Goal: Task Accomplishment & Management: Manage account settings

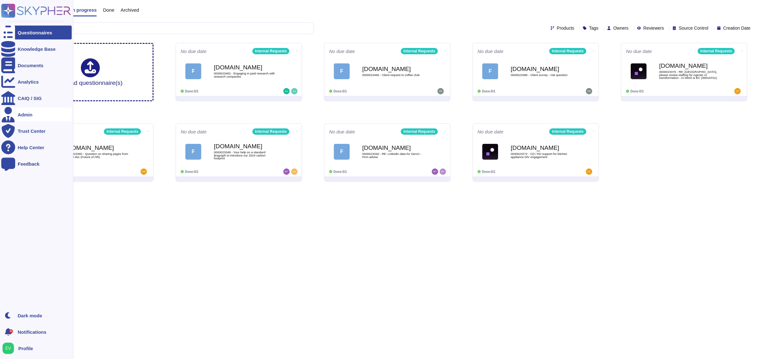
click at [24, 114] on div "Admin" at bounding box center [25, 114] width 15 height 5
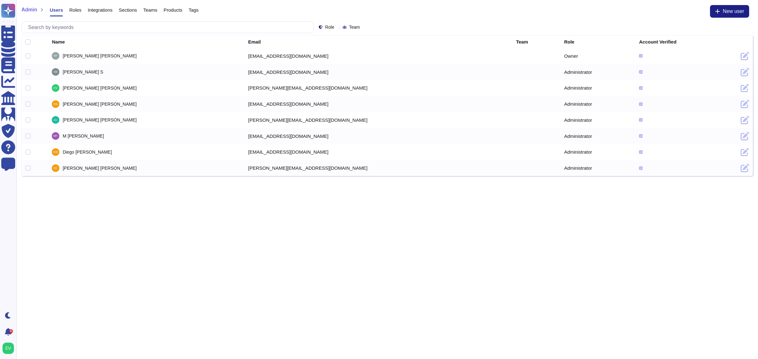
click at [124, 10] on span "Sections" at bounding box center [128, 10] width 18 height 5
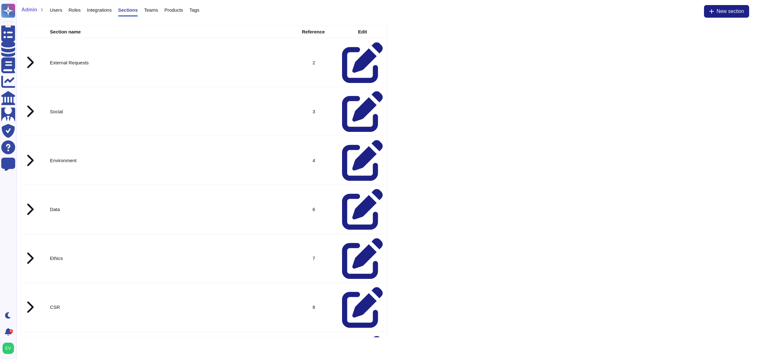
click at [30, 56] on icon at bounding box center [30, 62] width 8 height 13
click at [354, 140] on icon at bounding box center [362, 160] width 41 height 41
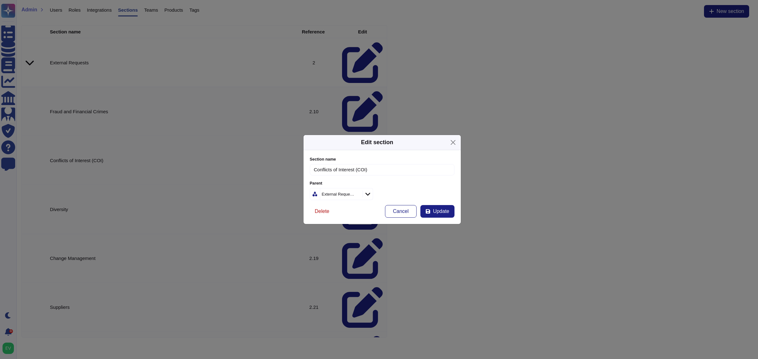
click at [323, 211] on span "Delete" at bounding box center [322, 211] width 15 height 5
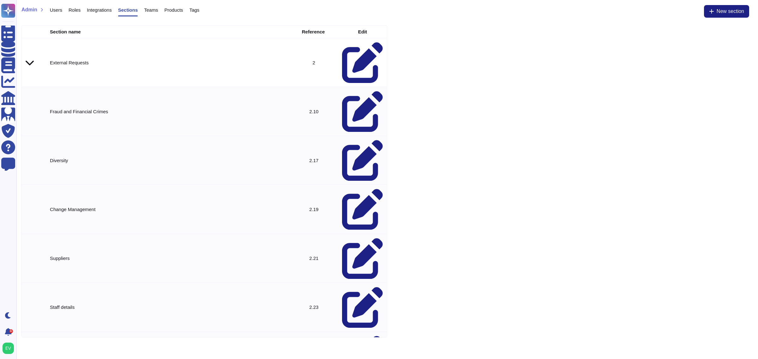
click at [355, 140] on icon at bounding box center [362, 160] width 41 height 41
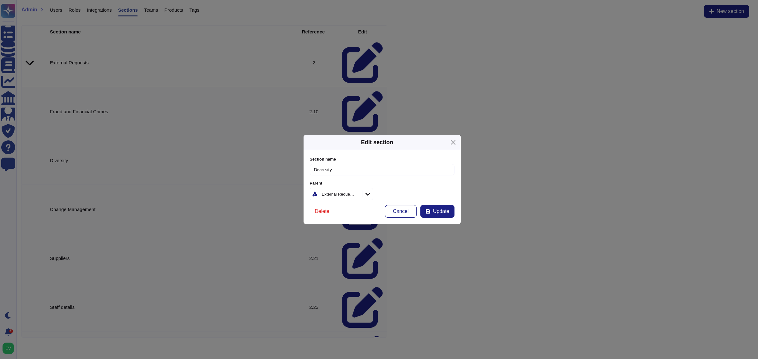
click at [324, 212] on span "Delete" at bounding box center [322, 211] width 15 height 5
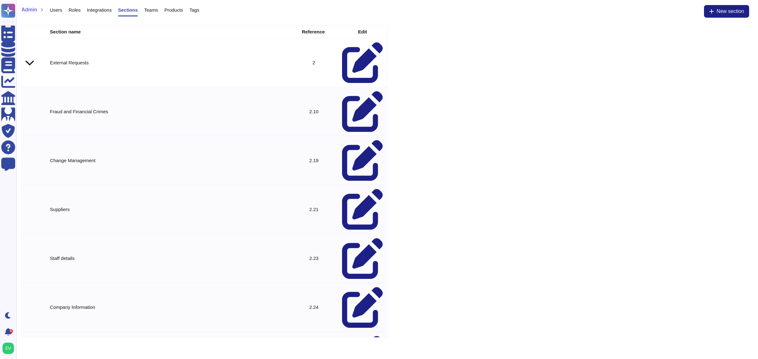
click at [357, 140] on icon at bounding box center [362, 160] width 41 height 41
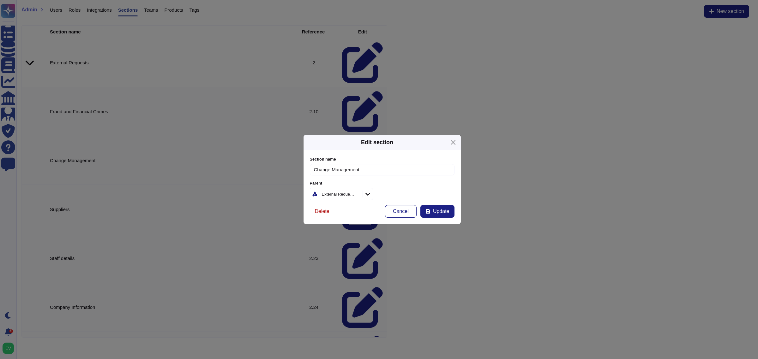
click at [323, 210] on span "Delete" at bounding box center [322, 211] width 15 height 5
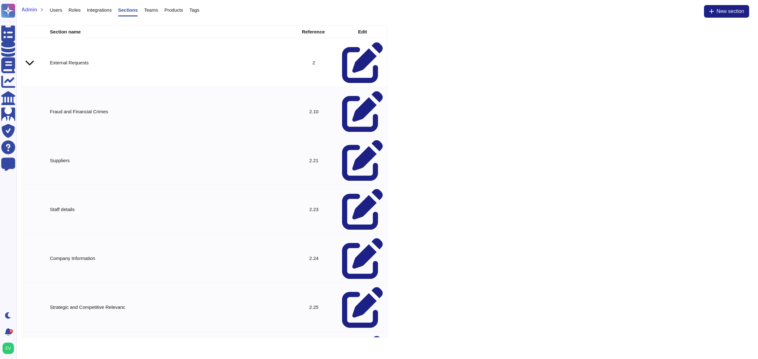
click at [356, 140] on icon at bounding box center [362, 160] width 41 height 41
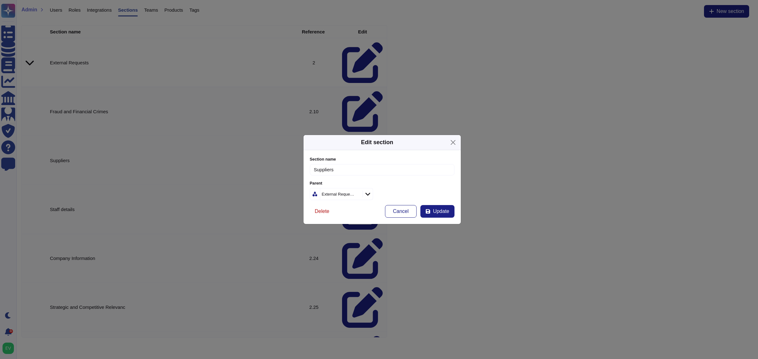
click at [324, 209] on span "Delete" at bounding box center [322, 211] width 15 height 5
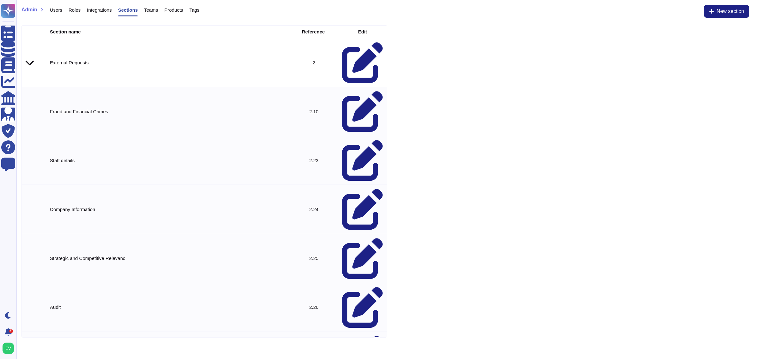
click at [354, 140] on icon at bounding box center [362, 160] width 41 height 41
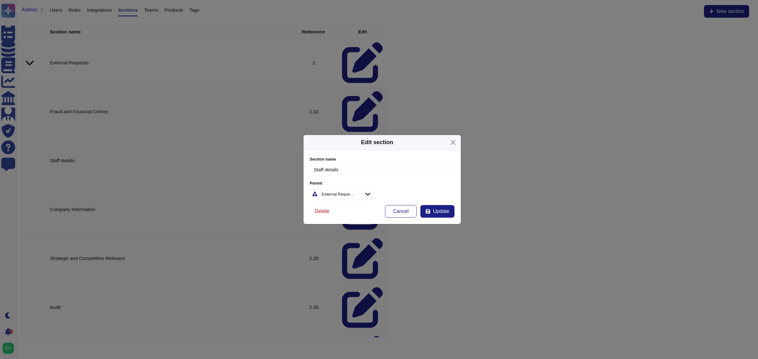
click at [319, 209] on span "Delete" at bounding box center [322, 211] width 15 height 5
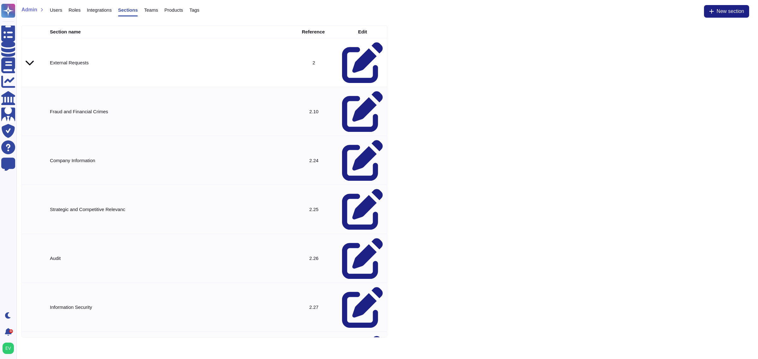
click at [356, 140] on icon at bounding box center [362, 160] width 41 height 41
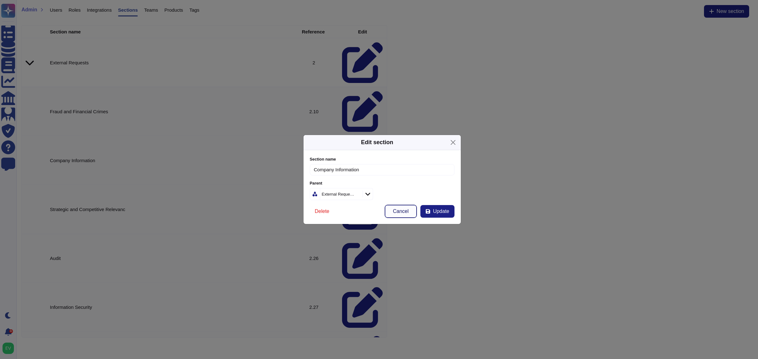
click at [398, 209] on span "Cancel" at bounding box center [401, 211] width 16 height 5
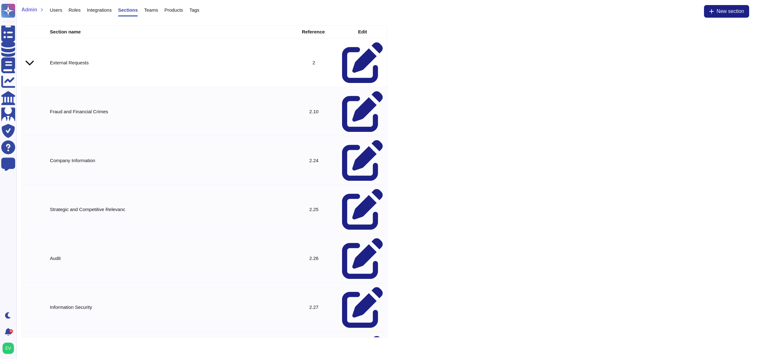
click at [358, 140] on icon at bounding box center [362, 160] width 41 height 41
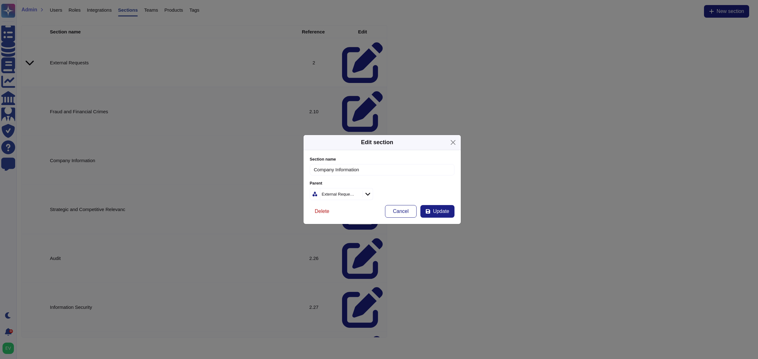
click at [324, 210] on span "Delete" at bounding box center [322, 211] width 15 height 5
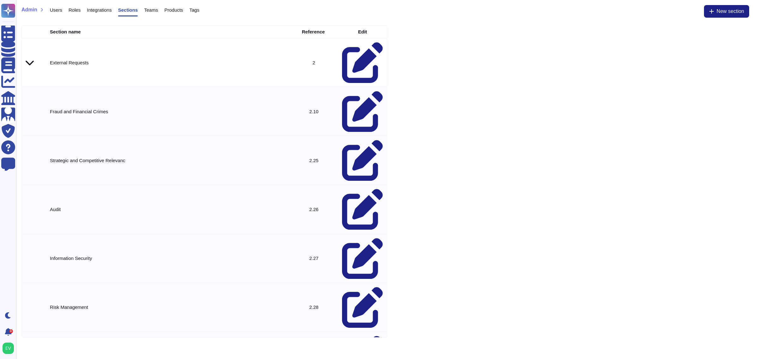
click at [356, 189] on icon at bounding box center [362, 209] width 41 height 41
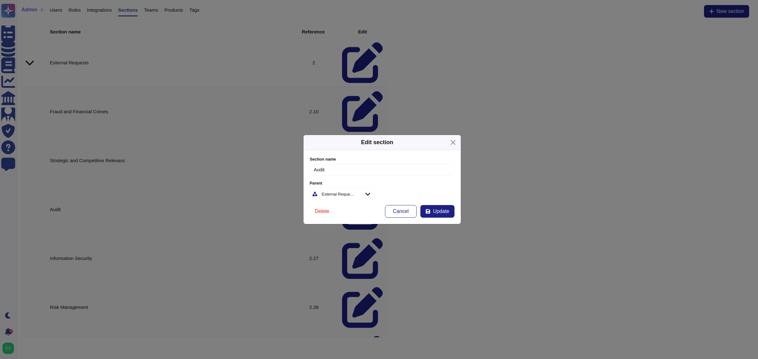
click at [323, 211] on span "Delete" at bounding box center [322, 211] width 15 height 5
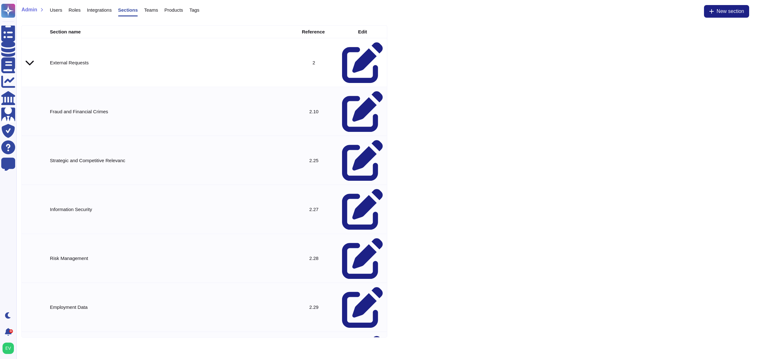
click at [32, 58] on icon at bounding box center [30, 62] width 8 height 9
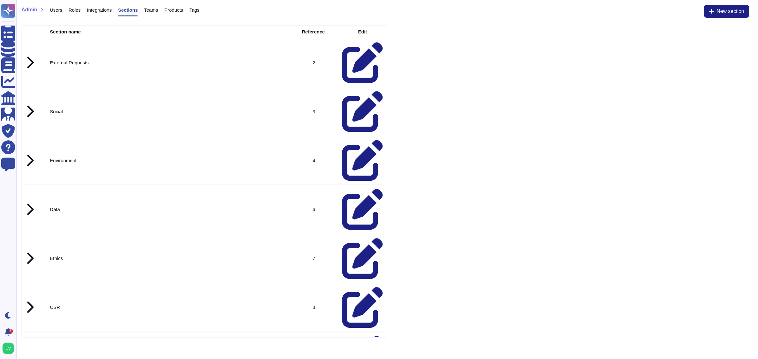
click at [29, 56] on icon at bounding box center [30, 62] width 8 height 13
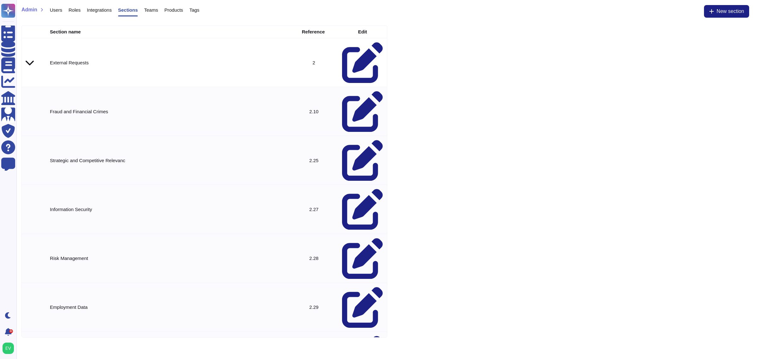
click at [357, 136] on td at bounding box center [362, 160] width 49 height 49
click at [356, 140] on icon at bounding box center [362, 160] width 41 height 41
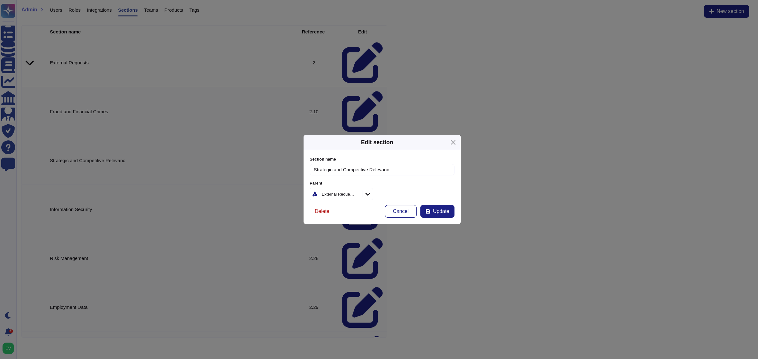
click at [318, 211] on span "Delete" at bounding box center [322, 211] width 15 height 5
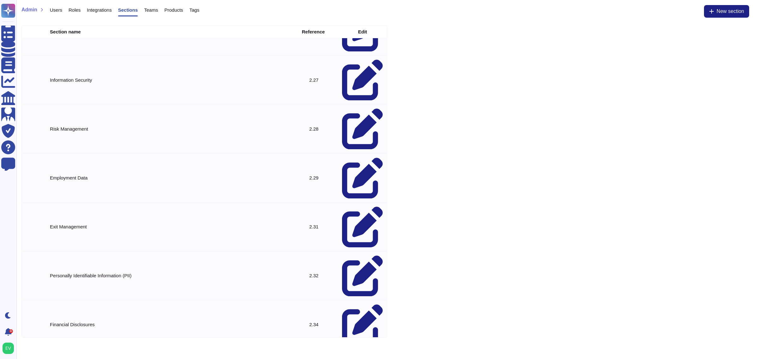
scroll to position [82, 0]
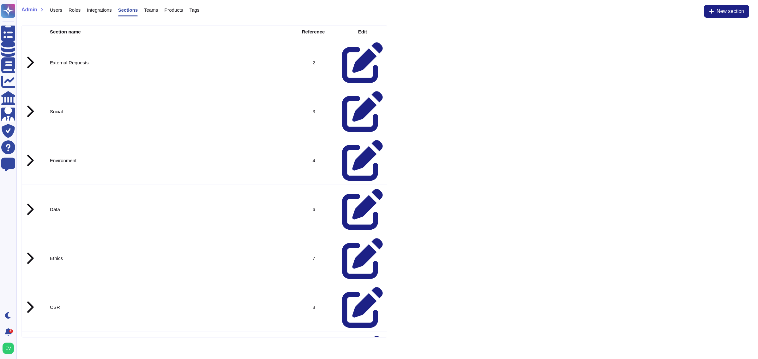
click at [30, 57] on icon at bounding box center [30, 62] width 7 height 11
click at [357, 140] on icon at bounding box center [362, 160] width 41 height 41
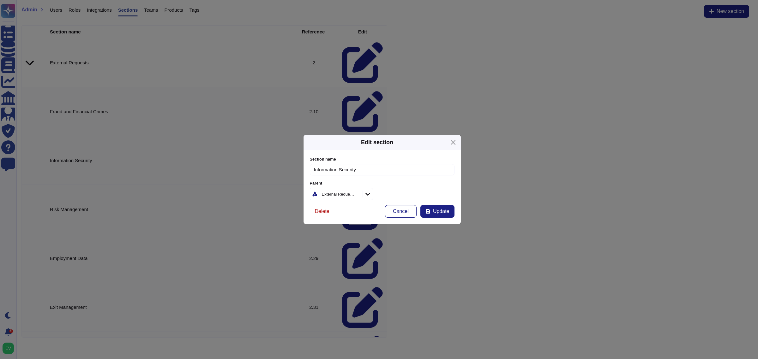
click at [321, 209] on span "Delete" at bounding box center [322, 211] width 15 height 5
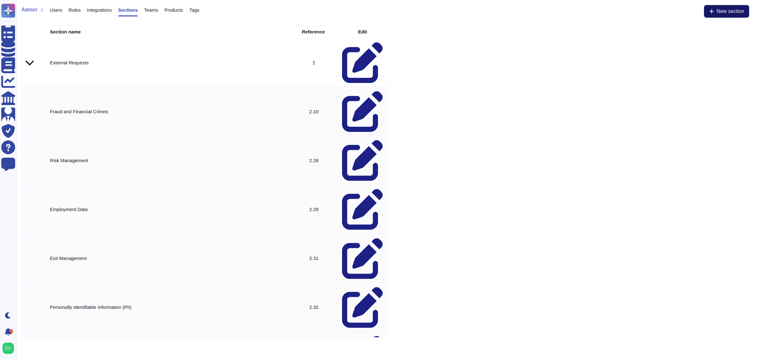
click at [717, 12] on span "New section" at bounding box center [729, 11] width 27 height 5
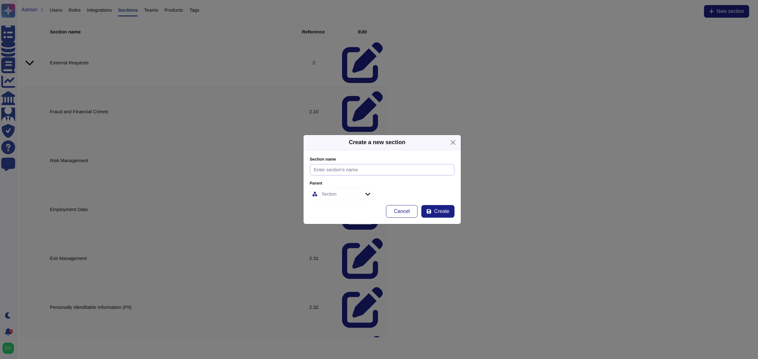
click at [358, 170] on input "Section name" at bounding box center [382, 170] width 145 height 12
type input "Risk Management"
click at [333, 194] on div "Section" at bounding box center [329, 194] width 15 height 4
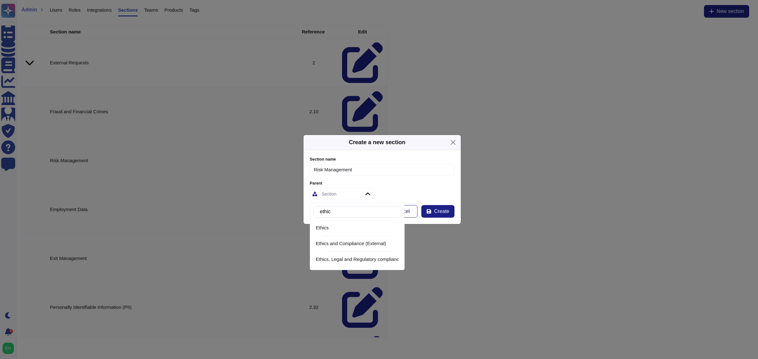
type input "ethics"
click at [346, 244] on span "Ethics and Compliance (External)" at bounding box center [351, 244] width 70 height 6
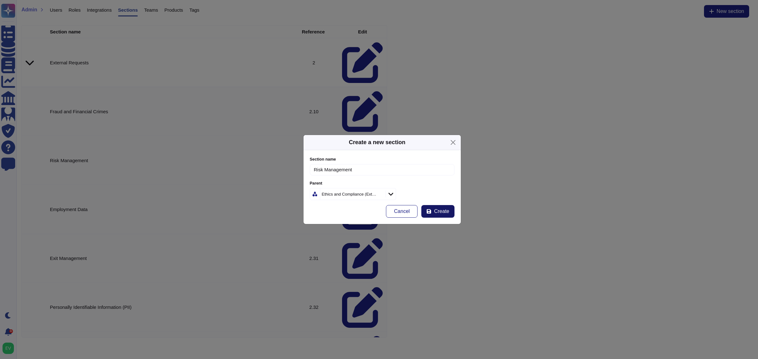
click at [454, 208] on button "Create" at bounding box center [437, 211] width 33 height 13
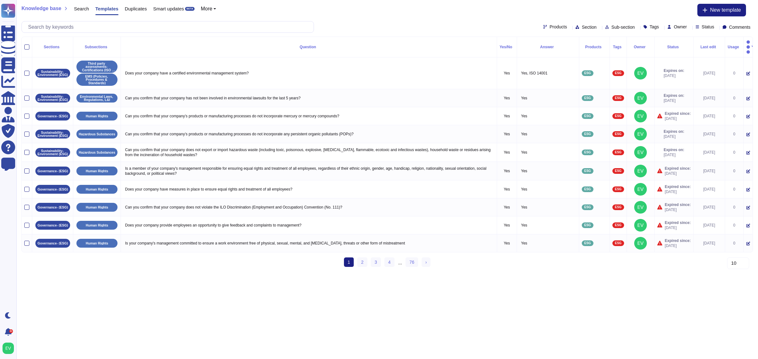
click at [549, 25] on span "Products" at bounding box center [557, 27] width 17 height 4
click at [566, 58] on span "External Requests" at bounding box center [555, 57] width 39 height 6
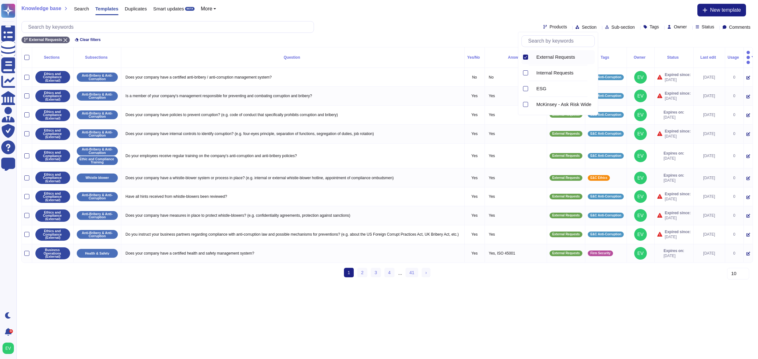
click at [581, 27] on span "Section" at bounding box center [588, 27] width 15 height 4
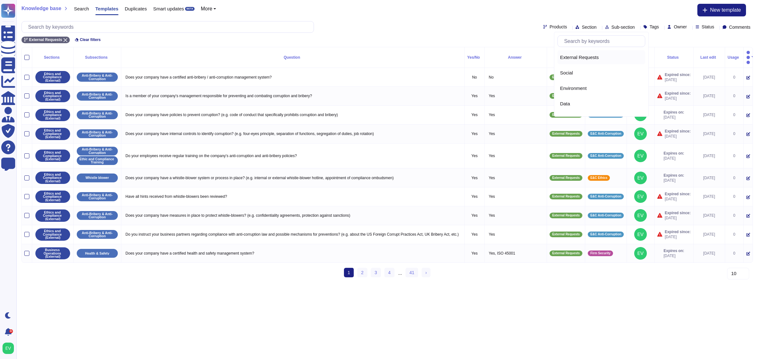
click at [579, 61] on div "External Requests" at bounding box center [601, 57] width 88 height 14
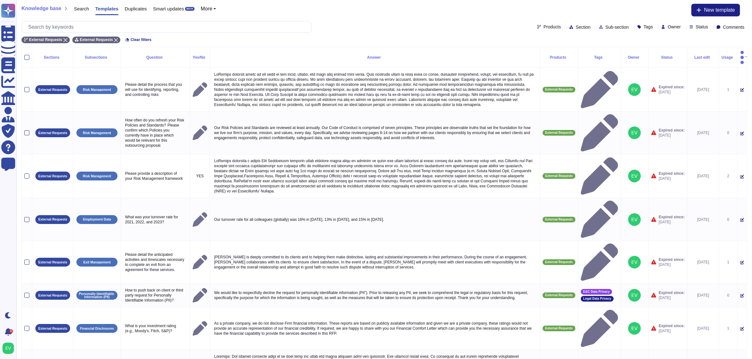
click at [605, 27] on span "Sub-section" at bounding box center [616, 27] width 23 height 4
click at [606, 80] on span "Risk Management" at bounding box center [606, 82] width 38 height 6
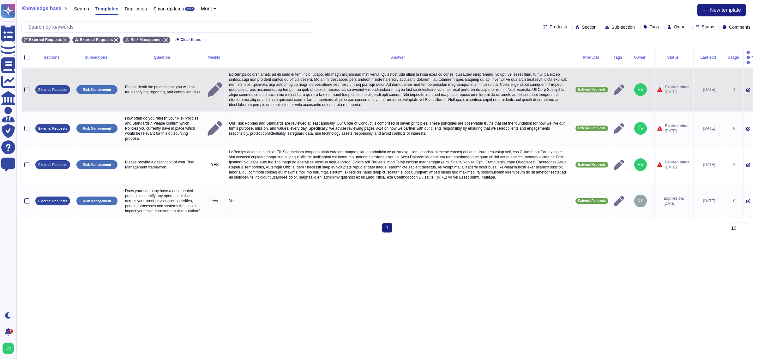
click at [27, 87] on div at bounding box center [26, 89] width 5 height 5
click at [0, 0] on input "checkbox" at bounding box center [0, 0] width 0 height 0
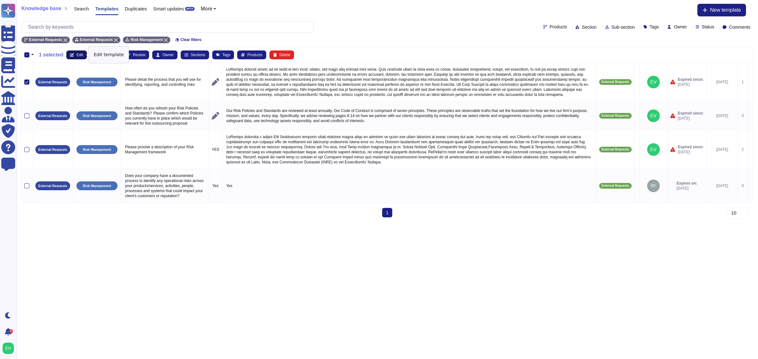
click at [84, 52] on button "Edit" at bounding box center [76, 55] width 21 height 9
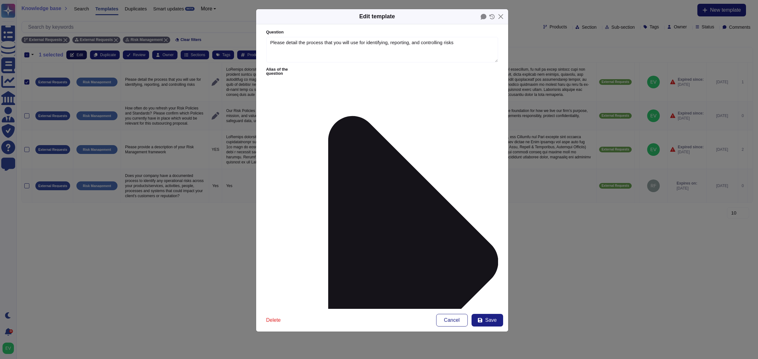
type textarea "Please detail the process that you will use for identifying, reporting, and con…"
type textarea "McKinsey assesses risks to our firm in the short, medium, and long term across …"
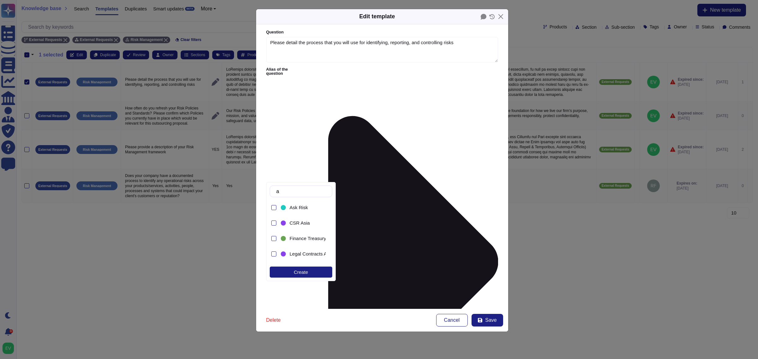
type input "as"
click at [297, 204] on div "Ask Risk" at bounding box center [302, 207] width 46 height 14
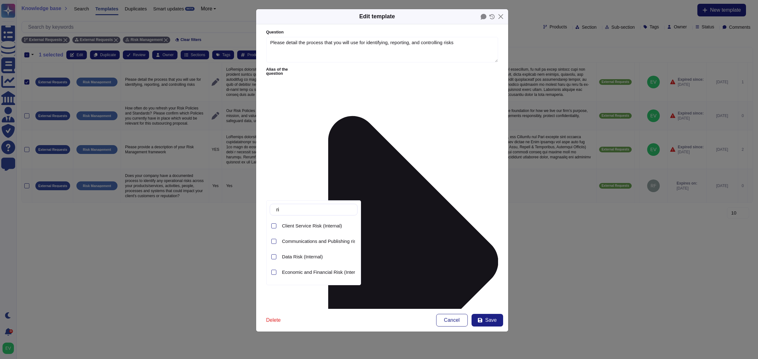
type input "r"
type input "ethics"
click at [320, 243] on span "Ethics and Compliance (External)" at bounding box center [317, 242] width 70 height 6
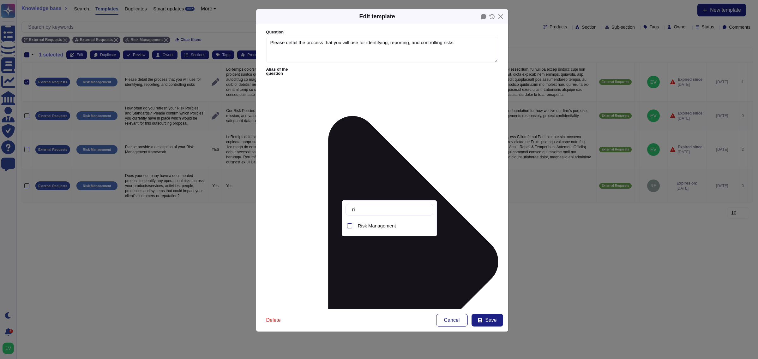
type input "ris"
click at [365, 226] on span "Risk Management" at bounding box center [377, 226] width 38 height 6
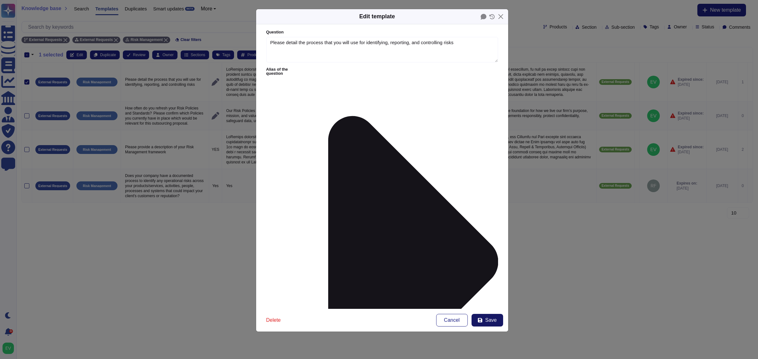
click at [483, 323] on button "Save" at bounding box center [487, 320] width 32 height 13
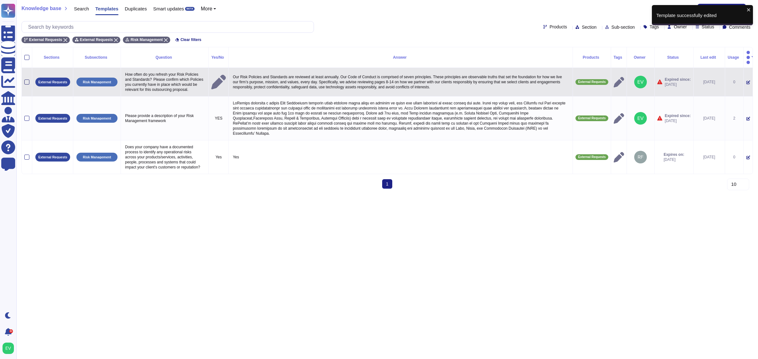
click at [26, 80] on div at bounding box center [26, 82] width 5 height 5
click at [0, 0] on input "checkbox" at bounding box center [0, 0] width 0 height 0
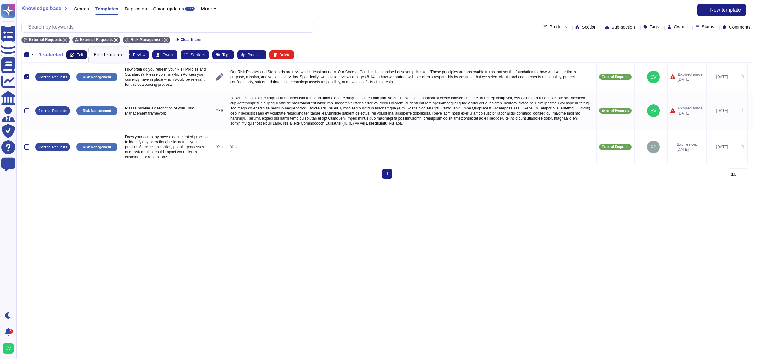
click at [72, 57] on button "Edit" at bounding box center [76, 55] width 21 height 9
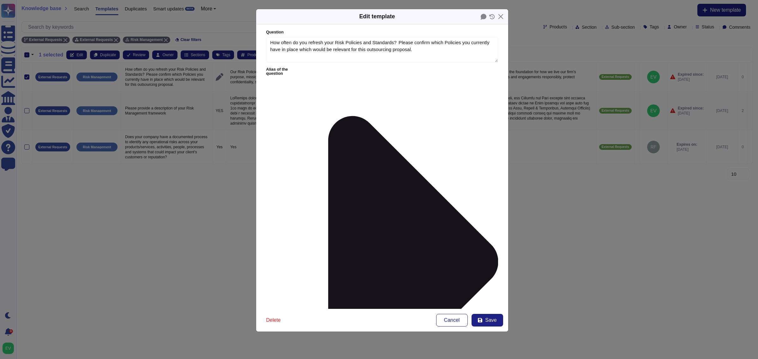
type textarea "How often do you refresh your Risk Policies and Standards?  Please confirm whic…"
type textarea "Our Risk Policies and Standards are reviewed at least annually. Our Code of Con…"
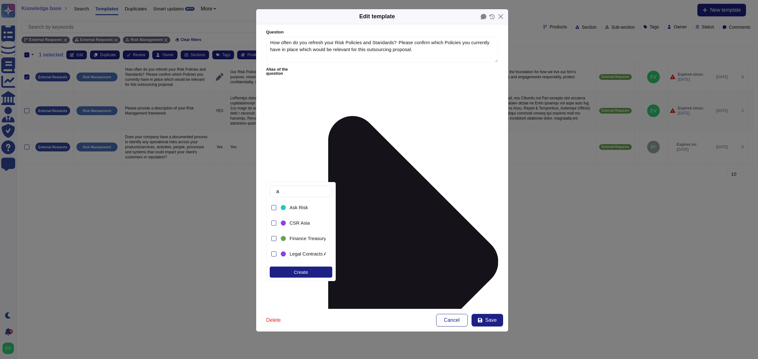
type input "as"
click at [301, 206] on span "Ask Risk" at bounding box center [298, 208] width 18 height 6
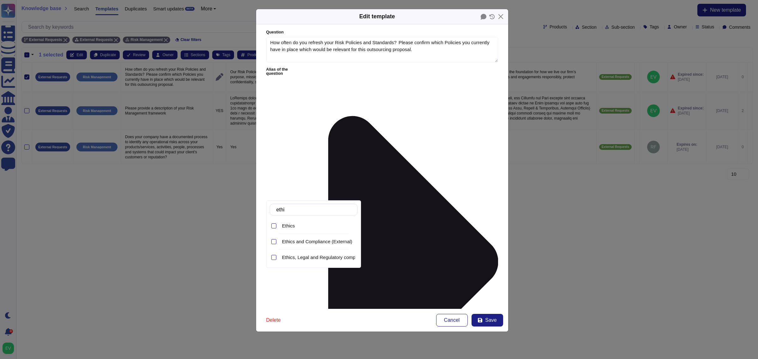
type input "ethic"
click at [325, 237] on div "Ethics and Compliance (External)" at bounding box center [318, 242] width 78 height 14
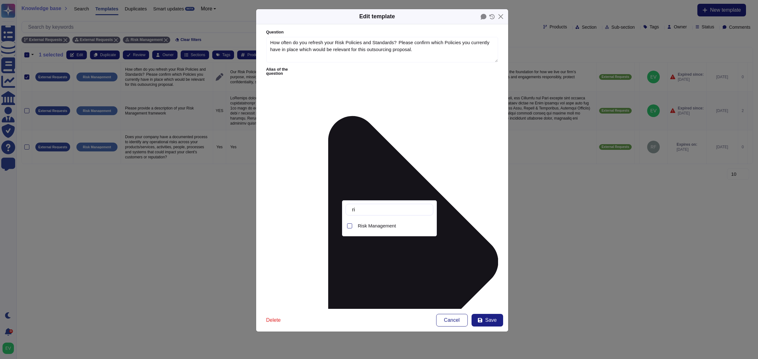
type input "ris"
click at [379, 224] on span "Risk Management" at bounding box center [377, 226] width 38 height 6
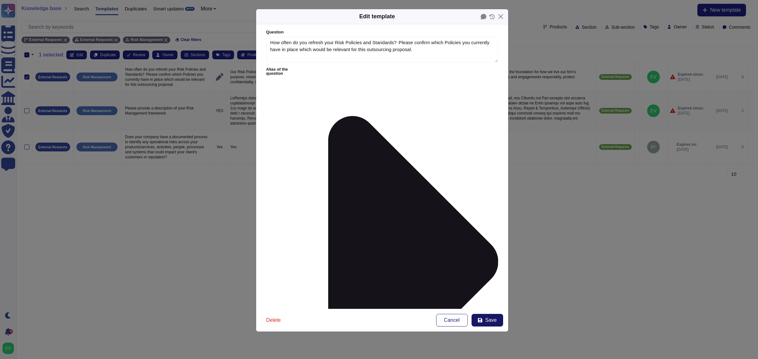
click at [482, 318] on icon at bounding box center [479, 320] width 5 height 5
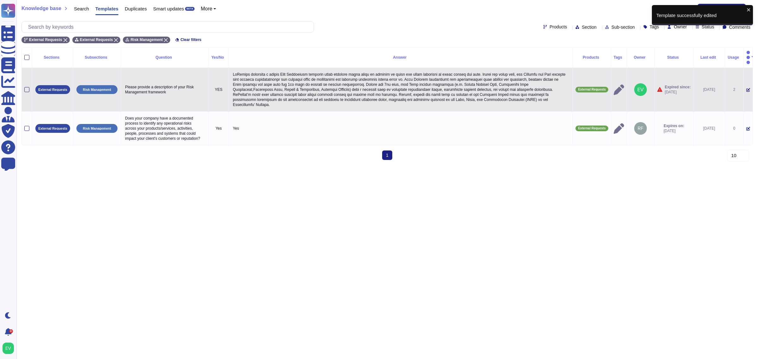
click at [26, 87] on div at bounding box center [26, 89] width 5 height 5
click at [0, 0] on input "checkbox" at bounding box center [0, 0] width 0 height 0
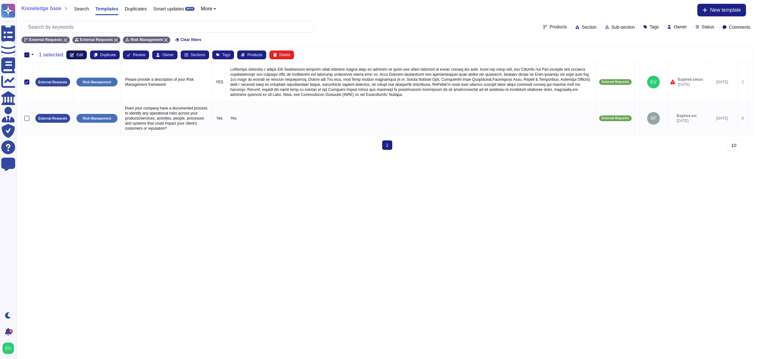
click at [73, 54] on icon at bounding box center [72, 55] width 4 height 4
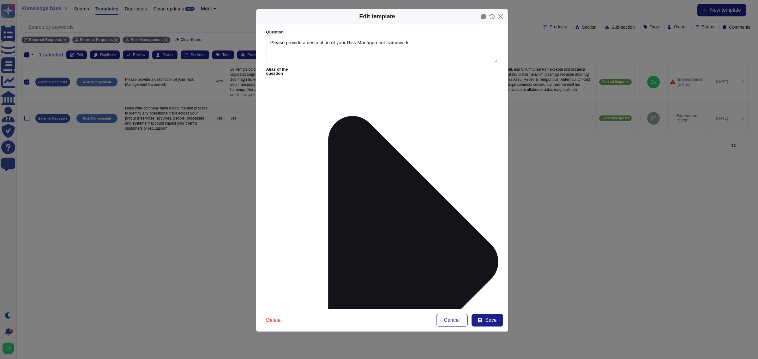
type textarea "Please provide a description of your Risk Management framework"
type textarea "McKinsey maintains a global Risk Management function which utilizes three lines…"
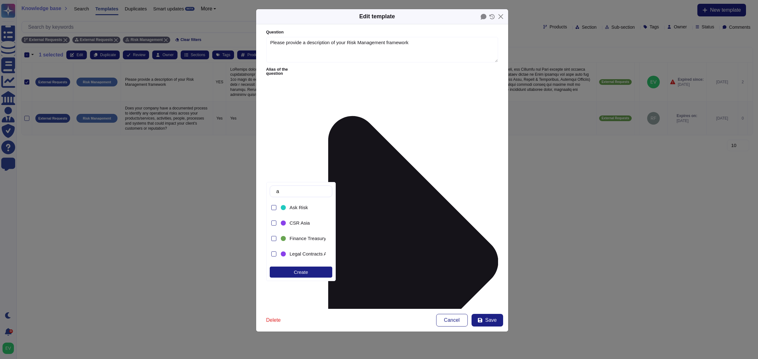
type input "as"
click at [294, 207] on span "Ask Risk" at bounding box center [298, 208] width 18 height 6
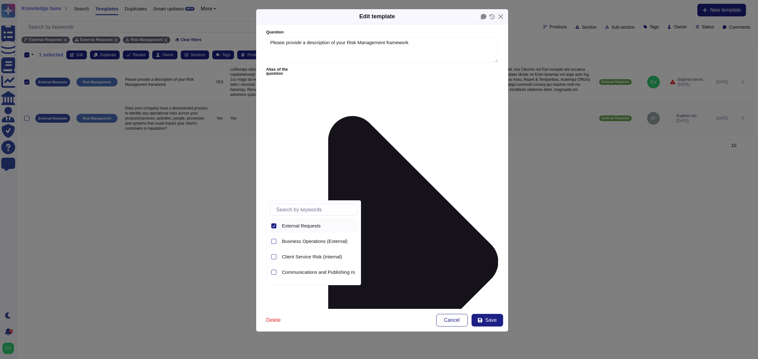
click at [271, 224] on div at bounding box center [273, 225] width 5 height 5
click at [307, 211] on input "text" at bounding box center [315, 209] width 84 height 11
type input "eth"
click at [323, 239] on span "Ethics and Compliance (External)" at bounding box center [317, 242] width 70 height 6
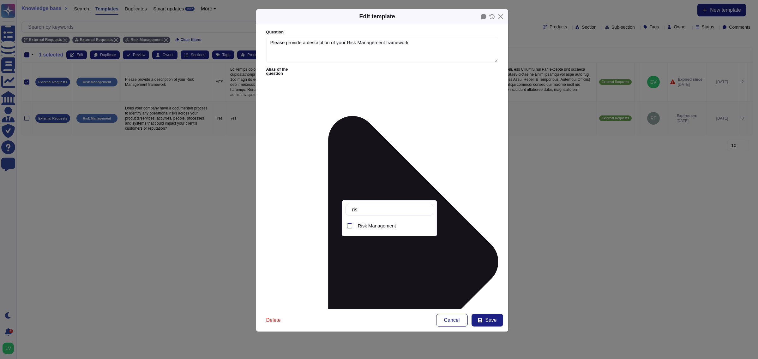
type input "risk"
click at [381, 221] on div "Risk Management" at bounding box center [394, 226] width 78 height 14
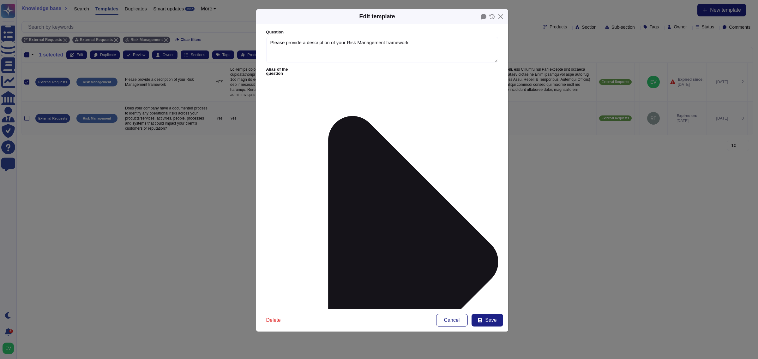
click at [379, 282] on form "Question Please provide a description of your Risk Management framework Alias o…" at bounding box center [382, 166] width 252 height 285
click at [489, 318] on span "Save" at bounding box center [490, 320] width 11 height 5
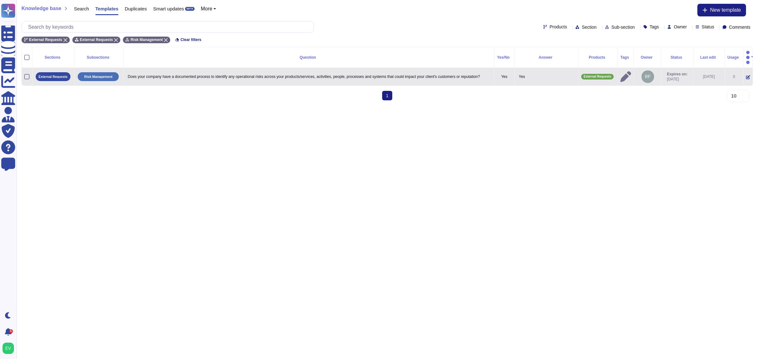
click at [27, 74] on div at bounding box center [26, 76] width 5 height 5
click at [0, 0] on input "checkbox" at bounding box center [0, 0] width 0 height 0
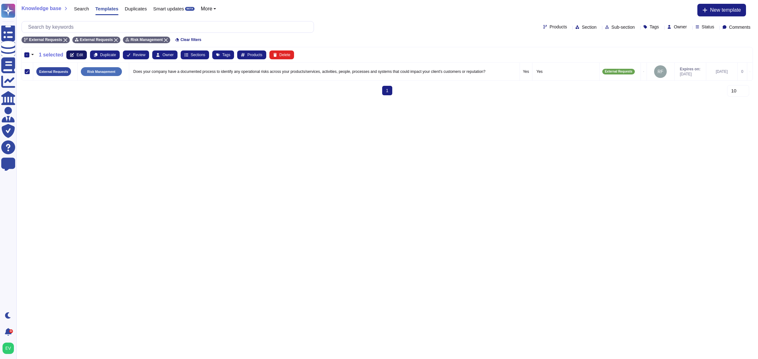
click at [76, 56] on span "Edit" at bounding box center [79, 55] width 7 height 4
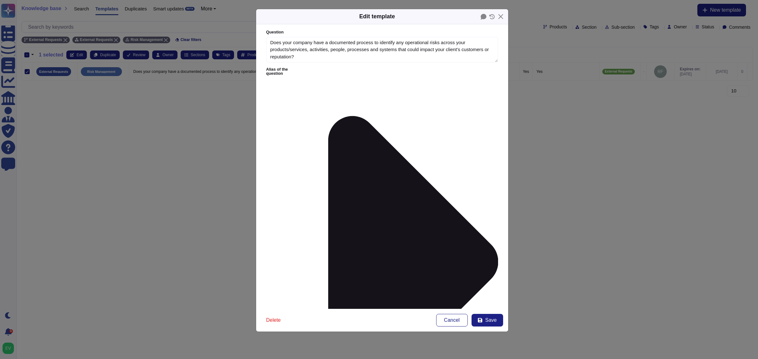
type textarea "Does your company have a documented process to identify any operational risks a…"
type textarea "Yes"
type input "s"
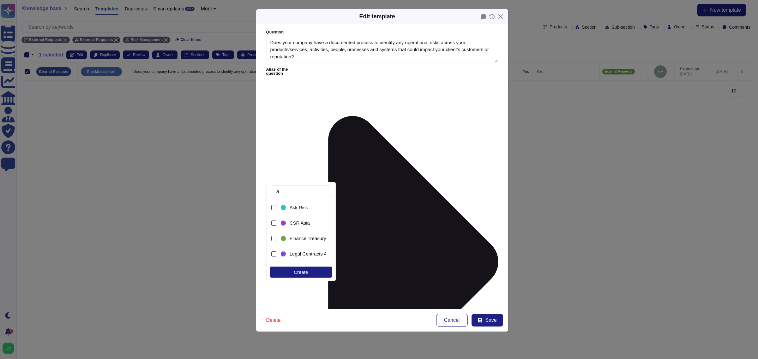
type input "as"
click at [295, 210] on span "Ask Risk" at bounding box center [298, 208] width 18 height 6
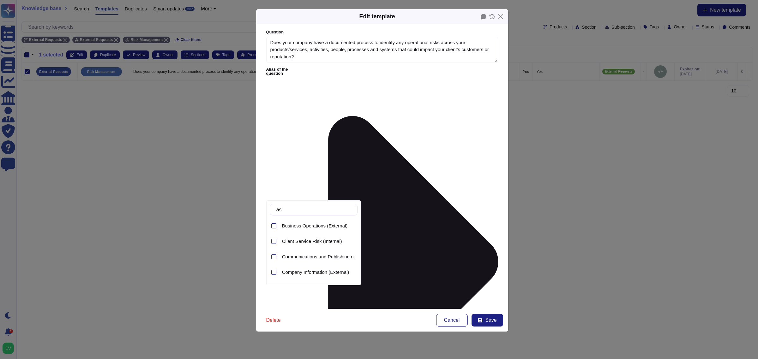
type input "a"
type input "ethi"
click at [316, 247] on div "Ethics and Compliance (External)" at bounding box center [318, 242] width 78 height 14
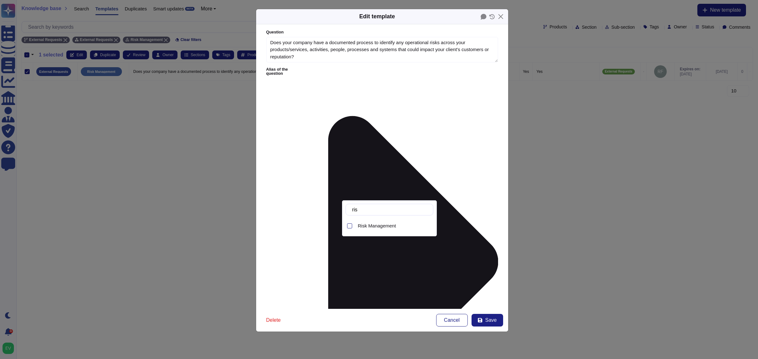
type input "risk"
click at [393, 226] on span "Risk Management" at bounding box center [377, 226] width 38 height 6
click at [387, 275] on form "Question Does your company have a documented process to identify any operationa…" at bounding box center [382, 166] width 252 height 285
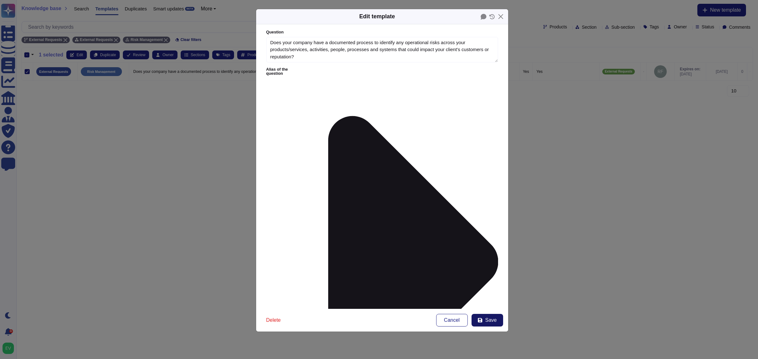
click at [497, 321] on button "Save" at bounding box center [487, 320] width 32 height 13
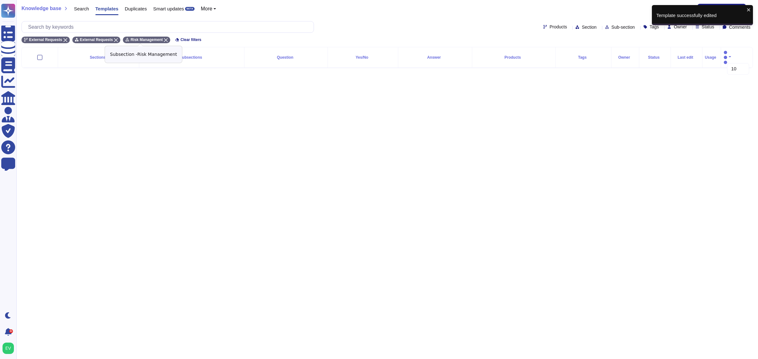
click at [164, 40] on icon at bounding box center [166, 40] width 4 height 4
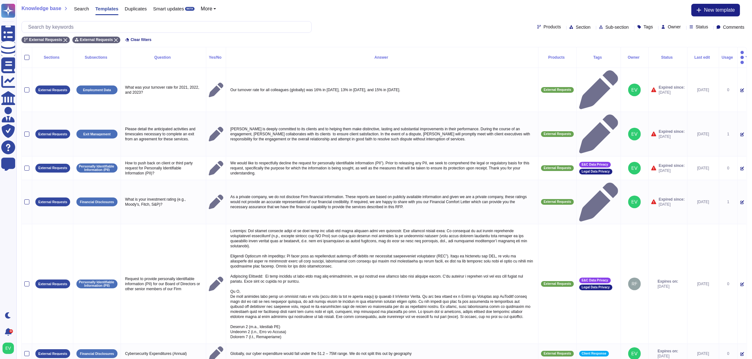
click at [605, 29] on span "Sub-section" at bounding box center [616, 27] width 23 height 4
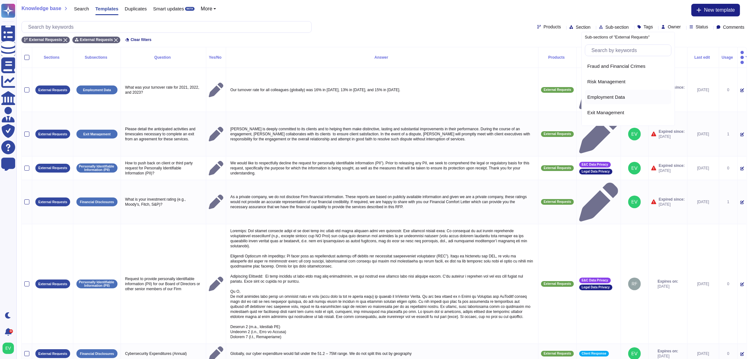
click at [610, 101] on div "Employment Data" at bounding box center [628, 97] width 86 height 14
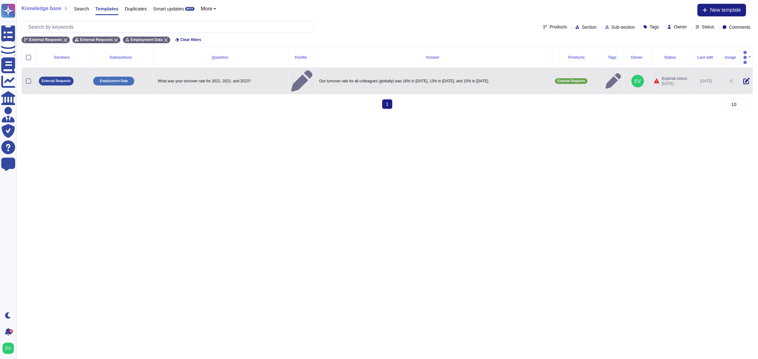
click at [29, 79] on div at bounding box center [28, 81] width 5 height 5
click at [0, 0] on input "checkbox" at bounding box center [0, 0] width 0 height 0
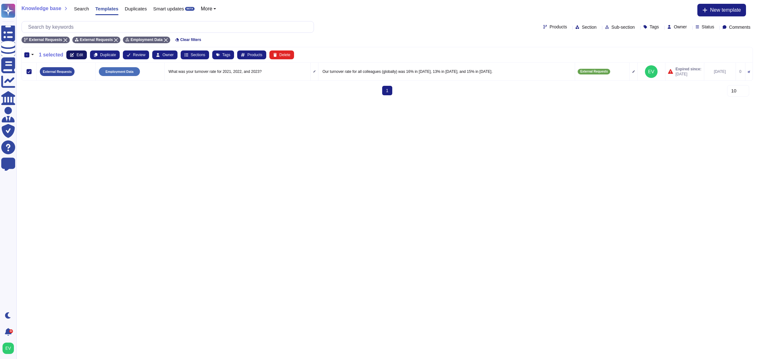
click at [68, 58] on button "Edit" at bounding box center [76, 55] width 21 height 9
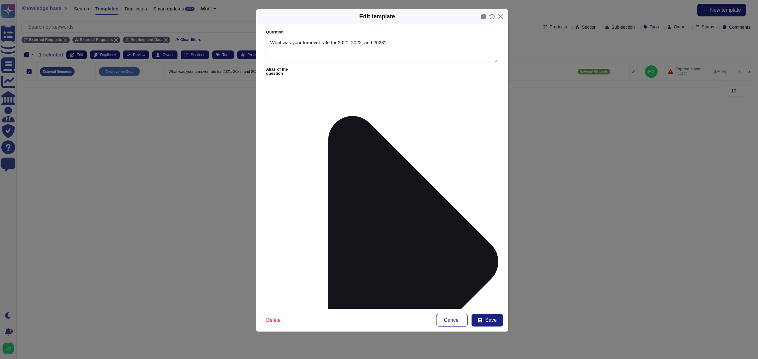
type textarea "What was your turnover rate for 2021, 2022, and 2023?"
type textarea "Our turnover rate for all colleagues (globally) was 16% in 2021, 13% in 2022, a…"
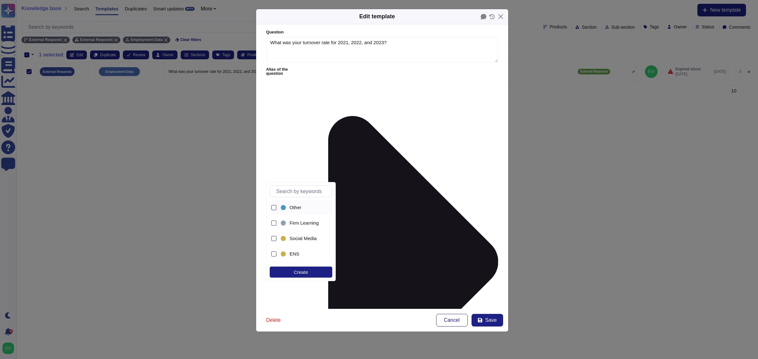
click at [297, 210] on span "Other" at bounding box center [295, 208] width 12 height 6
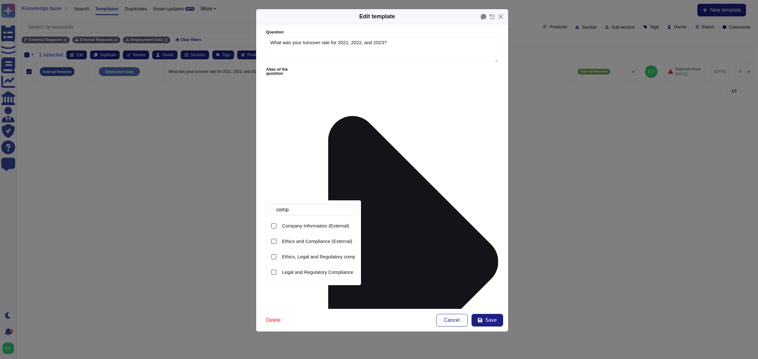
type input "compa"
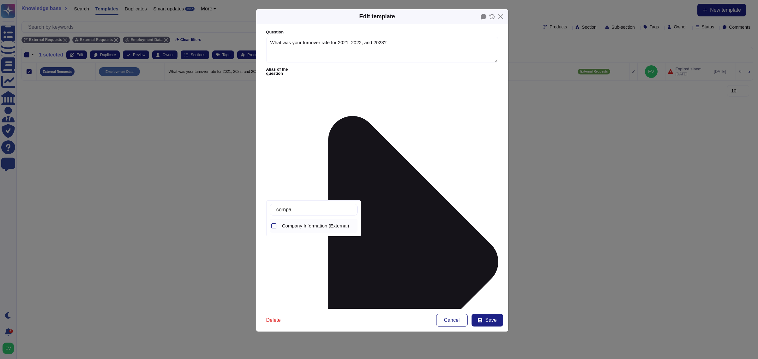
click at [318, 229] on span "Company Information (External)" at bounding box center [315, 226] width 67 height 6
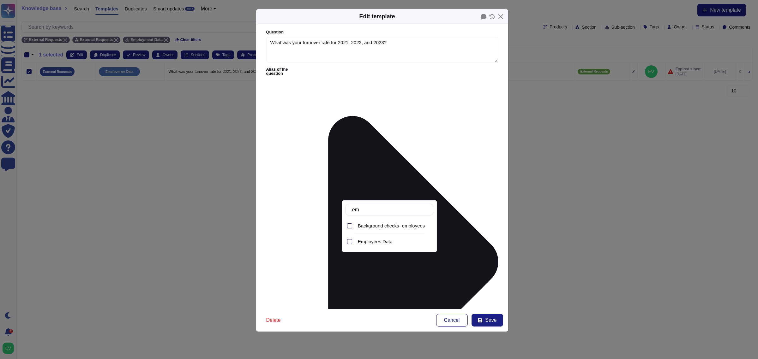
type input "em"
click at [371, 245] on span "Employees Data" at bounding box center [375, 242] width 35 height 6
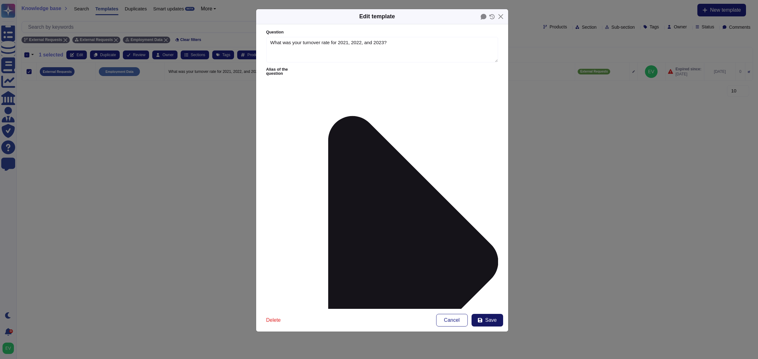
click at [490, 319] on span "Save" at bounding box center [490, 320] width 11 height 5
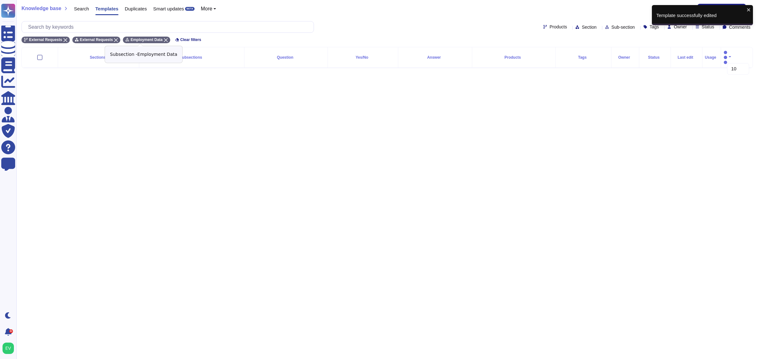
click at [164, 39] on icon at bounding box center [166, 40] width 4 height 4
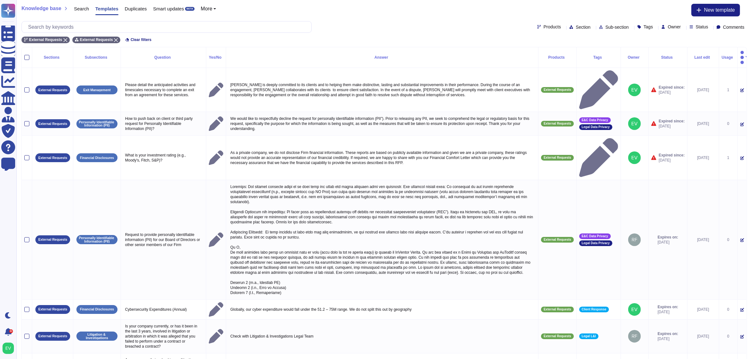
click at [605, 28] on span "Sub-section" at bounding box center [616, 27] width 23 height 4
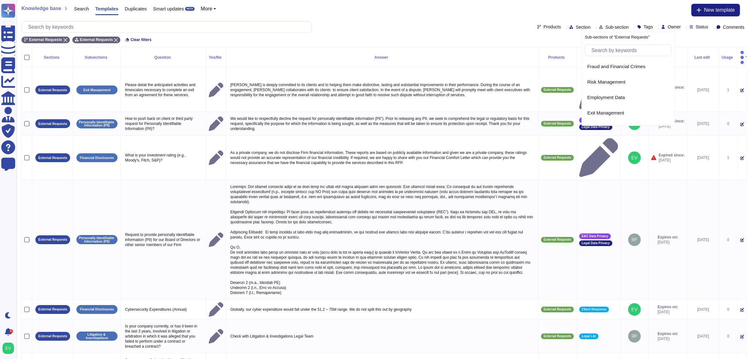
scroll to position [3, 0]
click at [616, 64] on span "Fraud and Financial Crimes" at bounding box center [616, 64] width 58 height 6
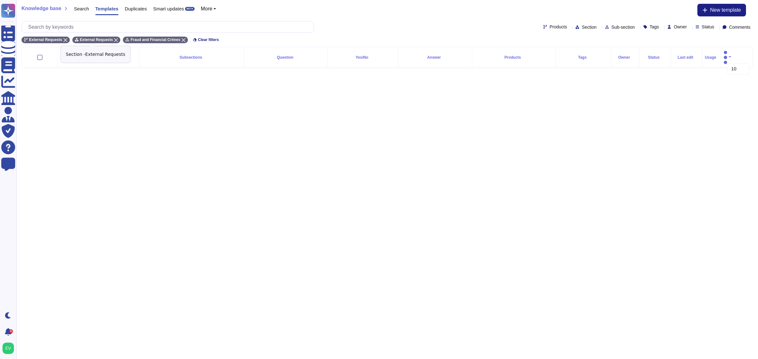
click at [108, 39] on div "External Requests" at bounding box center [96, 40] width 48 height 7
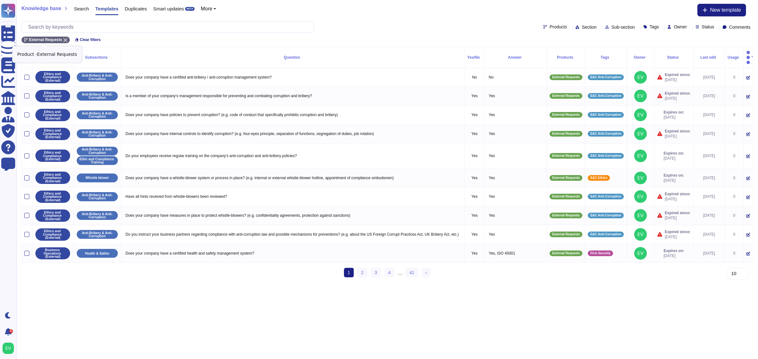
click at [63, 39] on icon at bounding box center [65, 40] width 4 height 4
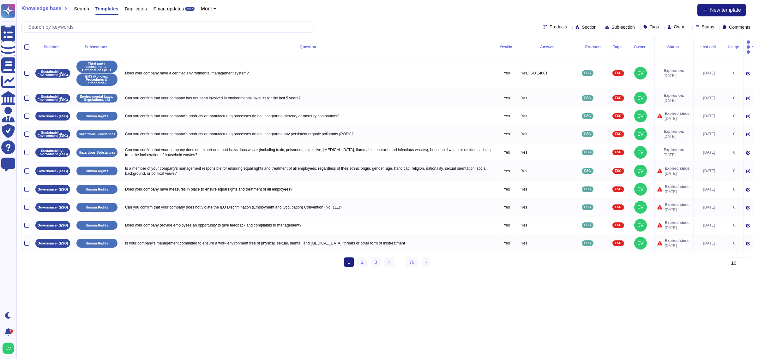
click at [614, 30] on div "Products Section Sub-section Tags Owner Status Comments" at bounding box center [386, 27] width 731 height 12
click at [618, 27] on div "Sub-section" at bounding box center [621, 27] width 32 height 5
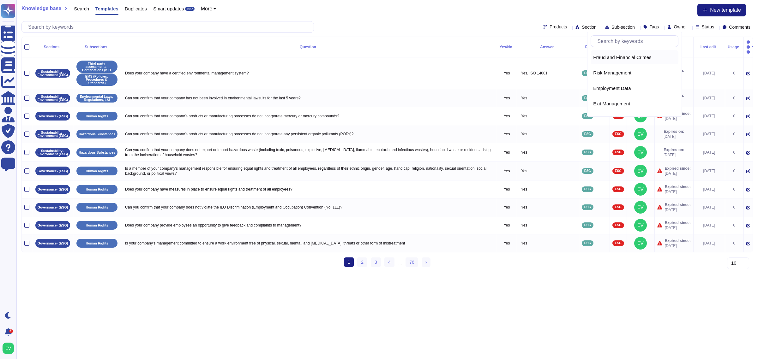
click at [617, 59] on span "Fraud and Financial Crimes" at bounding box center [622, 58] width 58 height 6
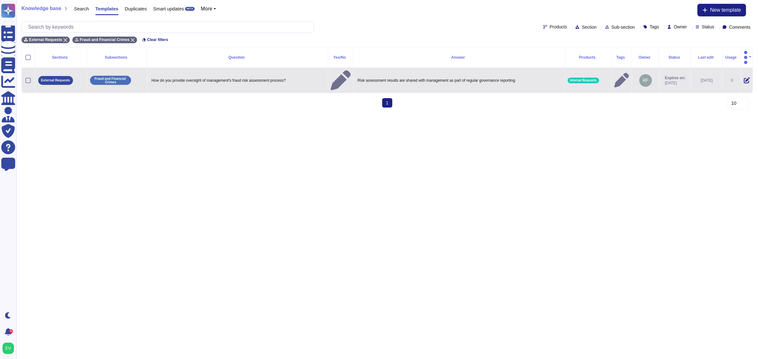
click at [25, 78] on div at bounding box center [28, 80] width 8 height 5
click at [29, 78] on div at bounding box center [28, 80] width 5 height 5
click at [0, 0] on input "checkbox" at bounding box center [0, 0] width 0 height 0
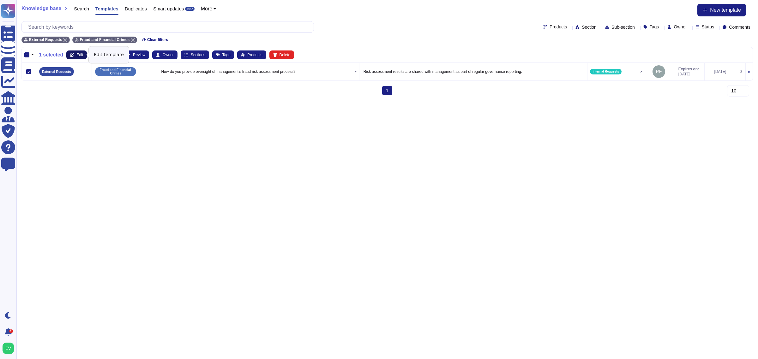
click at [73, 52] on button "Edit" at bounding box center [76, 55] width 21 height 9
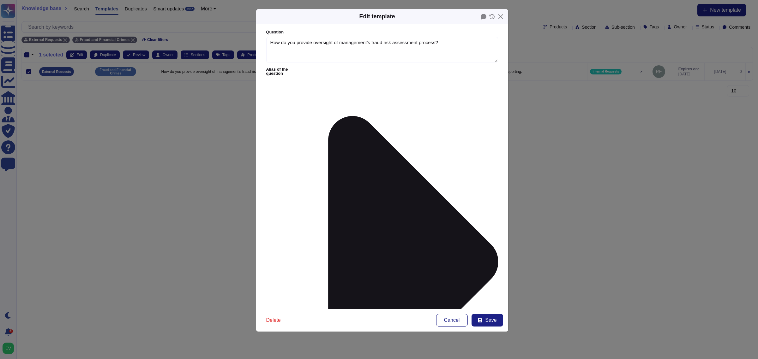
type textarea "How do you provide oversight of management's fraud risk assessment process?"
type textarea "Risk assessment results are shared with management as part of regular governanc…"
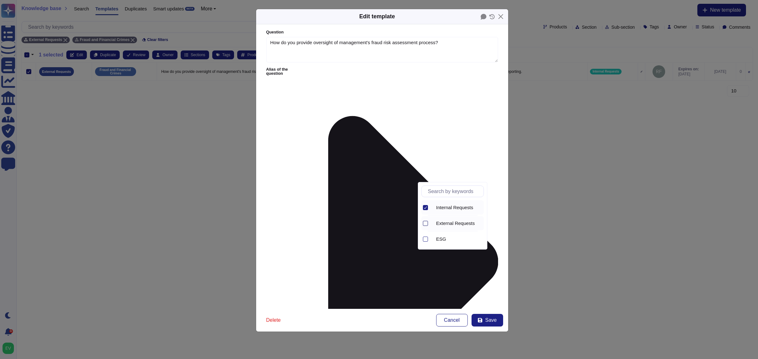
click at [424, 223] on div at bounding box center [425, 223] width 5 height 5
click at [427, 207] on div at bounding box center [425, 207] width 5 height 5
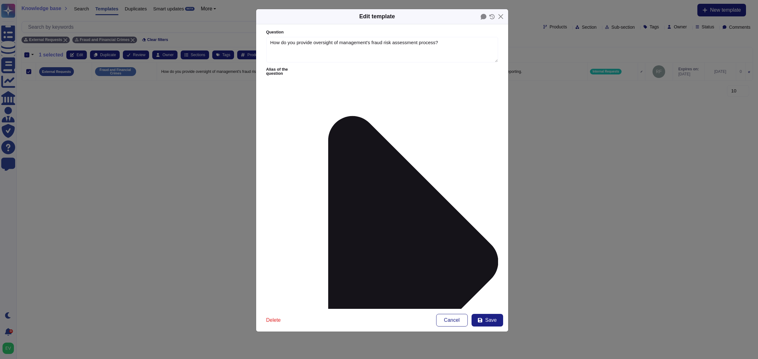
drag, startPoint x: 393, startPoint y: 234, endPoint x: 350, endPoint y: 202, distance: 53.2
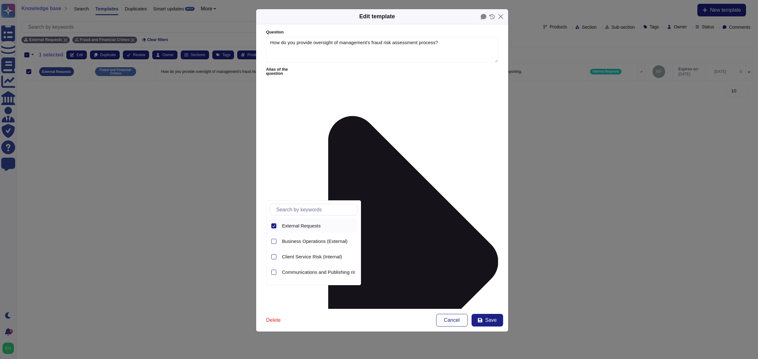
drag, startPoint x: 277, startPoint y: 230, endPoint x: 272, endPoint y: 226, distance: 5.4
click at [272, 226] on div "External Requests" at bounding box center [314, 226] width 88 height 14
click at [288, 207] on input "text" at bounding box center [315, 209] width 84 height 11
click at [305, 206] on input "text" at bounding box center [315, 209] width 84 height 11
type input "eth"
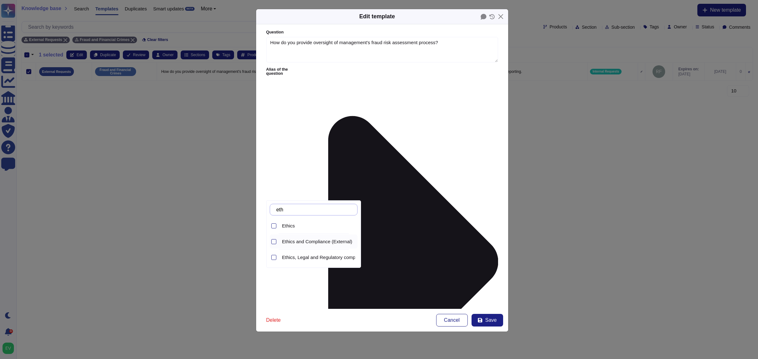
click at [328, 245] on span "Ethics and Compliance (External)" at bounding box center [317, 242] width 70 height 6
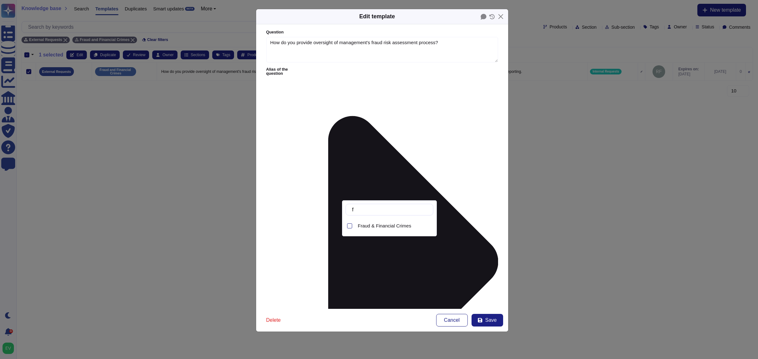
type input "fr"
click at [384, 224] on span "Fraud & Financial Crimes" at bounding box center [384, 226] width 53 height 6
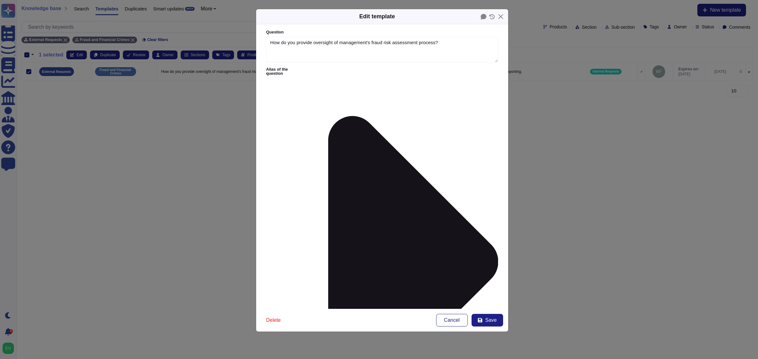
type input "eth"
click at [305, 201] on div "E&C Ethics" at bounding box center [302, 207] width 46 height 14
click at [498, 318] on button "Save" at bounding box center [487, 320] width 32 height 13
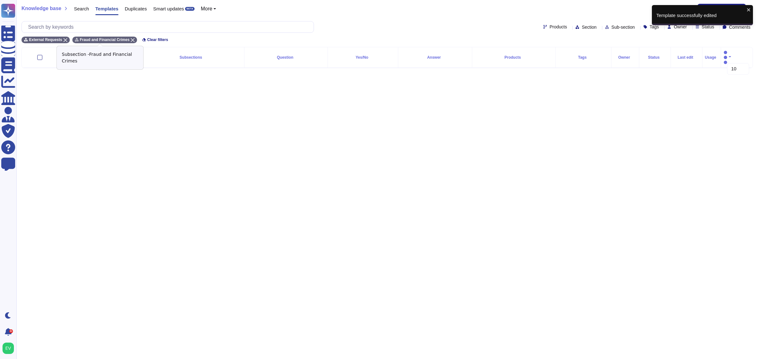
click at [123, 40] on div "Fraud and Financial Crimes" at bounding box center [104, 40] width 65 height 7
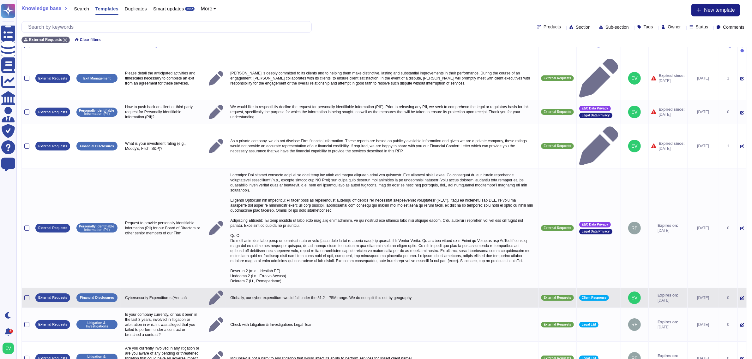
scroll to position [52, 0]
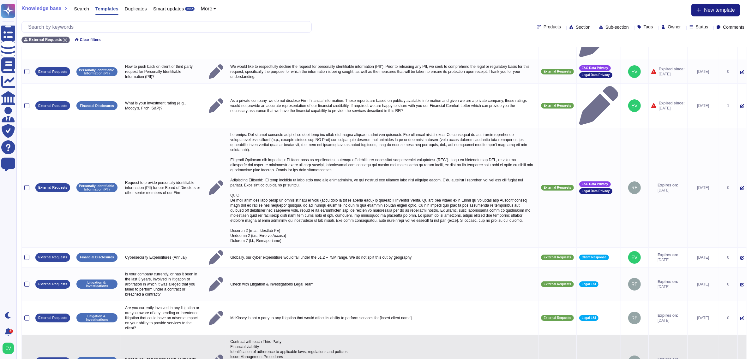
click at [22, 335] on td at bounding box center [27, 362] width 10 height 54
click at [27, 359] on div at bounding box center [26, 362] width 5 height 5
click at [0, 0] on input "checkbox" at bounding box center [0, 0] width 0 height 0
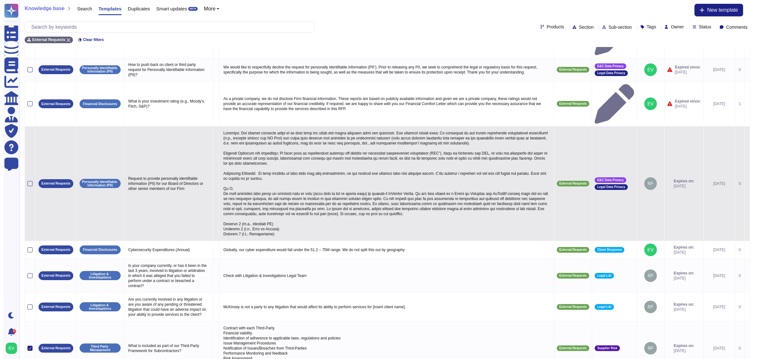
scroll to position [0, 0]
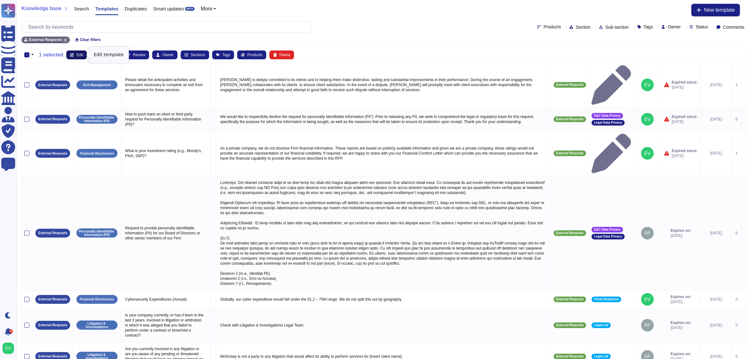
click at [72, 52] on button "Edit" at bounding box center [76, 55] width 21 height 9
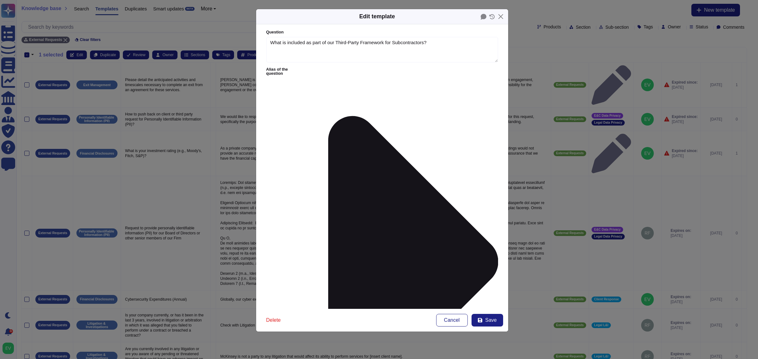
type textarea "What is included as part of our Third-Party Framework for Subcontractors?"
type textarea "Contract with each Third-Party Financial viability Identification of adherence …"
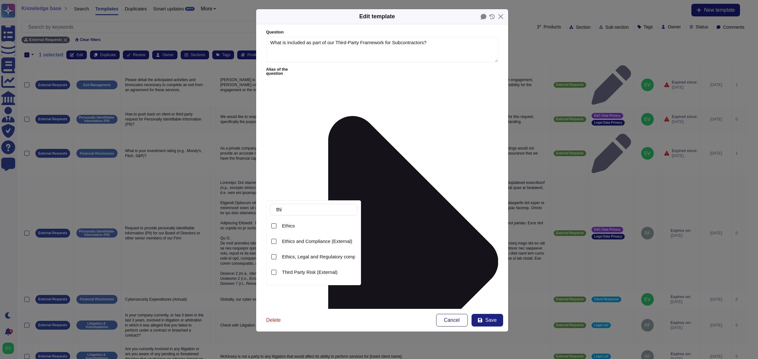
type input "thir"
click at [309, 220] on div "Third Party Risk (External)" at bounding box center [318, 226] width 78 height 14
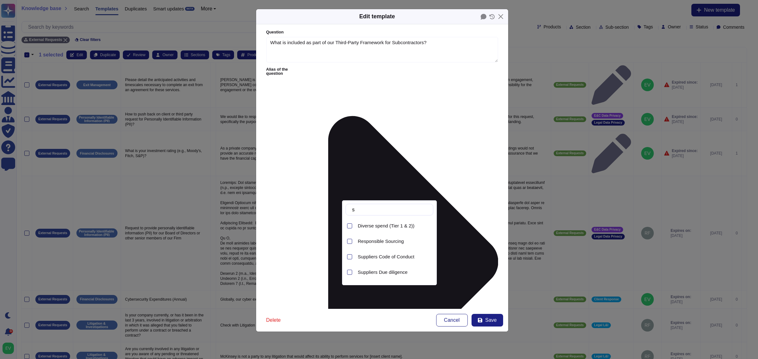
type input "s"
click at [365, 258] on span "Suppliers Due diligence" at bounding box center [383, 260] width 50 height 6
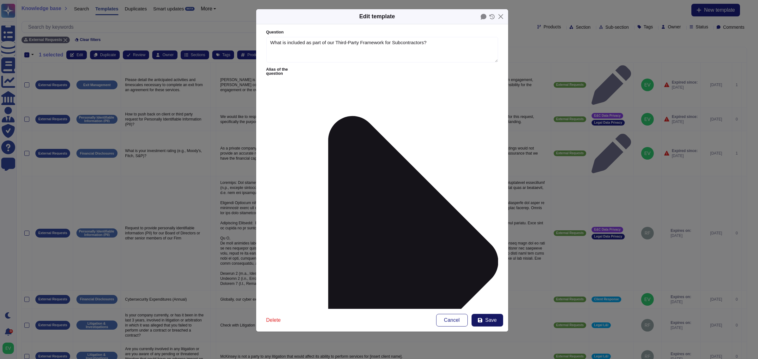
click at [484, 323] on button "Save" at bounding box center [487, 320] width 32 height 13
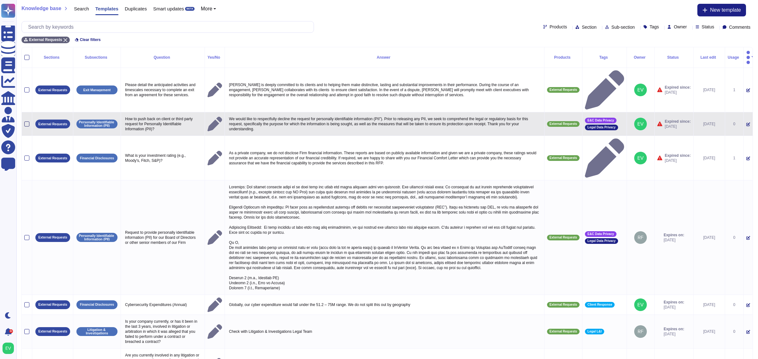
click at [24, 122] on div at bounding box center [26, 124] width 5 height 5
click at [0, 0] on input "checkbox" at bounding box center [0, 0] width 0 height 0
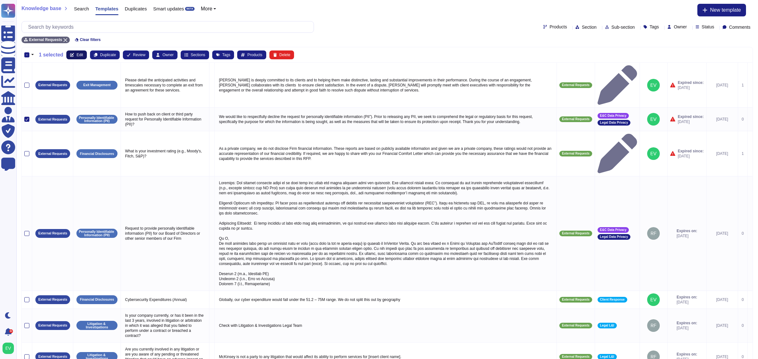
click at [70, 55] on icon at bounding box center [72, 55] width 4 height 4
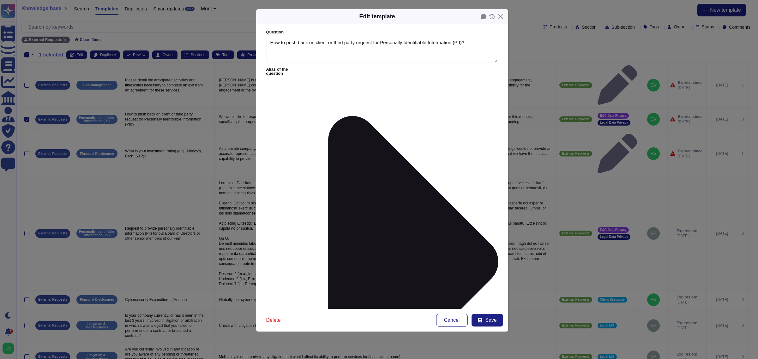
type textarea "How to push back on client or third party request for Personally Identifiable I…"
type textarea "We would like to respectfully decline the request for personally identifiable i…"
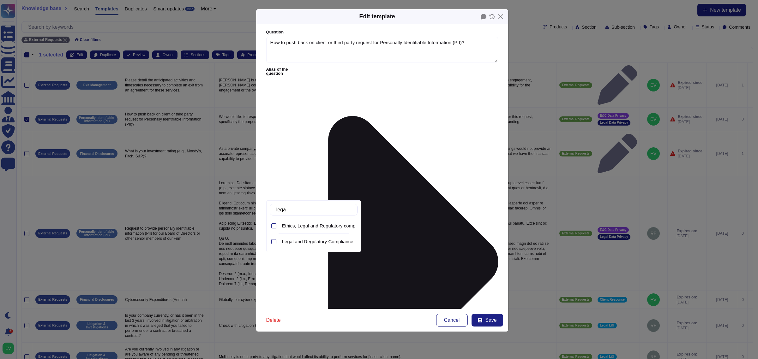
type input "legal"
click at [300, 239] on span "Legal and Regulatory Compliance (External)" at bounding box center [328, 242] width 93 height 6
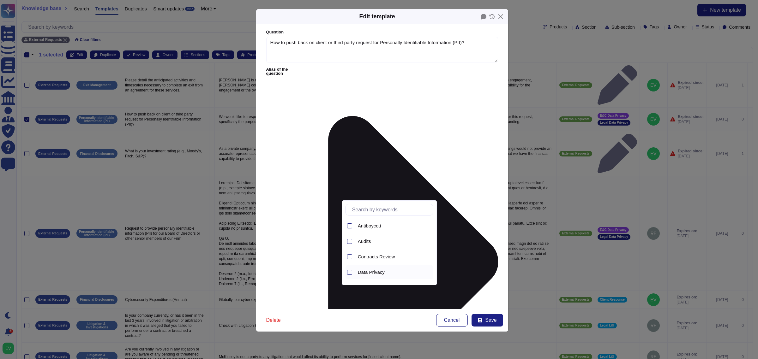
click at [369, 275] on span "Data Privacy" at bounding box center [371, 273] width 27 height 6
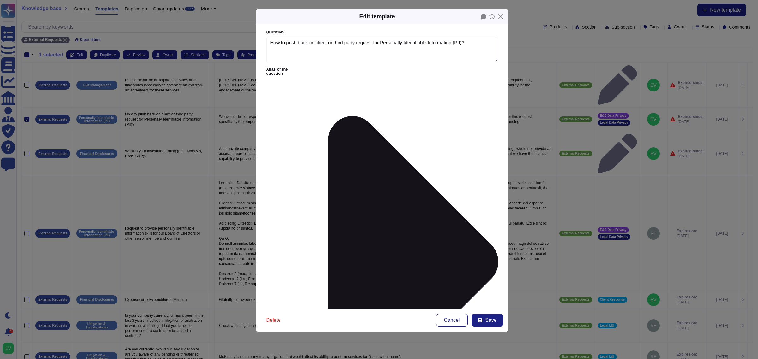
click at [480, 322] on icon at bounding box center [479, 320] width 5 height 5
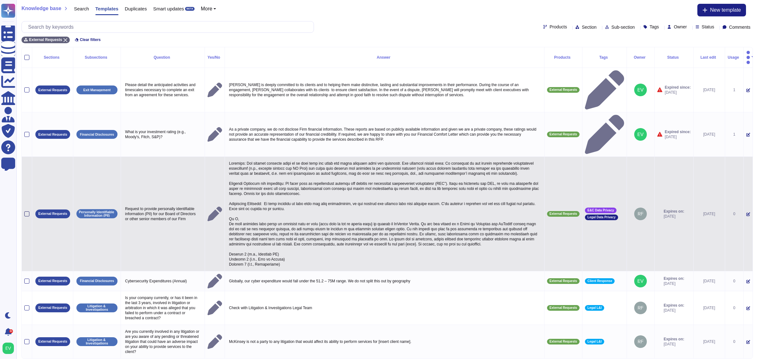
click at [27, 211] on div at bounding box center [26, 213] width 5 height 5
click at [0, 0] on input "checkbox" at bounding box center [0, 0] width 0 height 0
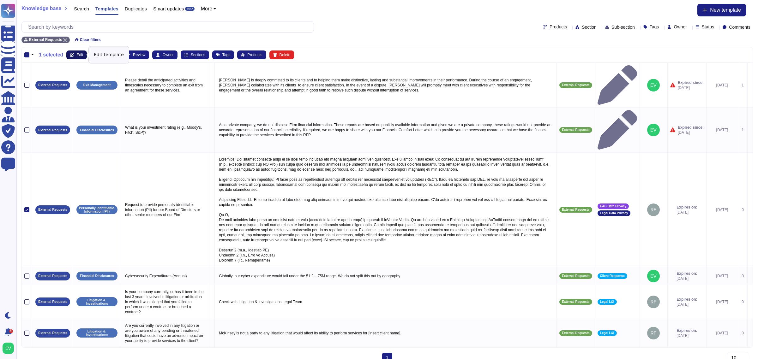
click at [76, 56] on span "Edit" at bounding box center [79, 55] width 7 height 4
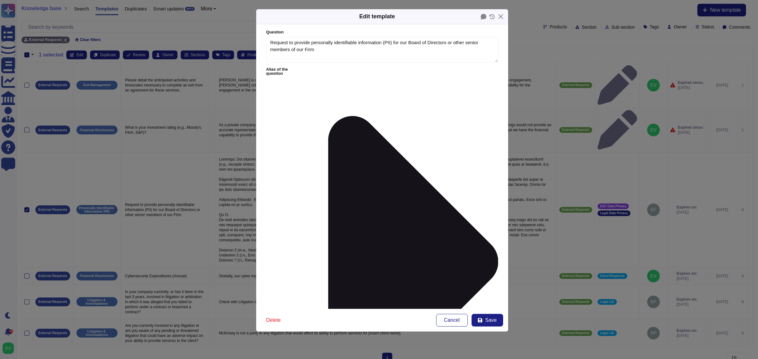
type textarea "Request to provide personally identifiable information (PII) for our Board of D…"
type textarea "Guidance: Our default position would be to push back and share the below langua…"
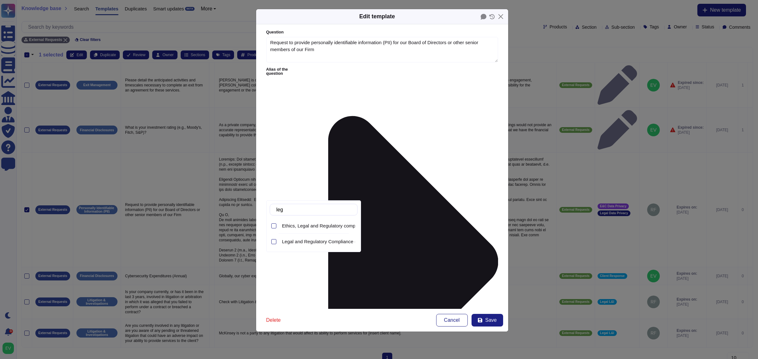
type input "lega"
click at [289, 247] on div "Legal and Regulatory Compliance (External)" at bounding box center [318, 242] width 78 height 14
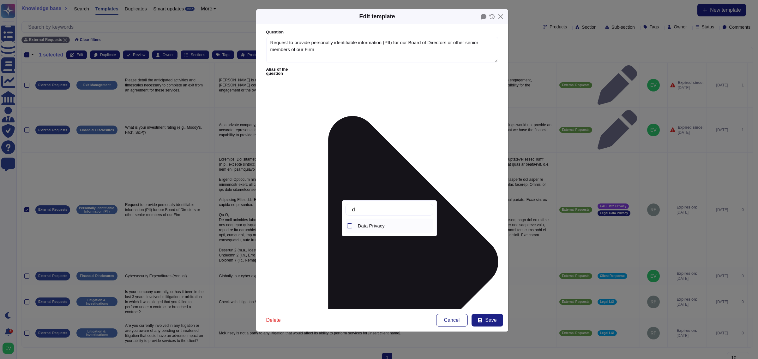
type input "da"
click at [375, 228] on span "Data Privacy" at bounding box center [371, 226] width 27 height 6
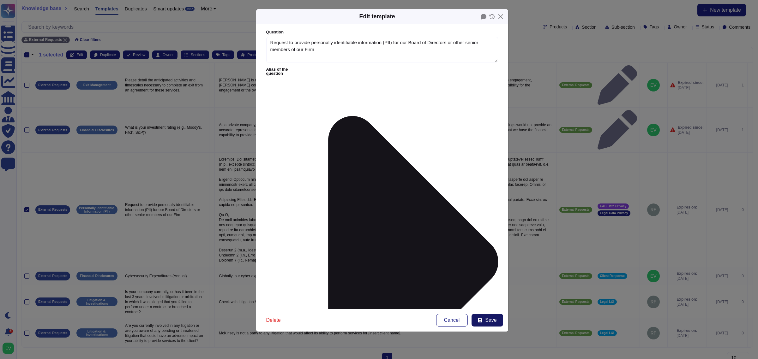
click at [488, 321] on span "Save" at bounding box center [490, 320] width 11 height 5
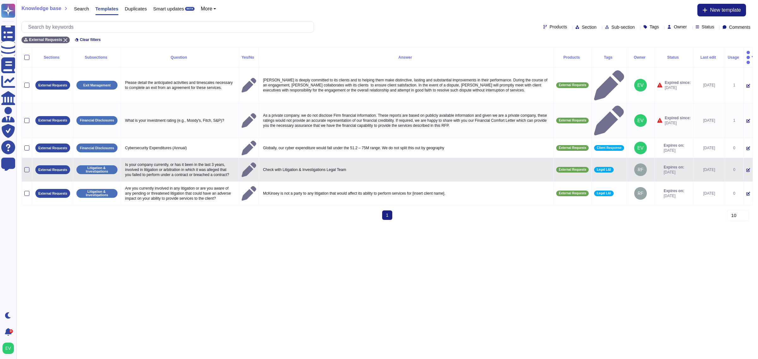
click at [27, 158] on td at bounding box center [27, 170] width 10 height 24
click at [28, 167] on div at bounding box center [26, 169] width 5 height 5
click at [0, 0] on input "checkbox" at bounding box center [0, 0] width 0 height 0
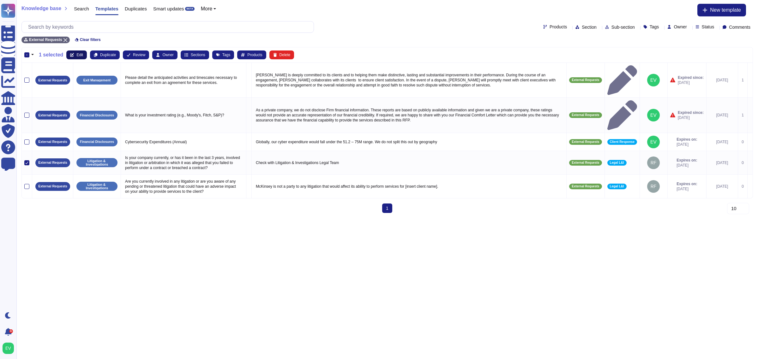
click at [79, 52] on button "Edit" at bounding box center [76, 55] width 21 height 9
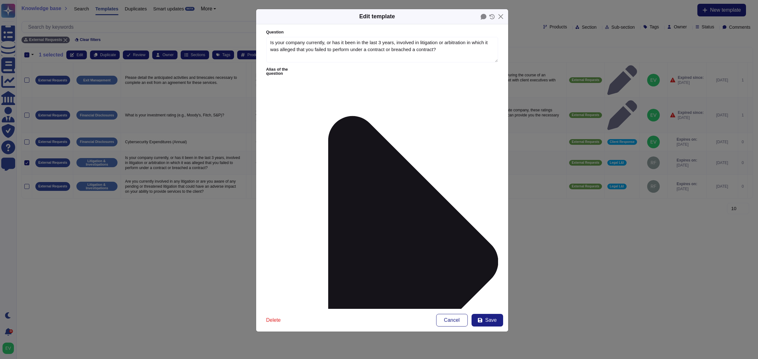
type textarea "Is your company currently, or has it been in the last 3 years, involved in liti…"
type textarea "Check with Litigation & Investigations Legal Team"
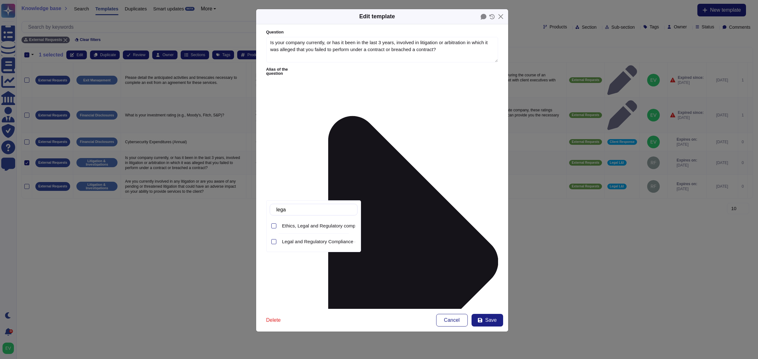
type input "legal"
click at [310, 241] on span "Legal and Regulatory Compliance (External)" at bounding box center [328, 242] width 93 height 6
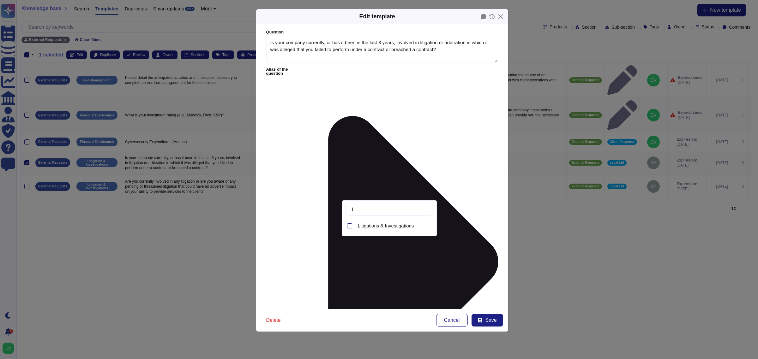
type input "lit"
click at [384, 225] on span "Litigations & Investigations" at bounding box center [386, 226] width 56 height 6
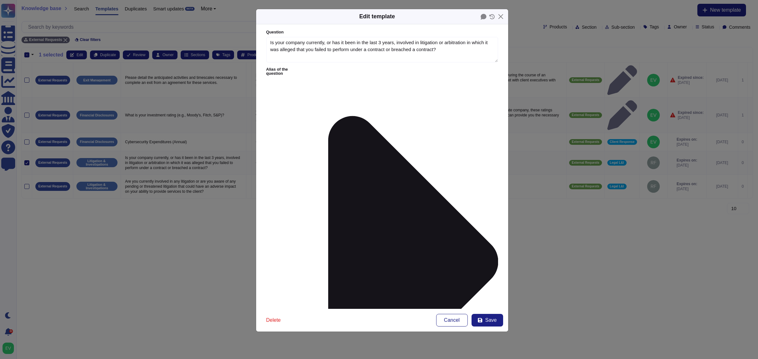
click at [494, 319] on span "Save" at bounding box center [490, 320] width 11 height 5
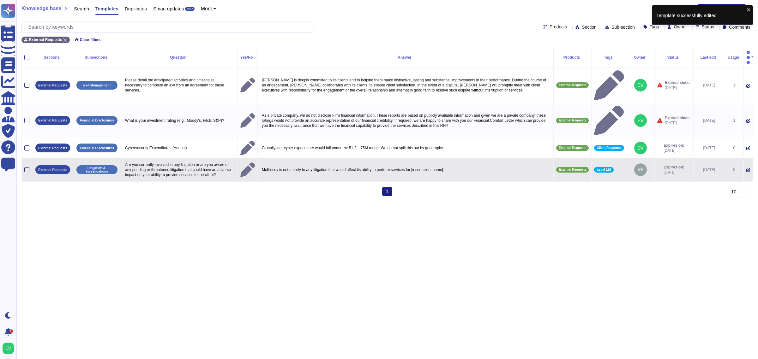
click at [27, 167] on div at bounding box center [26, 169] width 5 height 5
click at [0, 0] on input "checkbox" at bounding box center [0, 0] width 0 height 0
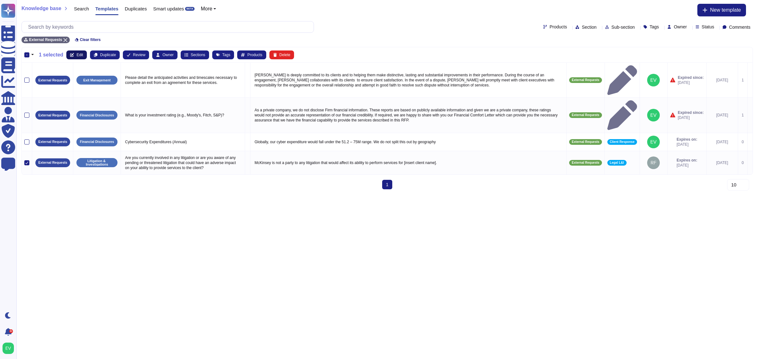
click at [78, 54] on span "Edit" at bounding box center [79, 55] width 7 height 4
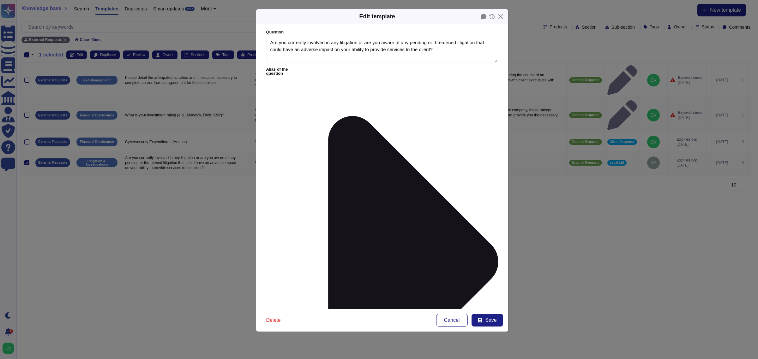
type textarea "Are you currently involved in any litigation or are you aware of any pending or…"
type textarea "McKinsey is not a party to any litigation that would affect its ability to perf…"
type input "leg"
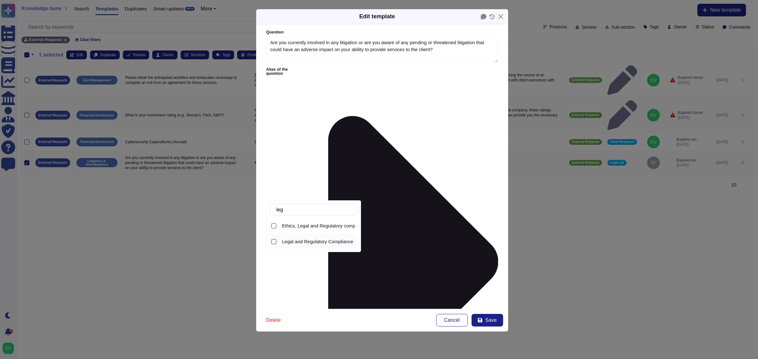
click at [314, 238] on div "Legal and Regulatory Compliance (External)" at bounding box center [318, 242] width 78 height 14
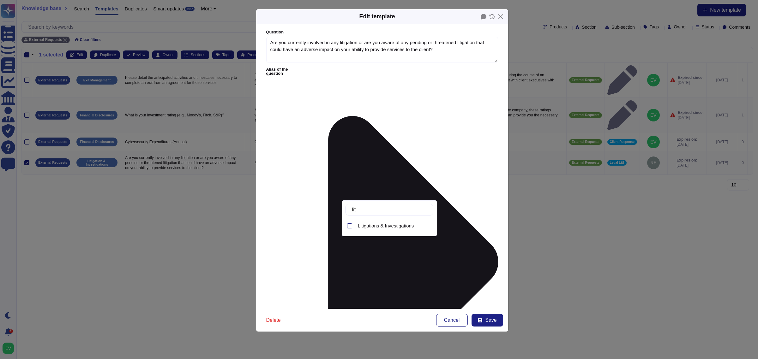
type input "liti"
click at [394, 226] on span "Litigations & Investigations" at bounding box center [386, 226] width 56 height 6
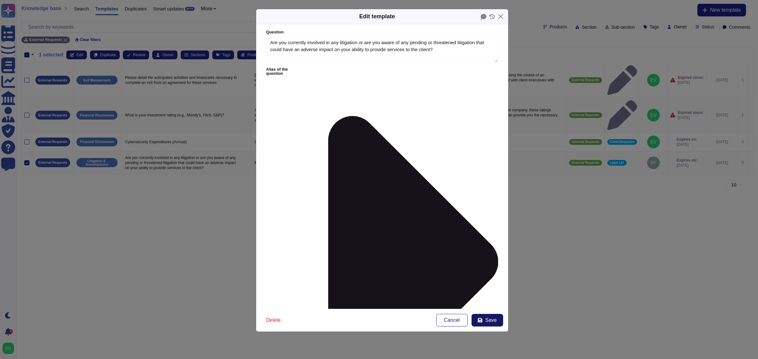
drag, startPoint x: 491, startPoint y: 313, endPoint x: 491, endPoint y: 316, distance: 3.2
click at [491, 315] on div "Delete Cancel Save" at bounding box center [382, 320] width 252 height 23
click at [492, 319] on span "Save" at bounding box center [490, 320] width 11 height 5
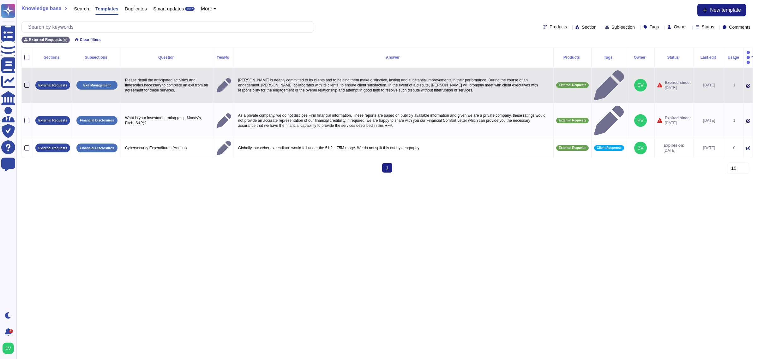
click at [29, 83] on div at bounding box center [26, 85] width 5 height 5
click at [0, 0] on input "checkbox" at bounding box center [0, 0] width 0 height 0
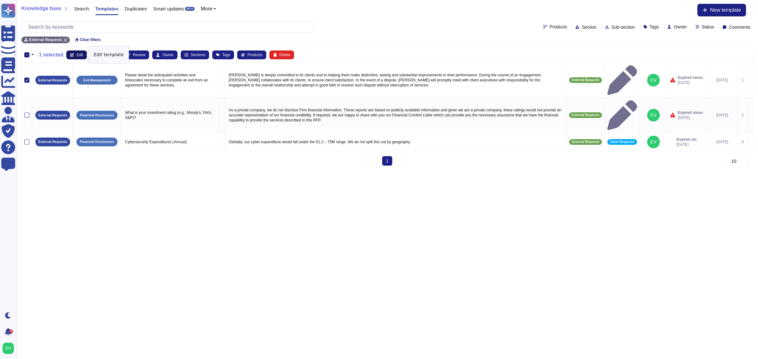
click at [76, 56] on span "Edit" at bounding box center [79, 55] width 7 height 4
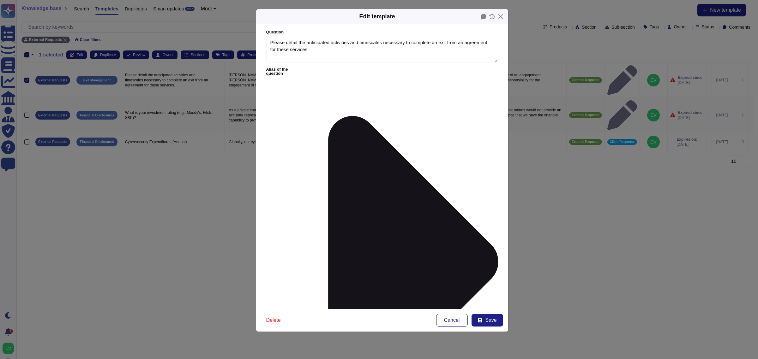
type textarea "Please detail the anticipated activities and timescales necessary to complete a…"
type textarea "McKinsey is deeply committed to its clients and to helping them make distinctiv…"
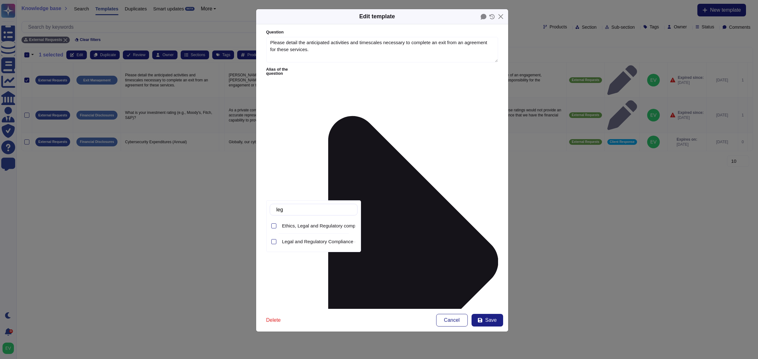
type input "lega"
click at [313, 244] on span "Legal and Regulatory Compliance (External)" at bounding box center [328, 242] width 93 height 6
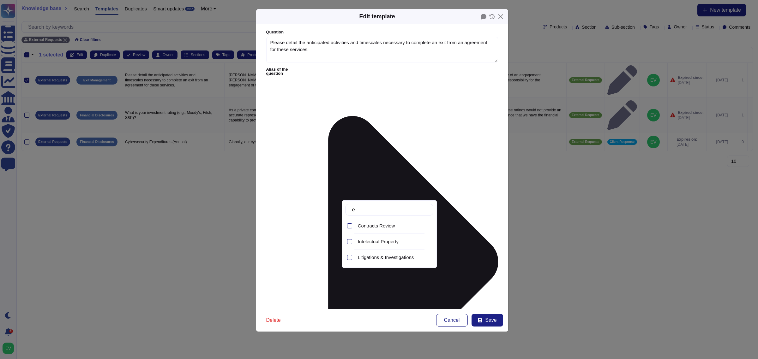
type input "e"
click at [378, 212] on input "e" at bounding box center [391, 209] width 84 height 11
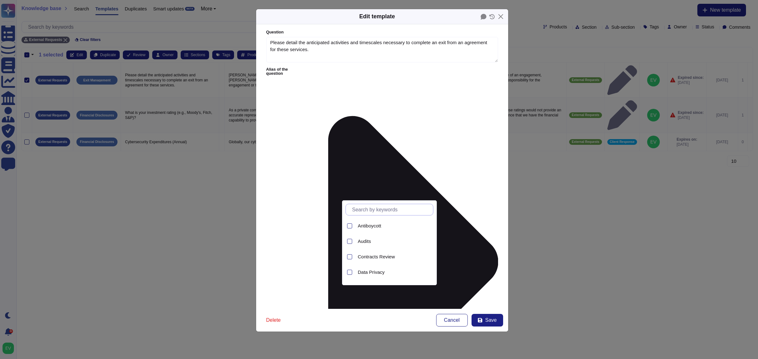
click at [379, 209] on input "text" at bounding box center [391, 209] width 84 height 11
type input "t"
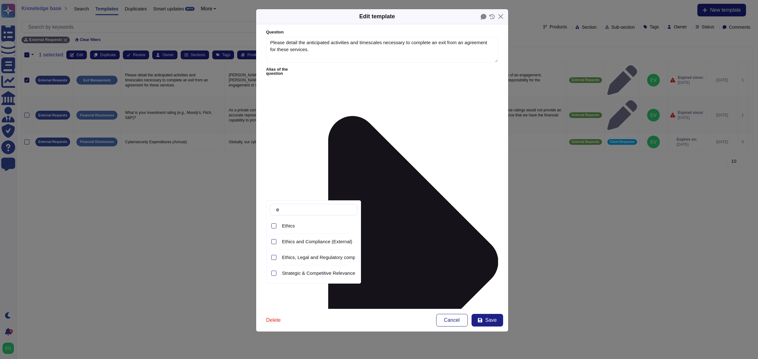
type input "et"
click at [321, 240] on span "Ethics and Compliance (External)" at bounding box center [317, 242] width 70 height 6
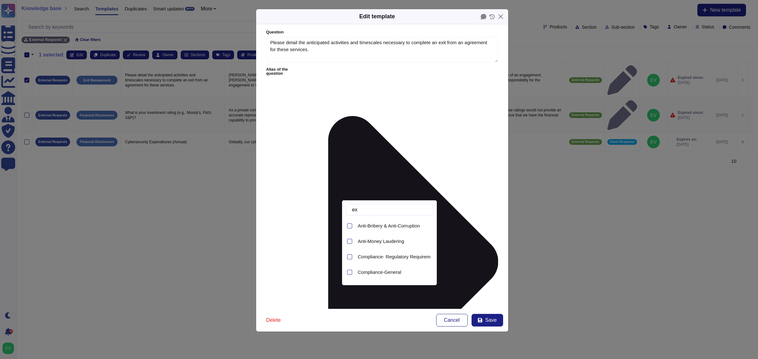
type input "e"
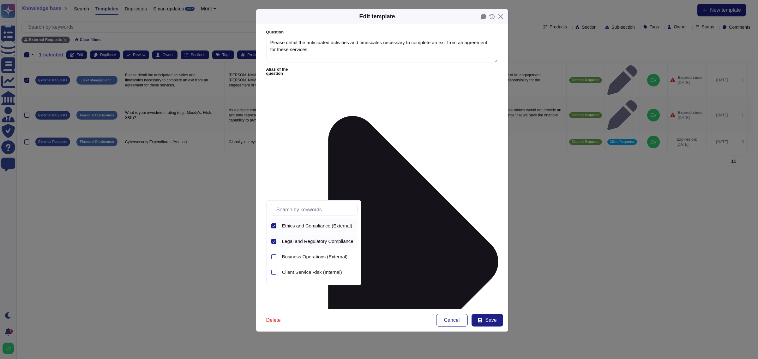
click at [276, 226] on div "Ethics and Compliance (External)" at bounding box center [314, 226] width 88 height 14
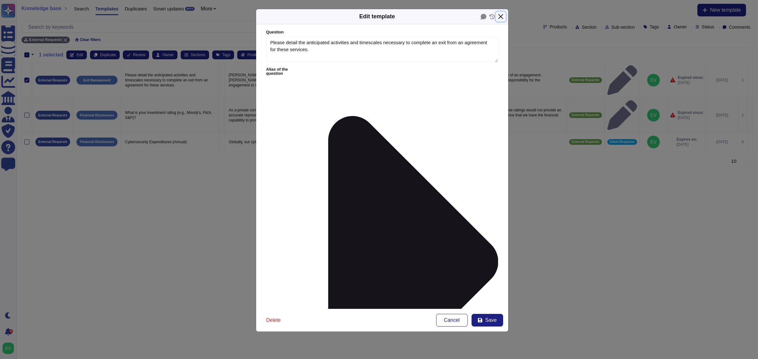
click at [499, 16] on button "Close" at bounding box center [501, 17] width 10 height 10
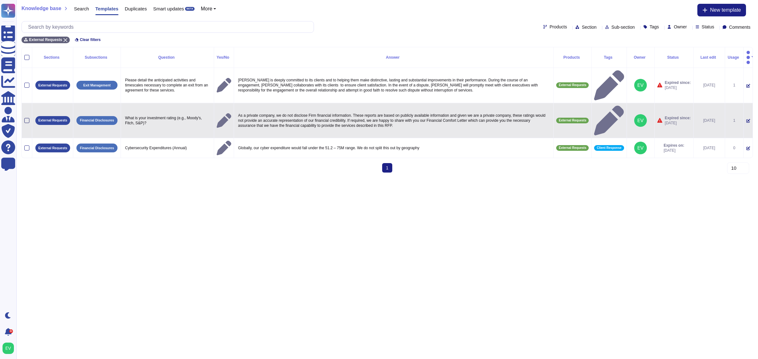
click at [29, 118] on div at bounding box center [26, 120] width 5 height 5
click at [0, 0] on input "checkbox" at bounding box center [0, 0] width 0 height 0
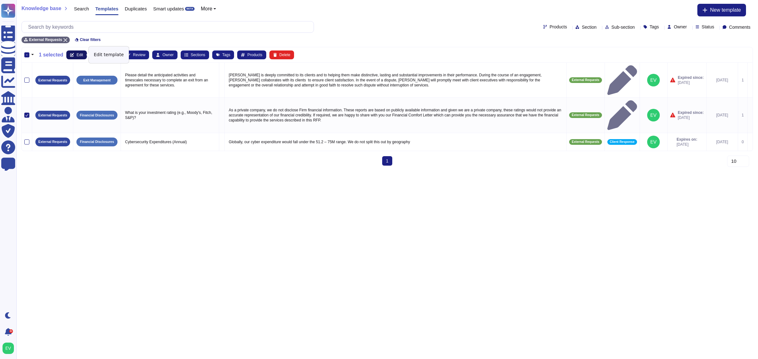
click at [78, 54] on span "Edit" at bounding box center [79, 55] width 7 height 4
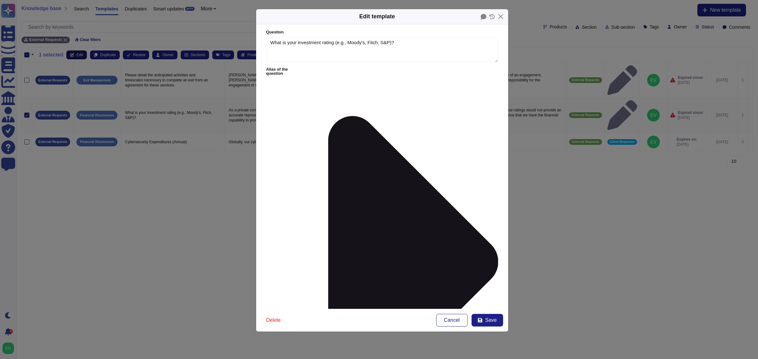
type textarea "What is your investment rating (e.g., Moody's, Fitch, S&P)?"
type textarea "As a private company, we do not disclose Firm financial information. These repo…"
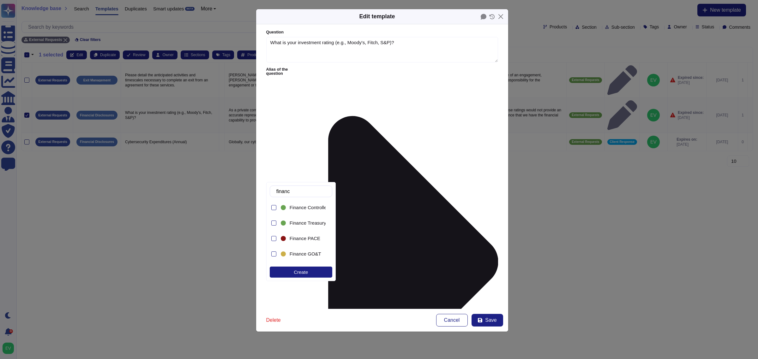
type input "finance"
click at [301, 255] on span "Finance Tax" at bounding box center [302, 257] width 26 height 6
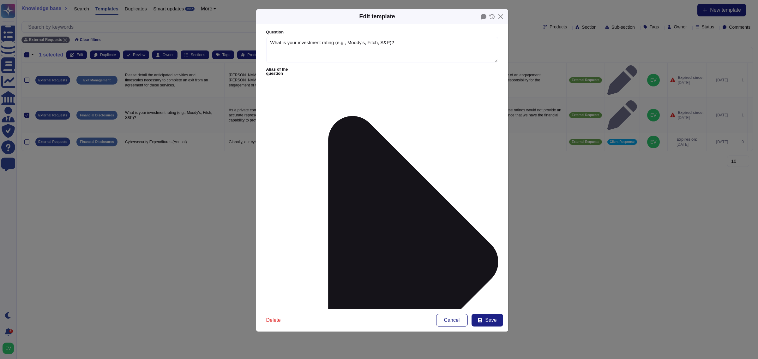
type input "compa"
click at [329, 230] on div "Company Information (External)" at bounding box center [318, 226] width 78 height 14
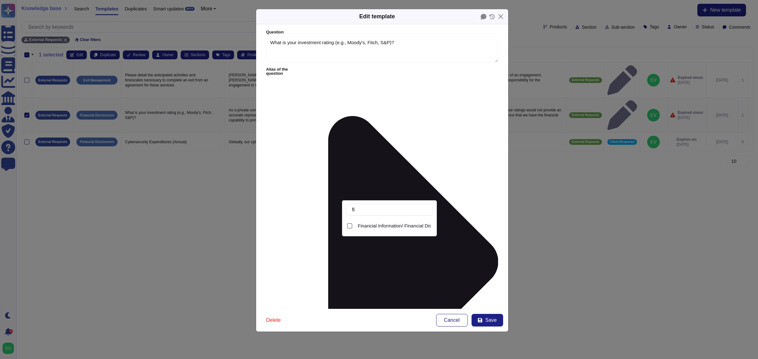
type input "fin"
click at [376, 226] on span "Financial Information/ Financial Disclosures" at bounding box center [403, 226] width 91 height 6
click at [411, 299] on form "Question What is your investment rating (e.g., Moody's, Fitch, S&P)? Alias of t…" at bounding box center [382, 166] width 252 height 285
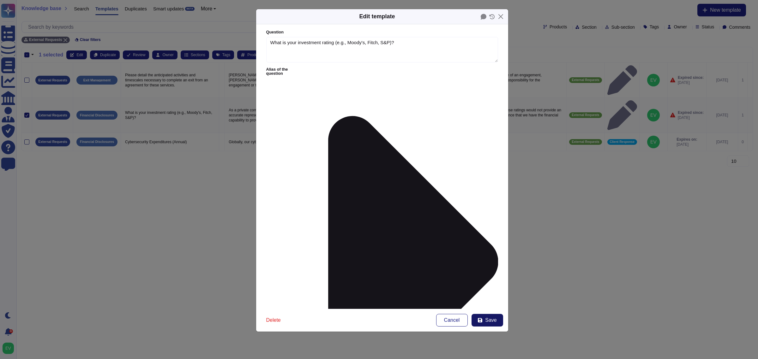
click at [488, 321] on span "Save" at bounding box center [490, 320] width 11 height 5
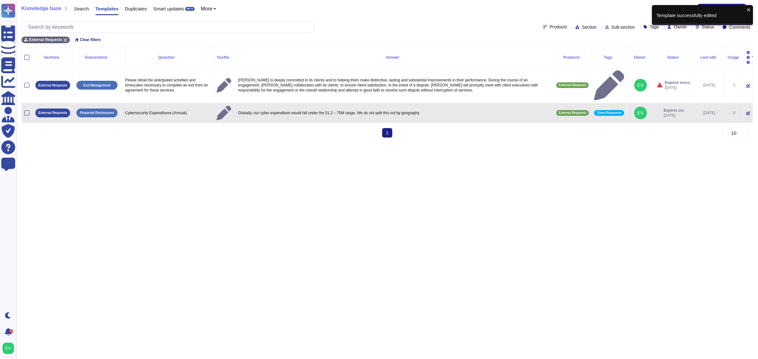
click at [27, 110] on div at bounding box center [26, 112] width 5 height 5
click at [0, 0] on input "checkbox" at bounding box center [0, 0] width 0 height 0
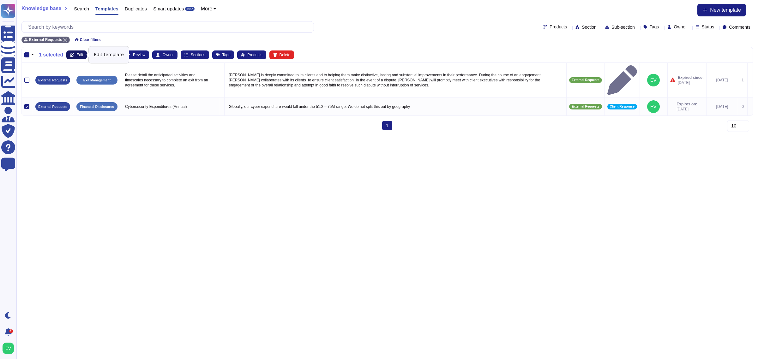
click at [76, 54] on span "Edit" at bounding box center [79, 55] width 7 height 4
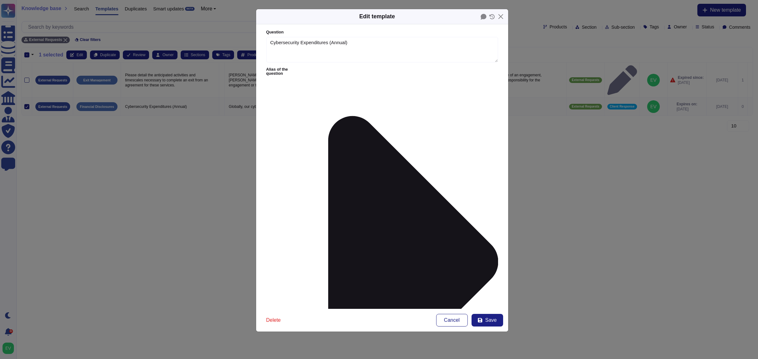
type textarea "Cybersecurity Expenditures (Annual)"
type textarea "Globally, our cyber expenditure would fall under the 51.2 – 75M range. We do no…"
type input "compa"
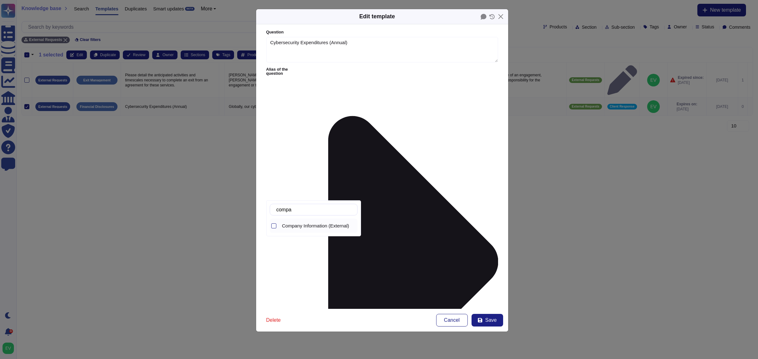
click at [315, 228] on span "Company Information (External)" at bounding box center [315, 226] width 67 height 6
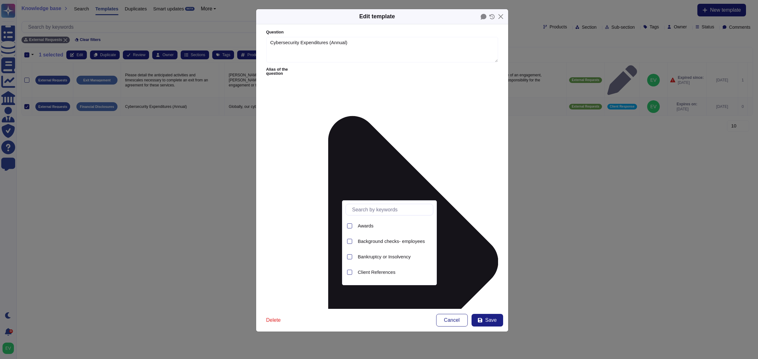
type input "f"
click at [389, 244] on span "Financial Information/ Financial Disclosures" at bounding box center [403, 242] width 91 height 6
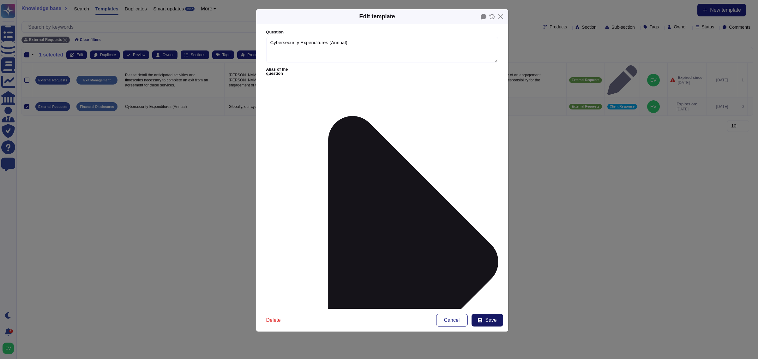
click at [493, 319] on span "Save" at bounding box center [490, 320] width 11 height 5
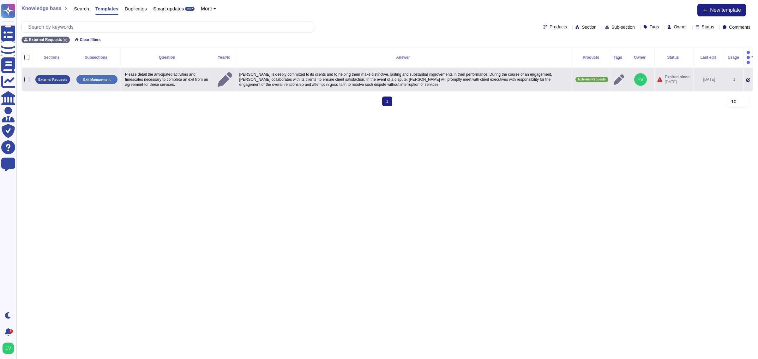
click at [27, 77] on div at bounding box center [26, 79] width 5 height 5
click at [0, 0] on input "checkbox" at bounding box center [0, 0] width 0 height 0
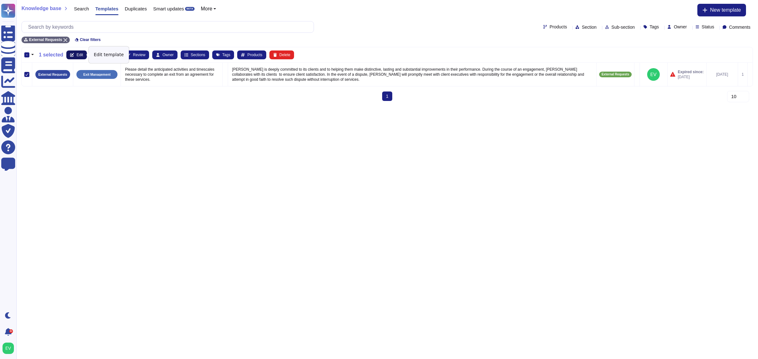
click at [79, 55] on span "Edit" at bounding box center [79, 55] width 7 height 4
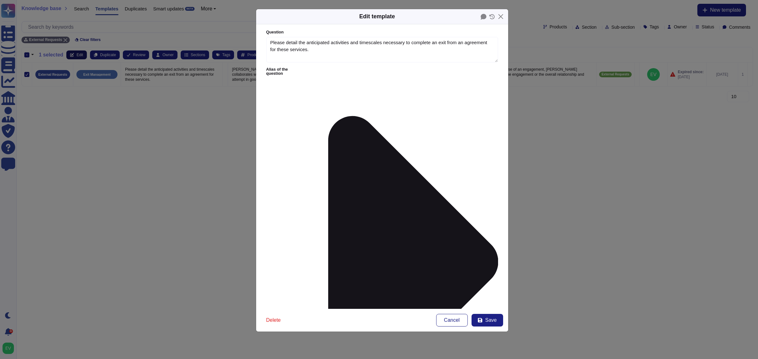
type textarea "Please detail the anticipated activities and timescales necessary to complete a…"
type textarea "McKinsey is deeply committed to its clients and to helping them make distinctiv…"
type input "leg"
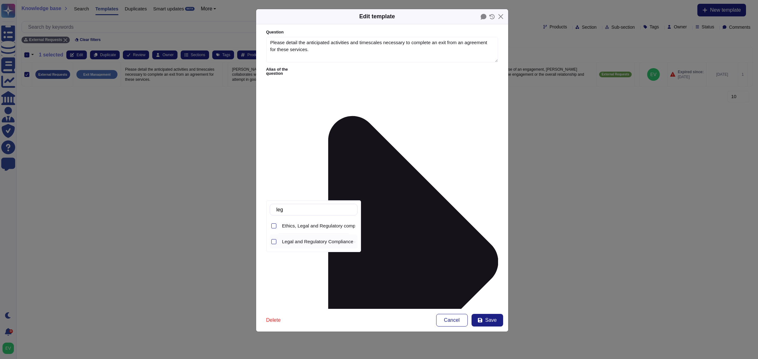
click at [318, 244] on span "Legal and Regulatory Compliance (External)" at bounding box center [328, 242] width 93 height 6
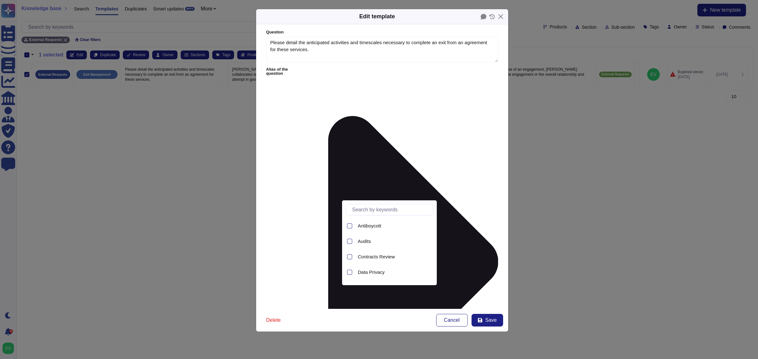
scroll to position [28, 0]
click at [371, 228] on span "Contracts Review" at bounding box center [376, 229] width 37 height 6
click at [499, 268] on form "Question Please detail the anticipated activities and timescales necessary to c…" at bounding box center [382, 166] width 252 height 285
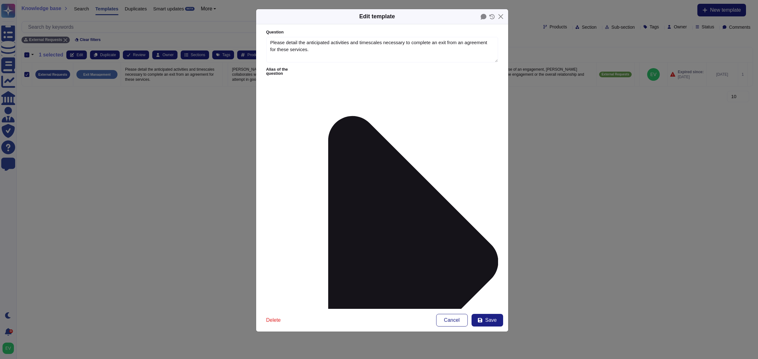
type input "other"
click at [293, 204] on div "Other" at bounding box center [302, 207] width 46 height 14
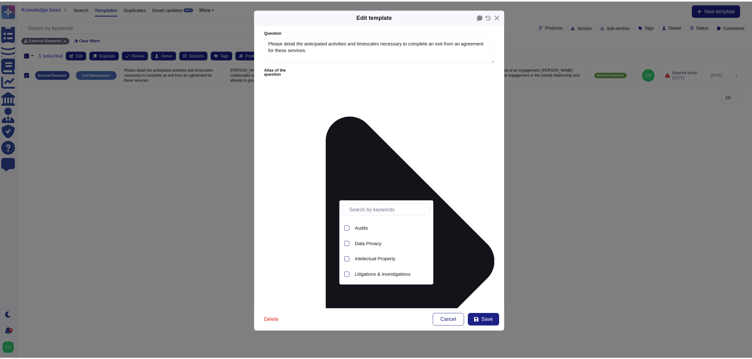
scroll to position [0, 0]
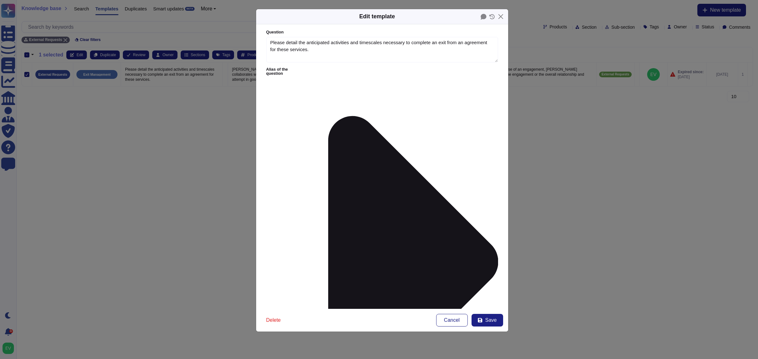
drag, startPoint x: 485, startPoint y: 251, endPoint x: 439, endPoint y: 243, distance: 46.1
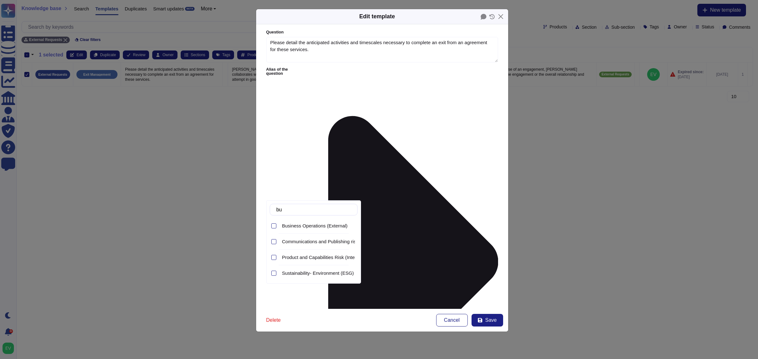
type input "b"
type input "stra"
click at [319, 239] on span "Strategic Risk (Internal)" at bounding box center [307, 242] width 50 height 6
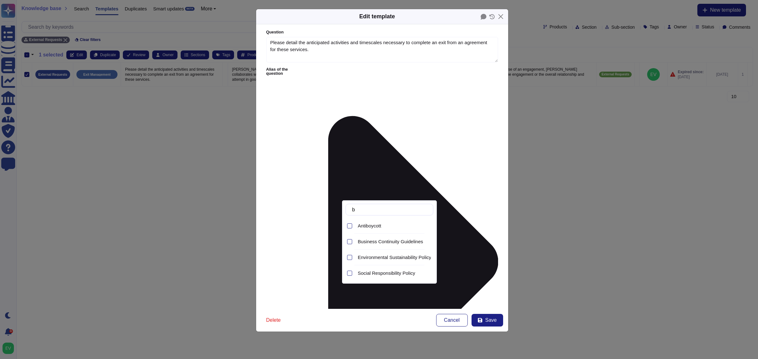
type input "b"
click at [389, 243] on span "Business Continuity Guidelines" at bounding box center [390, 242] width 65 height 6
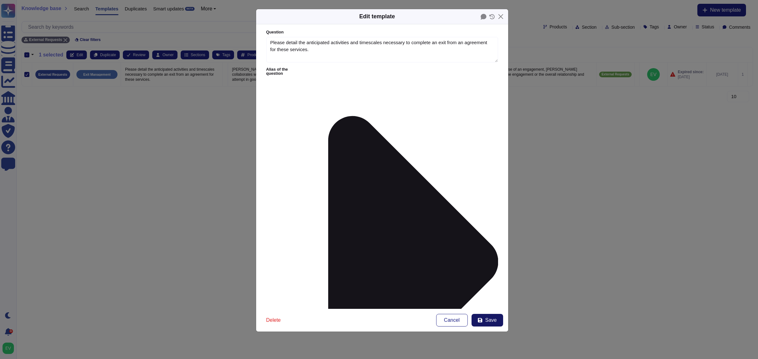
click at [486, 325] on button "Save" at bounding box center [487, 320] width 32 height 13
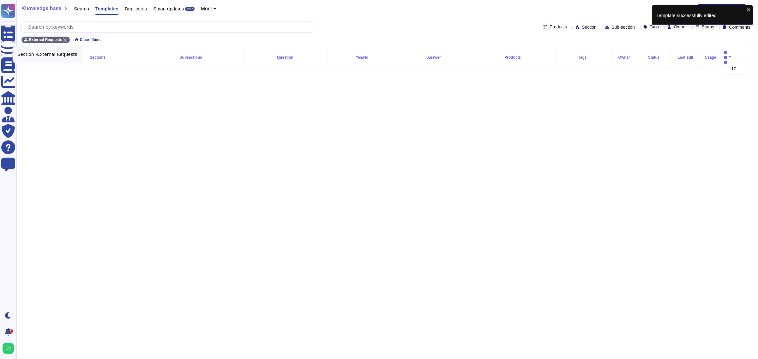
click at [64, 40] on icon at bounding box center [65, 40] width 4 height 4
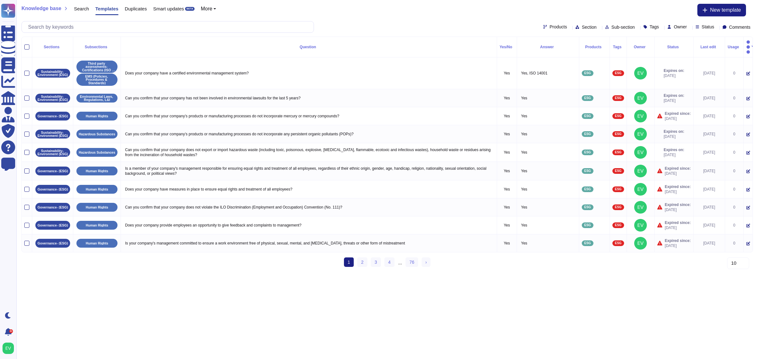
click at [581, 28] on span "Section" at bounding box center [588, 27] width 15 height 4
click at [567, 73] on span "Social" at bounding box center [566, 73] width 13 height 6
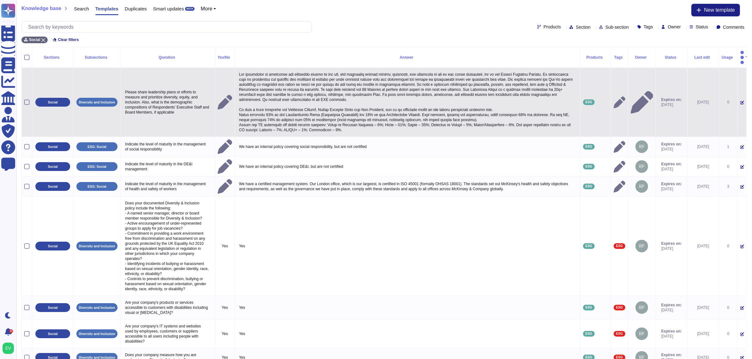
click at [22, 95] on td at bounding box center [27, 102] width 10 height 69
click at [28, 100] on div at bounding box center [26, 102] width 5 height 5
click at [0, 0] on input "checkbox" at bounding box center [0, 0] width 0 height 0
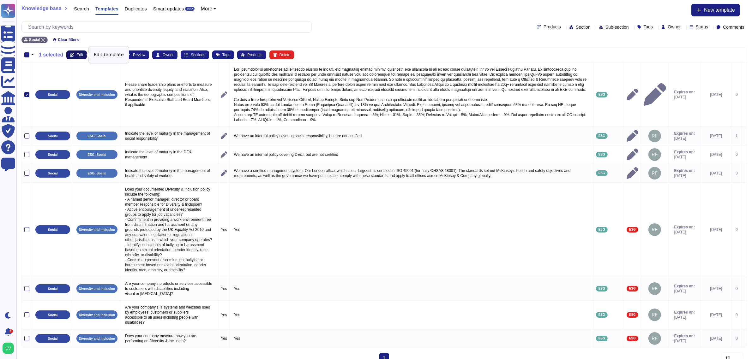
click at [80, 55] on span "Edit" at bounding box center [79, 55] width 7 height 4
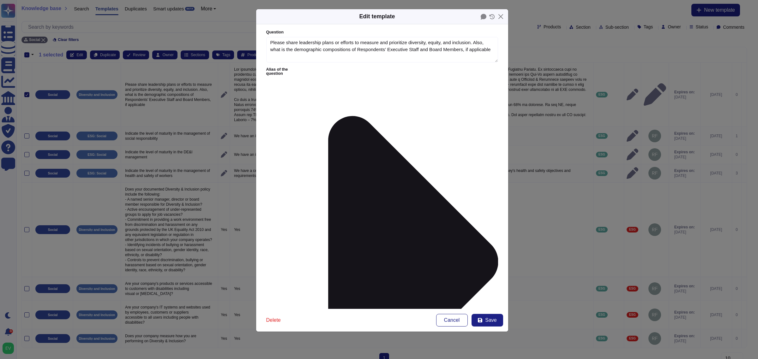
type textarea "Please share leadership plans or efforts to measure and prioritize diversity, e…"
type textarea "Our commitment to diversity and inclusion starts at the top, and advancing gend…"
type input "esg"
click at [294, 205] on span "ESG" at bounding box center [294, 208] width 10 height 6
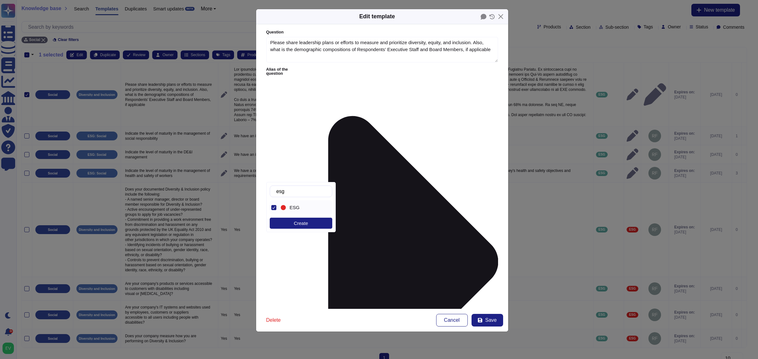
drag, startPoint x: 452, startPoint y: 236, endPoint x: 447, endPoint y: 238, distance: 5.1
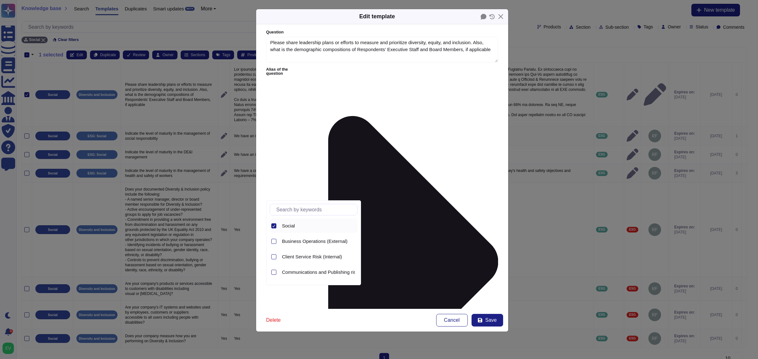
click at [276, 227] on div at bounding box center [273, 225] width 5 height 5
click at [292, 212] on input "text" at bounding box center [315, 209] width 84 height 11
type input "soc"
click at [306, 242] on span "Social & Inclusive Growth (ESG)" at bounding box center [316, 242] width 68 height 6
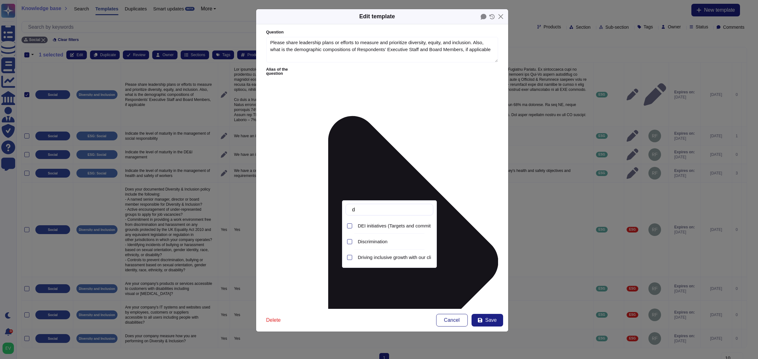
type input "d"
click at [397, 231] on div "DEI initiatives (Targets and commitments)" at bounding box center [394, 226] width 78 height 14
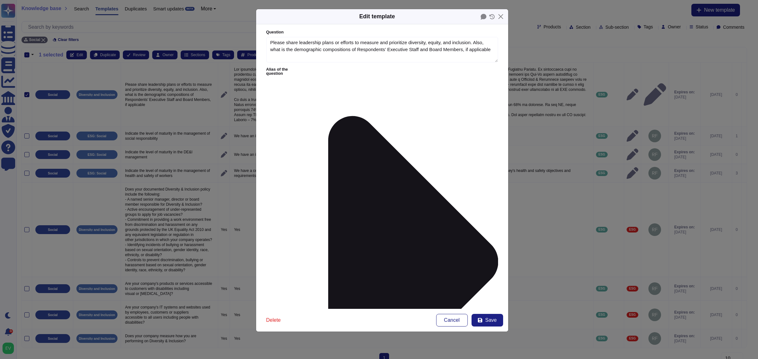
drag, startPoint x: 422, startPoint y: 263, endPoint x: 481, endPoint y: 293, distance: 66.4
click at [487, 316] on button "Save" at bounding box center [487, 320] width 32 height 13
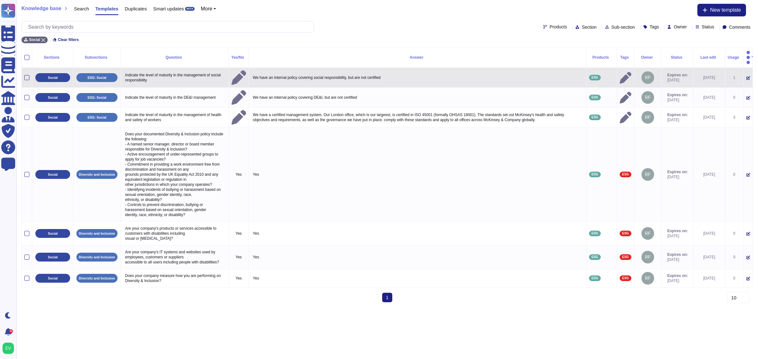
click at [27, 75] on div at bounding box center [26, 77] width 5 height 5
click at [0, 0] on input "checkbox" at bounding box center [0, 0] width 0 height 0
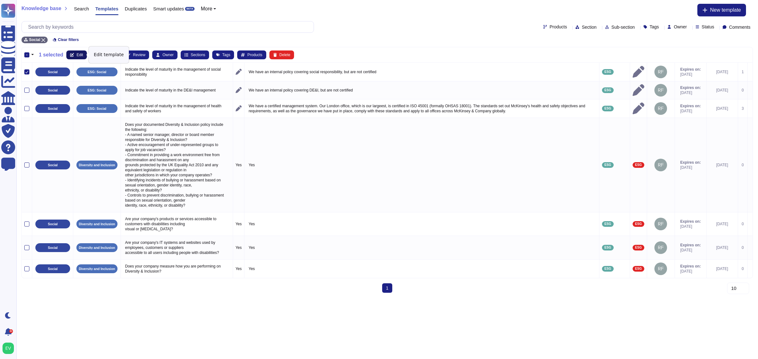
click at [72, 52] on button "Edit" at bounding box center [76, 55] width 21 height 9
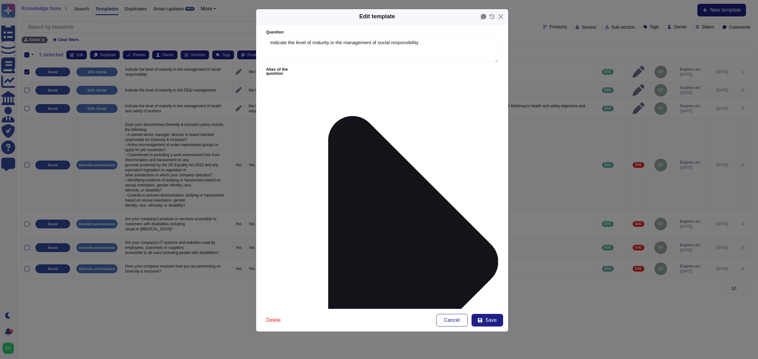
type textarea "Indicate the level of maturity in the management of social responsibility"
type textarea "We have an internal policy covering social responsibility, but are not certified"
type input "esg"
click at [295, 206] on span "ESG" at bounding box center [294, 208] width 10 height 6
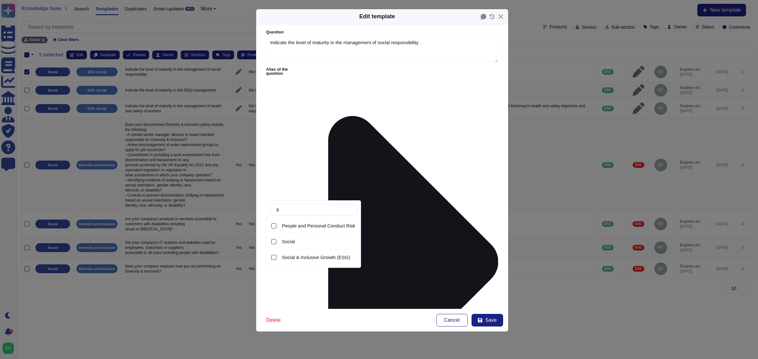
type input "soc"
click at [311, 242] on span "Social & Inclusive Growth (ESG)" at bounding box center [316, 242] width 68 height 6
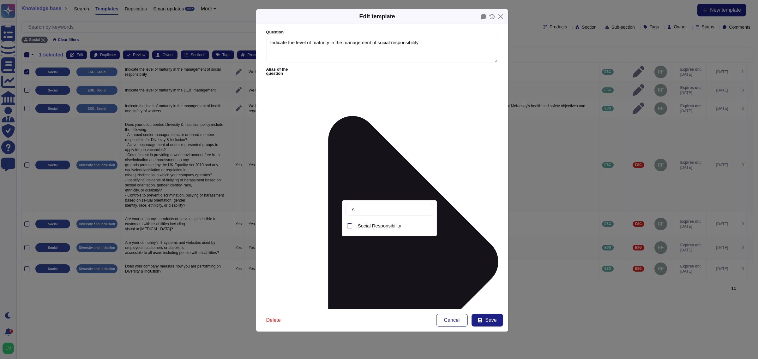
type input "so"
click at [386, 231] on div "Social Responsibility" at bounding box center [394, 226] width 78 height 14
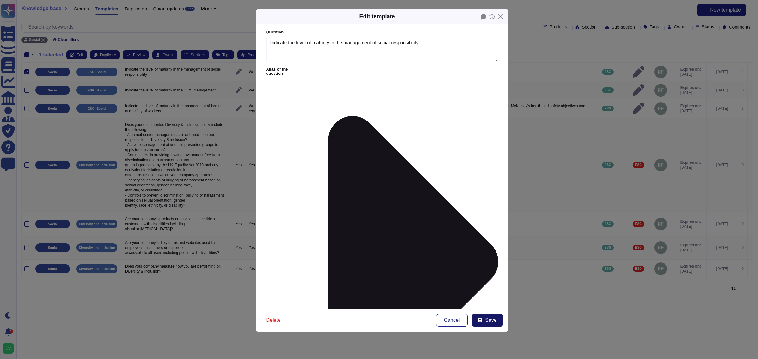
click at [490, 318] on span "Save" at bounding box center [490, 320] width 11 height 5
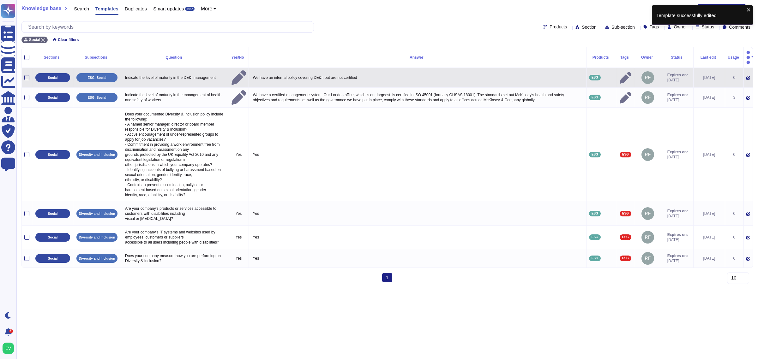
click at [27, 72] on td at bounding box center [27, 78] width 10 height 20
click at [27, 75] on div at bounding box center [26, 77] width 5 height 5
click at [0, 0] on input "checkbox" at bounding box center [0, 0] width 0 height 0
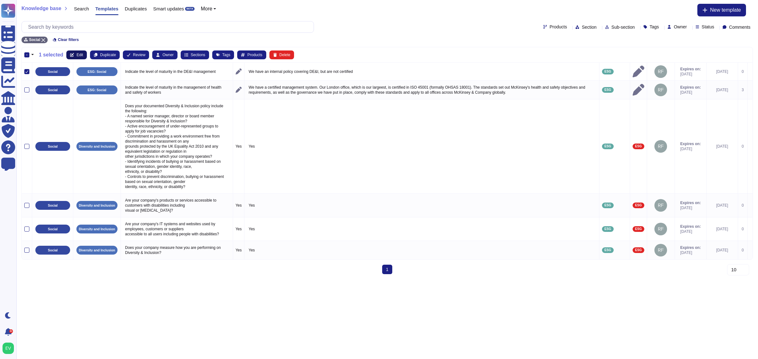
click at [81, 53] on span "Edit" at bounding box center [79, 55] width 7 height 4
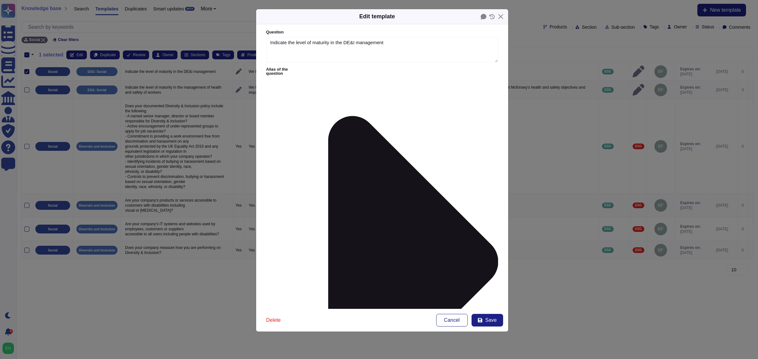
type textarea "Indicate the level of maturity in the DE&I management"
type textarea "We have an internal policy covering DE&I, but are not certified"
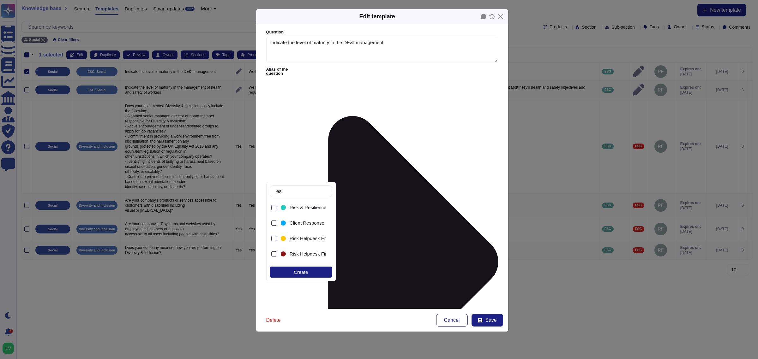
type input "esg"
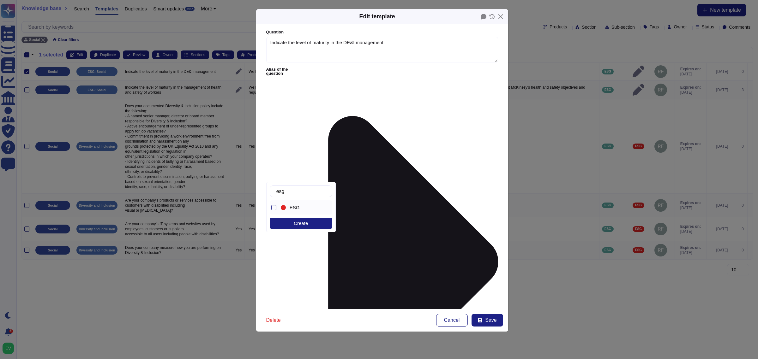
click at [299, 209] on div "ESG" at bounding box center [305, 208] width 33 height 6
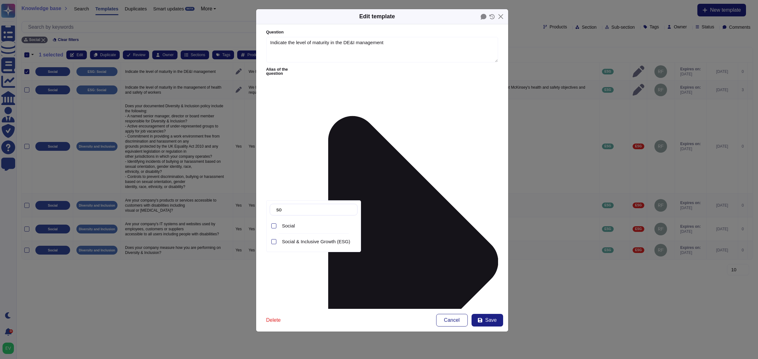
type input "soc"
click at [333, 243] on span "Social & Inclusive Growth (ESG)" at bounding box center [316, 242] width 68 height 6
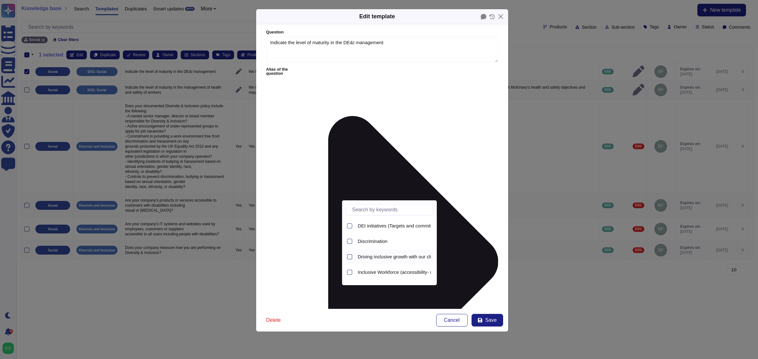
click at [387, 258] on span "Driving inclusive growth with our clients" at bounding box center [399, 257] width 82 height 6
click at [350, 245] on icon at bounding box center [349, 243] width 3 height 3
click at [358, 259] on span "Inclusive Workforce (accessibility- metrics- recruiting )" at bounding box center [414, 260] width 113 height 6
click at [355, 220] on div "DEI initiatives (Targets and commitments)" at bounding box center [394, 226] width 78 height 14
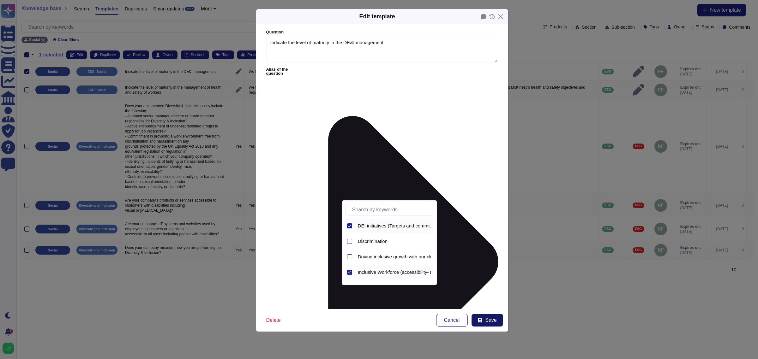
click at [485, 319] on span "Save" at bounding box center [490, 320] width 11 height 5
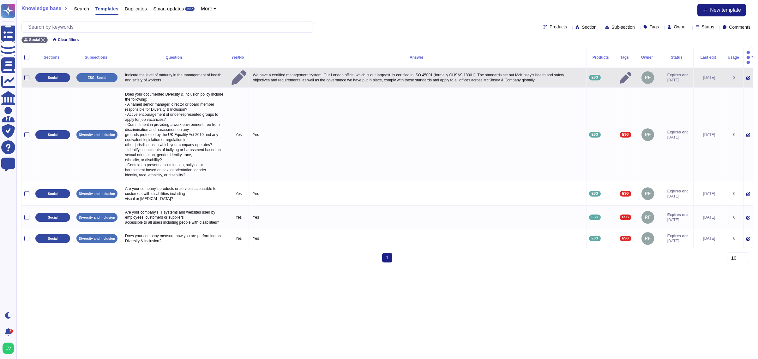
click at [27, 75] on div at bounding box center [26, 77] width 5 height 5
click at [0, 0] on input "checkbox" at bounding box center [0, 0] width 0 height 0
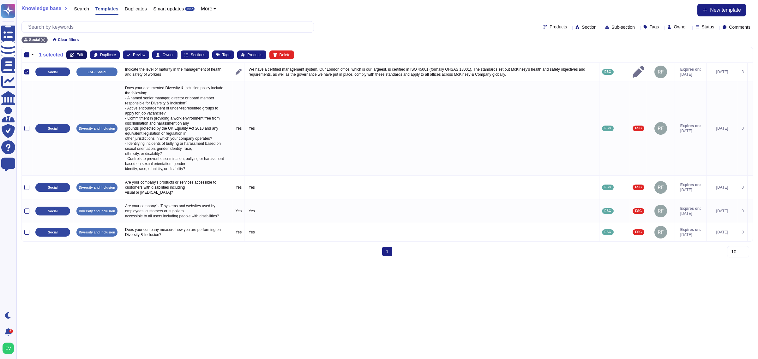
click at [77, 56] on span "Edit" at bounding box center [79, 55] width 7 height 4
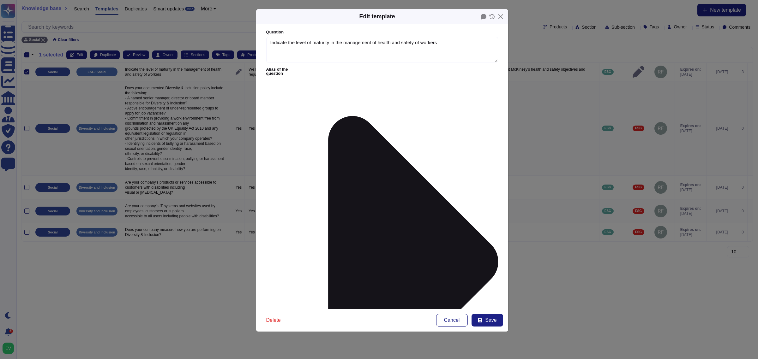
type textarea "Indicate the level of maturity in the management of health and safety of workers"
type textarea "We have a certified management system. Our London office, which is our largeest…"
type input "esg"
click at [296, 210] on span "ESG" at bounding box center [294, 208] width 10 height 6
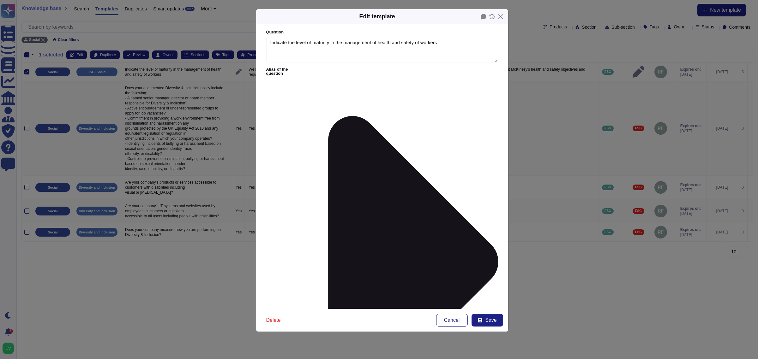
type input "soci"
click at [305, 239] on span "Social & Inclusive Growth (ESG)" at bounding box center [316, 242] width 68 height 6
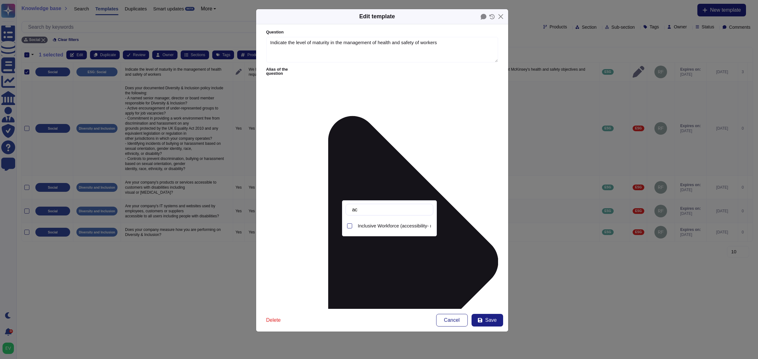
type input "acc"
click at [390, 226] on span "Inclusive Workforce (accessibility- metrics- recruiting )" at bounding box center [414, 226] width 113 height 6
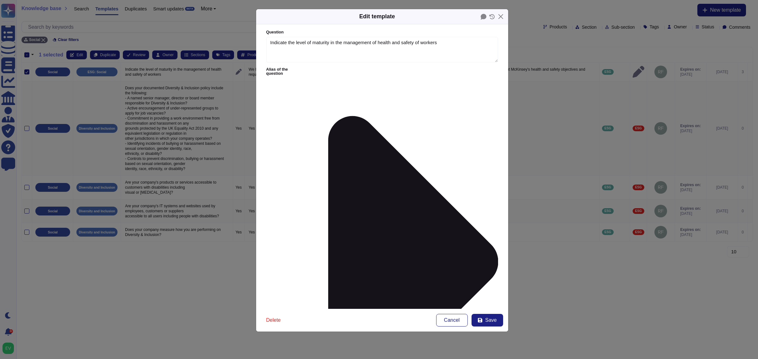
click at [468, 277] on form "Question Indicate the level of maturity in the management of health and safety …" at bounding box center [382, 166] width 252 height 285
click at [495, 323] on span "Save" at bounding box center [490, 320] width 11 height 5
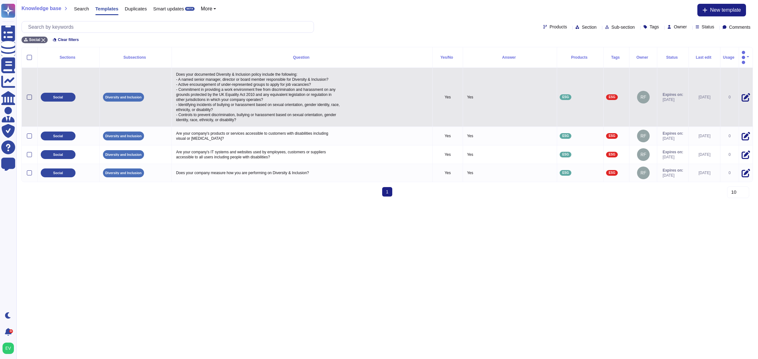
click at [29, 95] on div at bounding box center [29, 97] width 5 height 5
click at [0, 0] on input "checkbox" at bounding box center [0, 0] width 0 height 0
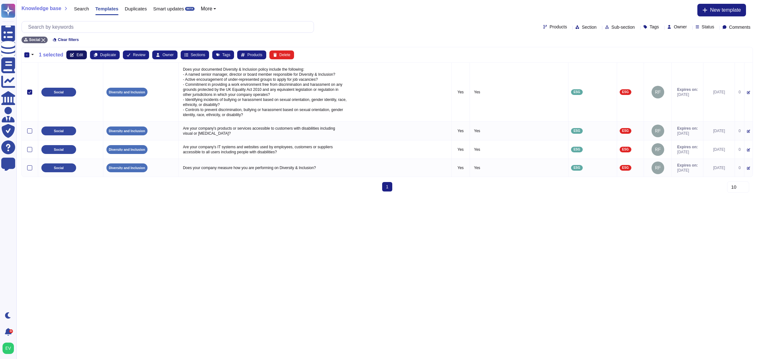
click at [70, 56] on icon at bounding box center [72, 55] width 4 height 4
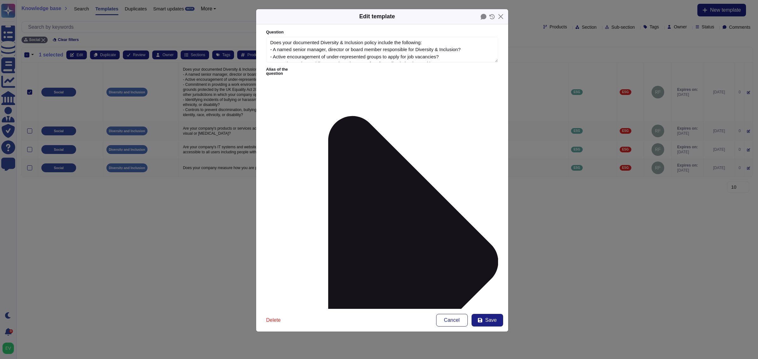
type textarea "Does your documented Diversity & Inclusion policy include the following: - A na…"
type textarea "Yes"
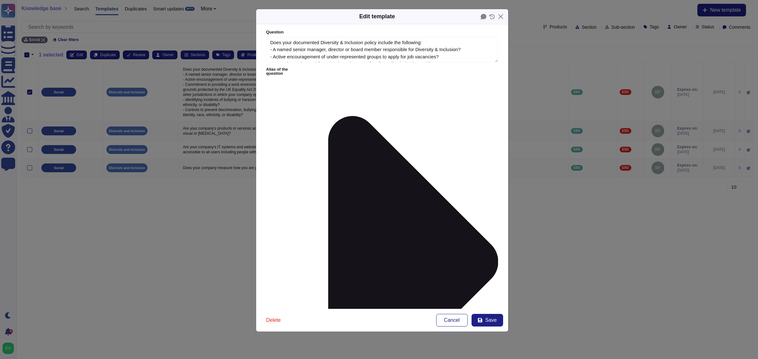
type input "socia"
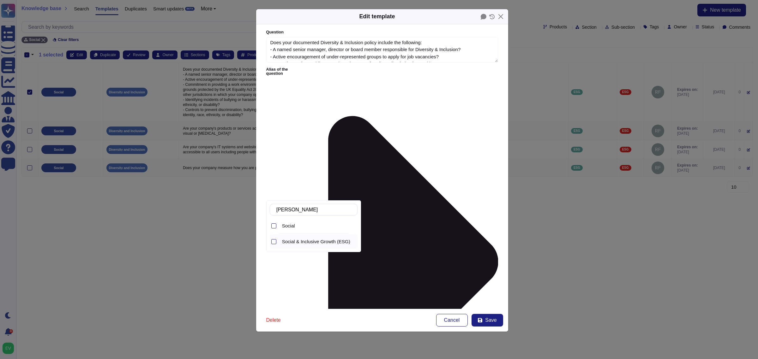
click at [316, 240] on span "Social & Inclusive Growth (ESG)" at bounding box center [316, 242] width 68 height 6
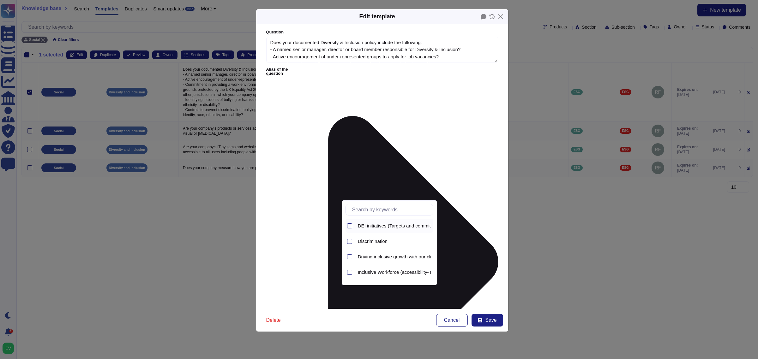
click at [387, 228] on span "DEI initiatives (Targets and commitments)" at bounding box center [401, 226] width 87 height 6
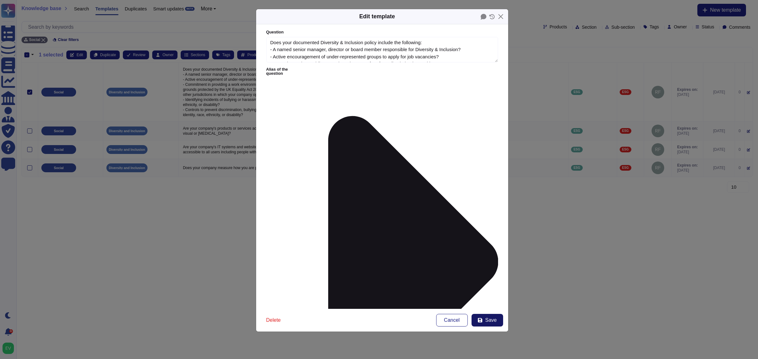
click at [479, 323] on button "Save" at bounding box center [487, 320] width 32 height 13
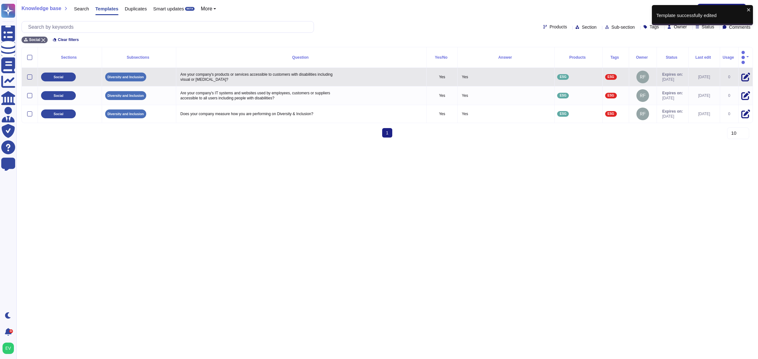
click at [26, 74] on div at bounding box center [29, 76] width 11 height 5
click at [31, 74] on div at bounding box center [29, 76] width 5 height 5
click at [0, 0] on input "checkbox" at bounding box center [0, 0] width 0 height 0
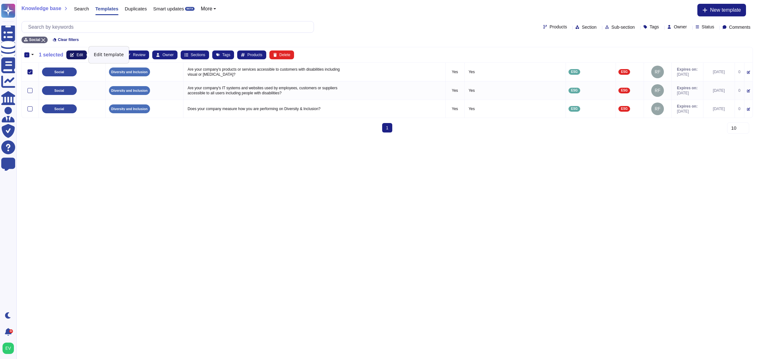
click at [75, 53] on button "Edit" at bounding box center [76, 55] width 21 height 9
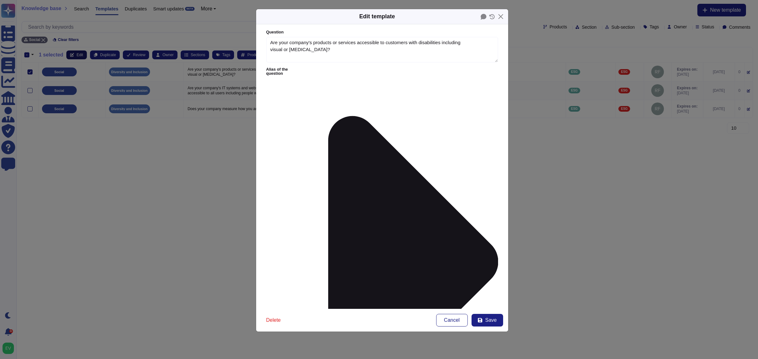
type textarea "Are your company's products or services accessible to customers with disabiliti…"
type textarea "Yes"
type input "socia"
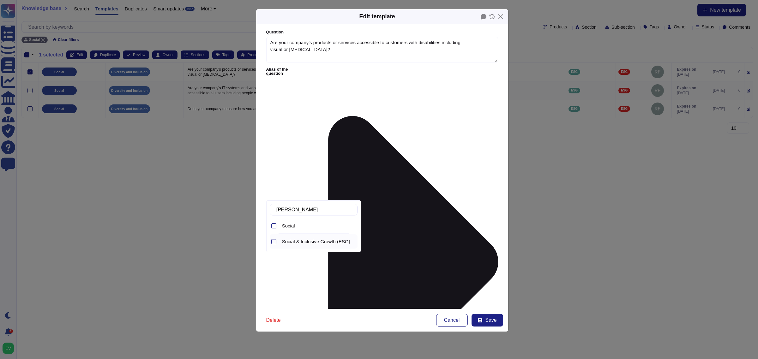
click at [317, 239] on div "Social & Inclusive Growth (ESG)" at bounding box center [318, 242] width 78 height 14
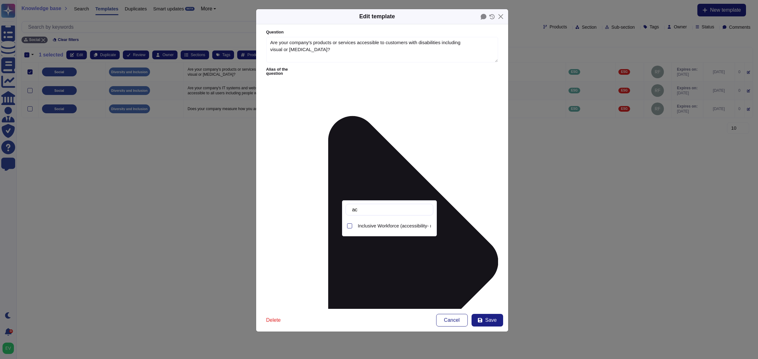
type input "acc"
click at [390, 227] on span "Inclusive Workforce (accessibility- metrics- recruiting )" at bounding box center [414, 226] width 113 height 6
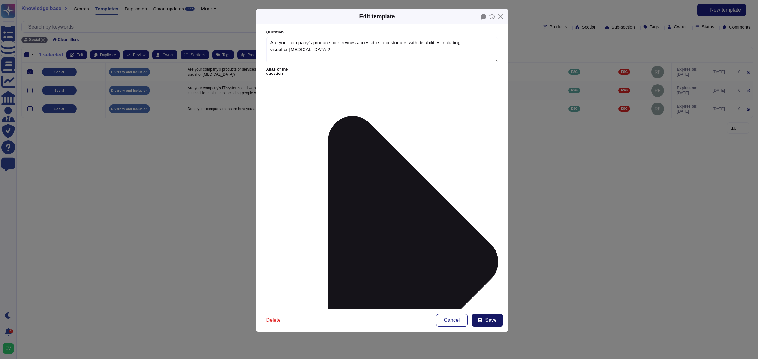
click at [501, 324] on button "Save" at bounding box center [487, 320] width 32 height 13
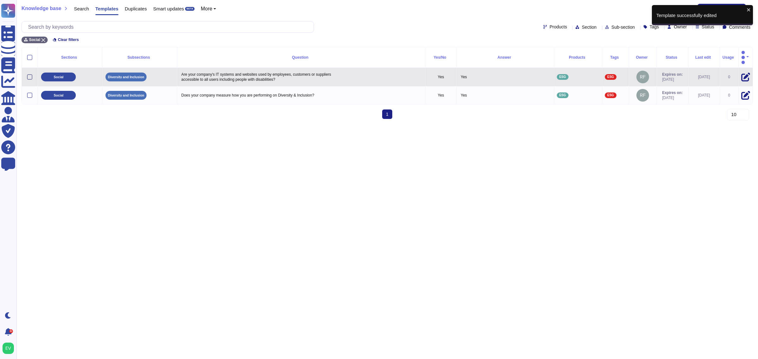
click at [31, 74] on div at bounding box center [29, 76] width 5 height 5
click at [0, 0] on input "checkbox" at bounding box center [0, 0] width 0 height 0
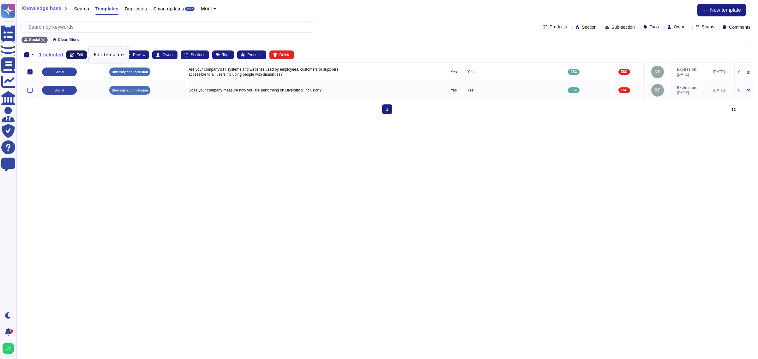
click at [73, 53] on icon at bounding box center [72, 55] width 4 height 4
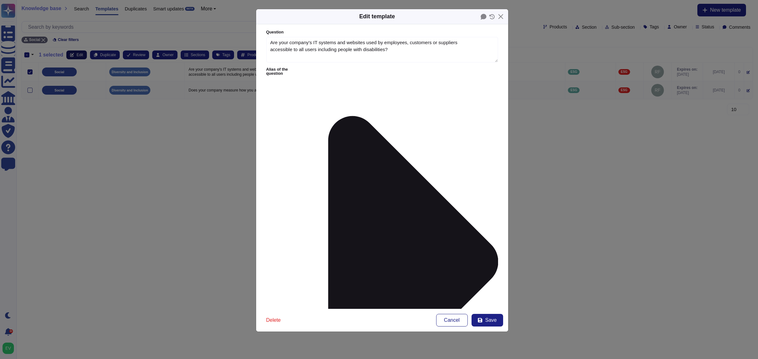
type textarea "Are your company's IT systems and websites used by employees, customers or supp…"
type textarea "Yes"
type input "soc"
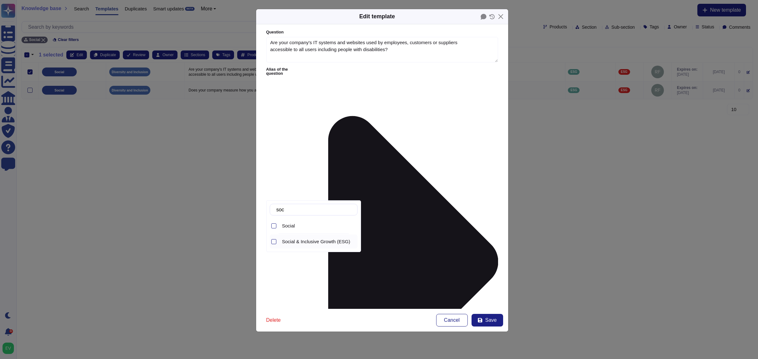
click at [329, 247] on div "Social & Inclusive Growth (ESG)" at bounding box center [318, 242] width 78 height 14
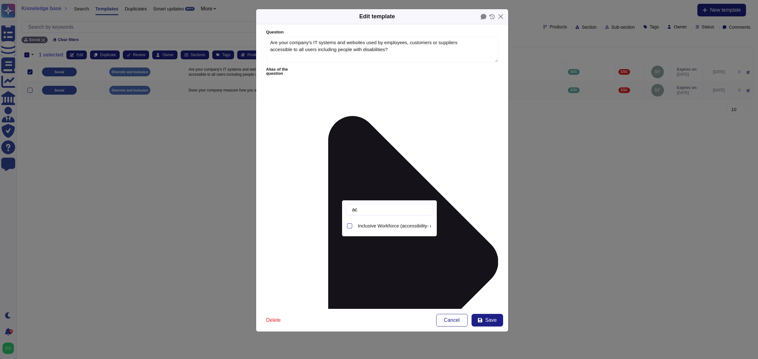
type input "acc"
click at [377, 223] on span "Inclusive Workforce (accessibility- metrics- recruiting )" at bounding box center [414, 226] width 113 height 6
click at [485, 326] on button "Save" at bounding box center [487, 320] width 32 height 13
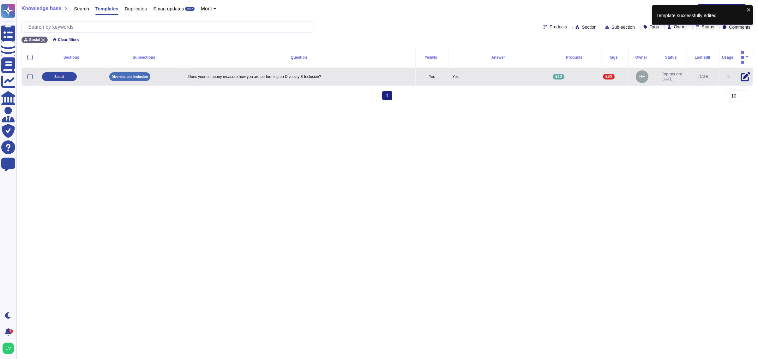
click at [26, 74] on div at bounding box center [30, 76] width 12 height 5
click at [31, 74] on div at bounding box center [29, 76] width 5 height 5
click at [0, 0] on input "checkbox" at bounding box center [0, 0] width 0 height 0
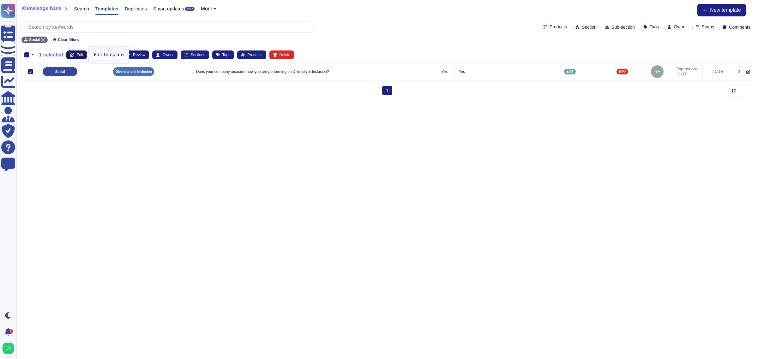
click at [73, 56] on icon at bounding box center [72, 55] width 4 height 4
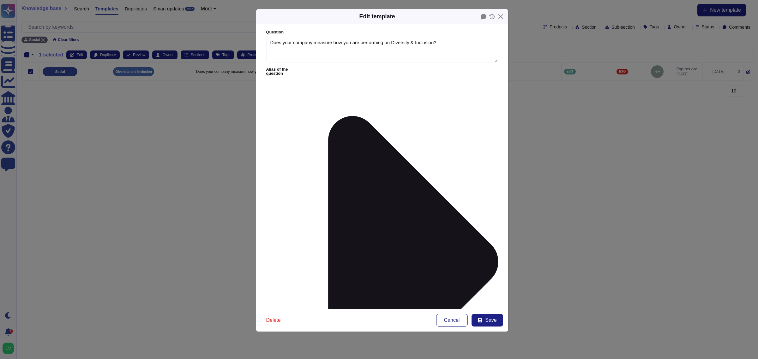
type textarea "Does your company measure how you are performing on Diversity & Inclusion?"
type textarea "Yes"
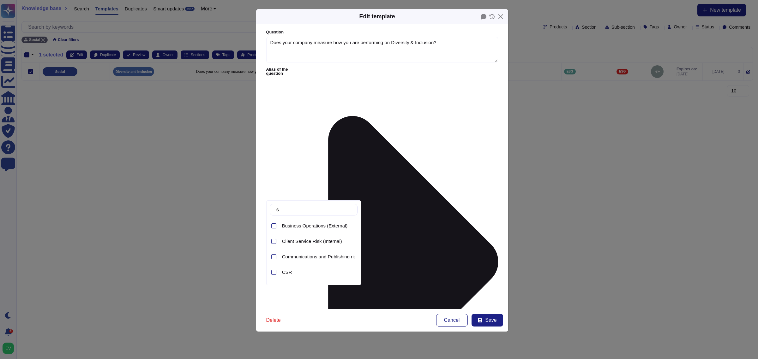
type input "s"
type input "soci"
click at [322, 245] on div "Social & Inclusive Growth (ESG)" at bounding box center [318, 242] width 78 height 14
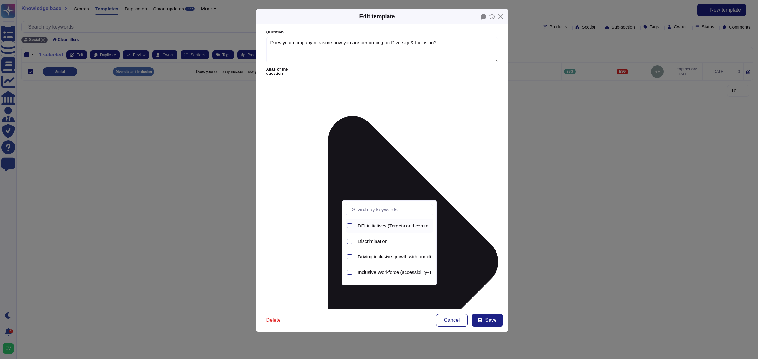
click at [381, 227] on span "DEI initiatives (Targets and commitments)" at bounding box center [401, 226] width 87 height 6
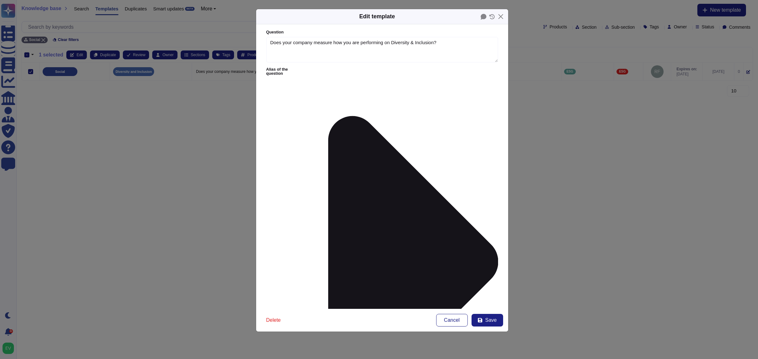
click at [485, 323] on span "Save" at bounding box center [490, 320] width 11 height 5
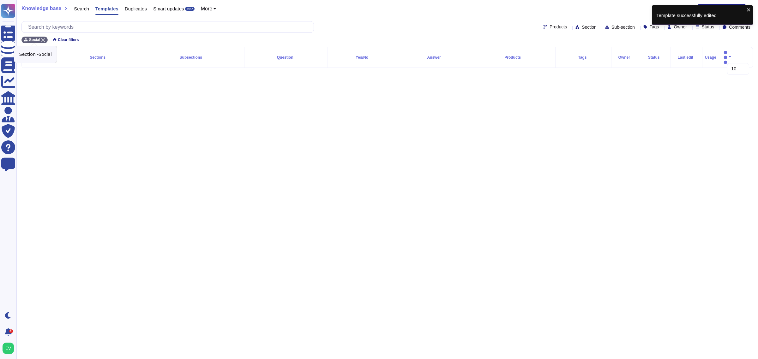
click at [42, 40] on icon at bounding box center [43, 40] width 4 height 4
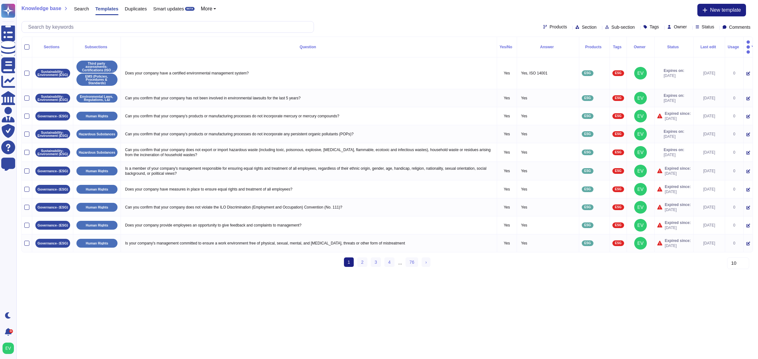
click at [581, 27] on span "Section" at bounding box center [588, 27] width 15 height 4
type input "da"
click at [579, 58] on div "Data" at bounding box center [594, 58] width 68 height 6
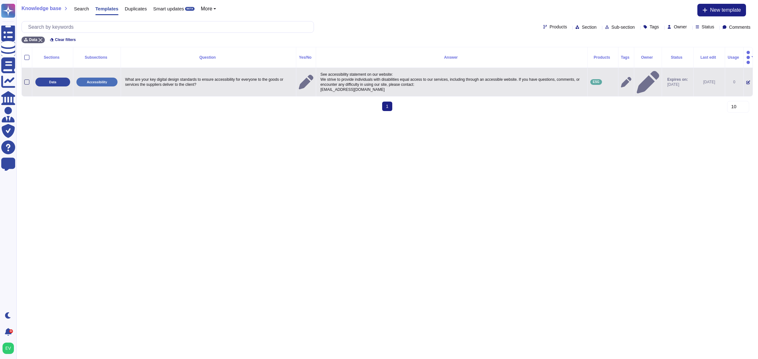
click at [27, 80] on div at bounding box center [26, 82] width 5 height 5
click at [0, 0] on input "checkbox" at bounding box center [0, 0] width 0 height 0
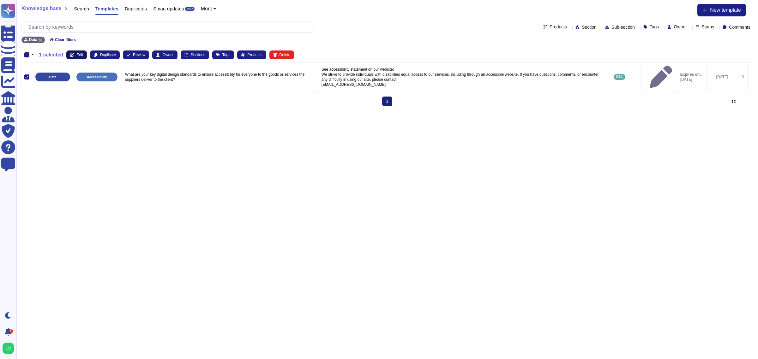
click at [75, 56] on button "Edit" at bounding box center [76, 55] width 21 height 9
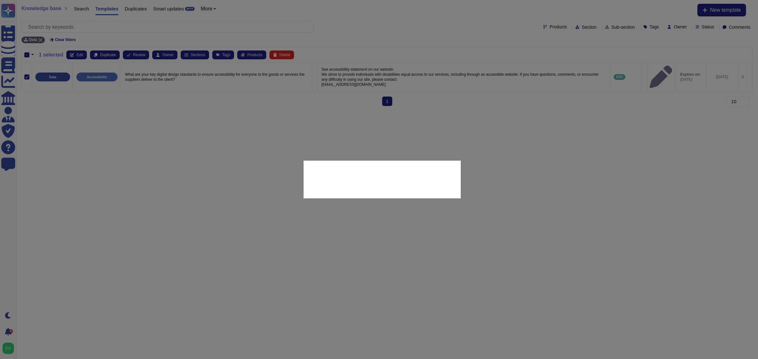
drag, startPoint x: 324, startPoint y: 187, endPoint x: 375, endPoint y: 123, distance: 81.5
click at [367, 138] on div at bounding box center [379, 179] width 758 height 359
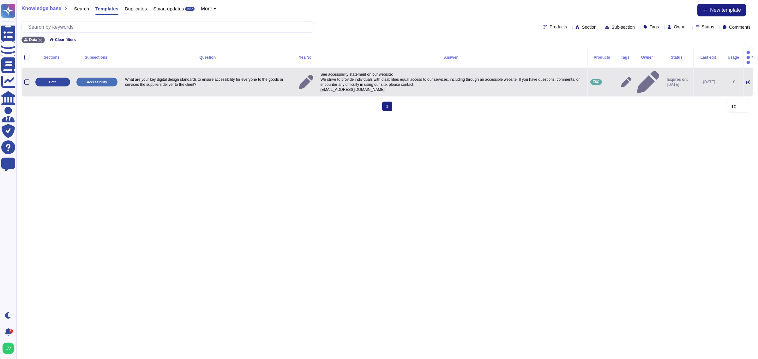
click at [26, 80] on div at bounding box center [26, 82] width 5 height 5
click at [0, 0] on input "checkbox" at bounding box center [0, 0] width 0 height 0
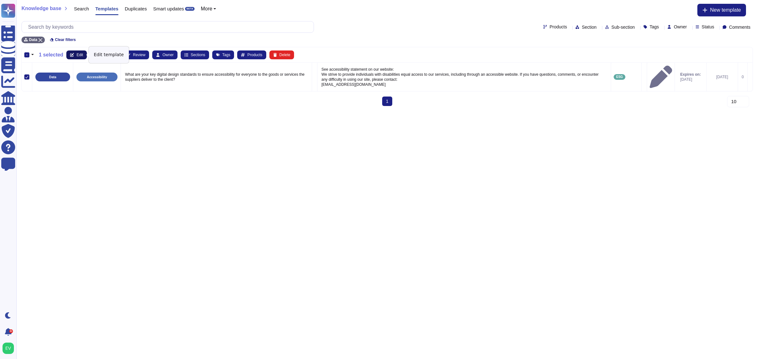
click at [72, 55] on icon at bounding box center [72, 55] width 4 height 4
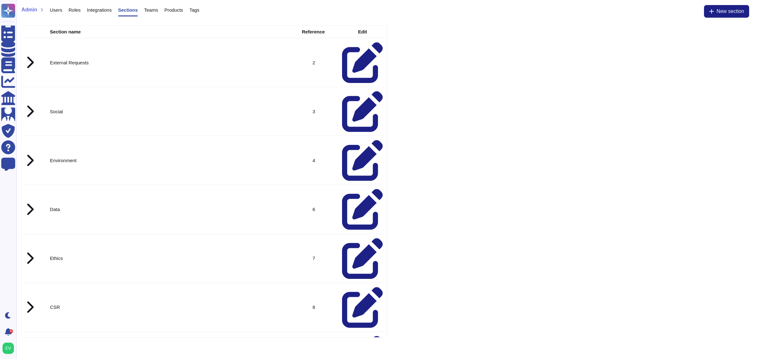
click at [27, 56] on icon at bounding box center [30, 62] width 8 height 13
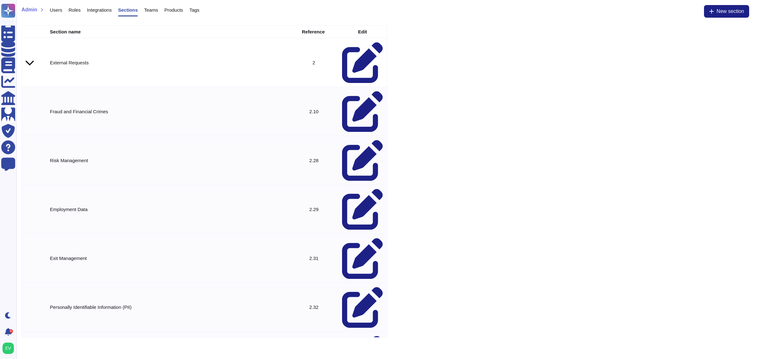
click at [355, 91] on icon at bounding box center [362, 111] width 41 height 41
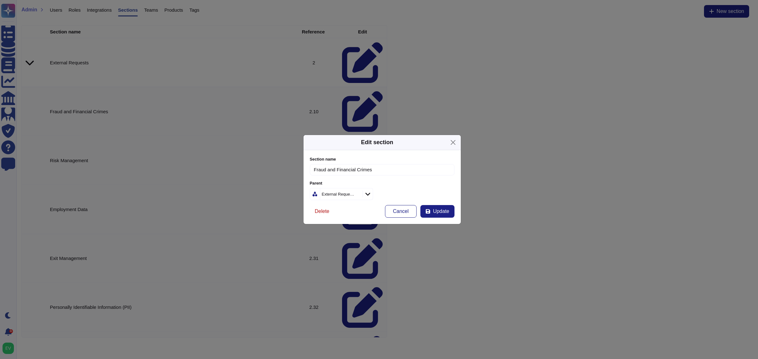
click at [326, 209] on span "Delete" at bounding box center [322, 211] width 15 height 5
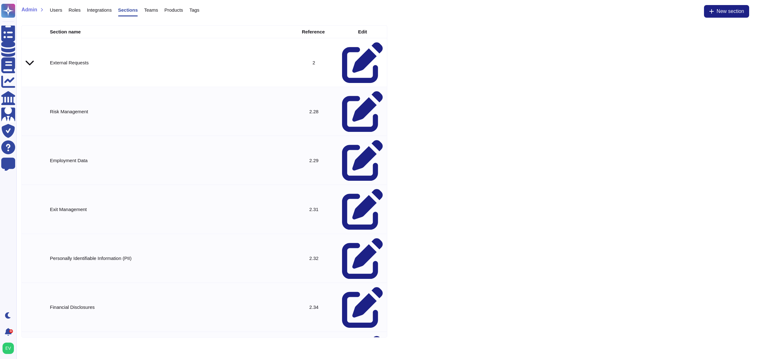
click at [356, 91] on icon at bounding box center [362, 111] width 41 height 41
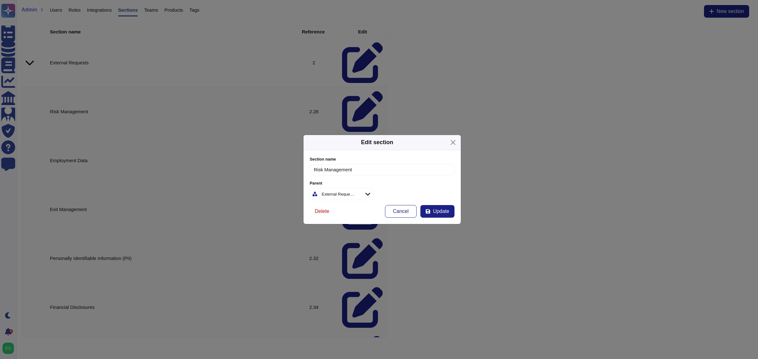
click at [334, 212] on div "Delete Cancel Update" at bounding box center [382, 211] width 145 height 13
click at [325, 211] on span "Delete" at bounding box center [322, 211] width 15 height 5
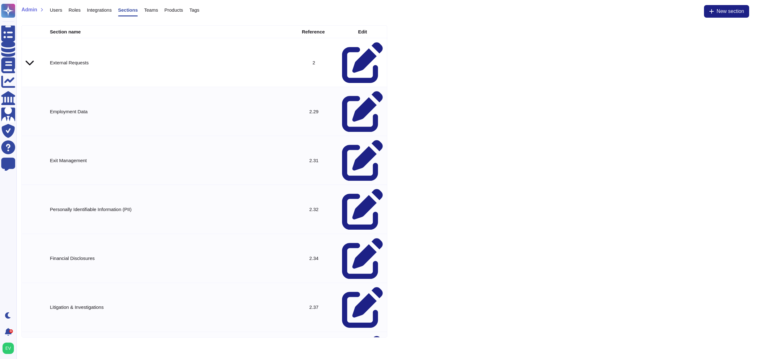
click at [357, 91] on icon at bounding box center [362, 111] width 41 height 41
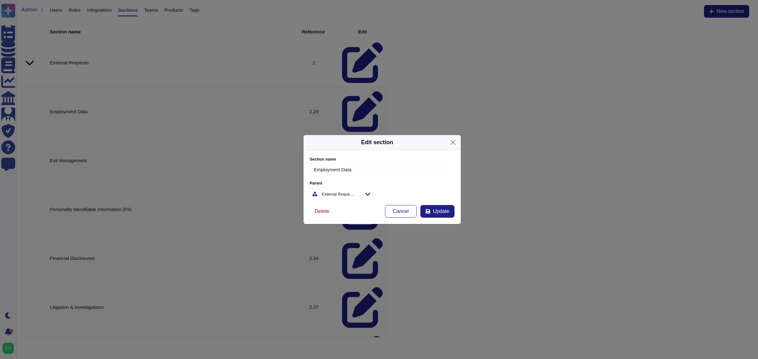
click at [330, 212] on button "Delete" at bounding box center [322, 211] width 25 height 13
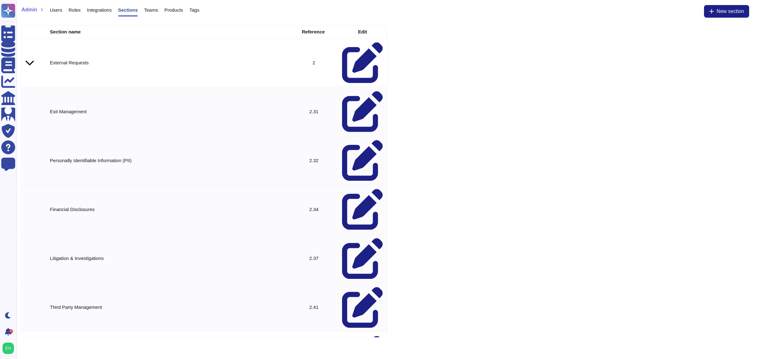
click at [357, 140] on icon at bounding box center [362, 160] width 41 height 41
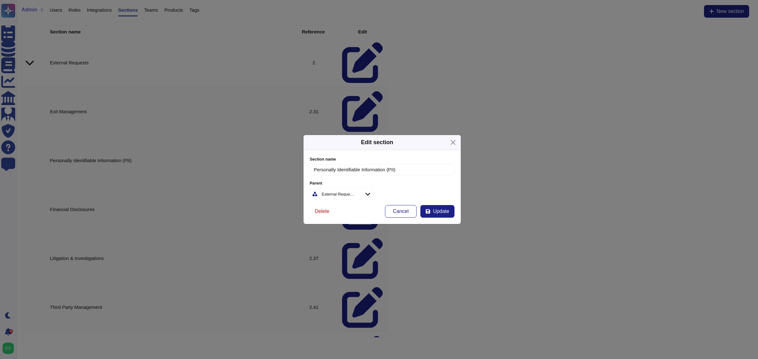
click at [328, 212] on span "Delete" at bounding box center [322, 211] width 15 height 5
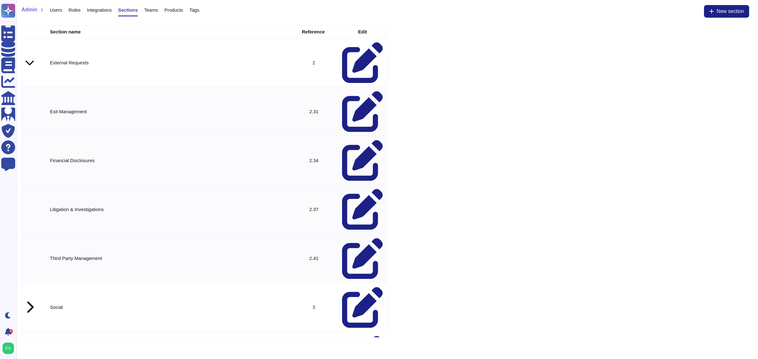
click at [356, 136] on td at bounding box center [362, 160] width 49 height 49
click at [357, 140] on icon at bounding box center [362, 160] width 41 height 41
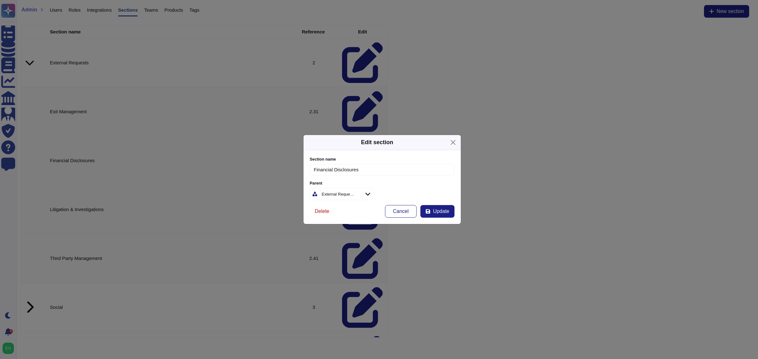
click at [325, 211] on span "Delete" at bounding box center [322, 211] width 15 height 5
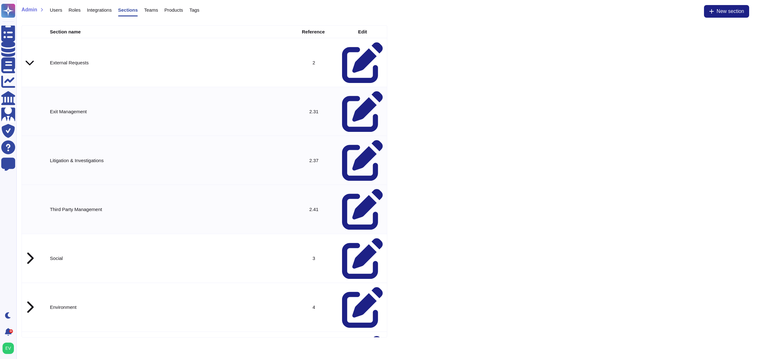
click at [356, 189] on icon at bounding box center [362, 209] width 41 height 41
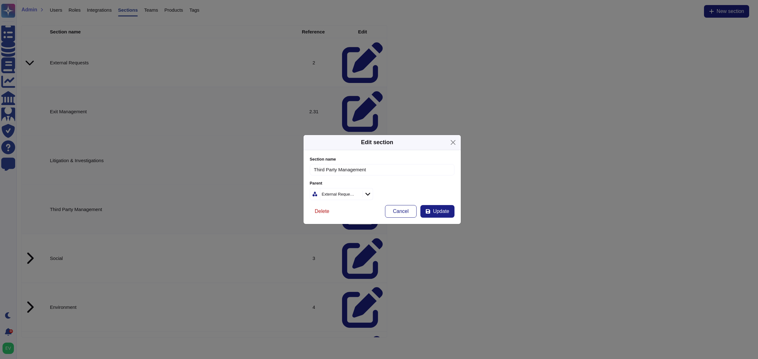
click at [329, 213] on span "Delete" at bounding box center [322, 211] width 15 height 5
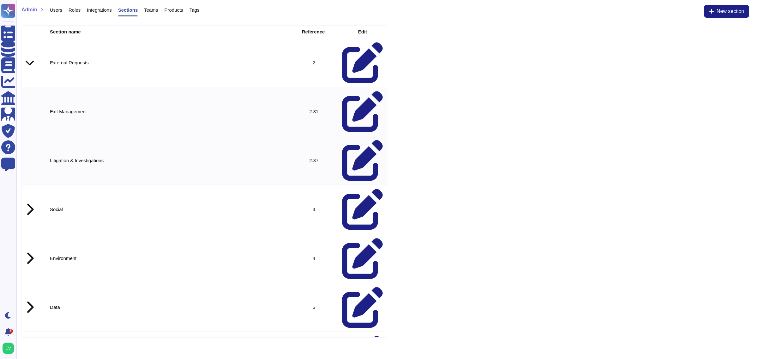
click at [357, 140] on icon at bounding box center [362, 160] width 41 height 41
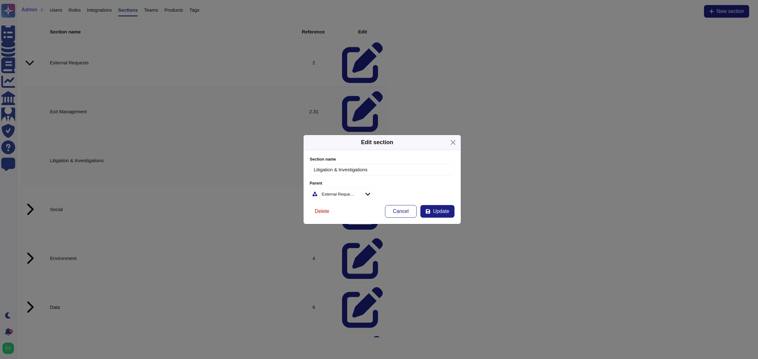
click at [327, 214] on span "Delete" at bounding box center [322, 211] width 15 height 5
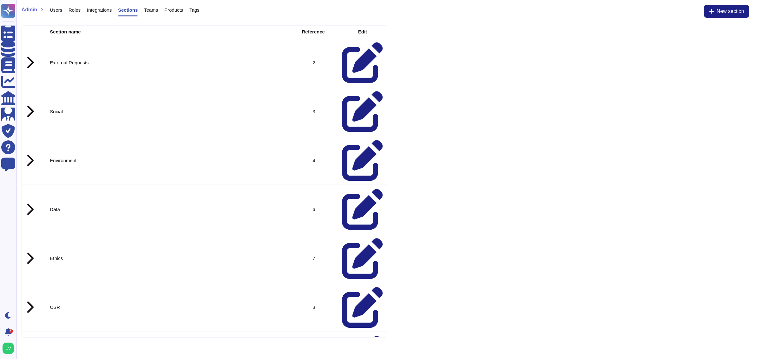
click at [28, 56] on icon at bounding box center [30, 62] width 8 height 13
click at [359, 91] on icon at bounding box center [362, 111] width 41 height 41
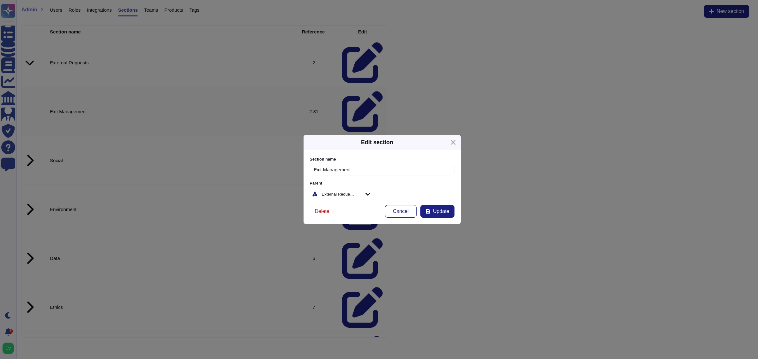
click at [317, 209] on span "Delete" at bounding box center [322, 211] width 15 height 5
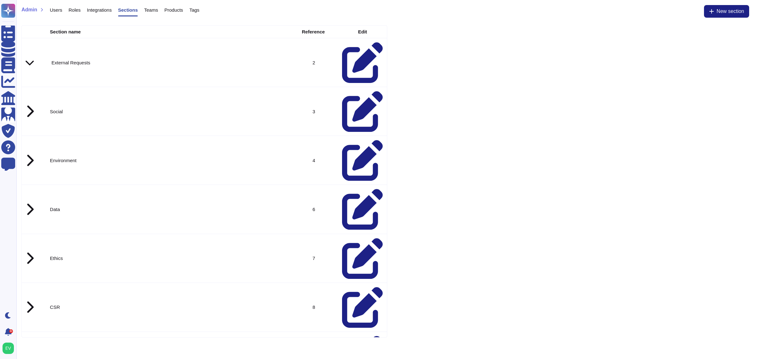
click at [357, 48] on icon at bounding box center [362, 62] width 41 height 41
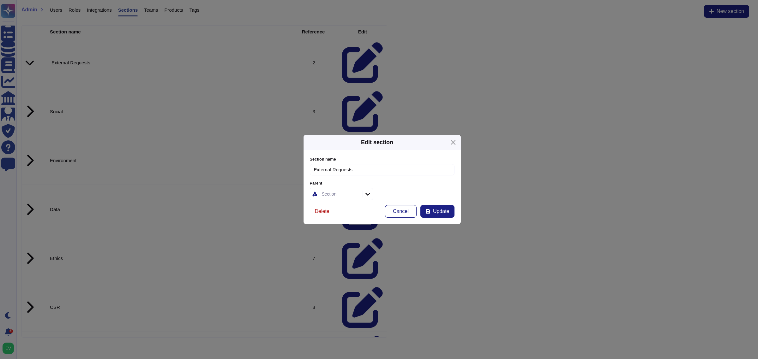
click at [326, 209] on span "Delete" at bounding box center [322, 211] width 15 height 5
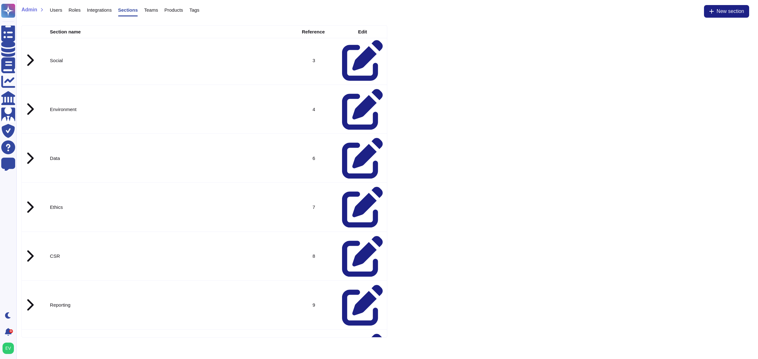
scroll to position [2, 0]
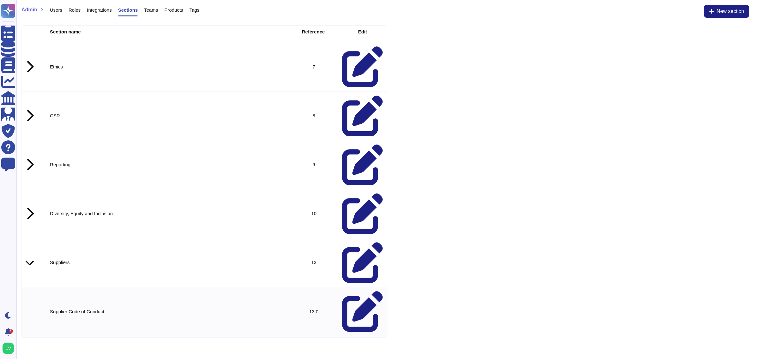
scroll to position [0, 0]
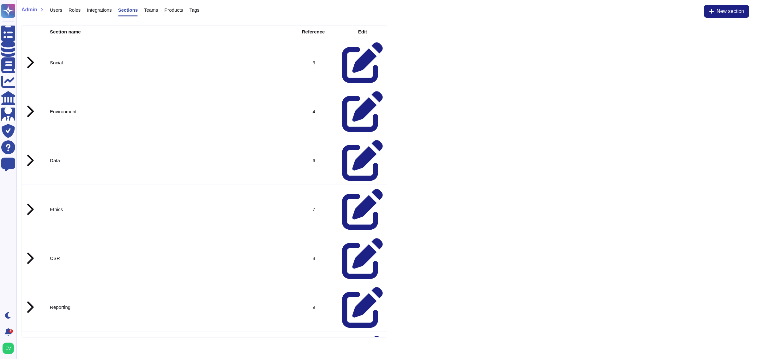
click at [32, 301] on icon at bounding box center [30, 307] width 8 height 13
click at [31, 283] on td at bounding box center [30, 307] width 16 height 49
click at [31, 252] on icon at bounding box center [30, 258] width 8 height 13
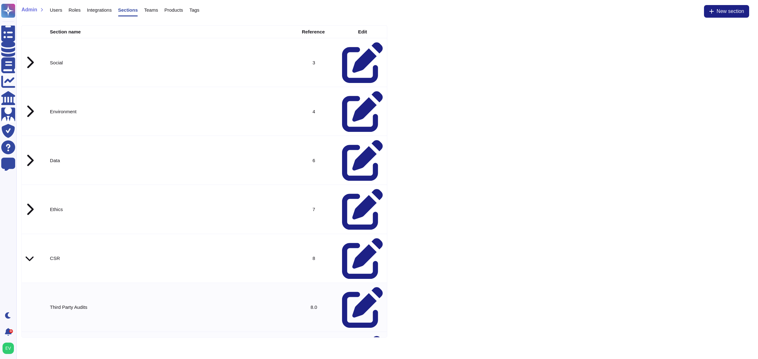
click at [357, 336] on icon at bounding box center [362, 356] width 41 height 41
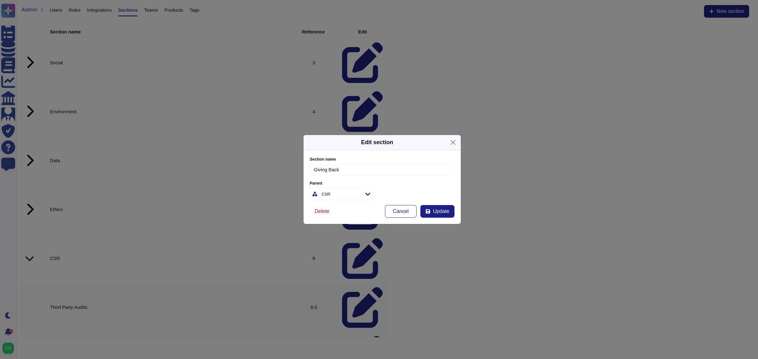
click at [318, 211] on span "Delete" at bounding box center [322, 211] width 15 height 5
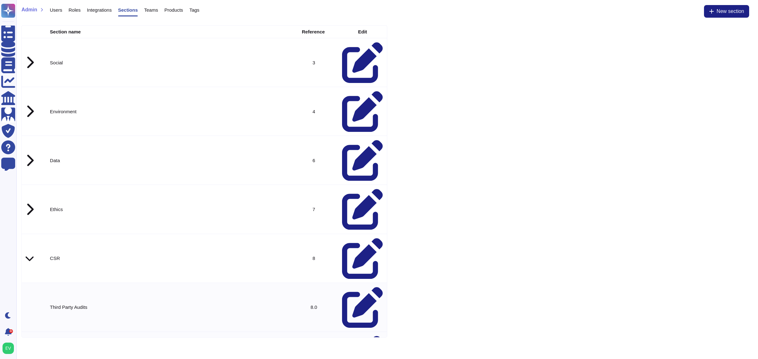
click at [60, 283] on td "Third Party Audits" at bounding box center [167, 307] width 243 height 49
click at [26, 203] on div at bounding box center [30, 209] width 8 height 13
click at [30, 154] on icon at bounding box center [30, 160] width 8 height 13
click at [359, 336] on icon at bounding box center [362, 356] width 41 height 41
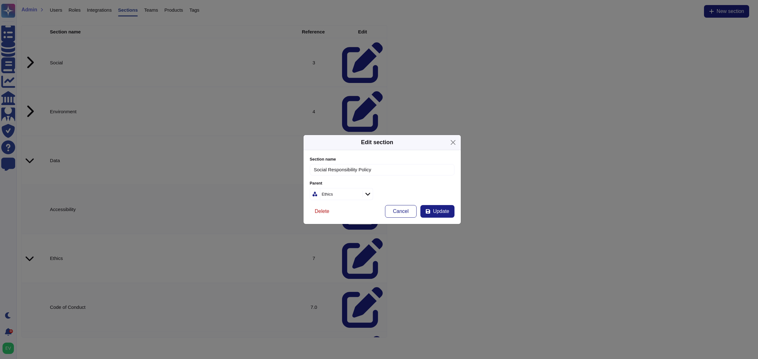
click at [329, 215] on button "Delete" at bounding box center [322, 211] width 25 height 13
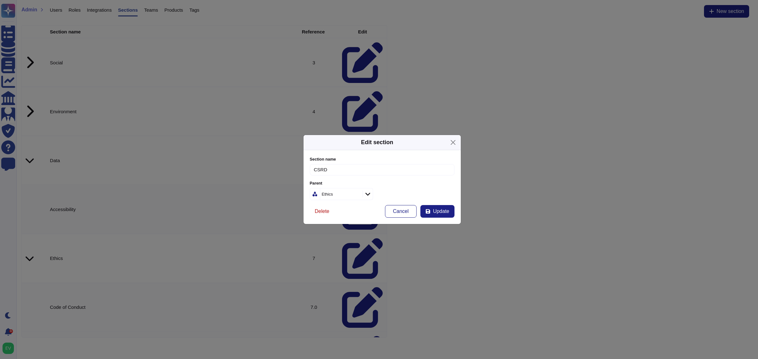
click at [320, 209] on span "Delete" at bounding box center [322, 211] width 15 height 5
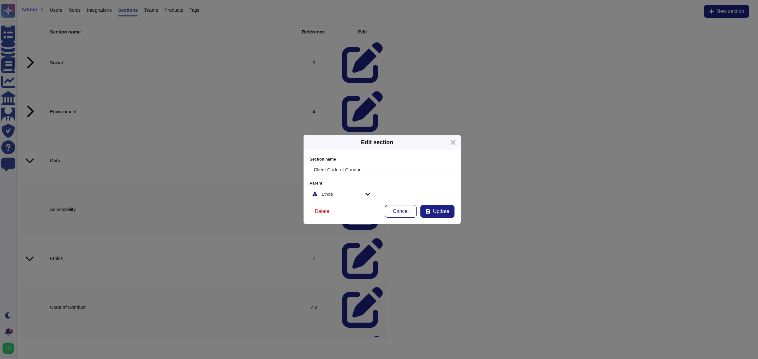
click at [321, 209] on span "Delete" at bounding box center [322, 211] width 15 height 5
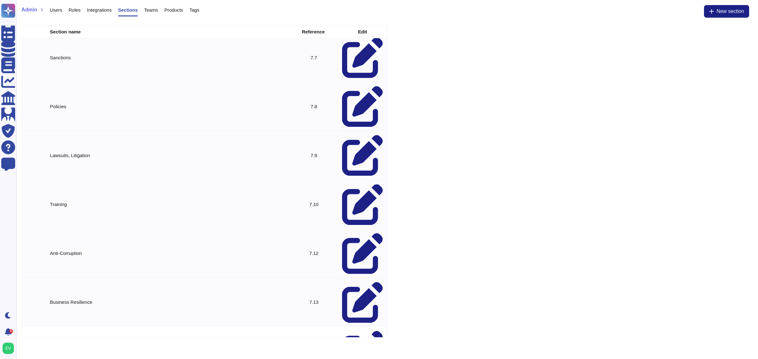
scroll to position [446, 0]
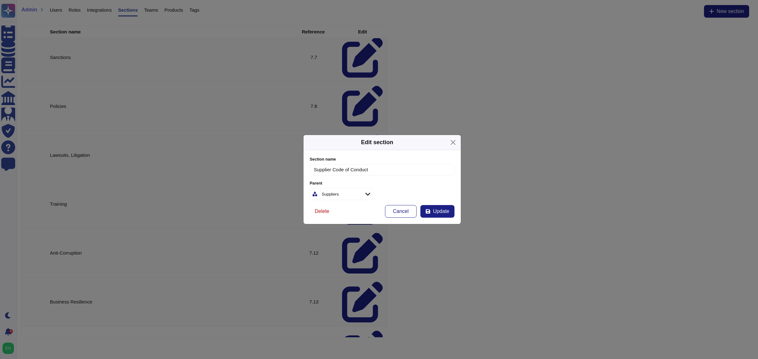
click at [324, 212] on span "Delete" at bounding box center [322, 211] width 15 height 5
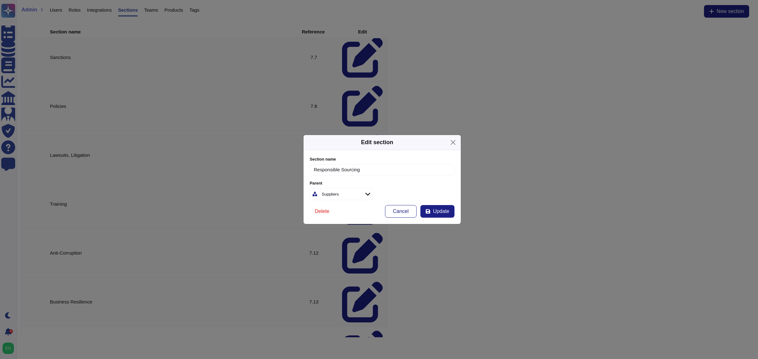
click at [324, 209] on span "Delete" at bounding box center [322, 211] width 15 height 5
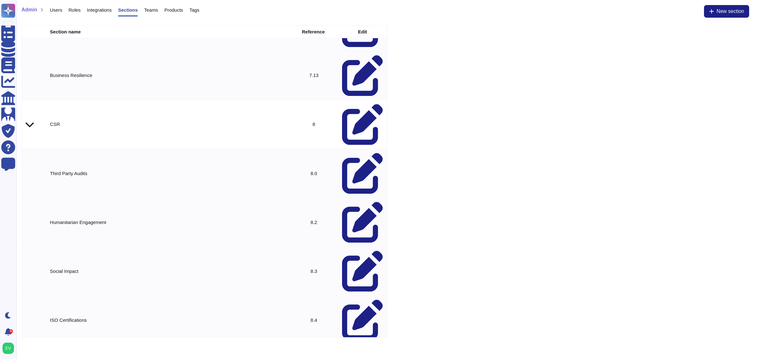
scroll to position [674, 0]
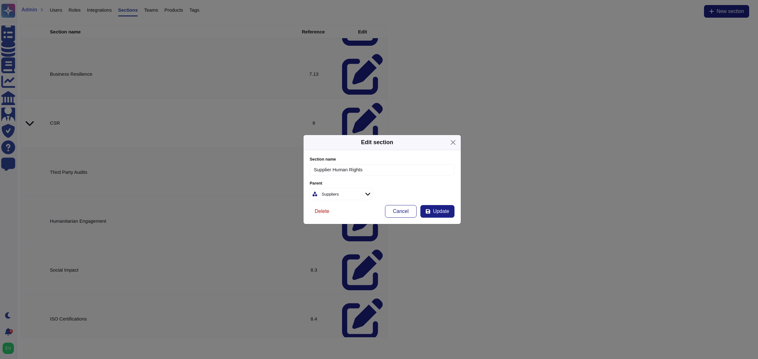
click at [316, 212] on span "Delete" at bounding box center [322, 211] width 15 height 5
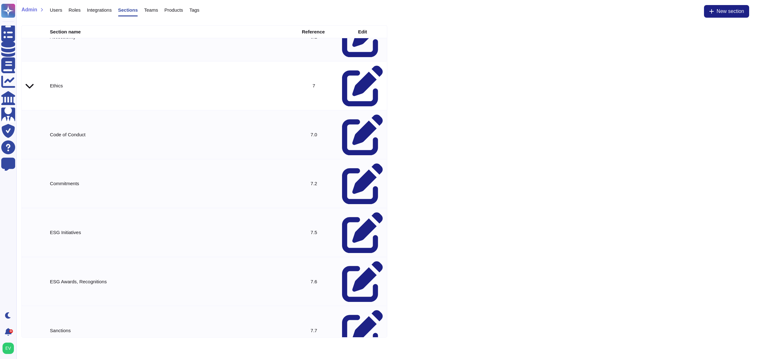
scroll to position [0, 0]
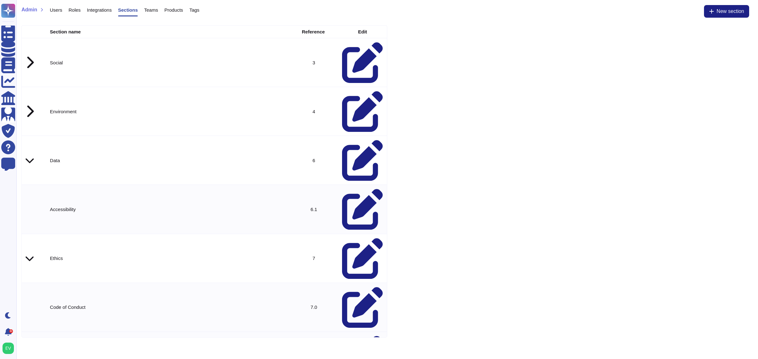
click at [27, 56] on icon at bounding box center [30, 62] width 8 height 13
click at [29, 56] on icon at bounding box center [30, 62] width 8 height 13
click at [357, 91] on icon at bounding box center [362, 111] width 41 height 41
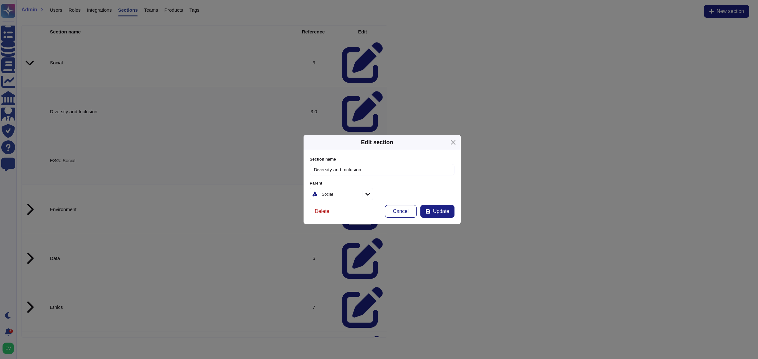
click at [329, 212] on button "Delete" at bounding box center [322, 211] width 25 height 13
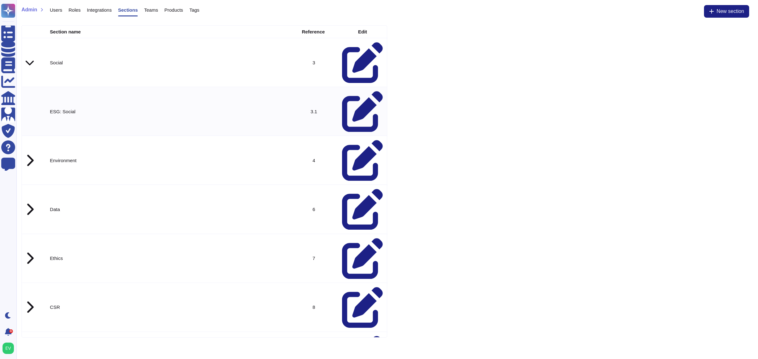
click at [356, 91] on icon at bounding box center [362, 111] width 41 height 41
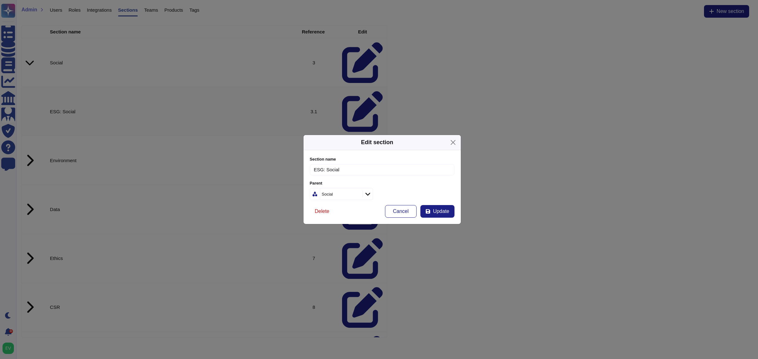
click at [322, 214] on span "Delete" at bounding box center [322, 211] width 15 height 5
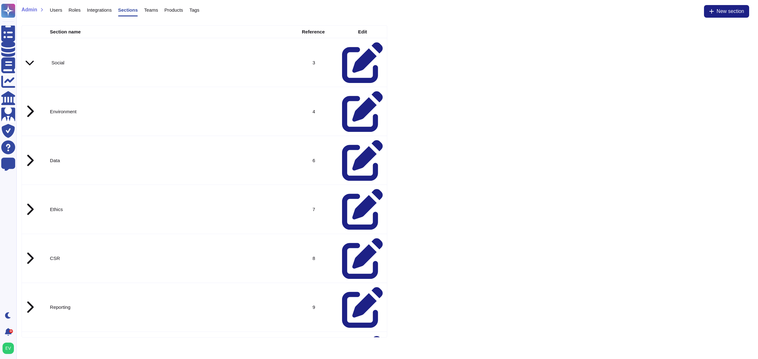
click at [354, 49] on icon at bounding box center [362, 62] width 41 height 41
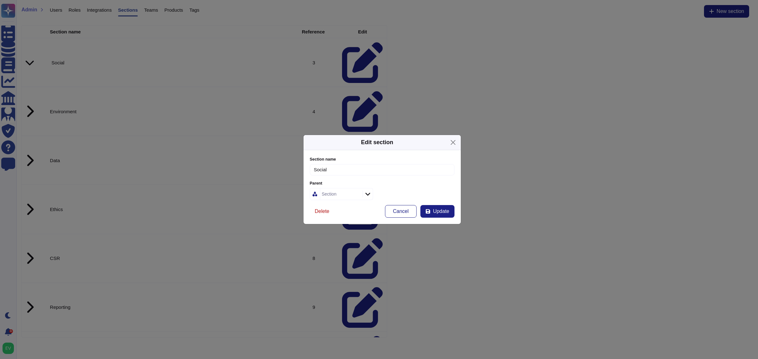
click at [325, 214] on span "Delete" at bounding box center [322, 211] width 15 height 5
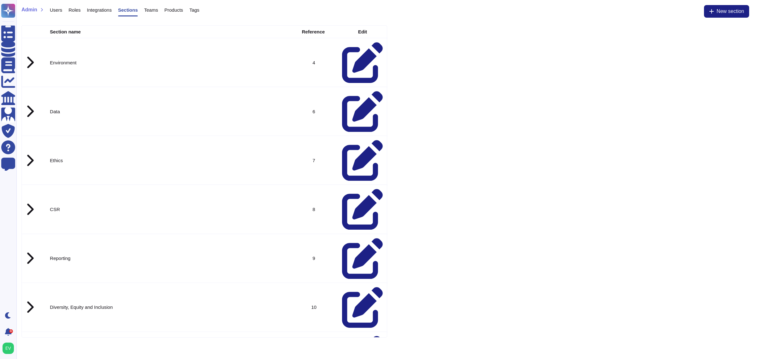
click at [30, 105] on icon at bounding box center [30, 111] width 8 height 13
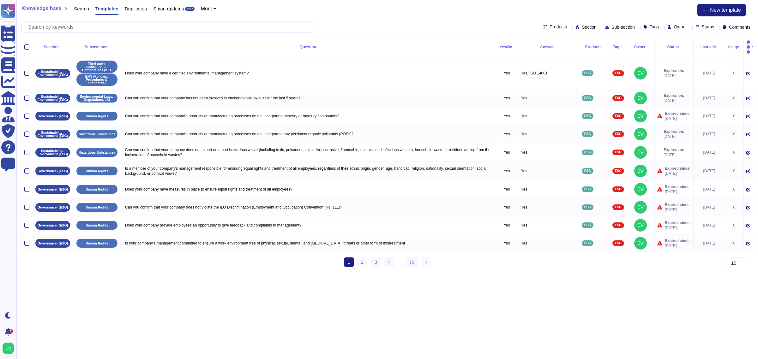
click at [549, 28] on span "Products" at bounding box center [557, 27] width 17 height 4
click at [575, 27] on div "Section" at bounding box center [587, 27] width 24 height 5
click at [567, 74] on span "Data" at bounding box center [565, 73] width 10 height 6
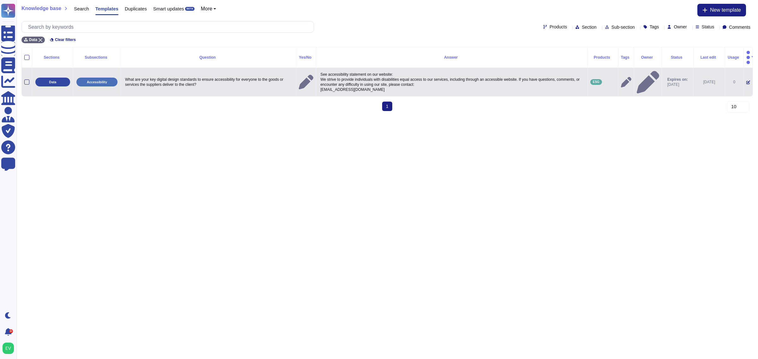
click at [25, 80] on div at bounding box center [26, 82] width 5 height 5
click at [0, 0] on input "checkbox" at bounding box center [0, 0] width 0 height 0
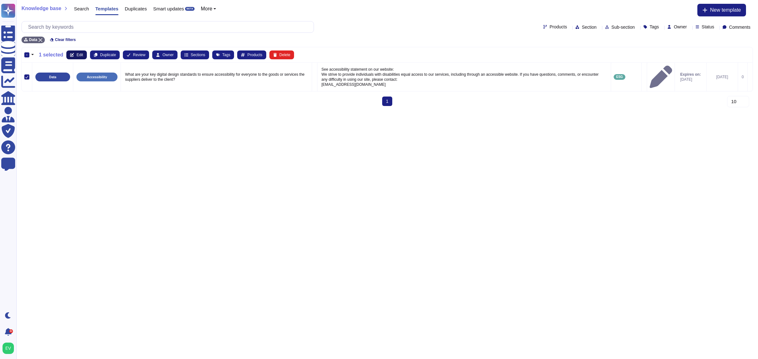
click at [73, 55] on icon at bounding box center [72, 55] width 4 height 4
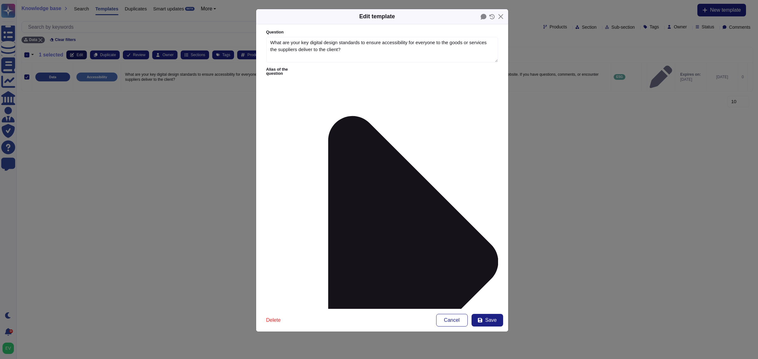
type textarea "What are your key digital design standards to ensure accessibility for everyone…"
type textarea "See accessibility statement on our website: We strive to provide individuals wi…"
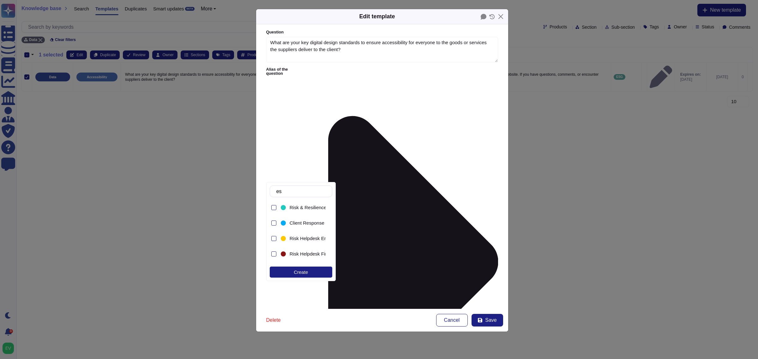
type input "esg"
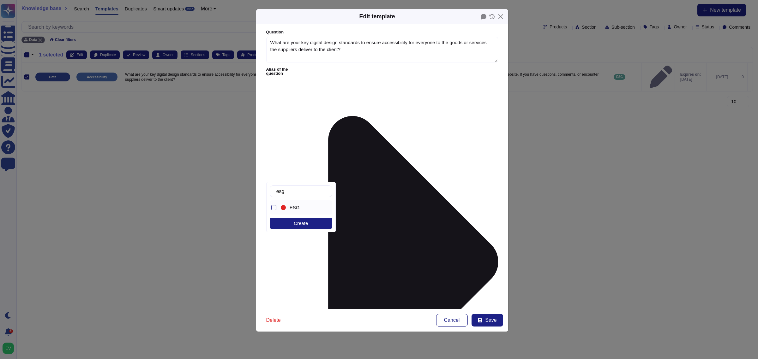
click at [302, 207] on div "ESG" at bounding box center [305, 208] width 33 height 6
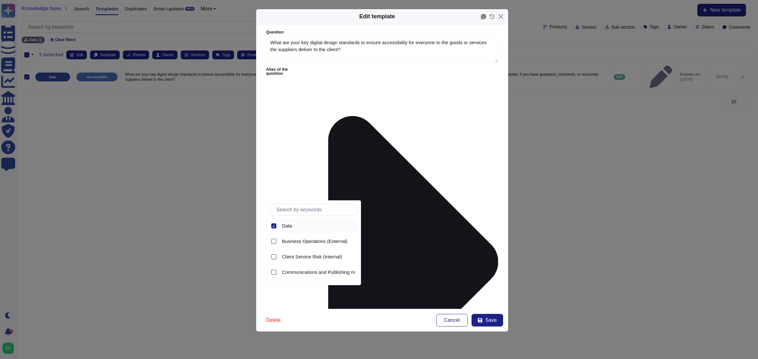
click at [276, 226] on div "Data" at bounding box center [314, 226] width 88 height 14
click at [289, 211] on input "text" at bounding box center [315, 209] width 84 height 11
type input "so"
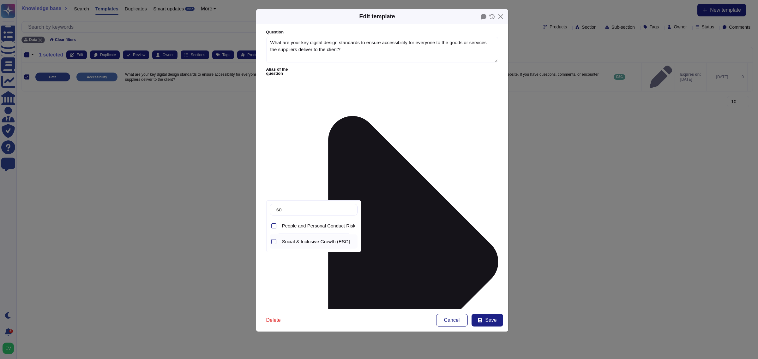
click at [313, 245] on span "Social & Inclusive Growth (ESG)" at bounding box center [316, 242] width 68 height 6
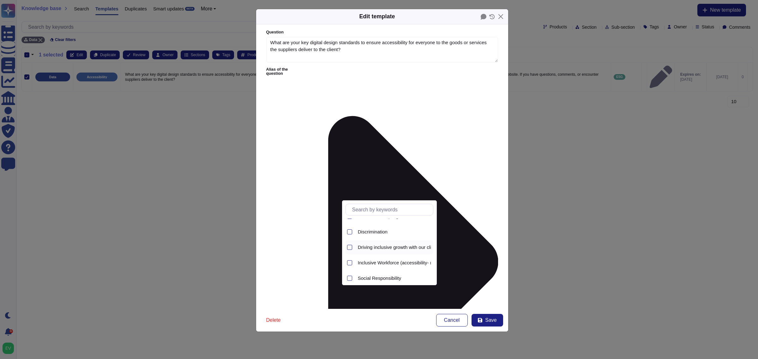
scroll to position [13, 0]
click at [382, 259] on span "Inclusive Workforce (accessibility- metrics- recruiting )" at bounding box center [414, 260] width 113 height 6
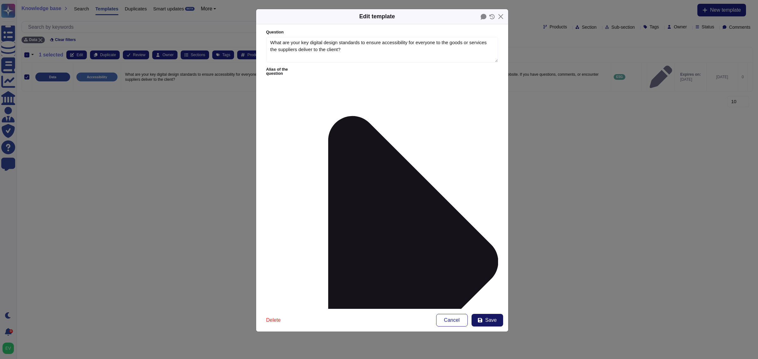
click at [484, 318] on button "Save" at bounding box center [487, 320] width 32 height 13
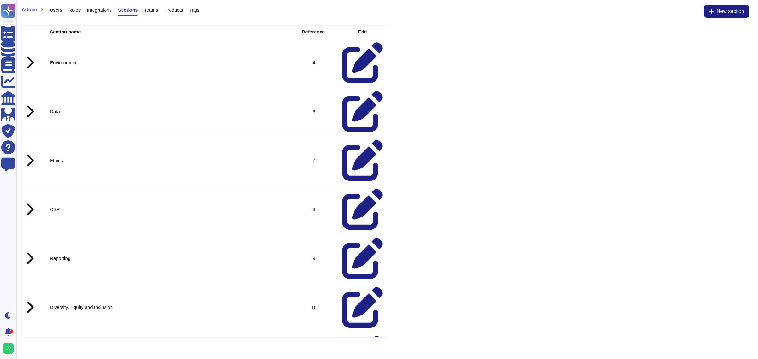
click at [30, 87] on td at bounding box center [30, 111] width 16 height 49
click at [33, 105] on div at bounding box center [30, 111] width 8 height 13
click at [358, 140] on icon at bounding box center [362, 160] width 41 height 41
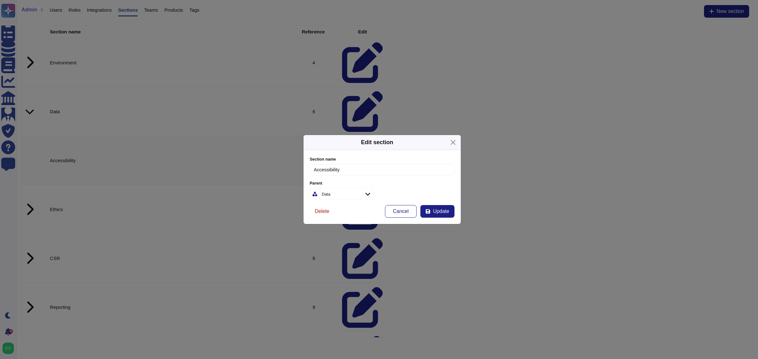
click at [324, 210] on span "Delete" at bounding box center [322, 211] width 15 height 5
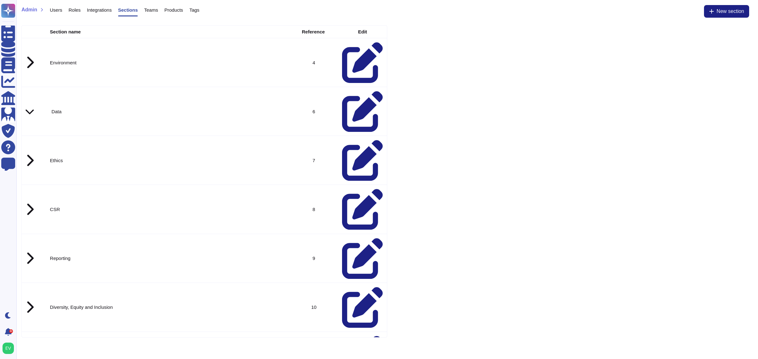
click at [355, 91] on icon at bounding box center [362, 111] width 41 height 41
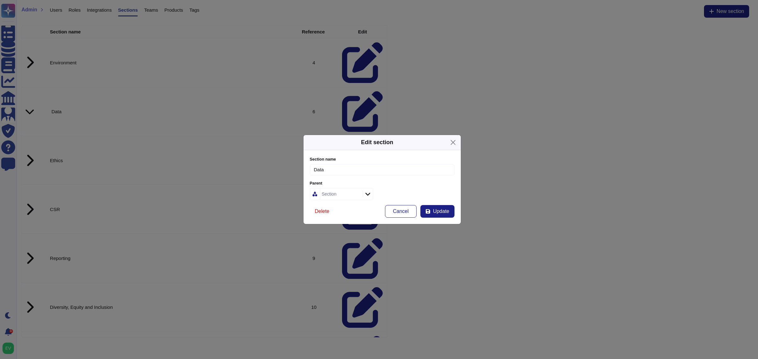
click at [318, 215] on button "Delete" at bounding box center [322, 211] width 25 height 13
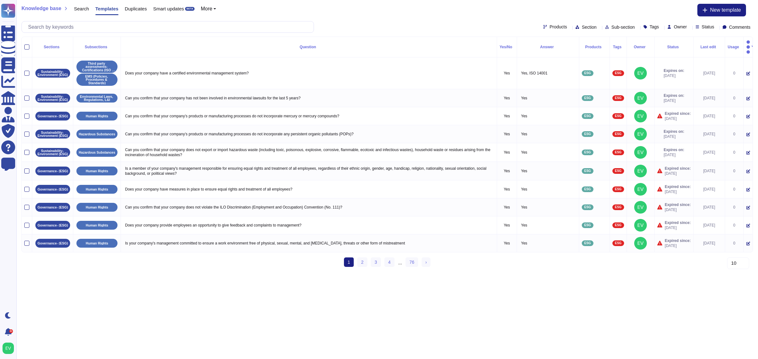
click at [549, 27] on span "Products" at bounding box center [557, 27] width 17 height 4
click at [581, 28] on span "Section" at bounding box center [588, 27] width 15 height 4
click at [571, 74] on span "Ethics" at bounding box center [566, 73] width 13 height 6
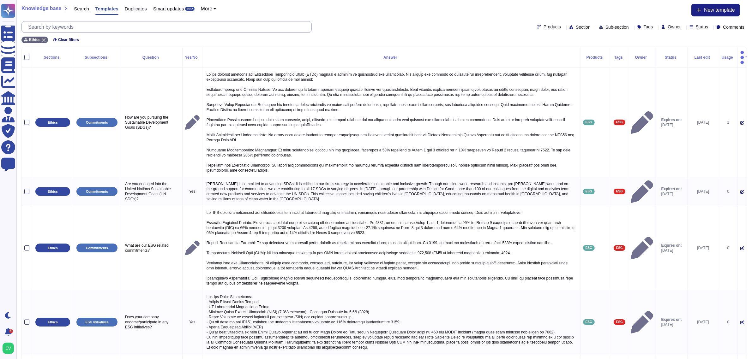
click at [58, 27] on input "text" at bounding box center [168, 26] width 286 height 11
click at [42, 42] on div at bounding box center [44, 40] width 4 height 4
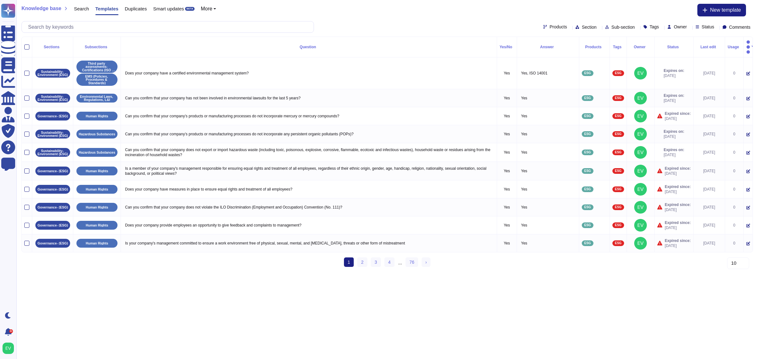
click at [581, 26] on span "Section" at bounding box center [588, 27] width 15 height 4
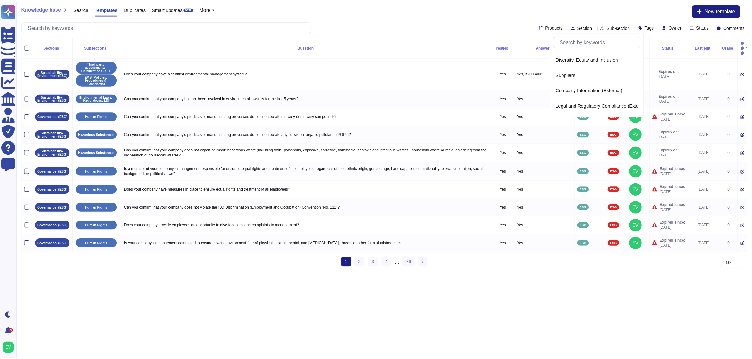
scroll to position [58, 0]
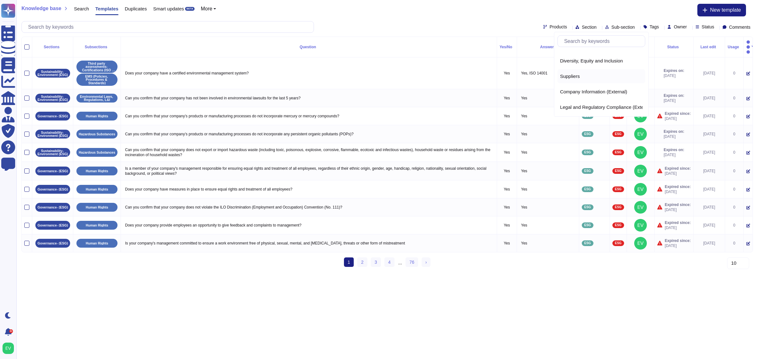
click at [569, 76] on span "Suppliers" at bounding box center [570, 77] width 20 height 6
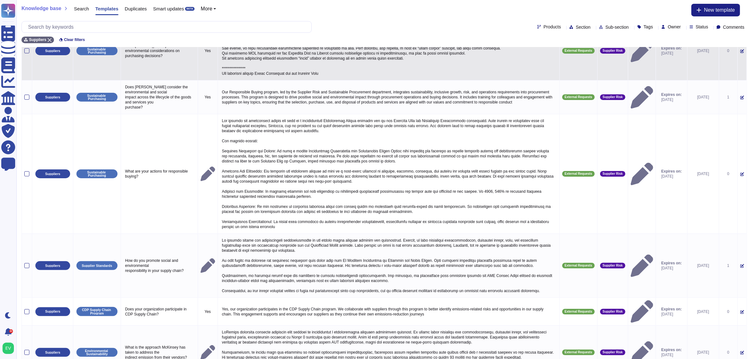
scroll to position [252, 0]
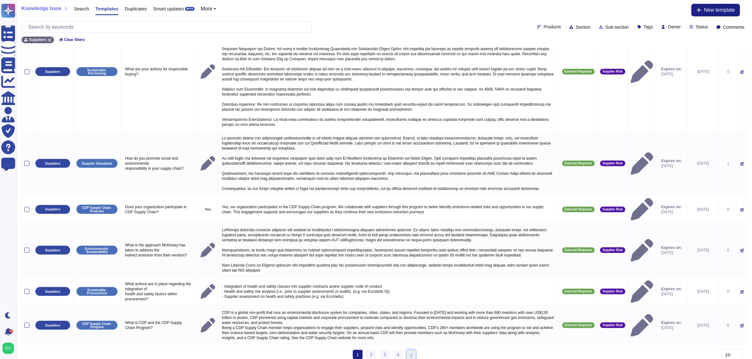
click at [409, 350] on link "› Next" at bounding box center [411, 354] width 9 height 9
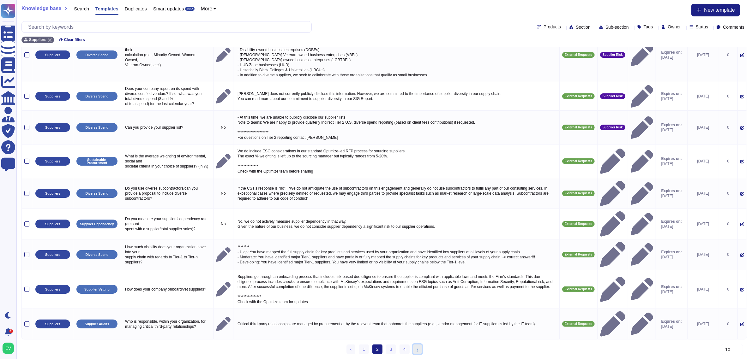
scroll to position [35, 0]
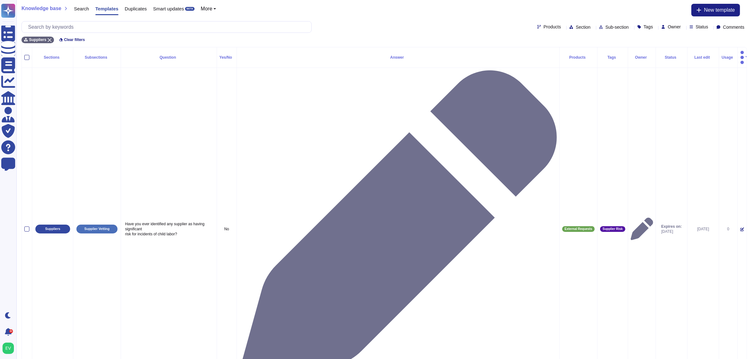
scroll to position [15, 0]
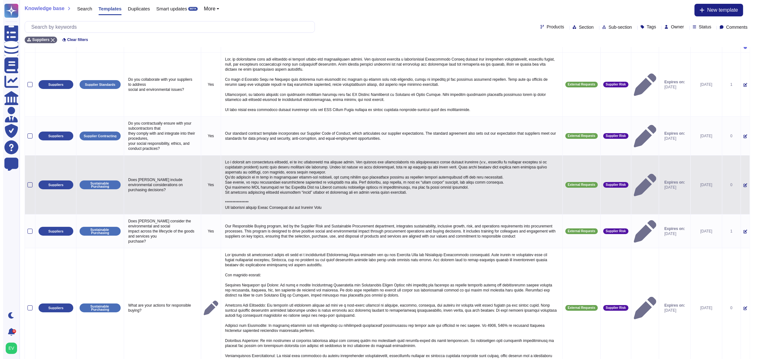
scroll to position [0, 0]
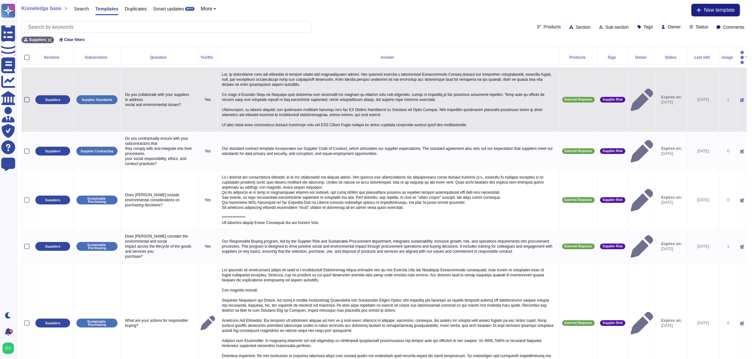
click at [26, 97] on div at bounding box center [26, 99] width 5 height 5
click at [0, 0] on input "checkbox" at bounding box center [0, 0] width 0 height 0
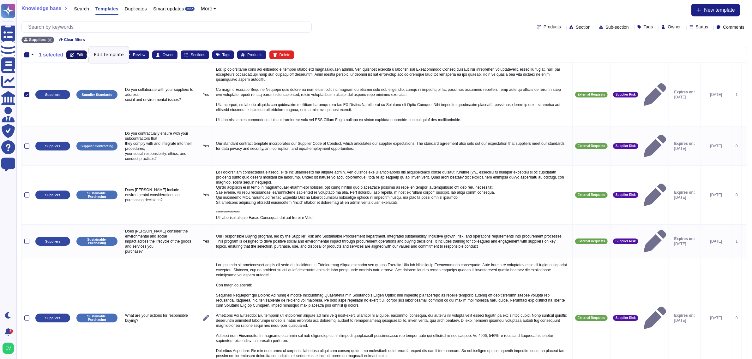
click at [74, 53] on button "Edit" at bounding box center [76, 55] width 21 height 9
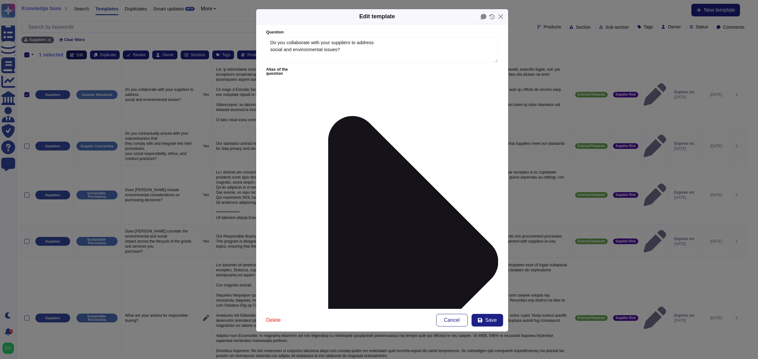
type textarea "Do you collaborate with your suppliers to address social and environmental issu…"
type textarea "Yes, we collaborate with our suppliers to address social and environmental issu…"
type input "supp"
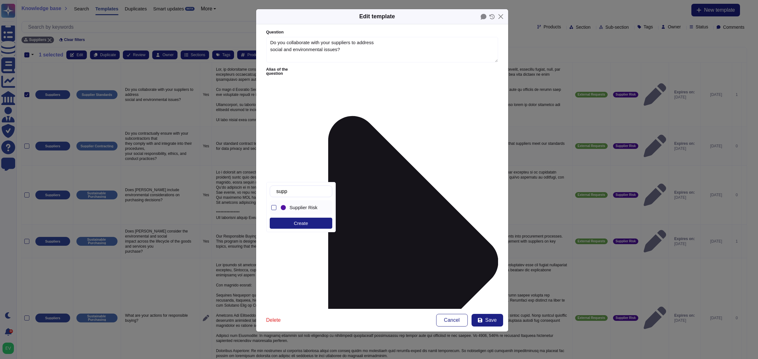
click at [295, 208] on span "Supplier Risk" at bounding box center [303, 208] width 28 height 6
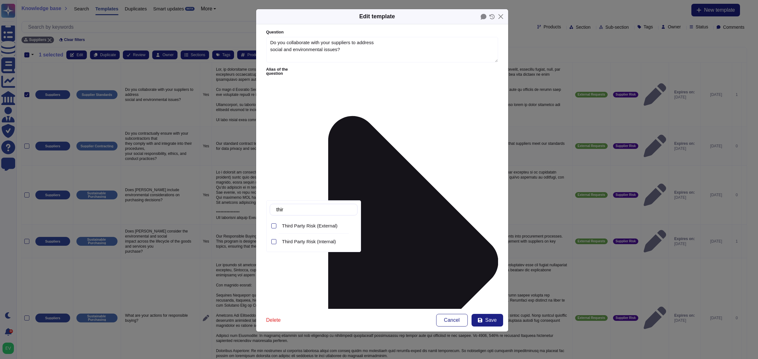
type input "third"
click at [320, 225] on span "Third Party Risk (External)" at bounding box center [310, 226] width 56 height 6
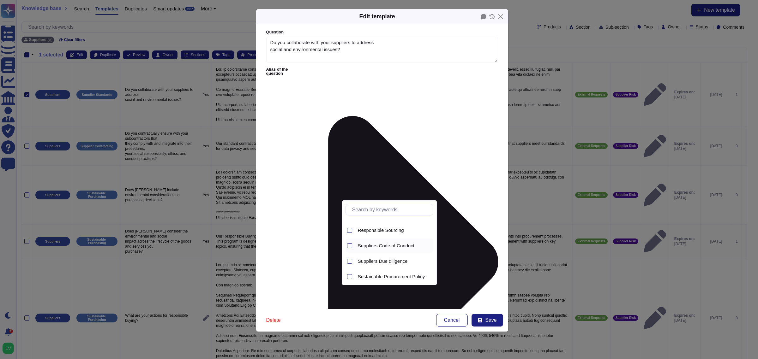
scroll to position [13, 0]
click at [387, 275] on span "Sustainable Procurement Policy" at bounding box center [391, 275] width 67 height 6
click at [381, 236] on div "Responsible Sourcing" at bounding box center [394, 241] width 78 height 14
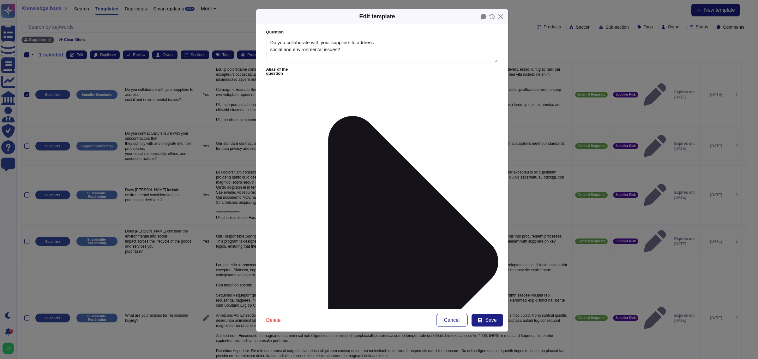
click at [489, 324] on button "Save" at bounding box center [487, 320] width 32 height 13
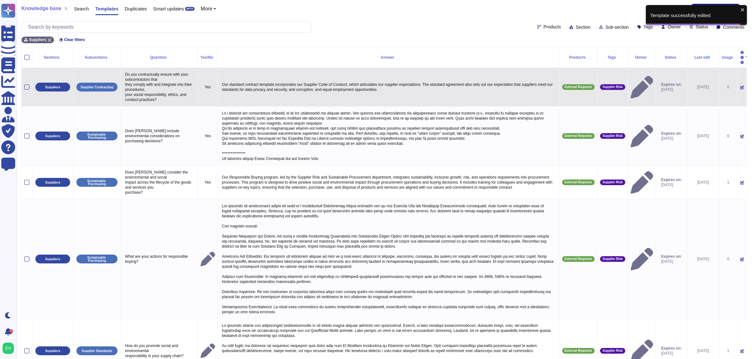
click at [26, 85] on div at bounding box center [26, 87] width 5 height 5
click at [0, 0] on input "checkbox" at bounding box center [0, 0] width 0 height 0
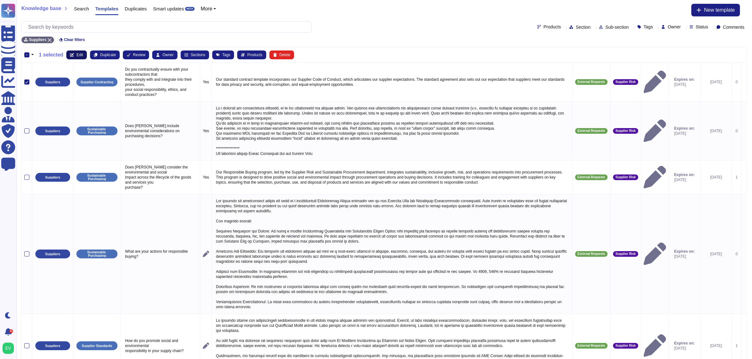
click at [77, 55] on span "Edit" at bounding box center [79, 55] width 7 height 4
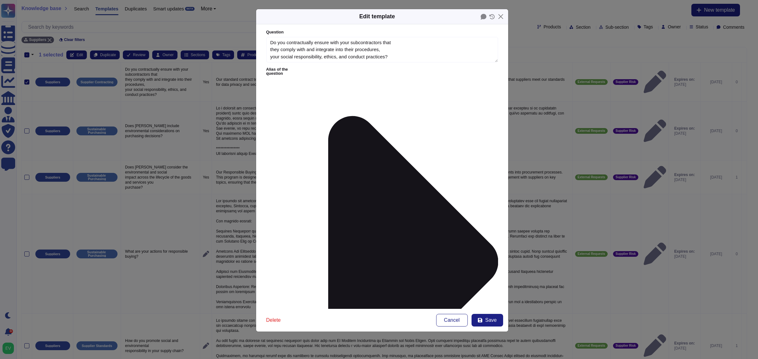
type textarea "Do you contractually ensure with your subcontractors that they comply with and …"
type textarea "Our standard contract template incorporates our Supplier Code of Conduct, which…"
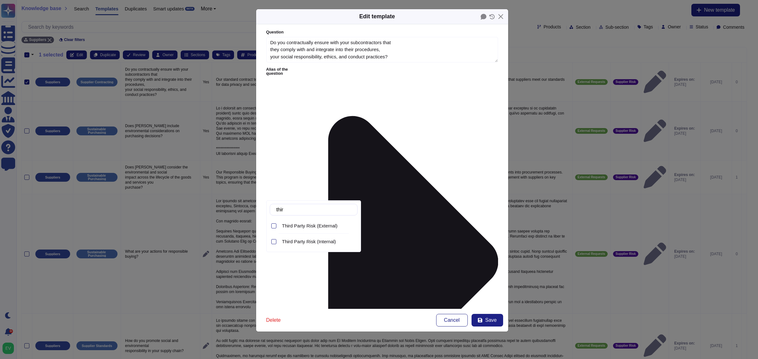
type input "third"
click at [311, 228] on span "Third Party Risk (External)" at bounding box center [310, 226] width 56 height 6
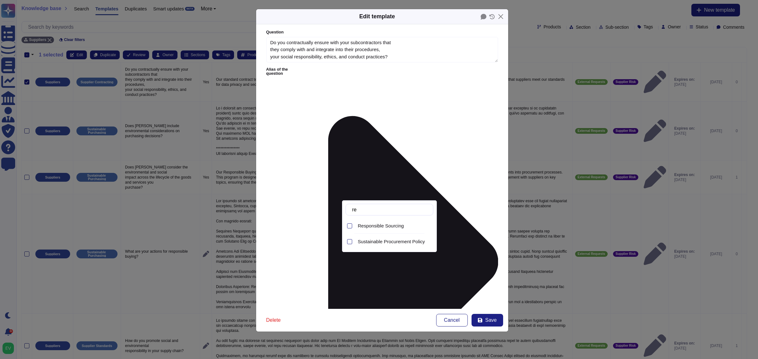
type input "res"
click at [386, 226] on span "Responsible Sourcing" at bounding box center [381, 226] width 46 height 6
click at [485, 318] on button "Save" at bounding box center [487, 320] width 32 height 13
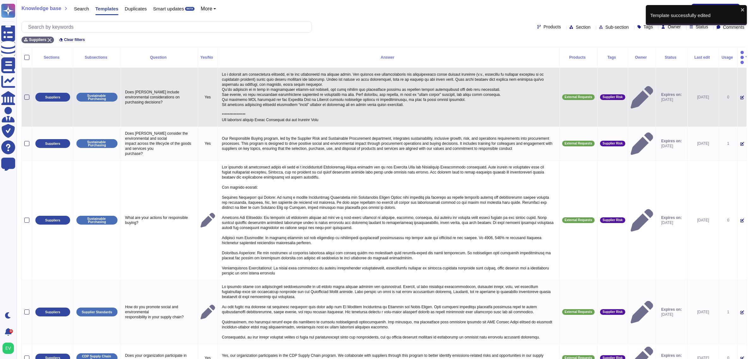
click at [25, 95] on div at bounding box center [26, 97] width 5 height 5
click at [0, 0] on input "checkbox" at bounding box center [0, 0] width 0 height 0
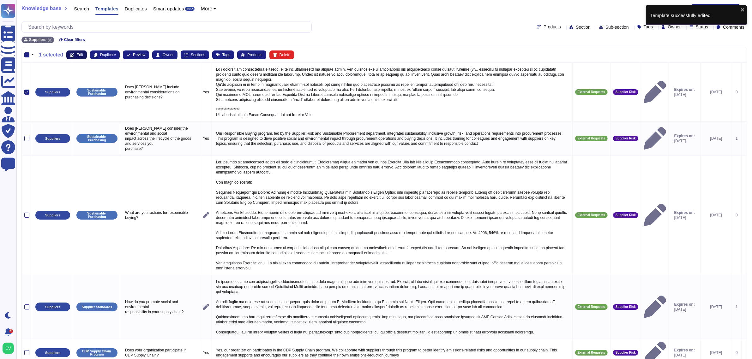
click at [75, 54] on button "Edit" at bounding box center [76, 55] width 21 height 9
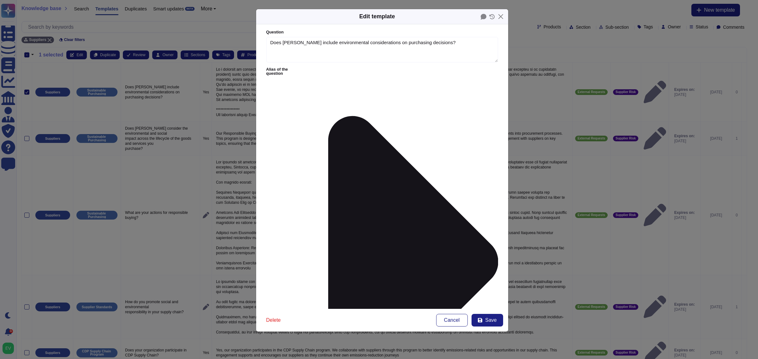
type textarea "Does McKinsey include environmental considerations on purchasing decisions?"
type textarea "As a provider of professional services, we do not manufacture or produce goods.…"
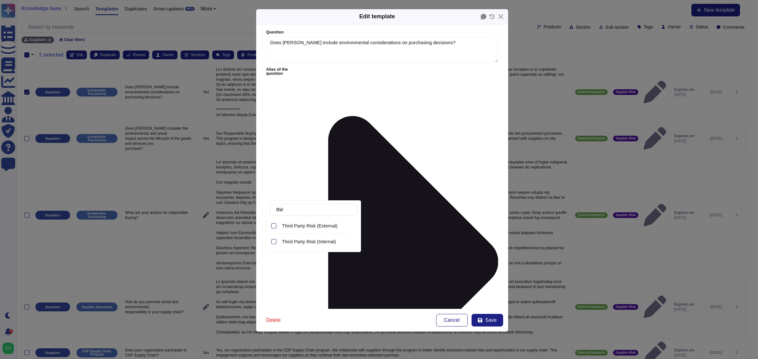
type input "third"
click at [318, 228] on span "Third Party Risk (External)" at bounding box center [310, 226] width 56 height 6
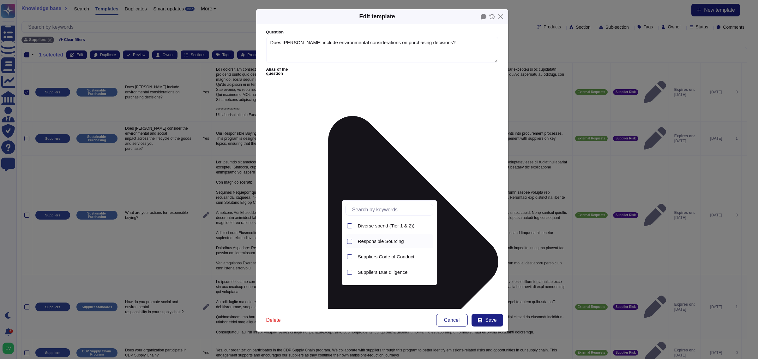
click at [390, 240] on span "Responsible Sourcing" at bounding box center [381, 242] width 46 height 6
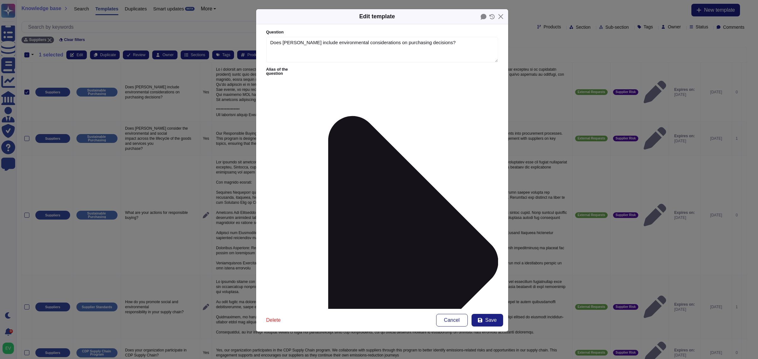
click at [485, 320] on span "Save" at bounding box center [490, 320] width 11 height 5
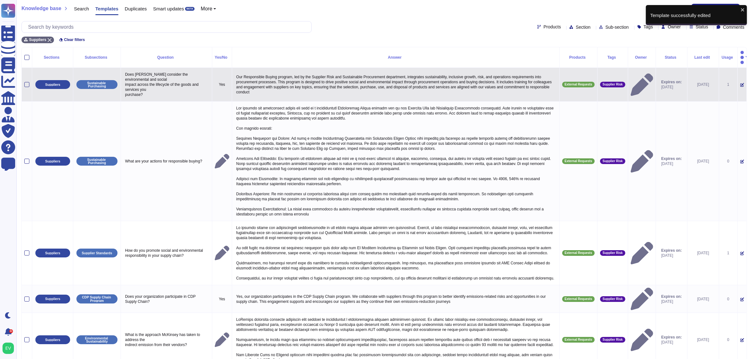
click at [28, 84] on td at bounding box center [27, 85] width 10 height 34
click at [27, 82] on div at bounding box center [26, 84] width 5 height 5
click at [0, 0] on input "checkbox" at bounding box center [0, 0] width 0 height 0
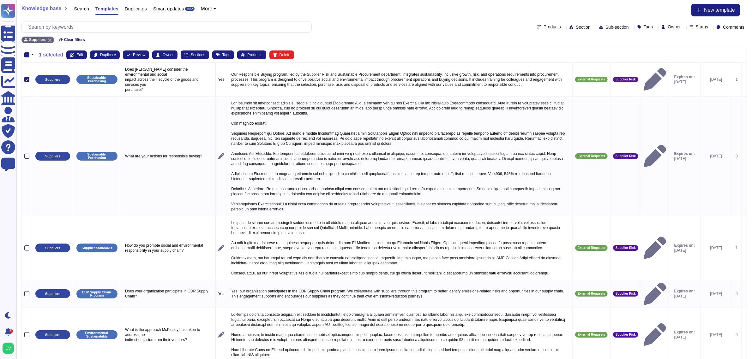
click at [70, 49] on th "- 1 selected Edit Duplicate Review Owner Sections Tags Products Delete" at bounding box center [384, 54] width 724 height 15
click at [74, 54] on button "Edit" at bounding box center [76, 55] width 21 height 9
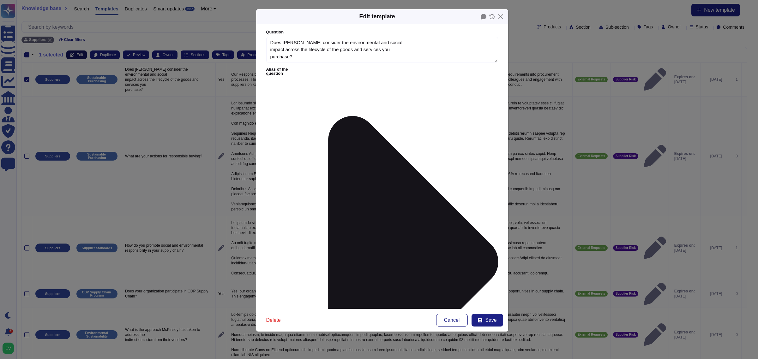
type textarea "Does McKinsey consider the environmental and social impact across the lifecycle…"
type textarea "Our Responsible Buying program, led by the Supplier Risk and Sustainable Procur…"
type input "supp"
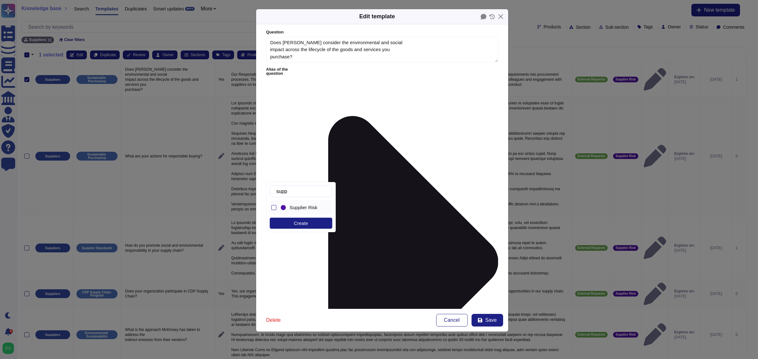
click at [306, 211] on span "Supplier Risk" at bounding box center [303, 208] width 28 height 6
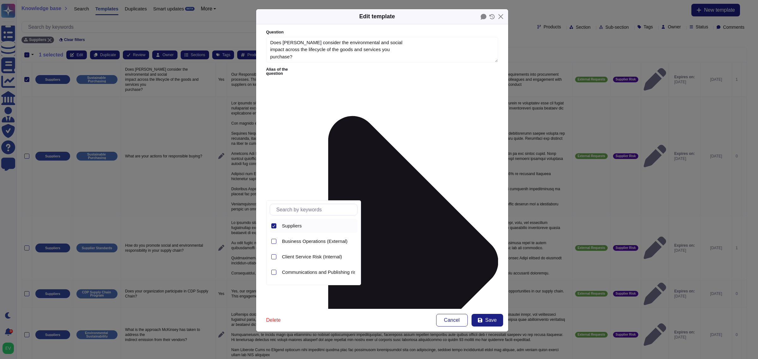
click at [274, 224] on div at bounding box center [273, 225] width 5 height 5
click at [294, 210] on input "text" at bounding box center [315, 209] width 84 height 11
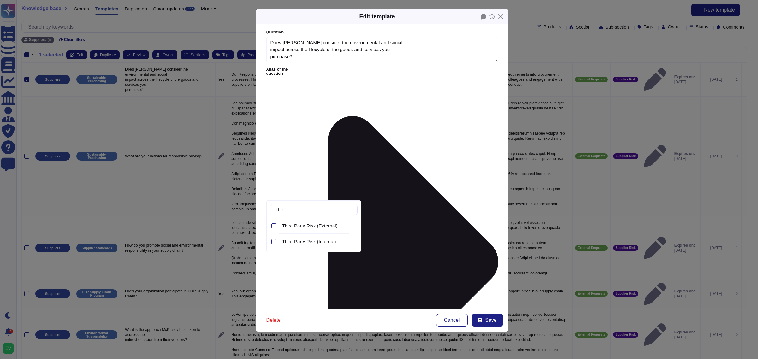
type input "third"
click at [296, 227] on span "Third Party Risk (External)" at bounding box center [310, 226] width 56 height 6
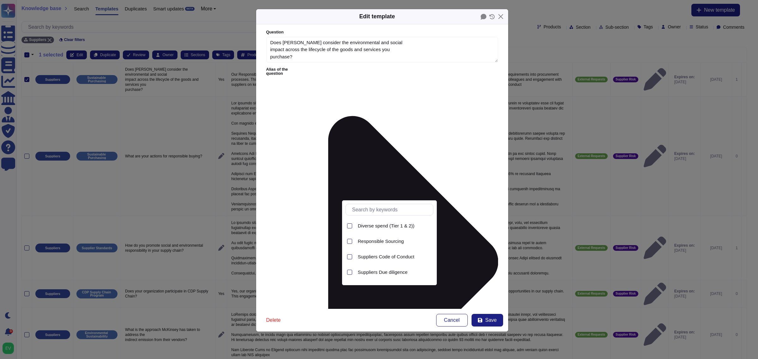
type input "s"
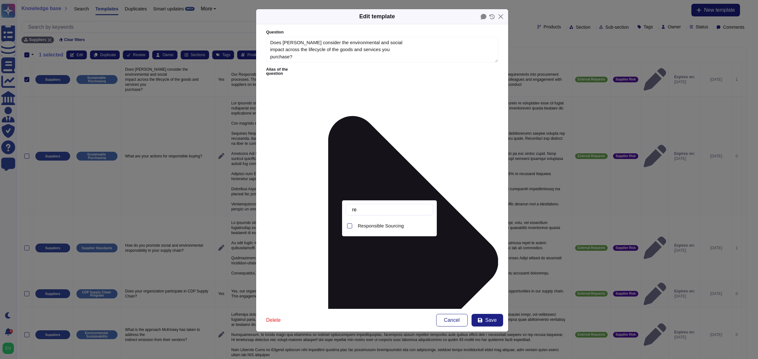
type input "res"
click at [384, 229] on span "Responsible Sourcing" at bounding box center [381, 226] width 46 height 6
click at [505, 323] on div "Delete Cancel Save" at bounding box center [382, 320] width 252 height 23
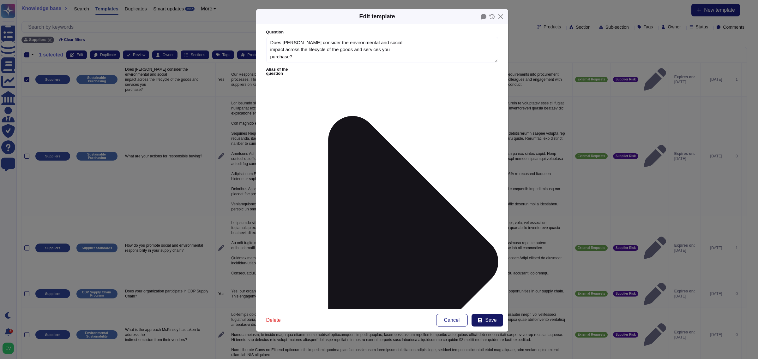
click at [495, 320] on span "Save" at bounding box center [490, 320] width 11 height 5
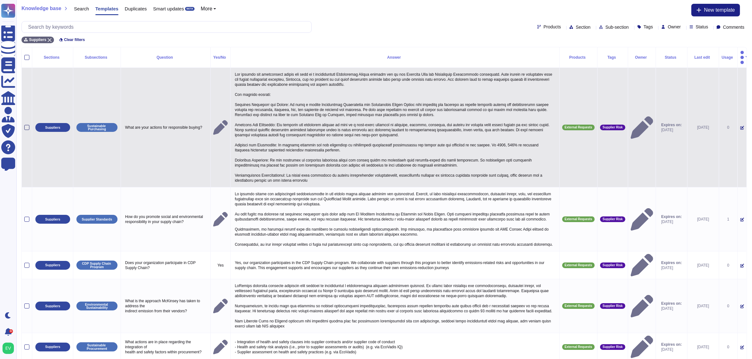
click at [26, 125] on div at bounding box center [26, 127] width 5 height 5
click at [0, 0] on input "checkbox" at bounding box center [0, 0] width 0 height 0
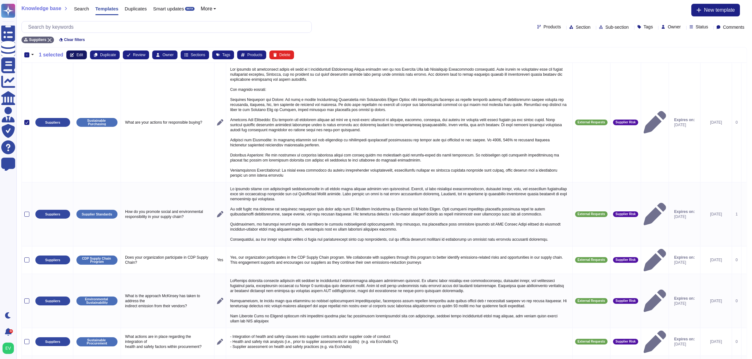
click at [80, 57] on span "Edit" at bounding box center [79, 55] width 7 height 4
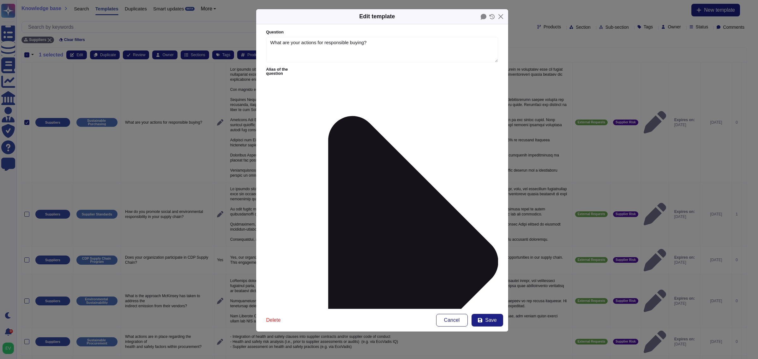
type textarea "What are your actions for responsible buying?"
type textarea "Our actions for responsible buying are part of a comprehensive Responsible Buyi…"
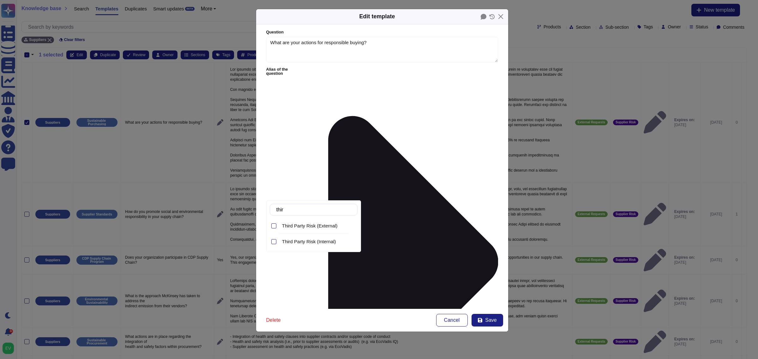
type input "third"
click at [325, 226] on span "Third Party Risk (External)" at bounding box center [310, 226] width 56 height 6
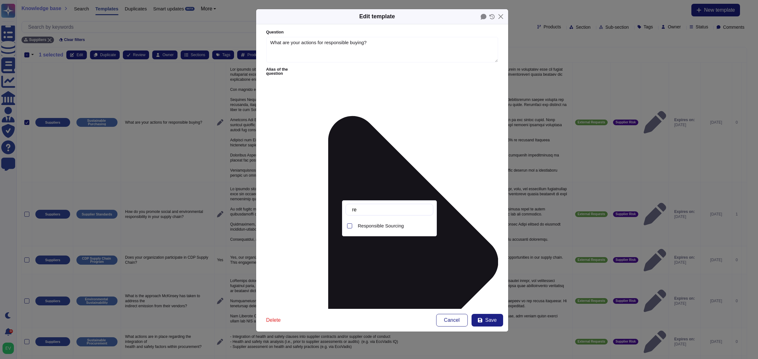
type input "res"
click at [387, 226] on span "Responsible Sourcing" at bounding box center [381, 226] width 46 height 6
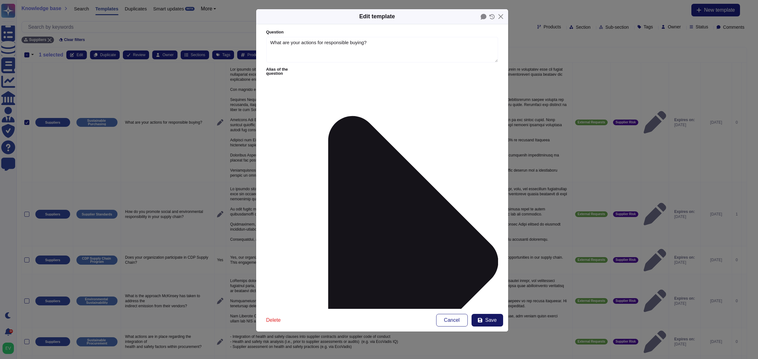
click at [488, 324] on button "Save" at bounding box center [487, 320] width 32 height 13
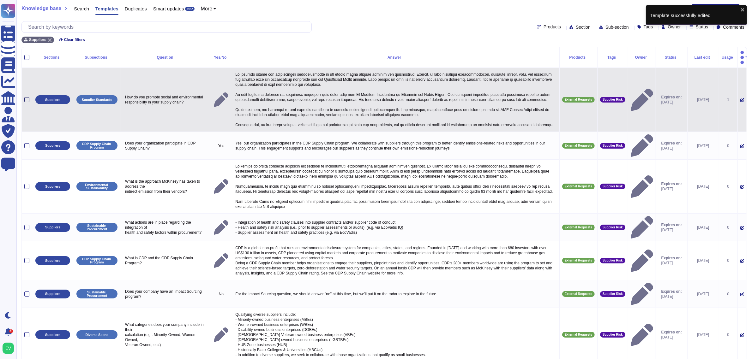
click at [26, 98] on div at bounding box center [26, 99] width 5 height 5
click at [0, 0] on input "checkbox" at bounding box center [0, 0] width 0 height 0
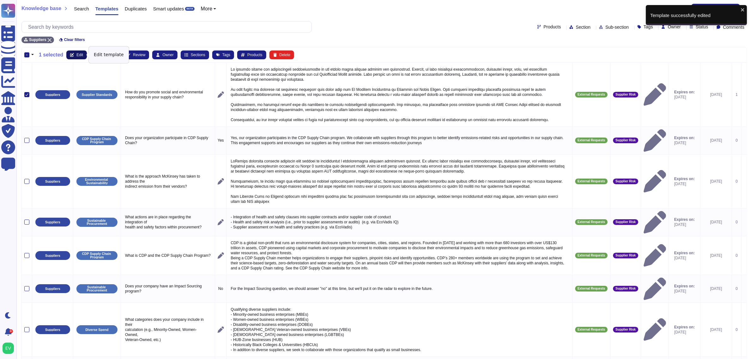
click at [70, 54] on icon at bounding box center [72, 55] width 4 height 4
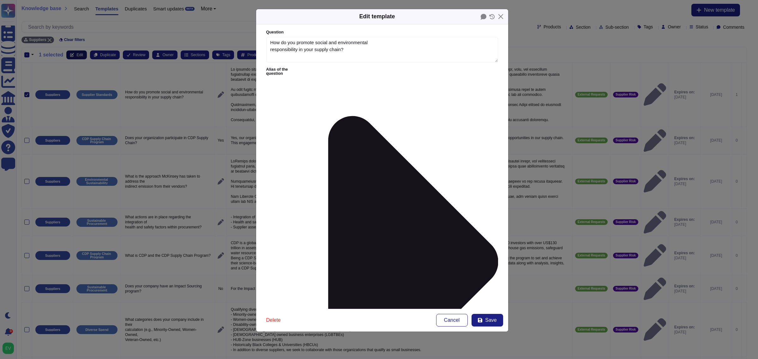
type textarea "How do you promote social and environmental responsibility in your supply chain?"
type textarea "We promote social and environmental responsibility in our supply chain through …"
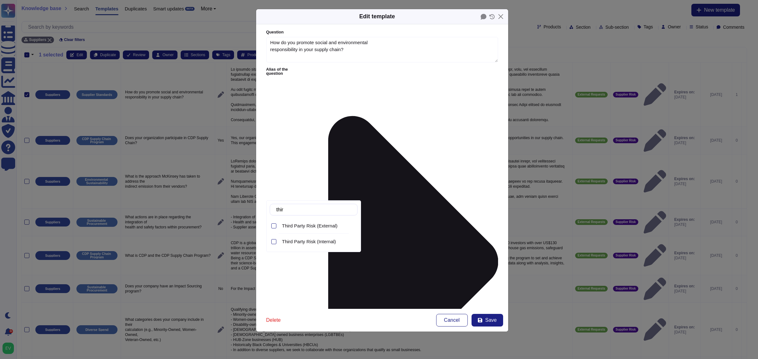
type input "third"
click at [329, 223] on span "Third Party Risk (External)" at bounding box center [310, 226] width 56 height 6
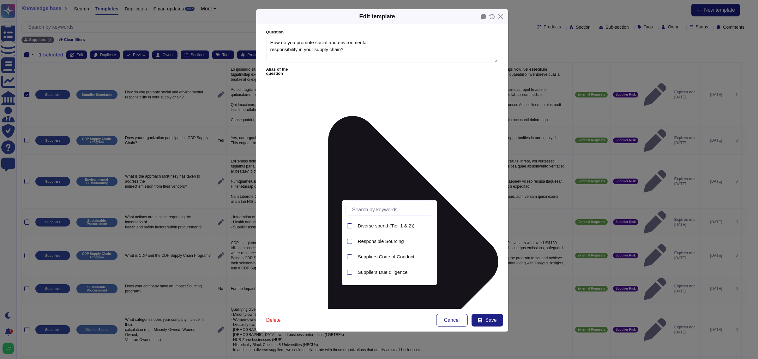
type input "re"
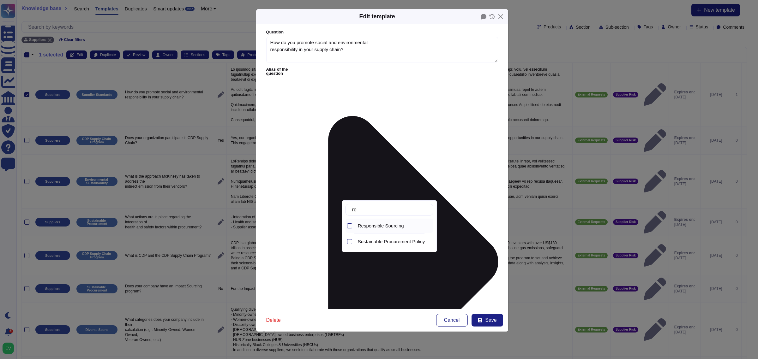
click at [385, 229] on span "Responsible Sourcing" at bounding box center [381, 226] width 46 height 6
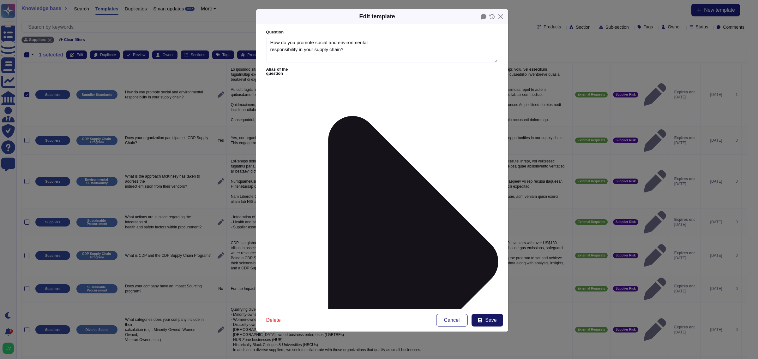
click at [492, 323] on span "Save" at bounding box center [490, 320] width 11 height 5
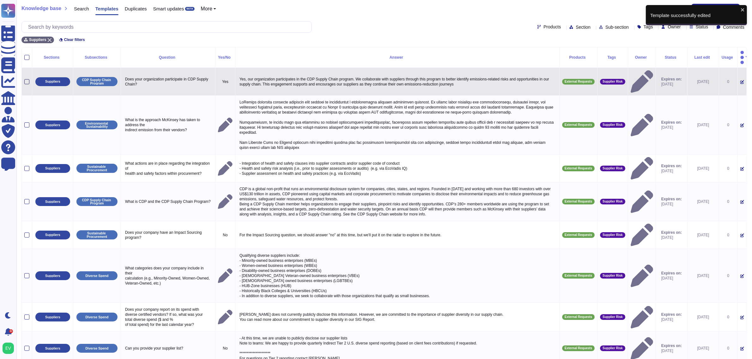
click at [28, 79] on div at bounding box center [26, 81] width 5 height 5
click at [0, 0] on input "checkbox" at bounding box center [0, 0] width 0 height 0
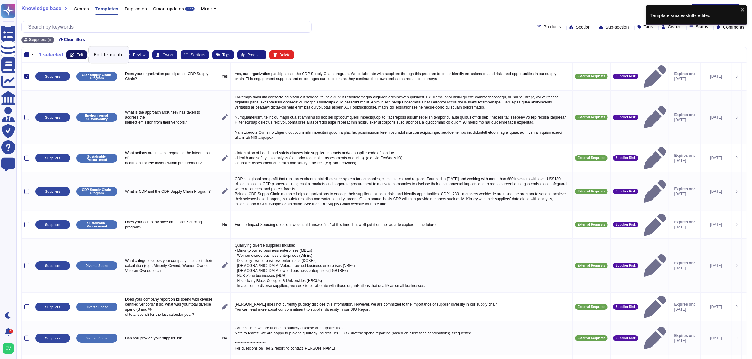
click at [76, 56] on span "Edit" at bounding box center [79, 55] width 7 height 4
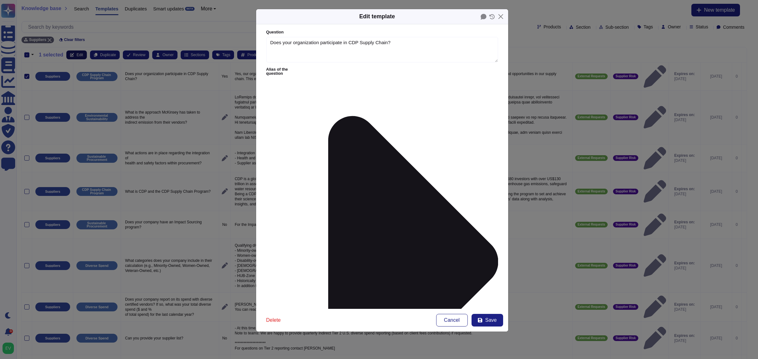
type textarea "Does your organization participate in CDP Supply Chain?"
type textarea "Yes, our organization participates in the CDP Supply Chain program. We collabor…"
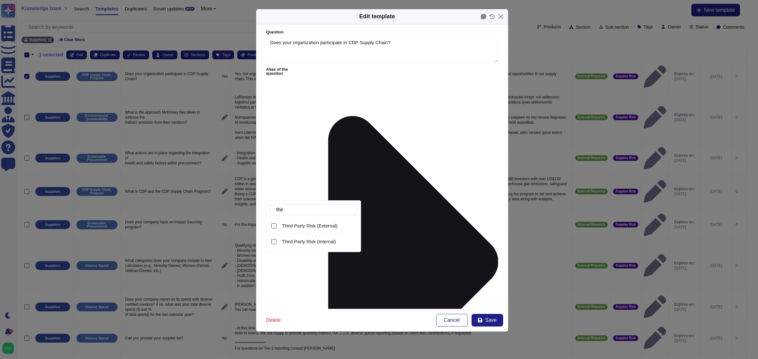
type input "third"
click at [328, 226] on span "Third Party Risk (External)" at bounding box center [310, 226] width 56 height 6
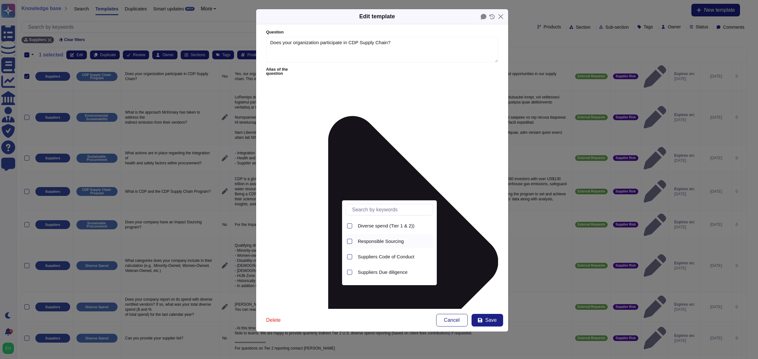
click at [381, 241] on span "Responsible Sourcing" at bounding box center [381, 242] width 46 height 6
click at [404, 263] on div "Suppliers Due diligence" at bounding box center [394, 259] width 78 height 14
click at [376, 259] on span "Suppliers Due diligence" at bounding box center [383, 260] width 50 height 6
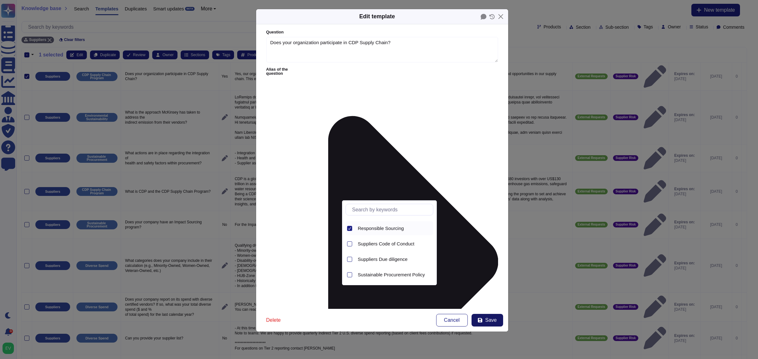
click at [487, 314] on button "Save" at bounding box center [487, 320] width 32 height 13
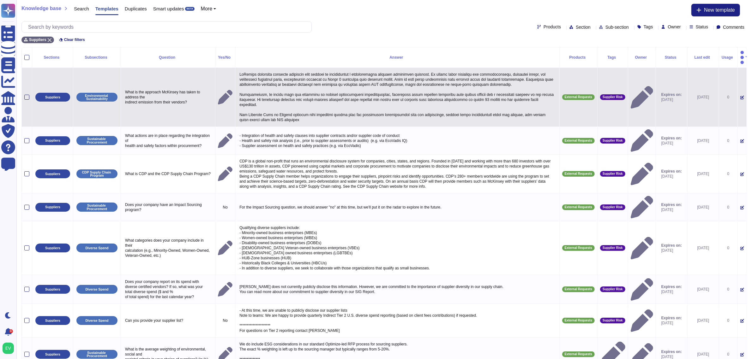
click at [27, 95] on div at bounding box center [26, 97] width 5 height 5
click at [0, 0] on input "checkbox" at bounding box center [0, 0] width 0 height 0
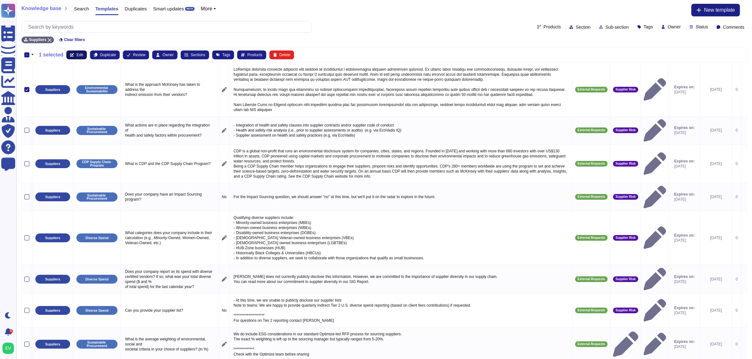
click at [74, 54] on button "Edit" at bounding box center [76, 55] width 21 height 9
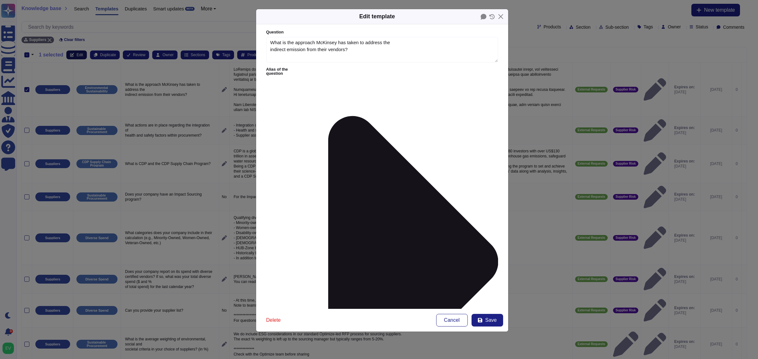
type textarea "What is the approach McKinsey has taken to address the indirect emission from t…"
type textarea "McKinsey addresses indirect emissions from vendors by implementing a comprehens…"
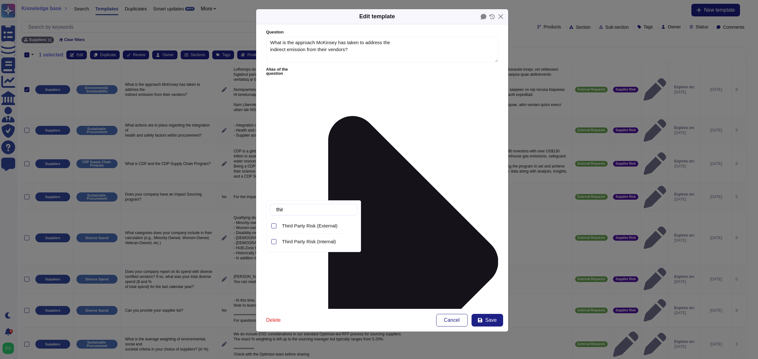
type input "third"
click at [318, 228] on span "Third Party Risk (External)" at bounding box center [310, 226] width 56 height 6
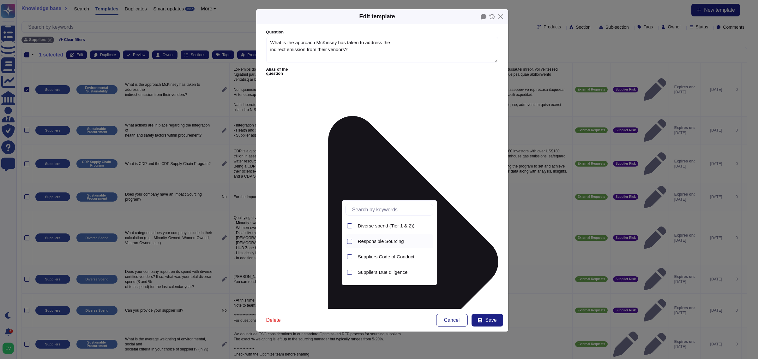
scroll to position [13, 0]
click at [382, 255] on div "Suppliers Due diligence" at bounding box center [394, 259] width 78 height 14
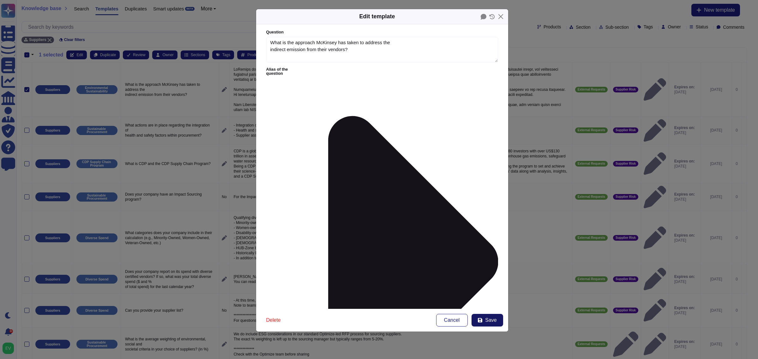
click at [491, 323] on span "Save" at bounding box center [490, 320] width 11 height 5
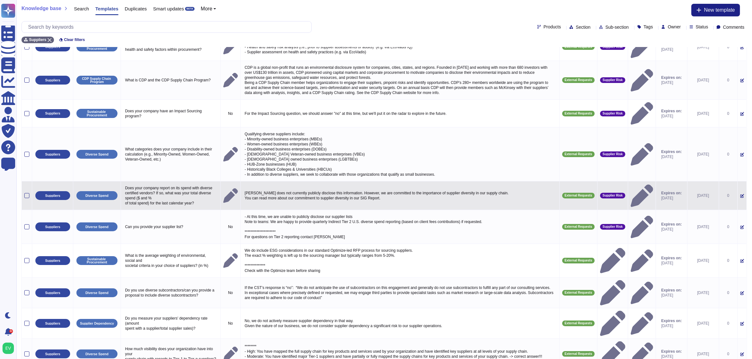
scroll to position [0, 0]
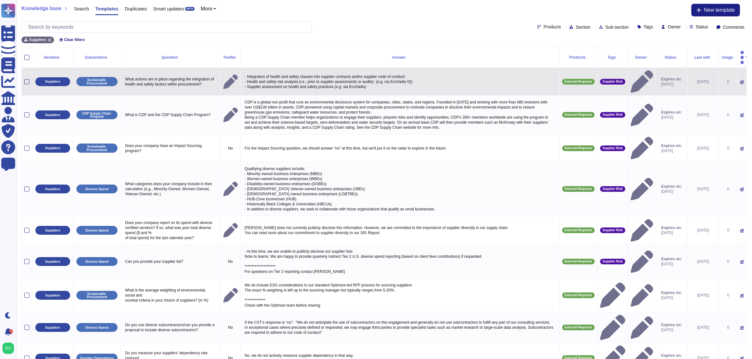
click at [27, 79] on div at bounding box center [26, 81] width 5 height 5
click at [0, 0] on input "checkbox" at bounding box center [0, 0] width 0 height 0
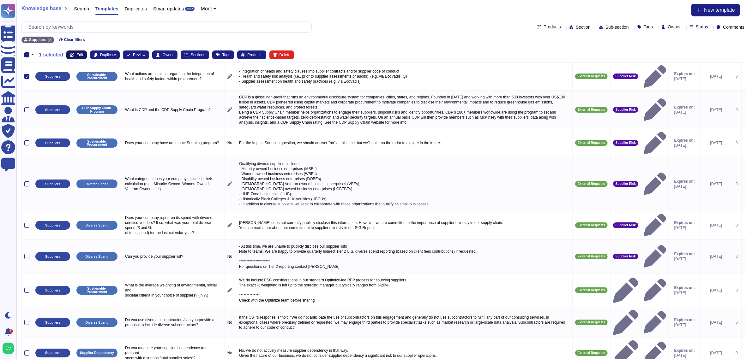
click at [78, 53] on span "Edit" at bounding box center [79, 55] width 7 height 4
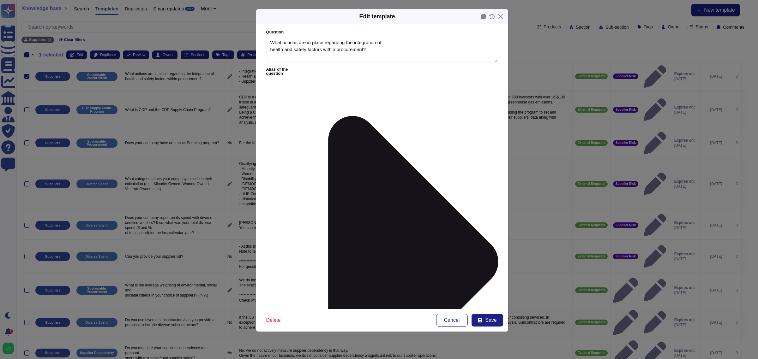
type textarea "What actions are in place regarding the integration of health and safety factor…"
type textarea "- Integration of health and safety clauses into supplier contracts and/or suppl…"
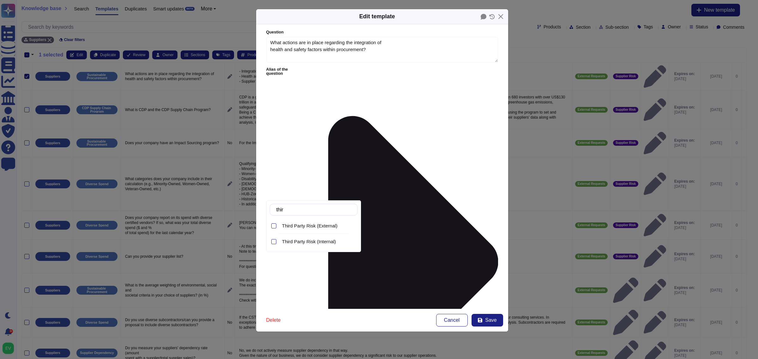
type input "third"
click at [323, 230] on div "Third Party Risk (External)" at bounding box center [318, 226] width 78 height 14
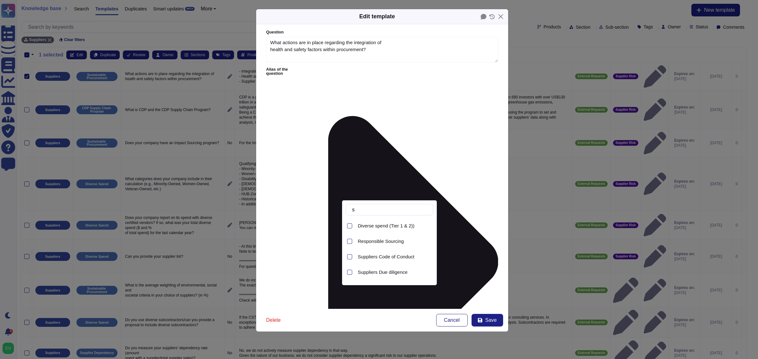
type input "s"
type input "r"
click at [384, 240] on span "Responsible Sourcing" at bounding box center [381, 242] width 46 height 6
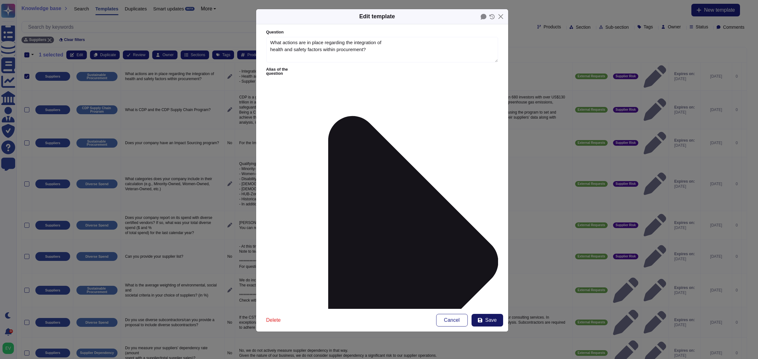
click at [486, 324] on button "Save" at bounding box center [487, 320] width 32 height 13
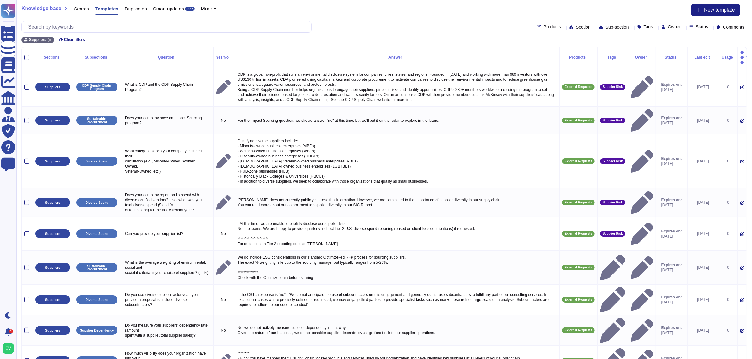
click at [594, 30] on div "Products Section Sub-section Tags Owner Status Comments" at bounding box center [383, 27] width 725 height 12
click at [603, 22] on div "Products Section Sub-section Tags Owner Status Comments" at bounding box center [383, 27] width 725 height 12
click at [605, 26] on span "Sub-section" at bounding box center [616, 27] width 23 height 4
type input "div"
click at [604, 63] on div "Diverse Spend" at bounding box center [621, 66] width 73 height 14
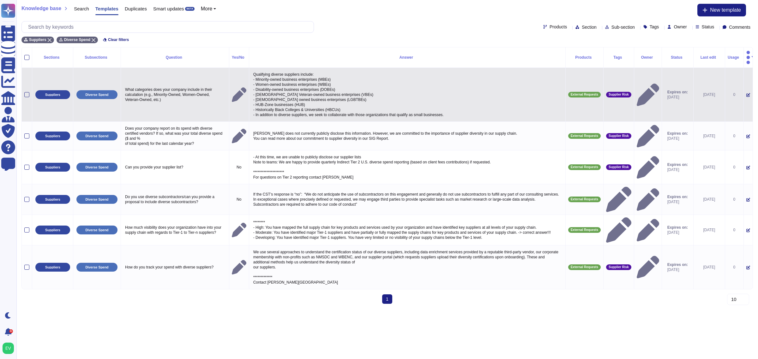
click at [30, 88] on td at bounding box center [27, 95] width 10 height 54
click at [27, 92] on div at bounding box center [26, 94] width 5 height 5
click at [0, 0] on input "checkbox" at bounding box center [0, 0] width 0 height 0
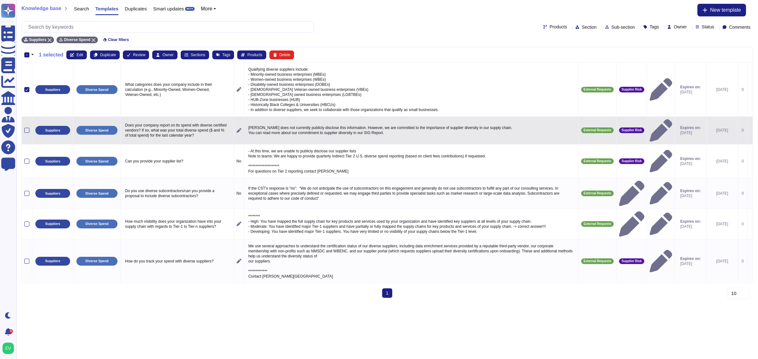
click at [27, 123] on td at bounding box center [27, 130] width 10 height 28
click at [27, 128] on div at bounding box center [26, 130] width 5 height 5
click at [0, 0] on input "checkbox" at bounding box center [0, 0] width 0 height 0
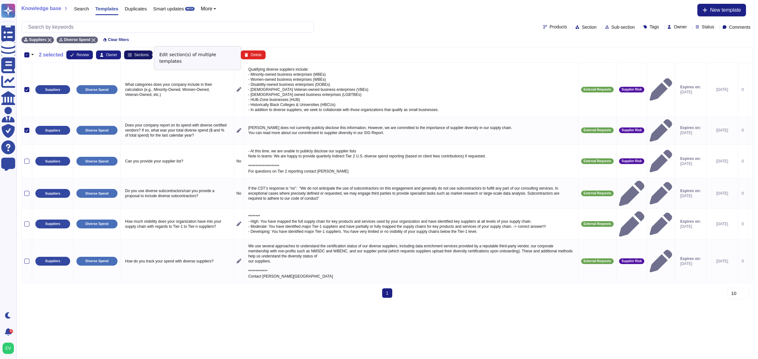
click at [145, 56] on span "Sections" at bounding box center [141, 55] width 15 height 4
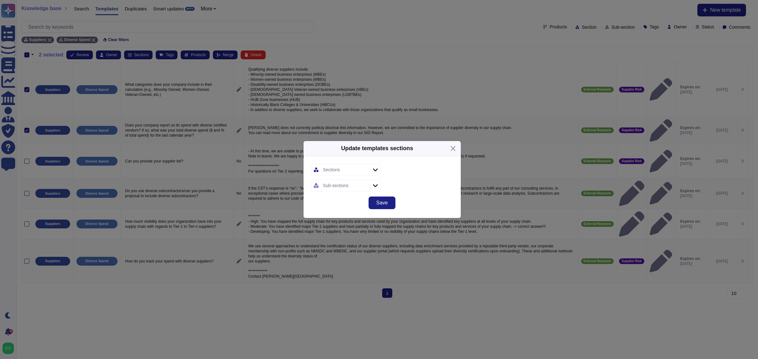
click at [335, 172] on div "Sections" at bounding box center [331, 170] width 17 height 4
type input "third"
click at [358, 207] on div "Third Party Risk (External)" at bounding box center [363, 204] width 78 height 14
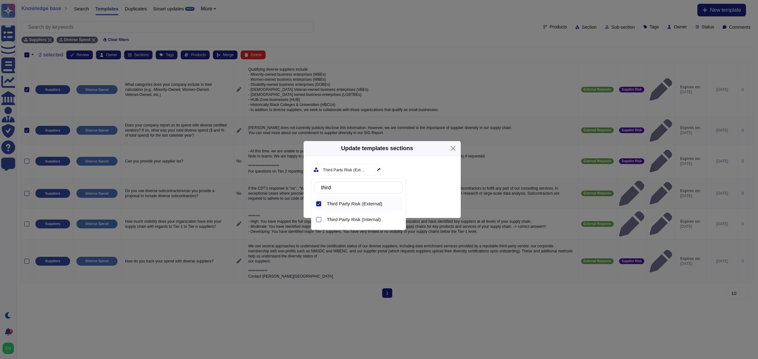
click at [411, 184] on div "Sub-sections" at bounding box center [382, 186] width 142 height 12
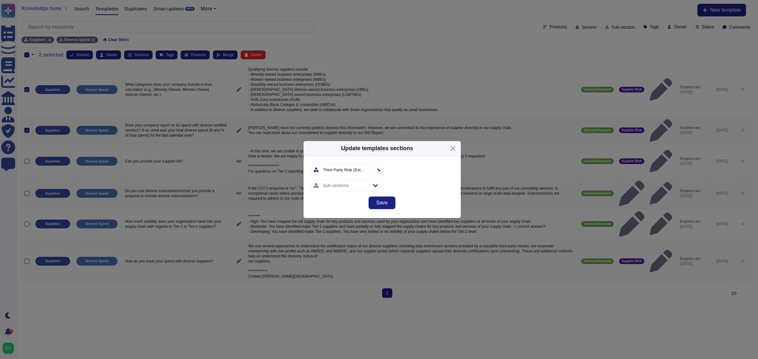
click at [350, 186] on div "Sub-sections" at bounding box center [344, 185] width 47 height 11
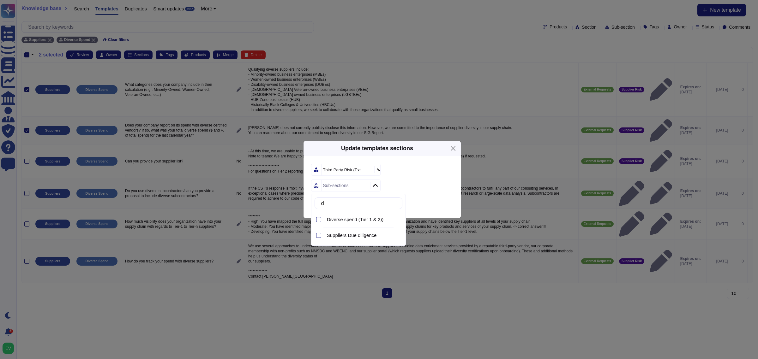
type input "di"
click at [351, 220] on span "Diverse spend (Tier 1 & 2))" at bounding box center [355, 220] width 57 height 6
click at [448, 191] on div "Diverse spend (Tier 1 & 2))" at bounding box center [382, 186] width 142 height 12
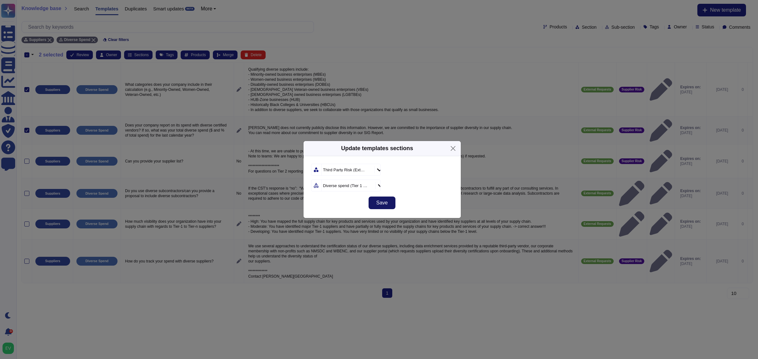
click at [389, 205] on button "Save" at bounding box center [381, 203] width 27 height 13
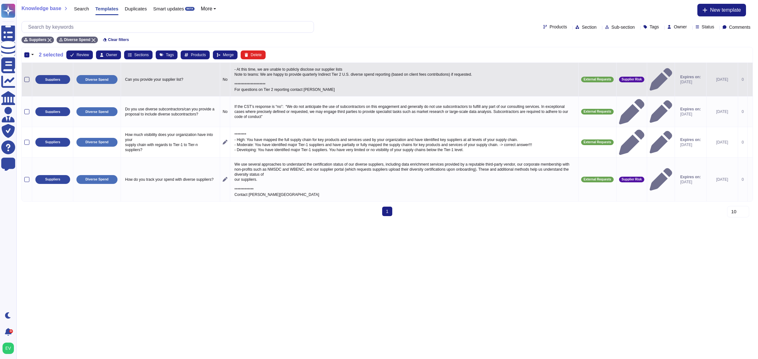
click at [24, 77] on label at bounding box center [26, 79] width 5 height 5
click at [0, 0] on input "checkbox" at bounding box center [0, 0] width 0 height 0
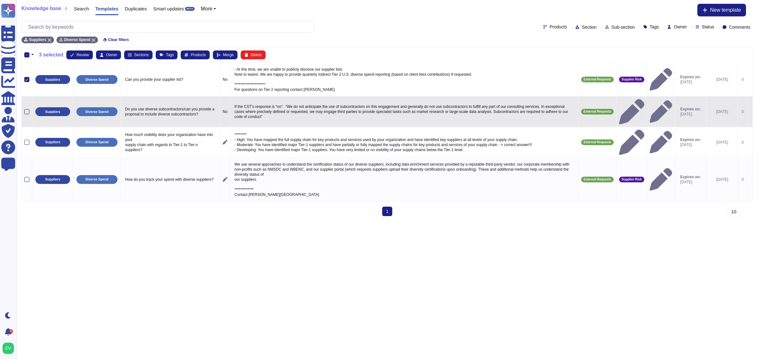
click at [27, 109] on div at bounding box center [26, 111] width 5 height 5
click at [0, 0] on input "checkbox" at bounding box center [0, 0] width 0 height 0
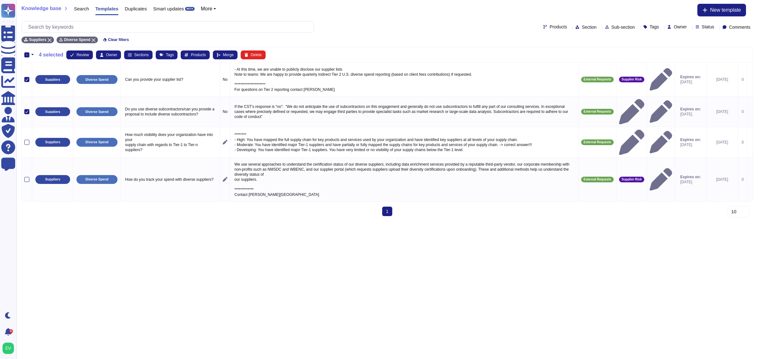
click at [30, 55] on button "button" at bounding box center [32, 55] width 6 height 8
click at [44, 82] on link "Unselect all" at bounding box center [60, 81] width 60 height 8
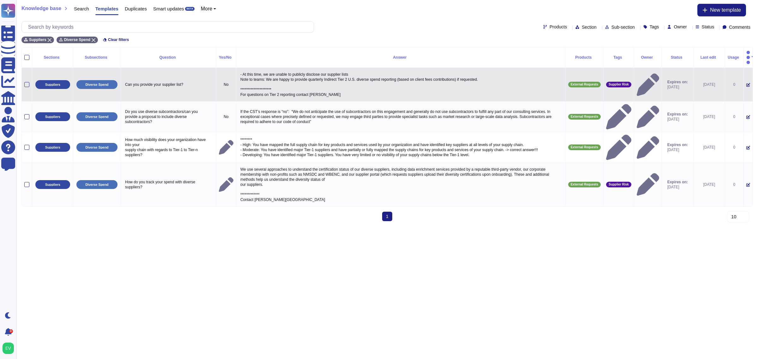
click at [31, 78] on td at bounding box center [27, 85] width 10 height 34
click at [28, 82] on div at bounding box center [26, 84] width 5 height 5
click at [0, 0] on input "checkbox" at bounding box center [0, 0] width 0 height 0
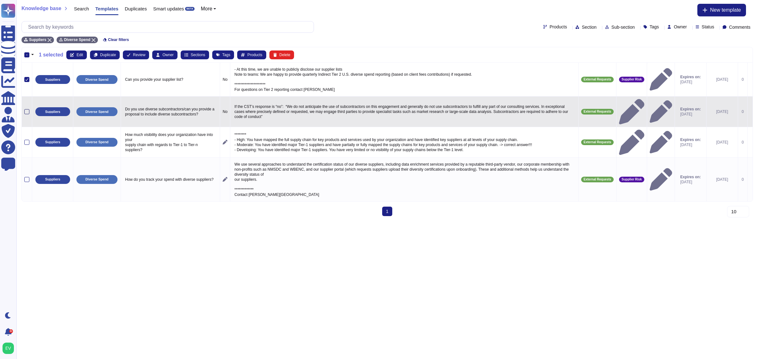
click at [27, 109] on div at bounding box center [26, 111] width 5 height 5
click at [0, 0] on input "checkbox" at bounding box center [0, 0] width 0 height 0
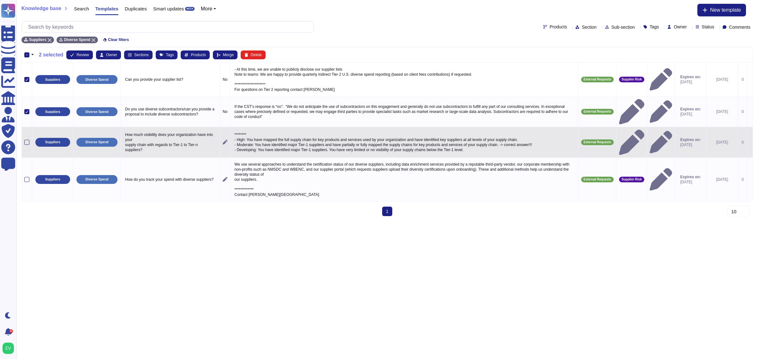
click at [27, 140] on div at bounding box center [26, 142] width 5 height 5
click at [0, 0] on input "checkbox" at bounding box center [0, 0] width 0 height 0
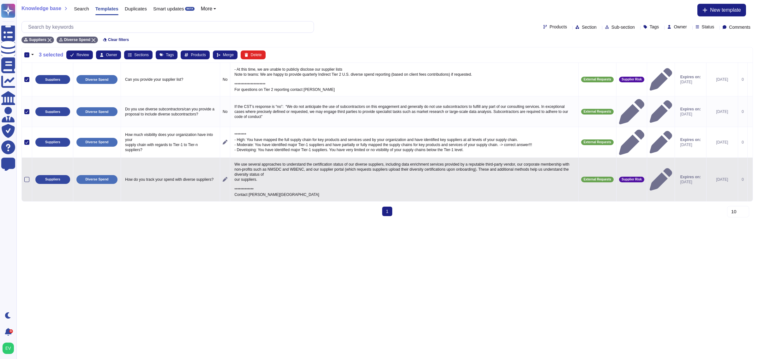
click at [28, 177] on div at bounding box center [26, 179] width 5 height 5
click at [0, 0] on input "checkbox" at bounding box center [0, 0] width 0 height 0
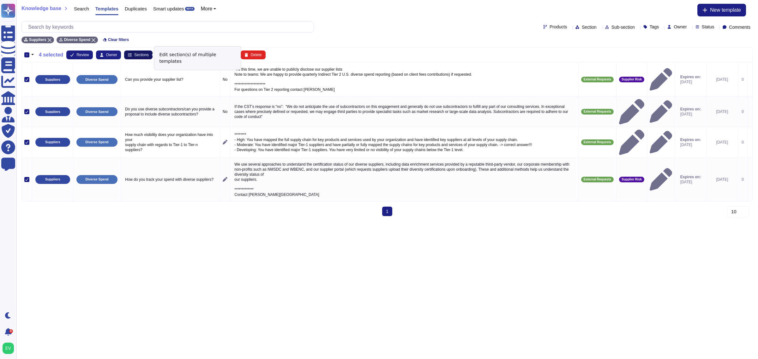
click at [134, 56] on span "Sections" at bounding box center [141, 55] width 15 height 4
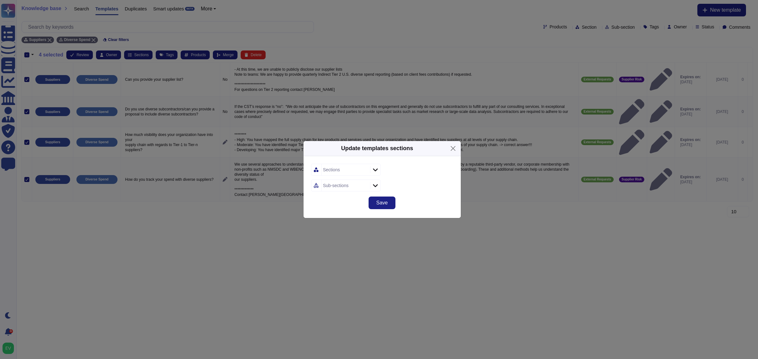
click at [350, 167] on div "Sections" at bounding box center [344, 169] width 47 height 11
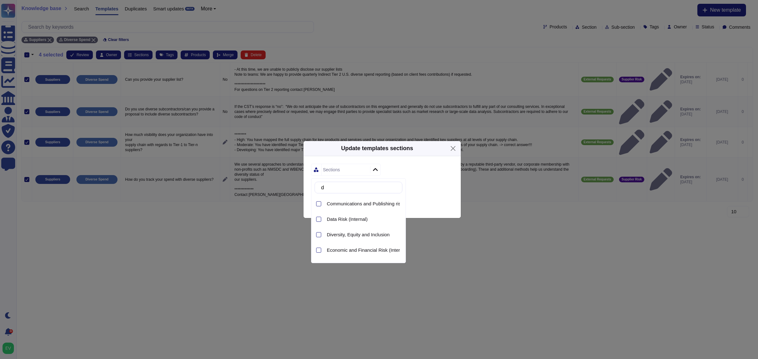
type input "d"
click at [350, 167] on div "Sections" at bounding box center [344, 169] width 47 height 11
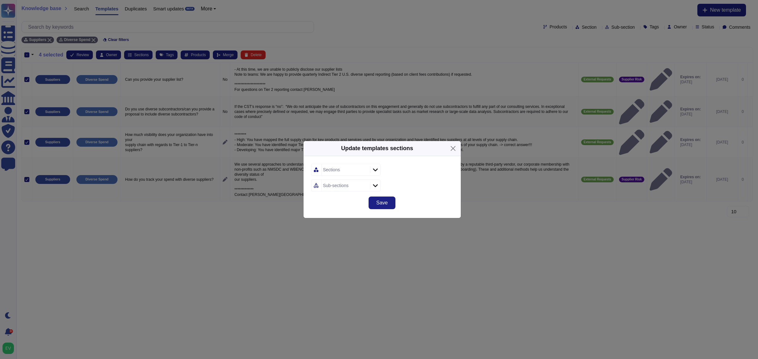
click at [349, 169] on div "Sections" at bounding box center [344, 169] width 47 height 11
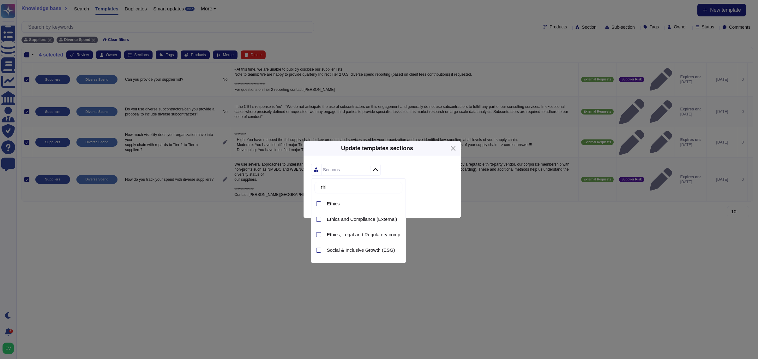
type input "thir"
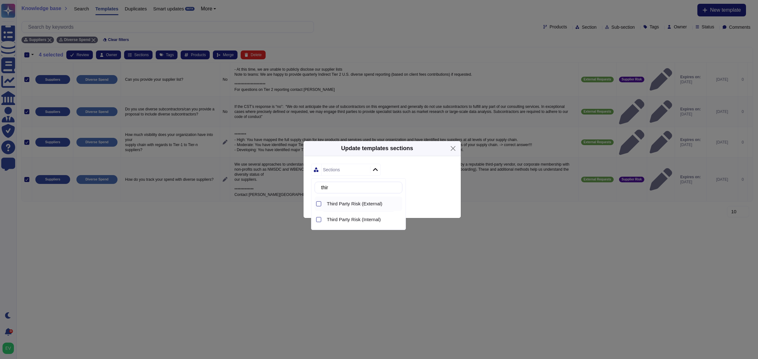
click at [378, 205] on span "Third Party Risk (External)" at bounding box center [355, 204] width 56 height 6
click at [425, 182] on div "Sub-sections" at bounding box center [382, 186] width 142 height 12
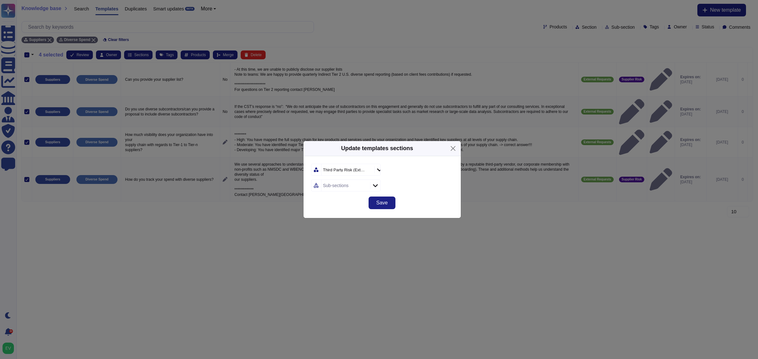
click at [357, 187] on div "Sub-sections" at bounding box center [344, 185] width 47 height 11
type input "div"
click at [349, 225] on div "Diverse spend (Tier 1 & 2))" at bounding box center [363, 219] width 78 height 14
click at [432, 184] on div "Diverse spend (Tier 1 & 2))" at bounding box center [382, 186] width 142 height 12
click at [389, 201] on button "Save" at bounding box center [381, 203] width 27 height 13
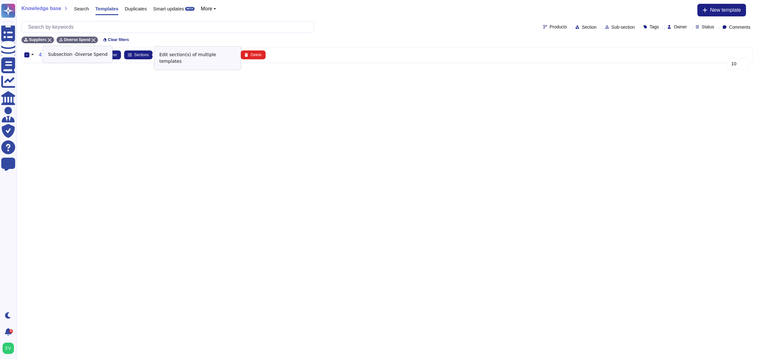
click at [92, 39] on icon at bounding box center [94, 40] width 4 height 4
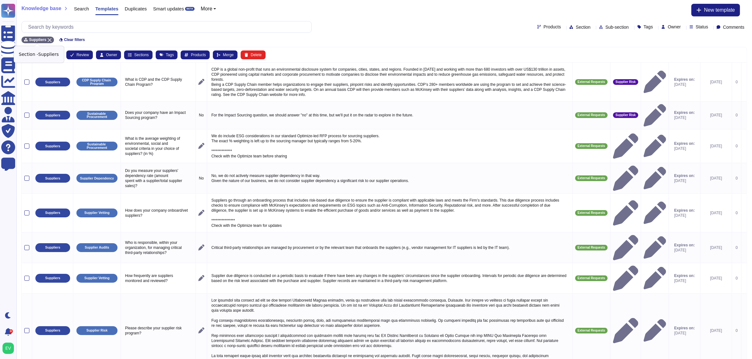
click at [48, 40] on icon at bounding box center [50, 40] width 4 height 4
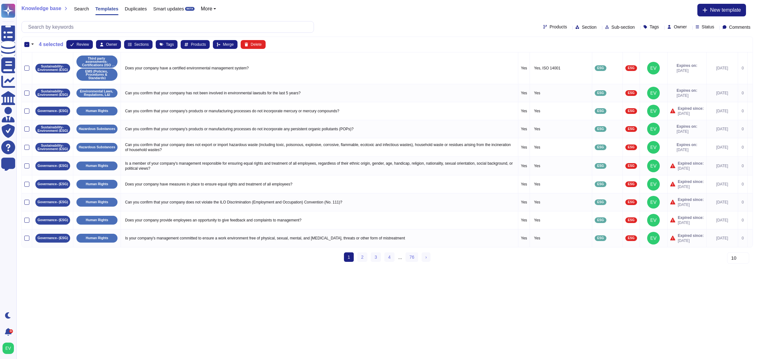
click at [21, 45] on div "- 4 selected Review Owner Sections Tags Products Merge Delete Sustainability- E…" at bounding box center [386, 152] width 741 height 231
click at [27, 44] on div "-" at bounding box center [26, 44] width 5 height 5
click at [0, 0] on input "-" at bounding box center [0, 0] width 0 height 0
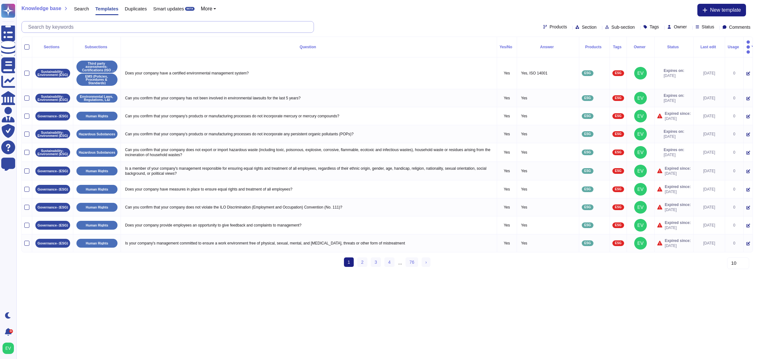
click at [104, 32] on input "text" at bounding box center [169, 26] width 289 height 11
click at [567, 32] on div "Products Section Sub-section Tags Owner Status Comments" at bounding box center [386, 27] width 731 height 12
click at [581, 25] on span "Section" at bounding box center [588, 27] width 15 height 4
click at [549, 27] on span "Products" at bounding box center [557, 27] width 17 height 4
click at [581, 25] on span "Section" at bounding box center [588, 27] width 15 height 4
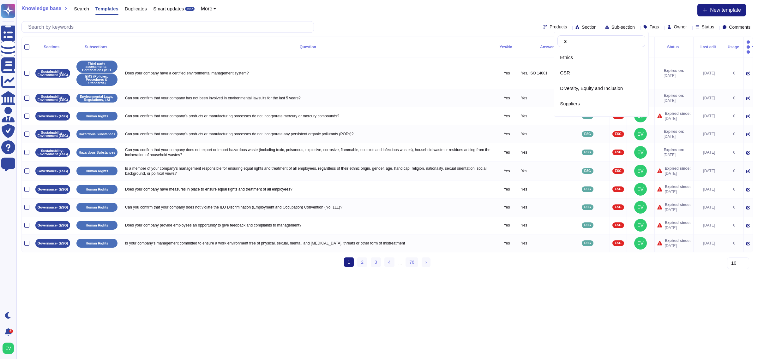
type input "su"
click at [580, 62] on div "Suppliers" at bounding box center [595, 57] width 77 height 14
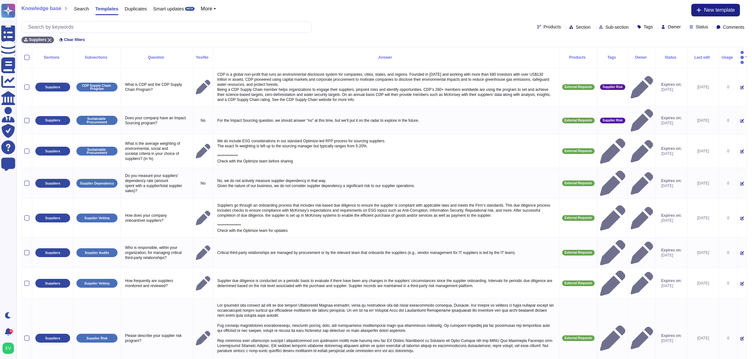
click at [605, 26] on span "Sub-section" at bounding box center [616, 27] width 23 height 4
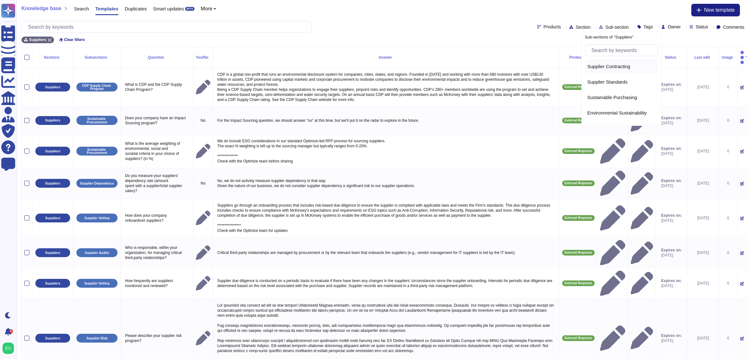
click at [612, 68] on span "Supplier Contracting" at bounding box center [608, 67] width 43 height 6
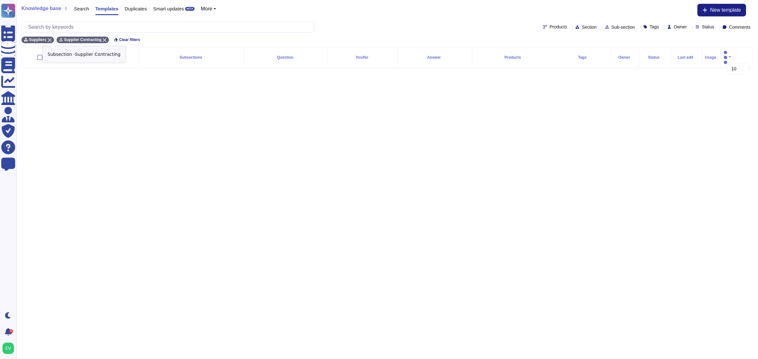
click at [103, 39] on icon at bounding box center [105, 40] width 4 height 4
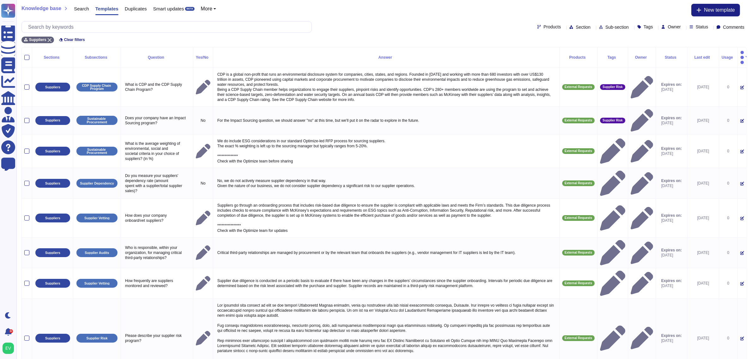
click at [605, 25] on span "Sub-section" at bounding box center [616, 27] width 23 height 4
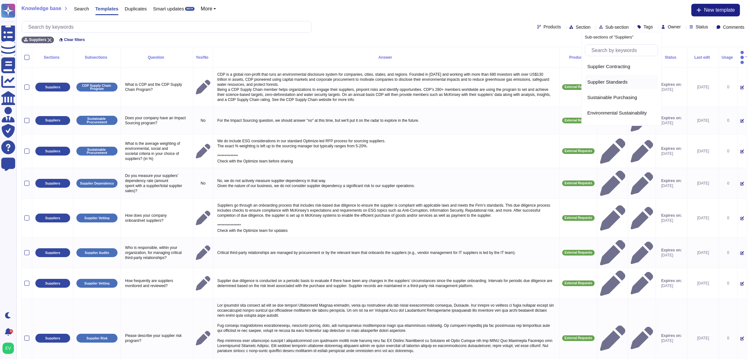
click at [613, 81] on span "Supplier Standards" at bounding box center [607, 82] width 40 height 6
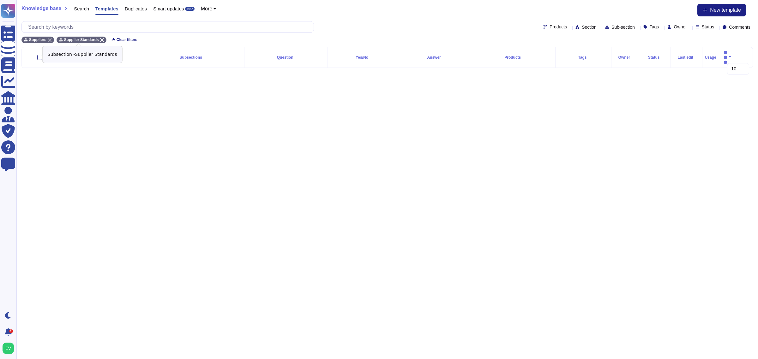
click at [100, 40] on icon at bounding box center [102, 40] width 4 height 4
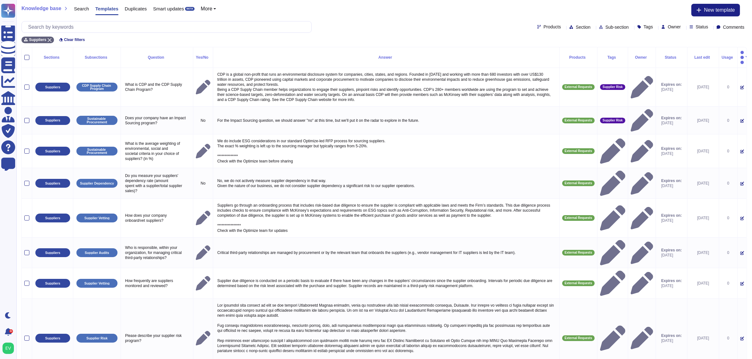
click at [605, 28] on span "Sub-section" at bounding box center [616, 27] width 23 height 4
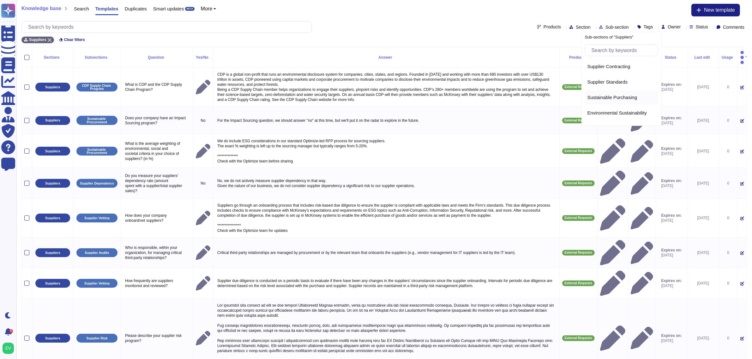
click at [609, 94] on div "Sustainable Purchasing" at bounding box center [621, 97] width 73 height 14
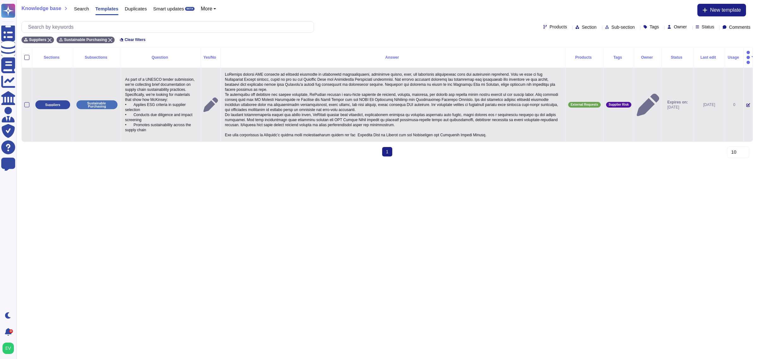
click at [25, 94] on td at bounding box center [27, 105] width 10 height 74
click at [26, 102] on div at bounding box center [26, 104] width 5 height 5
click at [0, 0] on input "checkbox" at bounding box center [0, 0] width 0 height 0
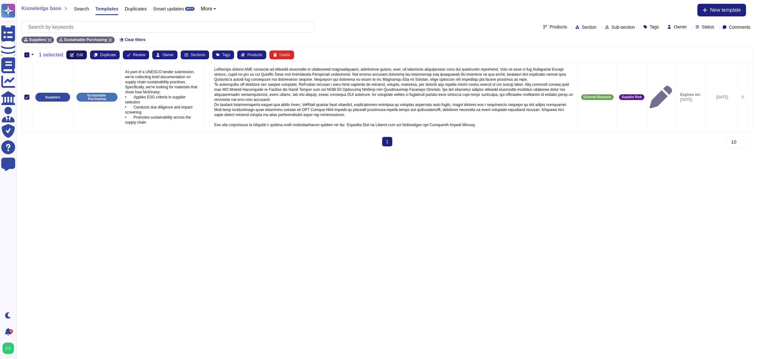
click at [73, 57] on icon at bounding box center [72, 55] width 4 height 4
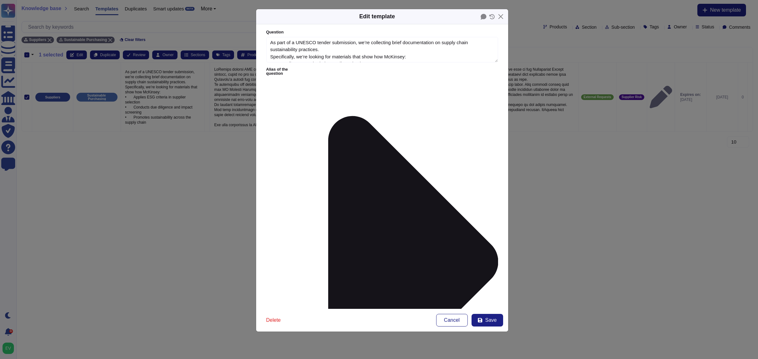
type textarea "As part of a UNESCO tender submission, we’re collecting brief documentation on …"
type textarea "McKinsey applies ESG criteria in supplier selection by integrating sustainabili…"
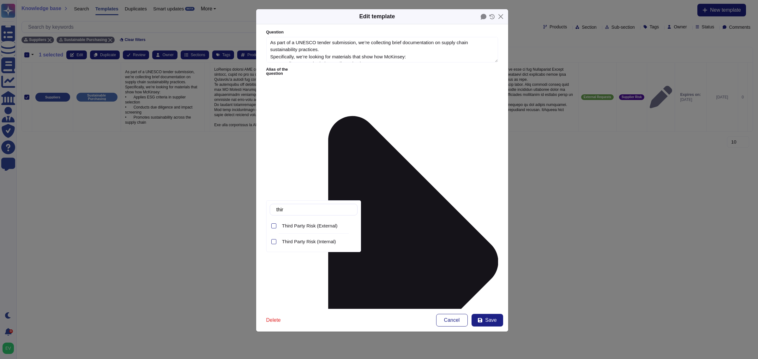
type input "third"
click at [335, 226] on span "Third Party Risk (External)" at bounding box center [310, 226] width 56 height 6
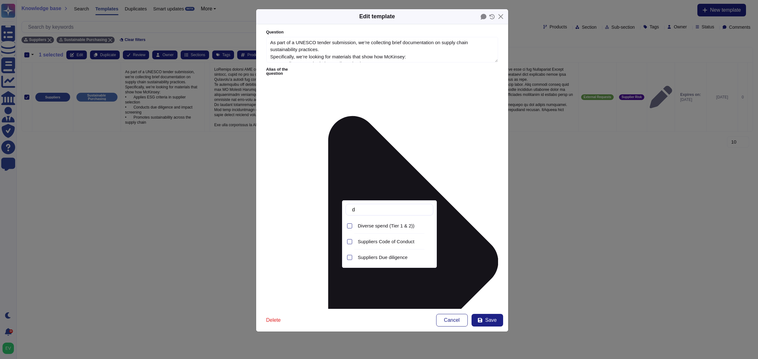
type input "di"
click at [384, 243] on span "Suppliers Due diligence" at bounding box center [383, 242] width 50 height 6
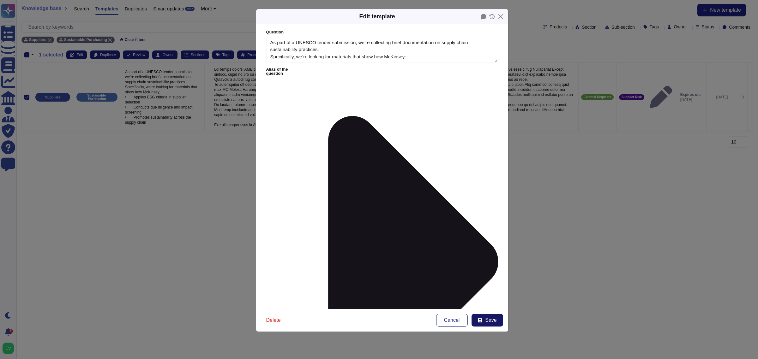
click at [486, 323] on span "Save" at bounding box center [490, 320] width 11 height 5
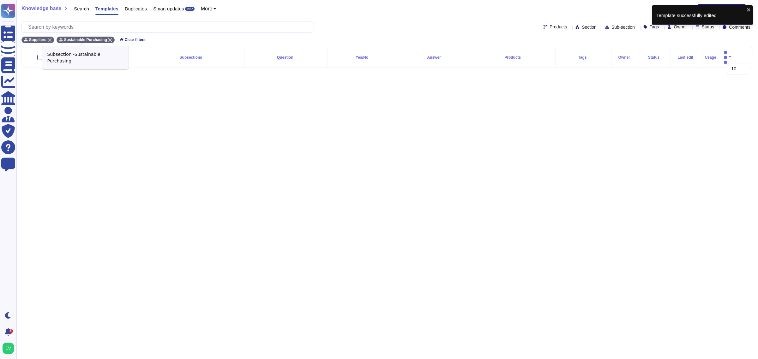
click at [108, 38] on icon at bounding box center [110, 40] width 4 height 4
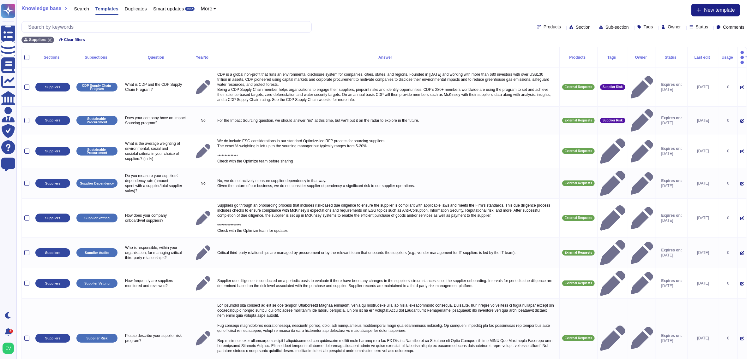
click at [605, 29] on span "Sub-section" at bounding box center [616, 27] width 23 height 4
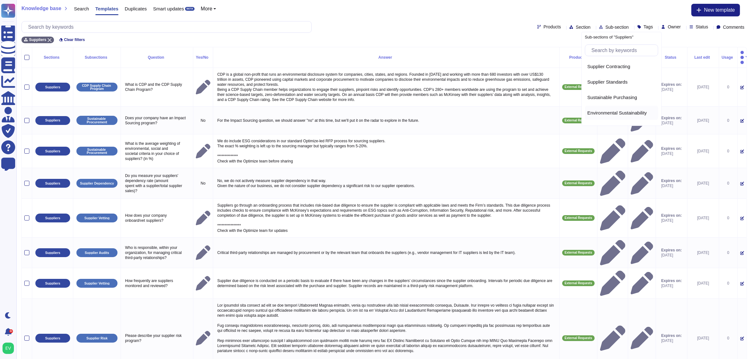
click at [619, 112] on span "Environmental Sustainability" at bounding box center [616, 113] width 59 height 6
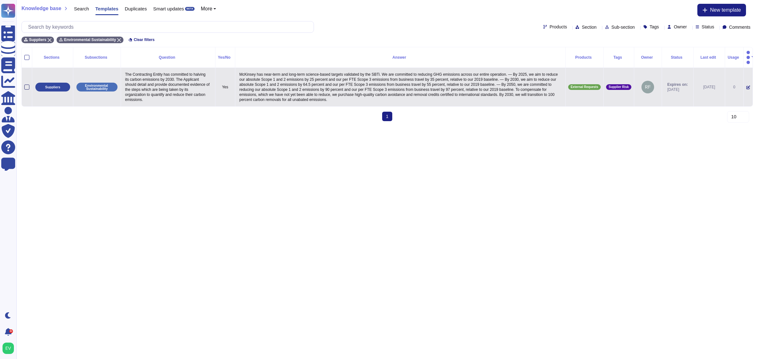
click at [27, 85] on div at bounding box center [26, 87] width 5 height 5
click at [0, 0] on input "checkbox" at bounding box center [0, 0] width 0 height 0
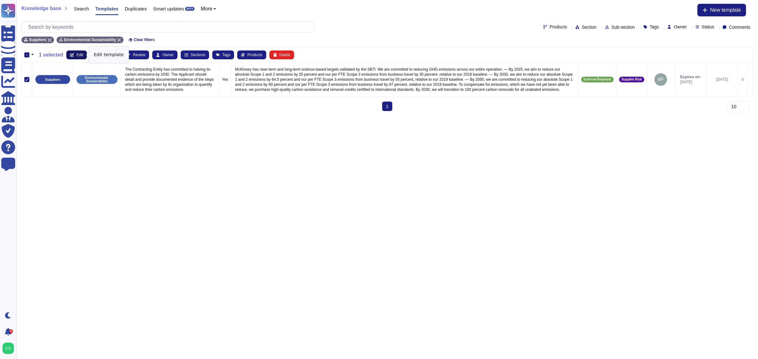
click at [74, 56] on button "Edit" at bounding box center [76, 55] width 21 height 9
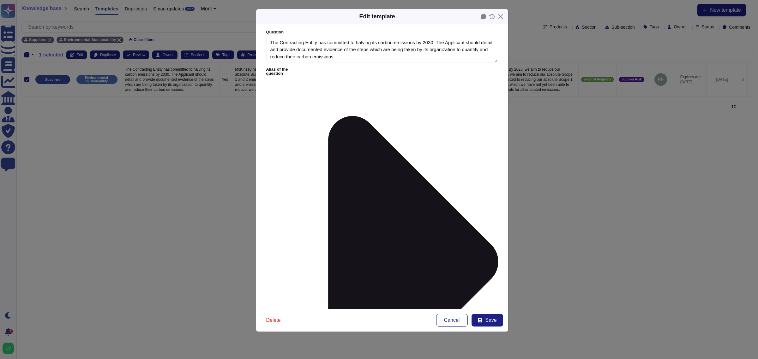
type textarea "The Contracting Entity has committed to halving its carbon emissions by 2030. T…"
type textarea "McKinsey has near-term and long-term science-based targets validated by the SBT…"
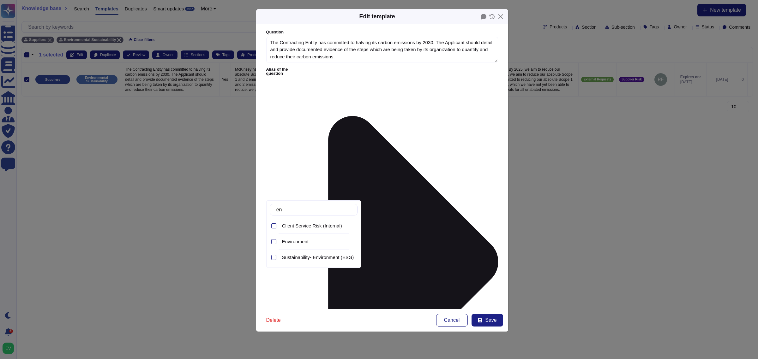
type input "ent"
click at [333, 258] on span "Sustainability- Environment (ESG)" at bounding box center [318, 258] width 72 height 6
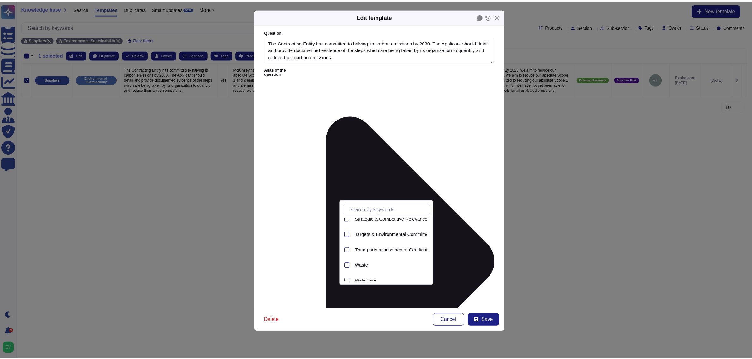
scroll to position [146, 0]
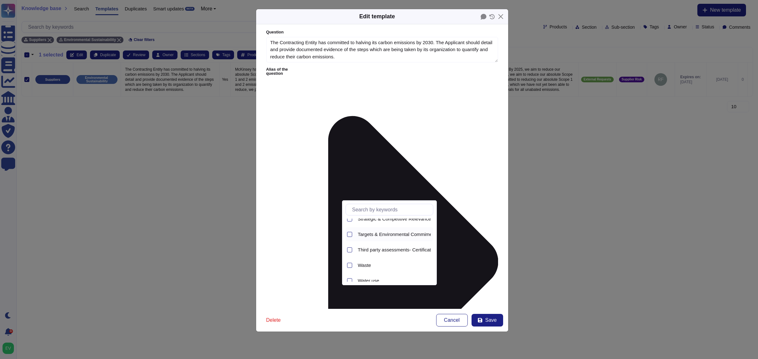
click at [388, 231] on div "Targets & Environmental Commiments" at bounding box center [394, 234] width 78 height 14
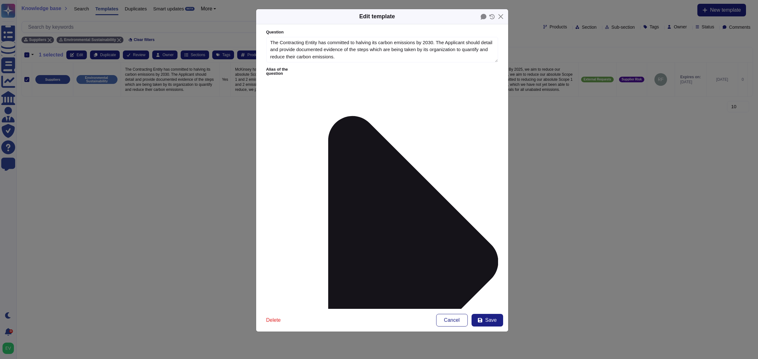
drag, startPoint x: 488, startPoint y: 319, endPoint x: 354, endPoint y: 200, distance: 180.0
click at [354, 200] on div "Edit template Question The Contracting Entity has committed to halving its carb…" at bounding box center [382, 170] width 253 height 323
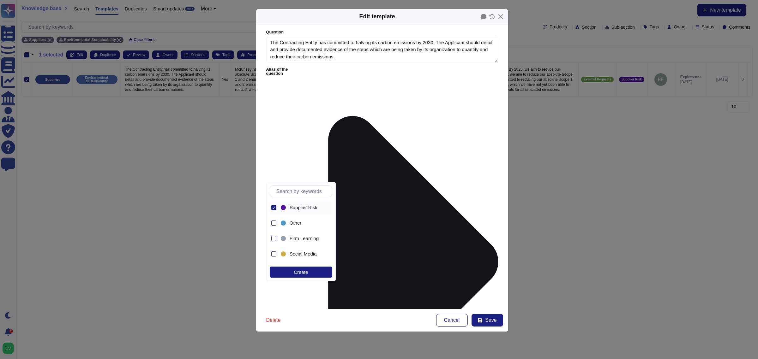
click at [273, 209] on icon at bounding box center [273, 207] width 3 height 3
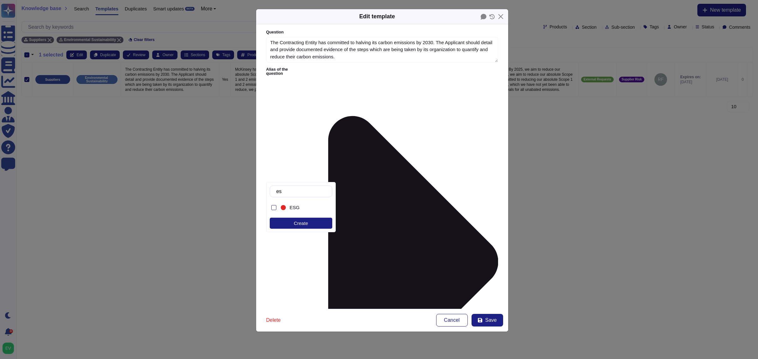
type input "esg"
click at [296, 208] on span "ESG" at bounding box center [294, 208] width 10 height 6
click at [491, 314] on button "Save" at bounding box center [487, 320] width 32 height 13
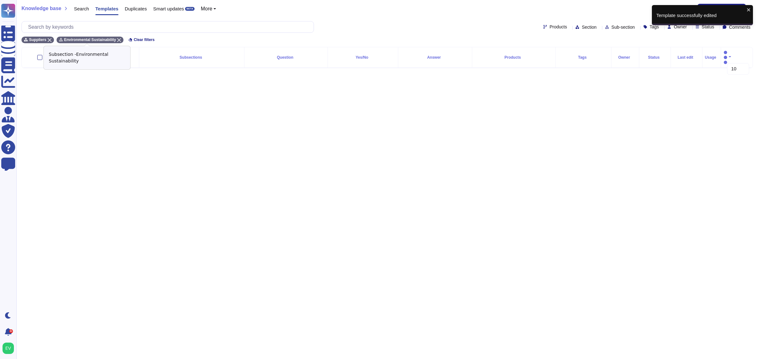
click at [117, 38] on icon at bounding box center [119, 40] width 4 height 4
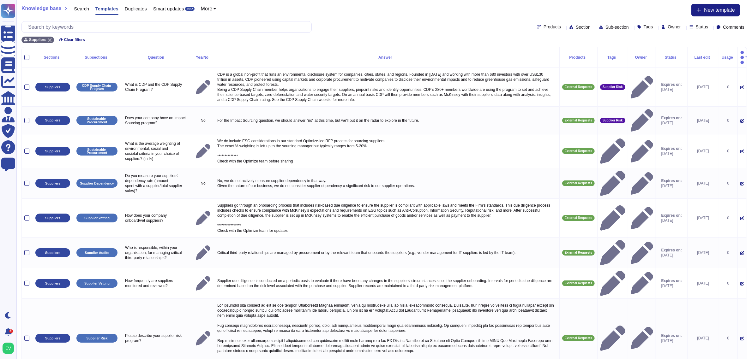
click at [590, 30] on div "Products Section Sub-section Tags Owner Status Comments" at bounding box center [383, 27] width 725 height 12
click at [605, 28] on span "Sub-section" at bounding box center [616, 27] width 23 height 4
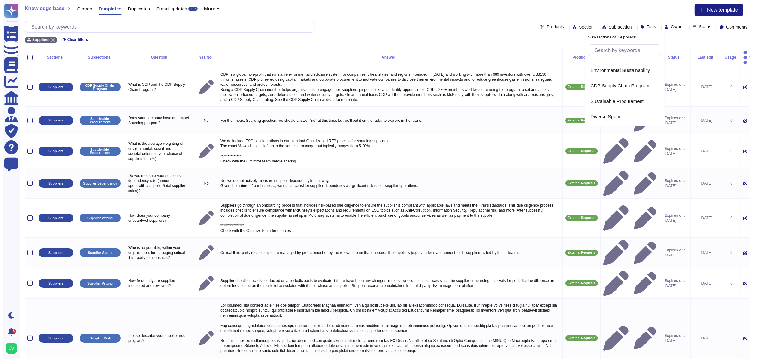
scroll to position [44, 0]
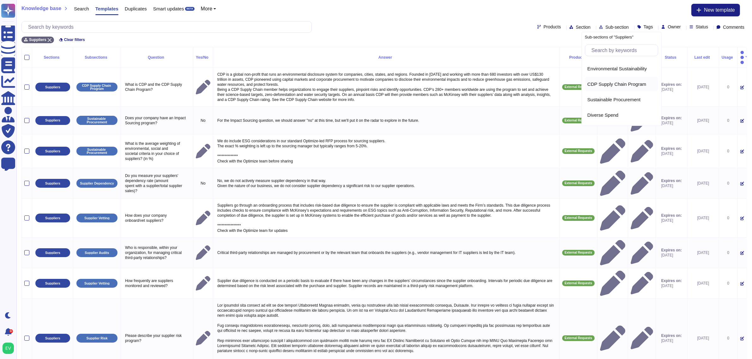
click at [627, 84] on span "CDP Supply Chain Program" at bounding box center [616, 84] width 59 height 6
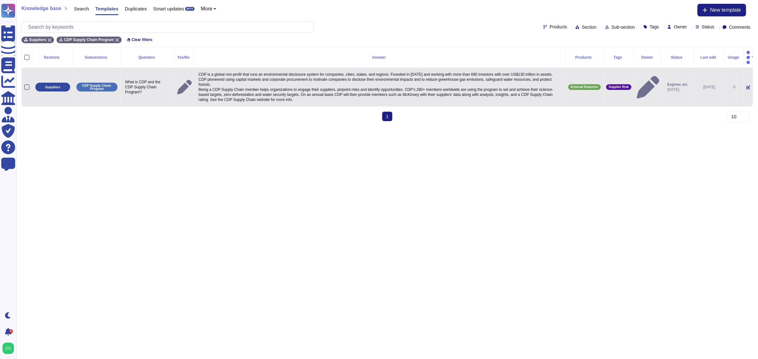
click at [27, 85] on div at bounding box center [26, 87] width 5 height 5
click at [0, 0] on input "checkbox" at bounding box center [0, 0] width 0 height 0
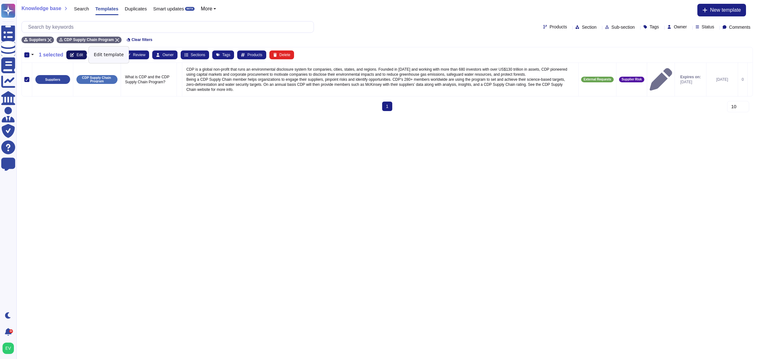
click at [74, 54] on button "Edit" at bounding box center [76, 55] width 21 height 9
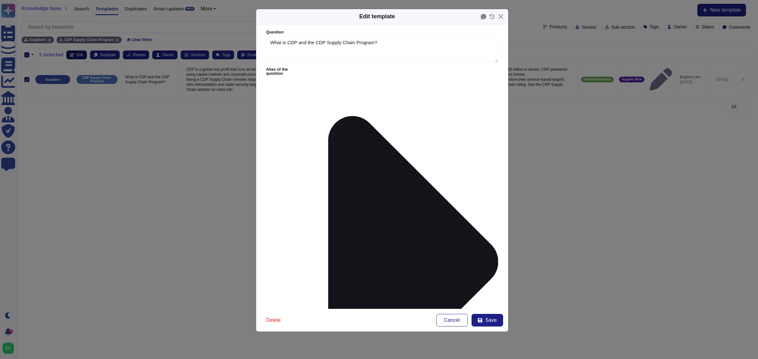
type textarea "What is CDP and the CDP Supply Chain Program?"
type textarea "CDP is a global non-profit that runs an environmental disclosure system for com…"
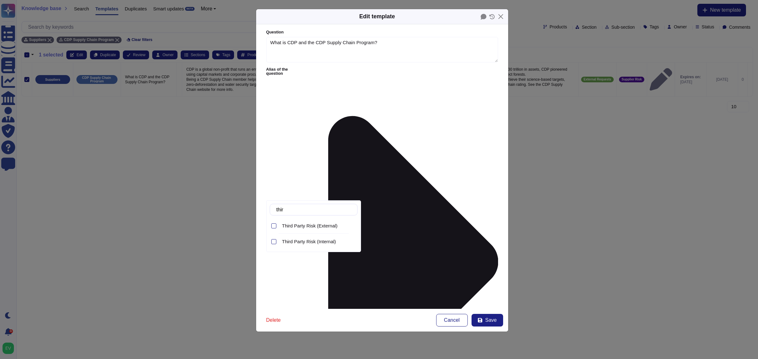
type input "third"
click at [317, 223] on span "Third Party Risk (External)" at bounding box center [310, 226] width 56 height 6
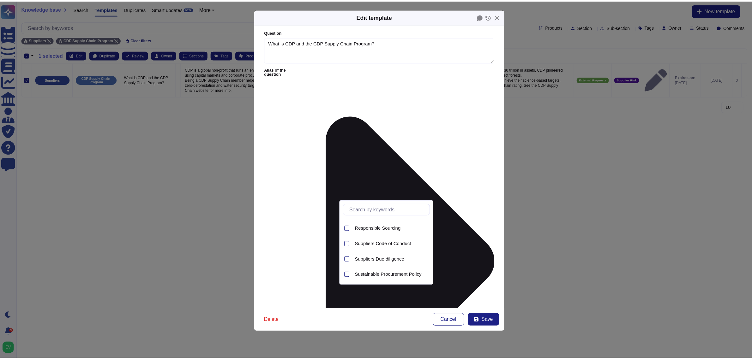
scroll to position [43, 0]
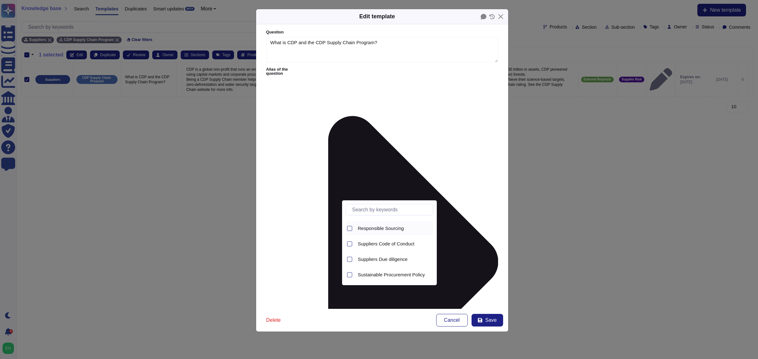
click at [392, 232] on div "Responsible Sourcing" at bounding box center [394, 228] width 78 height 14
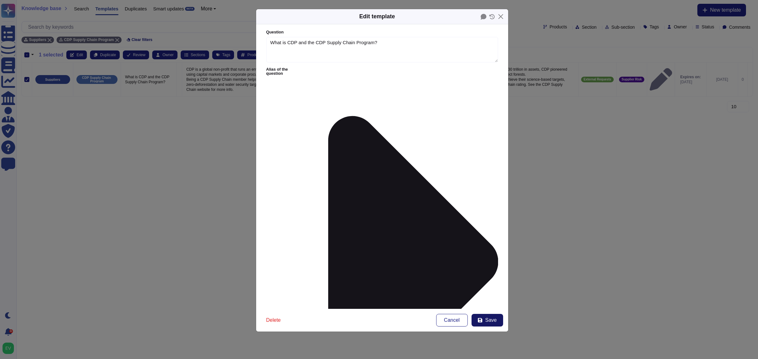
click at [489, 321] on span "Save" at bounding box center [490, 320] width 11 height 5
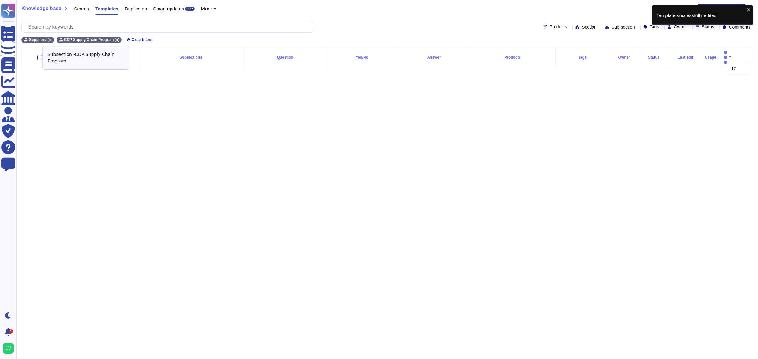
click at [115, 39] on icon at bounding box center [117, 40] width 4 height 4
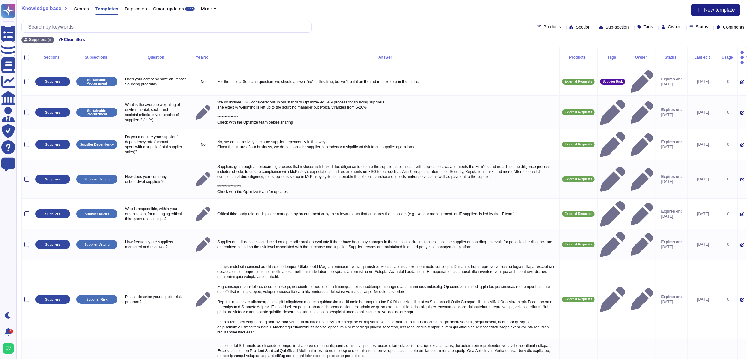
click at [605, 29] on span "Sub-section" at bounding box center [616, 27] width 23 height 4
click at [613, 103] on div "Sustainable Procurement" at bounding box center [621, 99] width 73 height 14
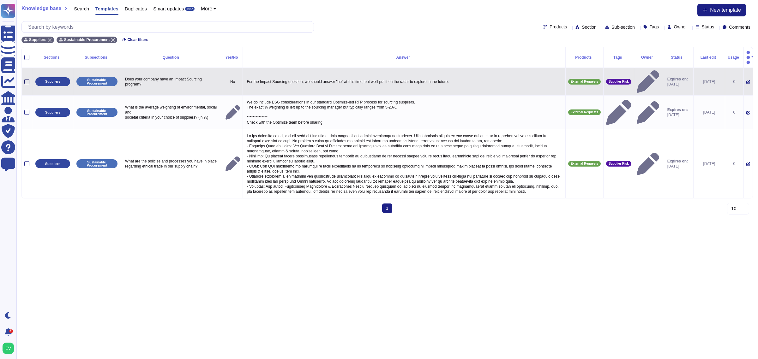
click at [24, 79] on div at bounding box center [26, 81] width 5 height 5
click at [0, 0] on input "checkbox" at bounding box center [0, 0] width 0 height 0
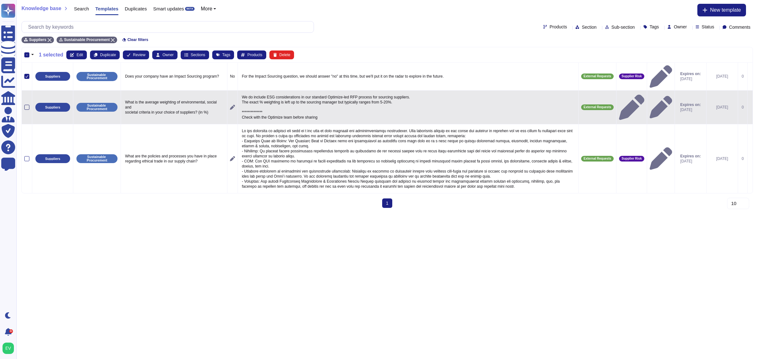
click at [27, 105] on div at bounding box center [26, 107] width 5 height 5
click at [0, 0] on input "checkbox" at bounding box center [0, 0] width 0 height 0
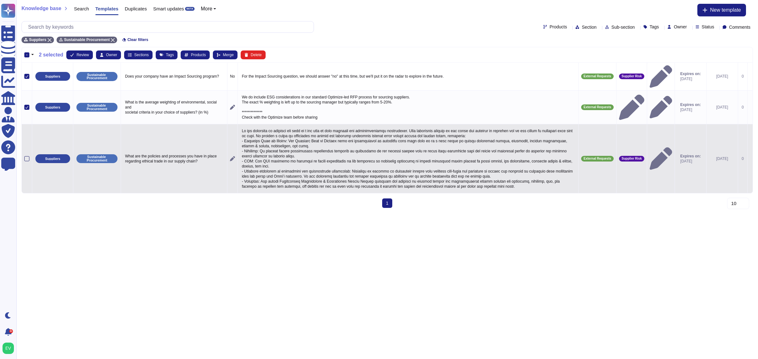
click at [26, 156] on div at bounding box center [26, 158] width 5 height 5
click at [0, 0] on input "checkbox" at bounding box center [0, 0] width 0 height 0
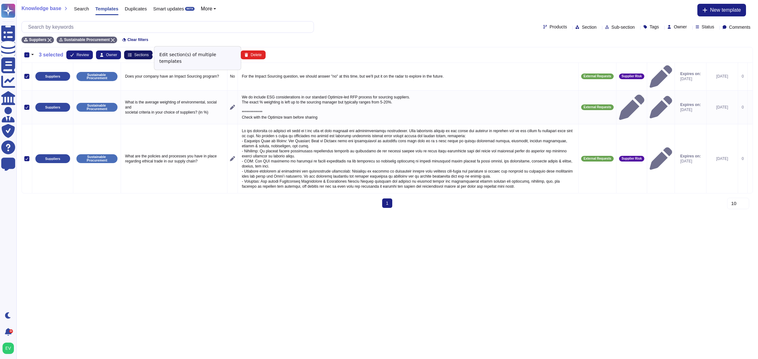
click at [134, 55] on span "Sections" at bounding box center [141, 55] width 15 height 4
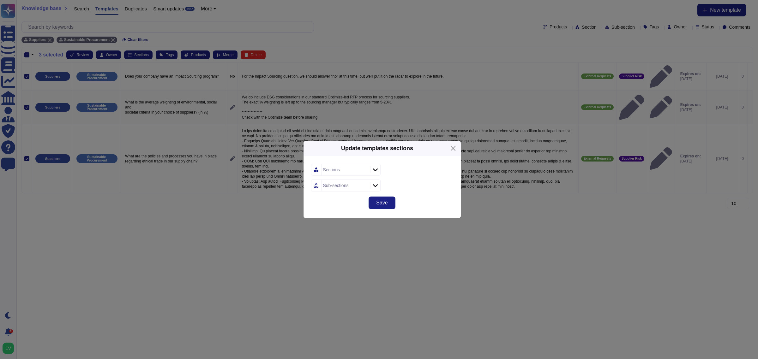
click at [327, 165] on div "Sections" at bounding box center [344, 169] width 47 height 11
type input "thir"
click at [360, 203] on span "Third Party Risk (External)" at bounding box center [355, 204] width 56 height 6
click at [433, 174] on div "Third Party Risk (External)" at bounding box center [382, 170] width 142 height 12
click at [360, 183] on div "Sub-sections" at bounding box center [344, 185] width 47 height 11
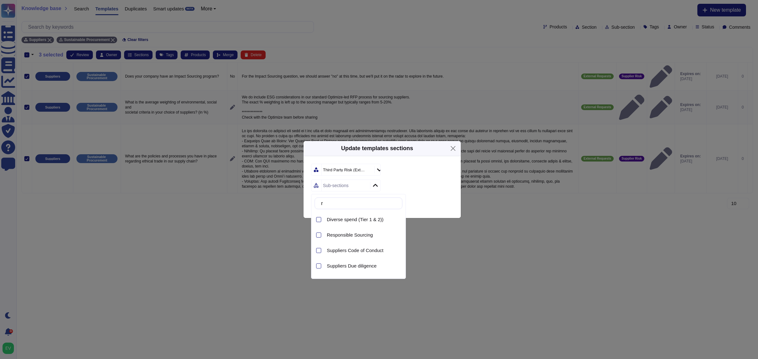
type input "r"
click at [363, 231] on div "Responsible Sourcing" at bounding box center [363, 235] width 78 height 14
click at [445, 187] on div "Responsible Sourcing" at bounding box center [382, 186] width 142 height 12
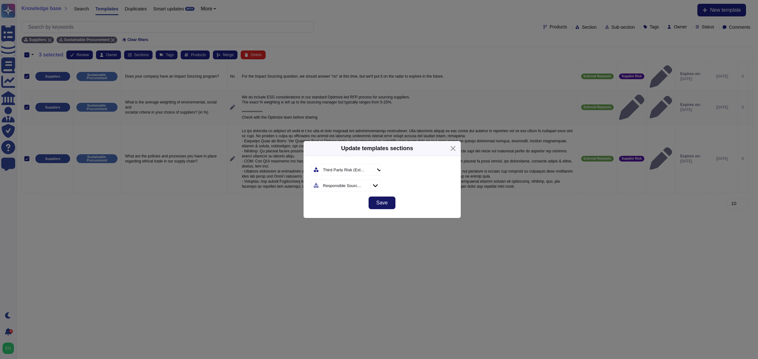
click at [385, 202] on span "Save" at bounding box center [381, 202] width 11 height 5
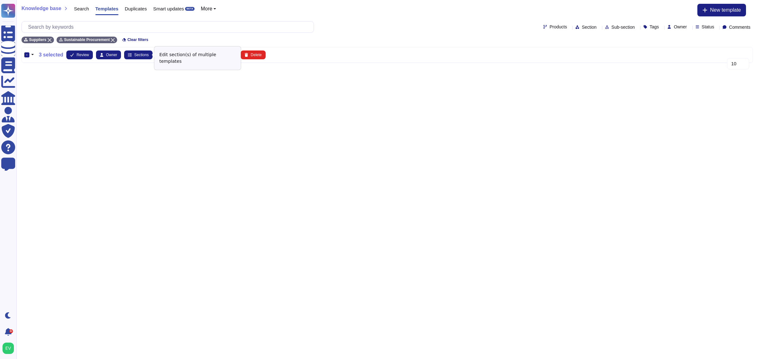
click at [109, 37] on div "Sustainable Procurement" at bounding box center [87, 40] width 61 height 7
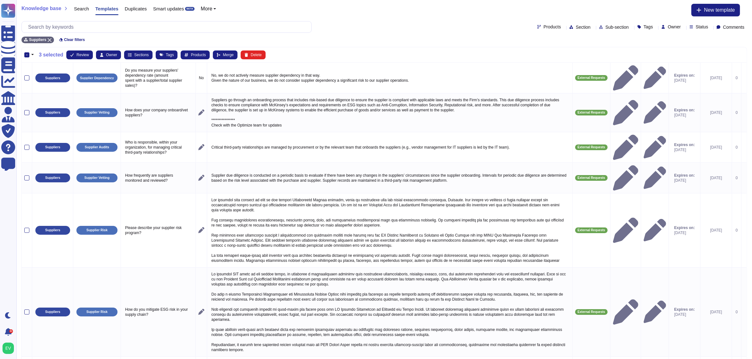
click at [605, 28] on span "Sub-section" at bounding box center [616, 27] width 23 height 4
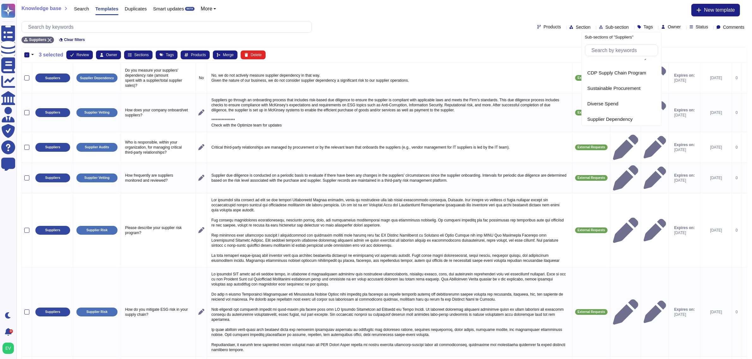
scroll to position [56, 0]
click at [602, 101] on span "Diverse Spend" at bounding box center [602, 104] width 31 height 6
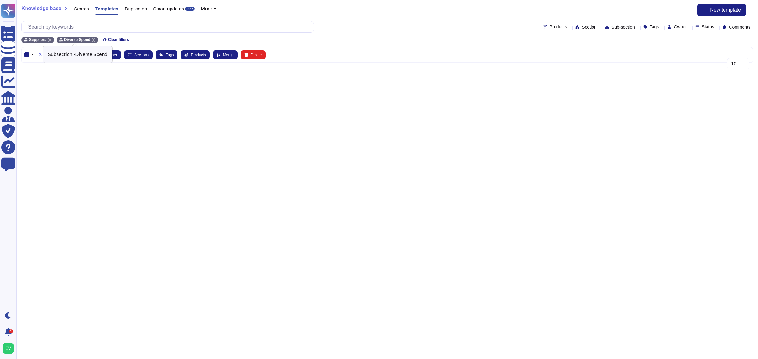
click at [90, 37] on div "Diverse Spend" at bounding box center [77, 40] width 41 height 7
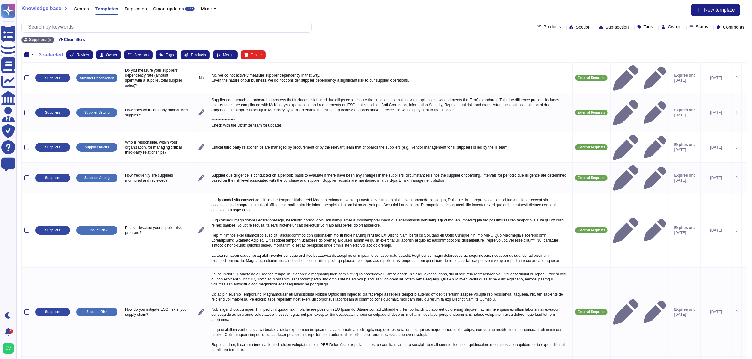
click at [605, 28] on span "Sub-section" at bounding box center [616, 27] width 23 height 4
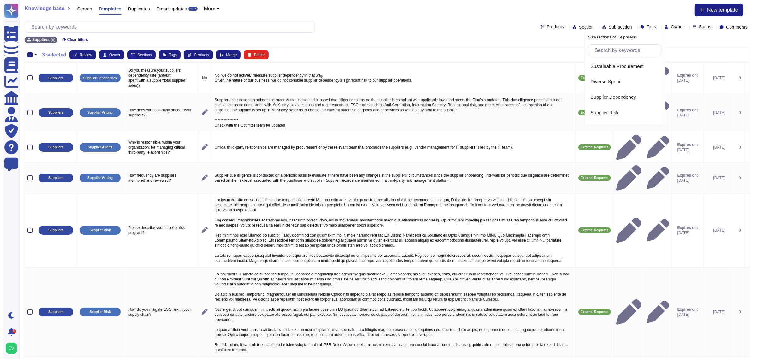
scroll to position [78, 0]
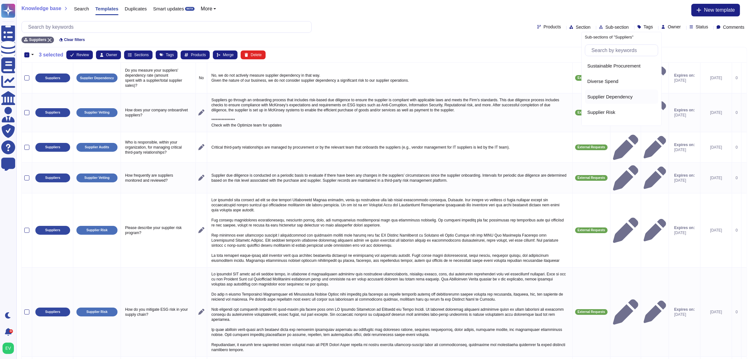
click at [635, 95] on div "Supplier Dependency" at bounding box center [621, 97] width 68 height 6
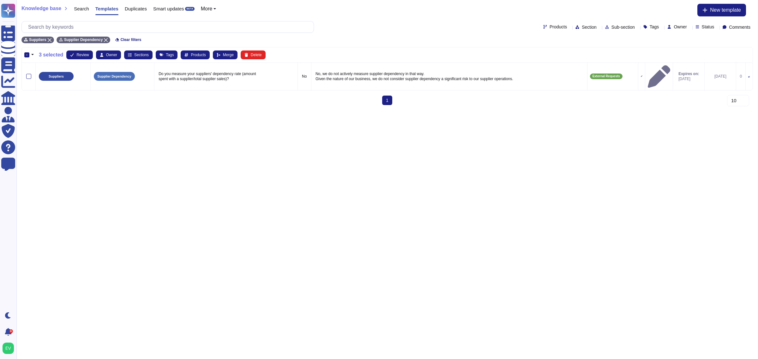
click at [26, 54] on div "-" at bounding box center [26, 54] width 5 height 5
click at [0, 0] on input "-" at bounding box center [0, 0] width 0 height 0
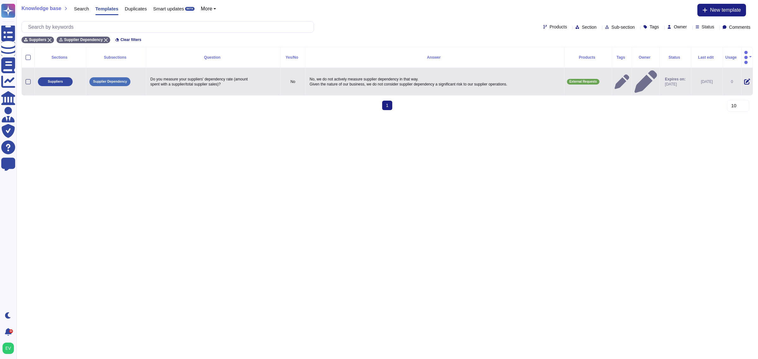
click at [29, 79] on div at bounding box center [28, 81] width 5 height 5
click at [0, 0] on input "checkbox" at bounding box center [0, 0] width 0 height 0
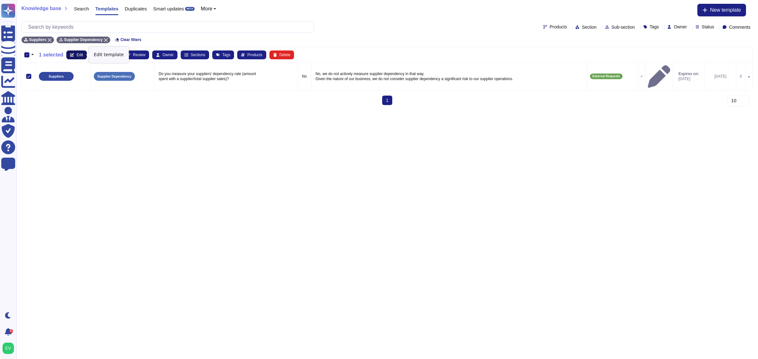
click at [83, 55] on button "Edit" at bounding box center [76, 55] width 21 height 9
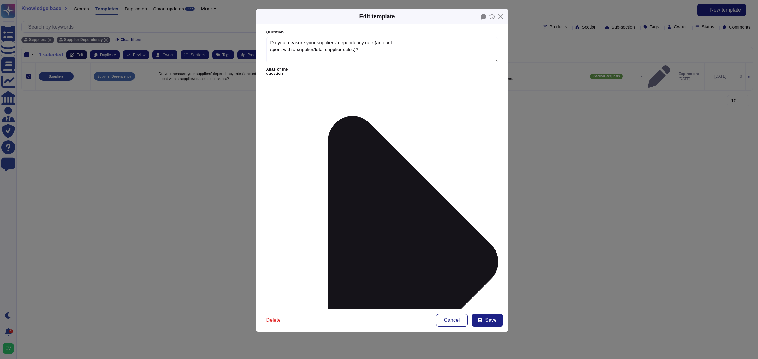
type textarea "Do you measure your suppliers' dependency rate (amount spent with a supplier/to…"
type textarea "No, we do not actively measure supplier dependency in that way. Given the natur…"
type input "supp"
click at [299, 209] on span "Supplier Risk" at bounding box center [303, 208] width 28 height 6
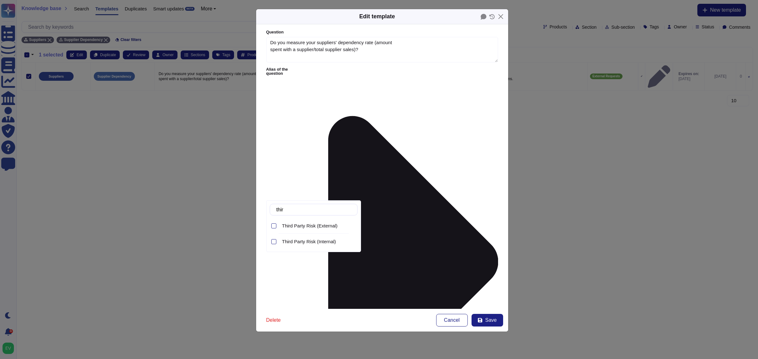
type input "third"
click at [327, 220] on div "Third Party Risk (External)" at bounding box center [318, 226] width 78 height 14
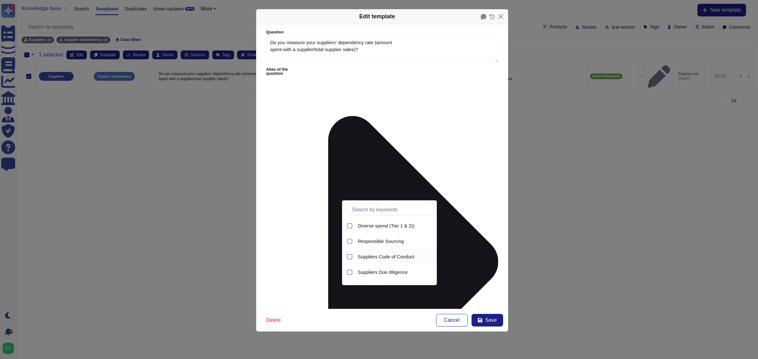
scroll to position [13, 0]
click at [387, 279] on div "Sustainable Procurement Policy" at bounding box center [394, 275] width 78 height 14
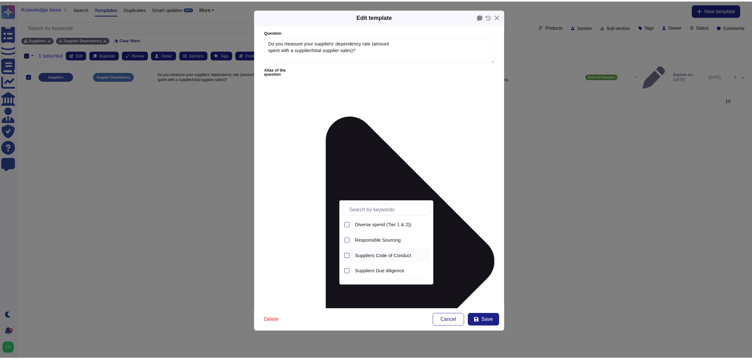
scroll to position [0, 0]
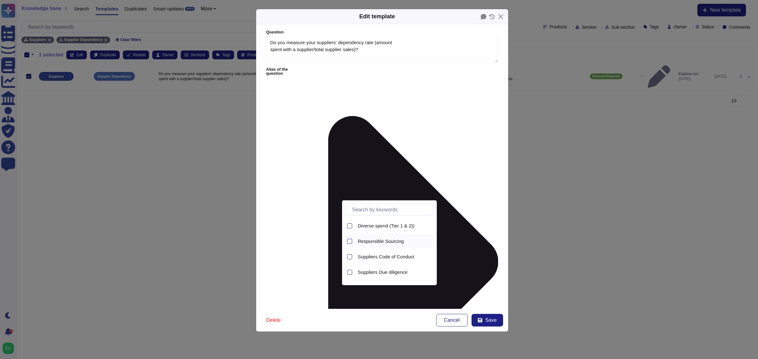
click at [356, 244] on div "Responsible Sourcing" at bounding box center [394, 242] width 78 height 6
click at [490, 276] on form "Question Do you measure your suppliers' dependency rate (amount spent with a su…" at bounding box center [382, 166] width 252 height 285
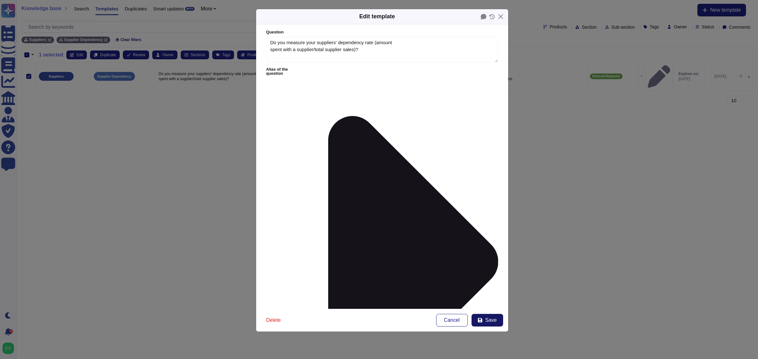
click at [486, 321] on span "Save" at bounding box center [490, 320] width 11 height 5
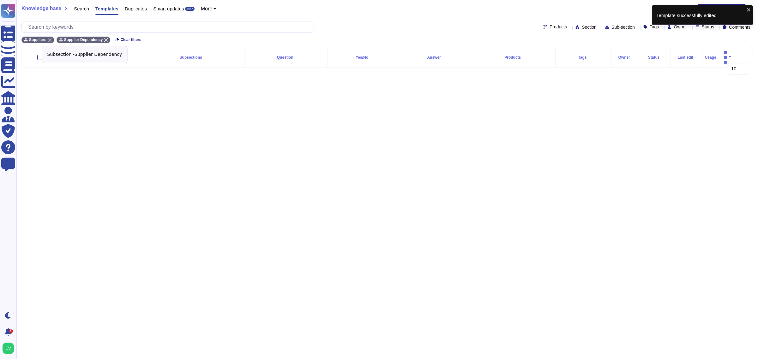
click at [104, 38] on icon at bounding box center [106, 40] width 4 height 4
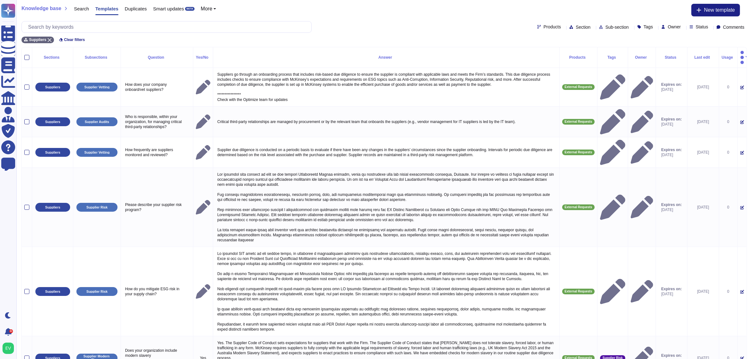
click at [605, 26] on span "Sub-section" at bounding box center [616, 27] width 23 height 4
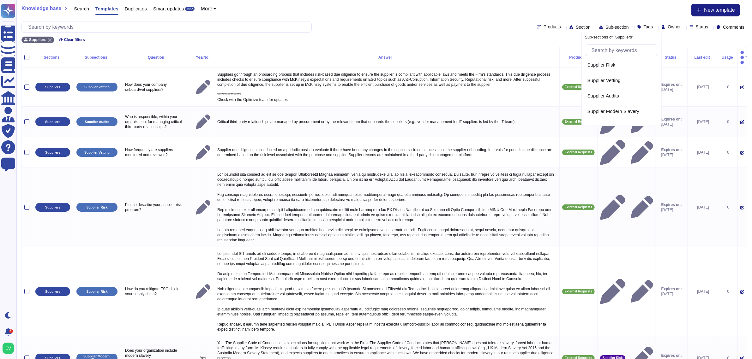
scroll to position [126, 0]
click at [599, 67] on div "Supplier Risk" at bounding box center [621, 64] width 73 height 14
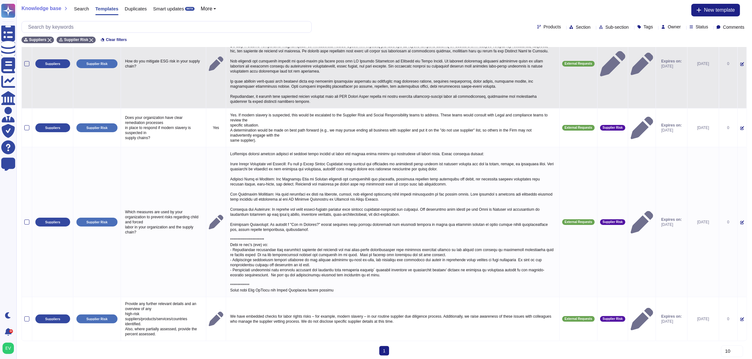
scroll to position [0, 0]
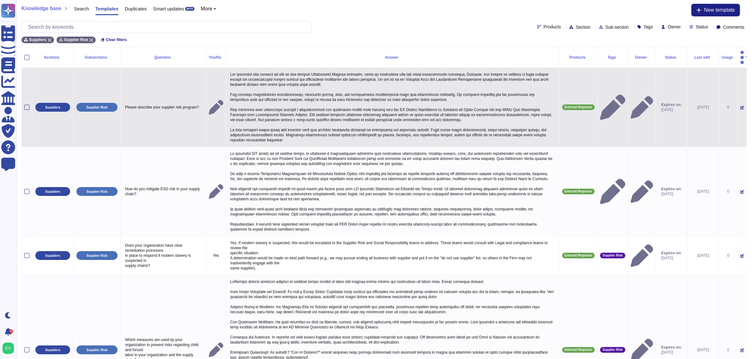
click at [27, 105] on div at bounding box center [26, 107] width 5 height 5
click at [0, 0] on input "checkbox" at bounding box center [0, 0] width 0 height 0
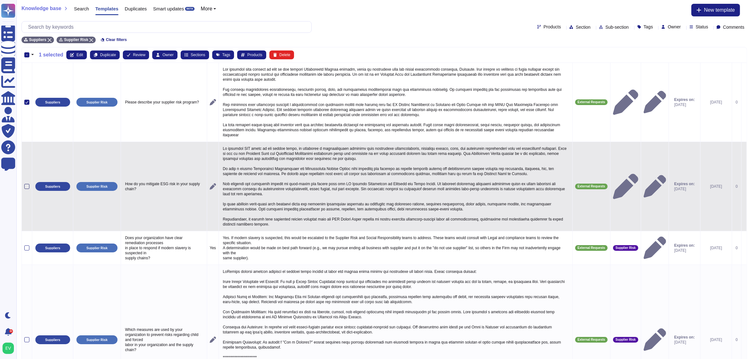
click at [27, 184] on div at bounding box center [26, 186] width 5 height 5
click at [0, 0] on input "checkbox" at bounding box center [0, 0] width 0 height 0
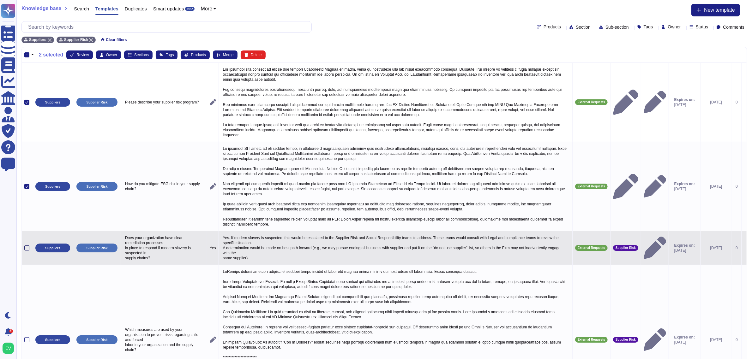
click at [26, 246] on div at bounding box center [26, 248] width 5 height 5
click at [0, 0] on input "checkbox" at bounding box center [0, 0] width 0 height 0
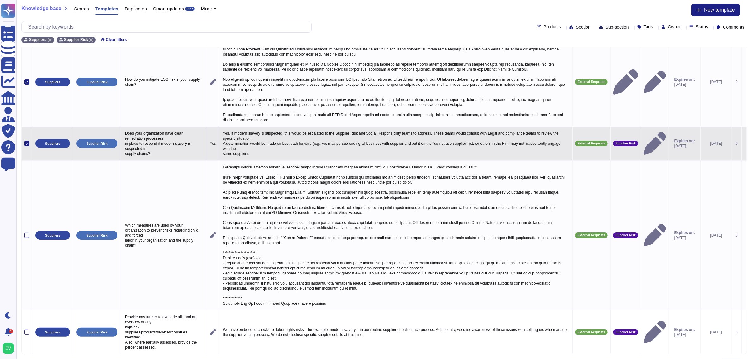
scroll to position [105, 0]
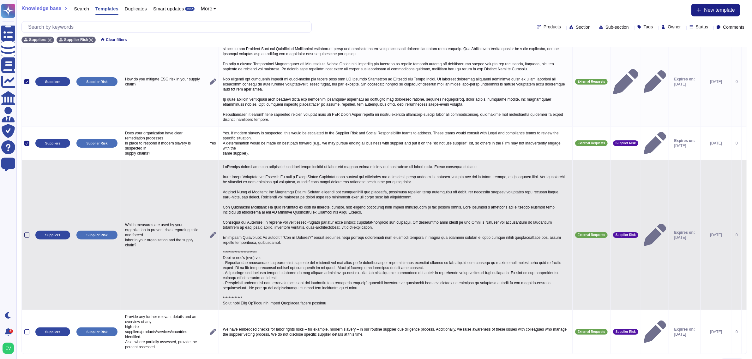
click at [26, 233] on div at bounding box center [26, 235] width 5 height 5
click at [0, 0] on input "checkbox" at bounding box center [0, 0] width 0 height 0
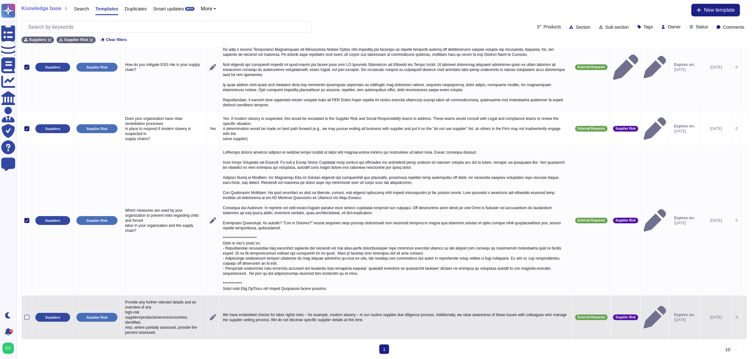
click at [27, 315] on div at bounding box center [26, 317] width 5 height 5
click at [0, 0] on input "checkbox" at bounding box center [0, 0] width 0 height 0
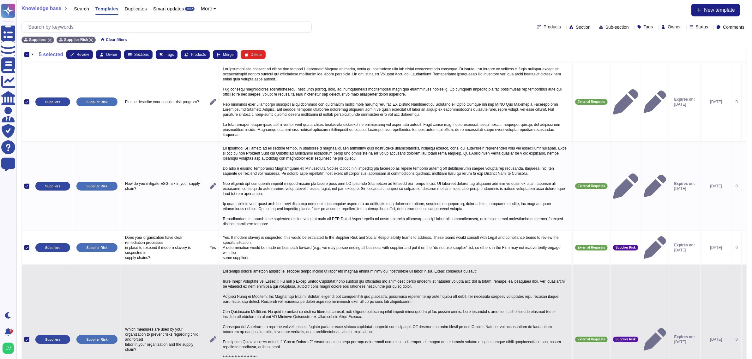
scroll to position [0, 0]
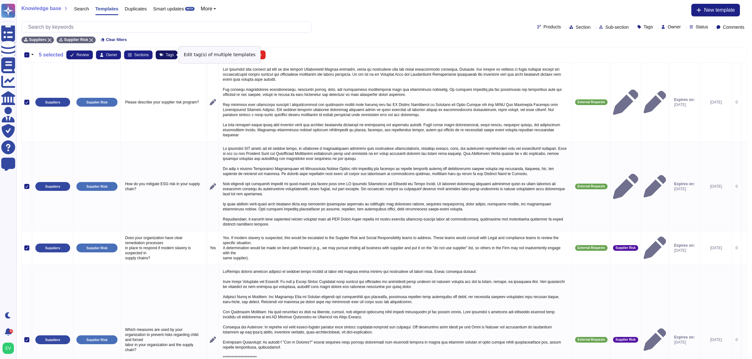
click at [166, 56] on span "Tags" at bounding box center [170, 55] width 8 height 4
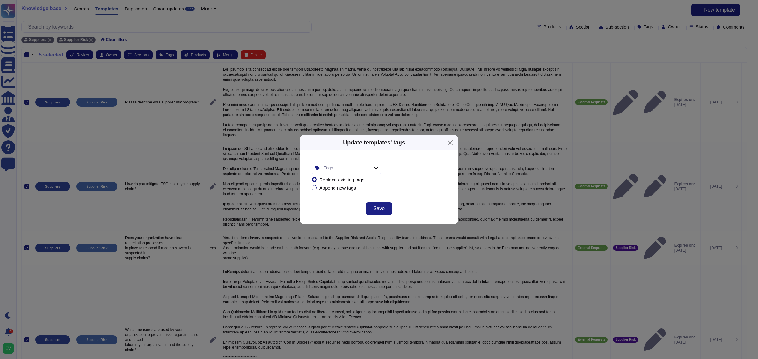
click at [334, 169] on div "Tags" at bounding box center [345, 167] width 47 height 11
type input "supp"
click at [340, 204] on span "Supplier Risk" at bounding box center [349, 202] width 28 height 6
click at [428, 182] on div "Replace existing tags Append new tags" at bounding box center [379, 184] width 134 height 20
click at [388, 204] on button "Save" at bounding box center [379, 208] width 27 height 13
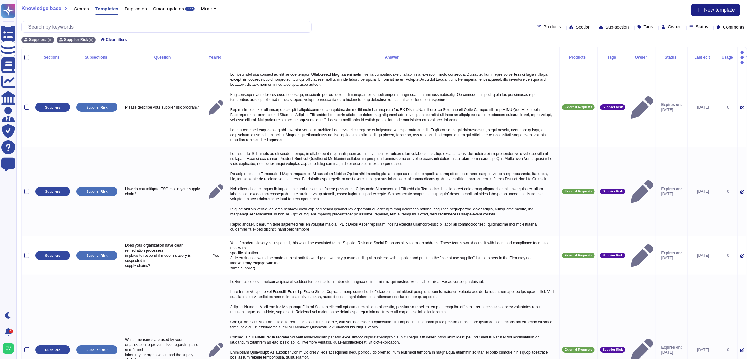
click at [29, 55] on div at bounding box center [26, 57] width 5 height 5
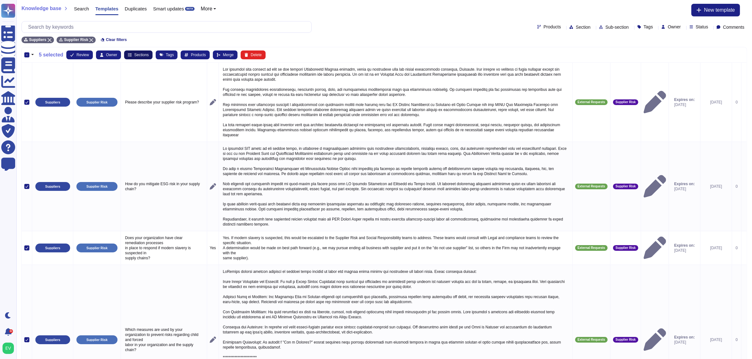
click at [128, 53] on icon at bounding box center [130, 55] width 4 height 4
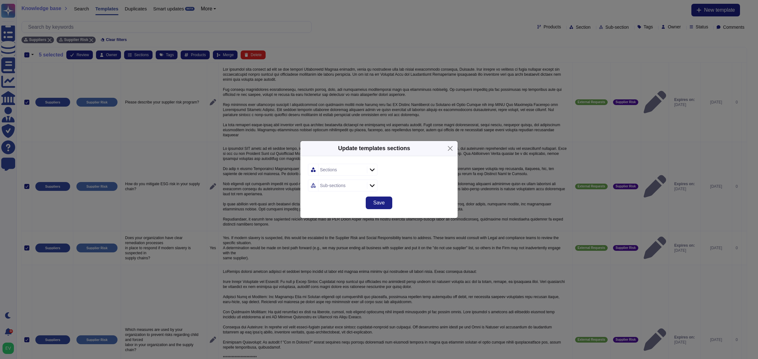
click at [332, 168] on div "Sections" at bounding box center [328, 170] width 17 height 4
type input "third"
click at [359, 201] on span "Third Party Risk (External)" at bounding box center [352, 204] width 56 height 6
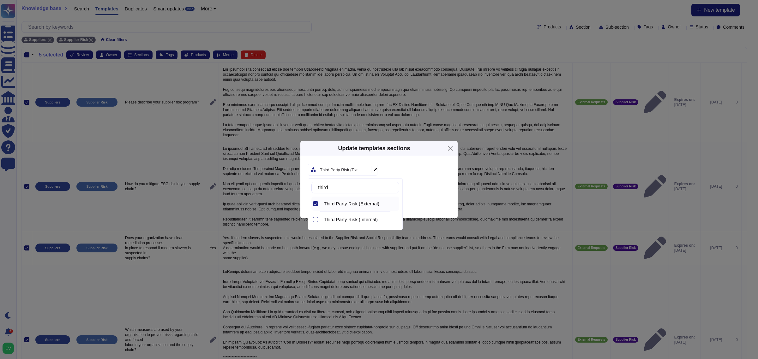
click at [416, 175] on div "Third Party Risk (External)" at bounding box center [379, 170] width 142 height 12
click at [360, 182] on div "Sub-sections" at bounding box center [341, 185] width 47 height 11
type input "res"
click at [359, 215] on div "Responsible Sourcing" at bounding box center [360, 219] width 78 height 14
click at [422, 189] on div "Responsible Sourcing" at bounding box center [379, 186] width 142 height 12
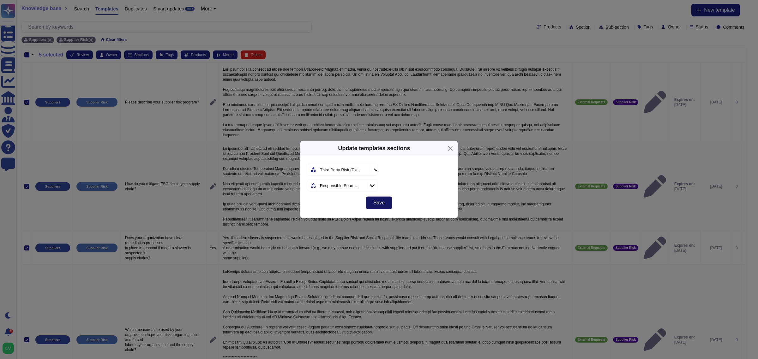
click at [386, 205] on button "Save" at bounding box center [379, 203] width 27 height 13
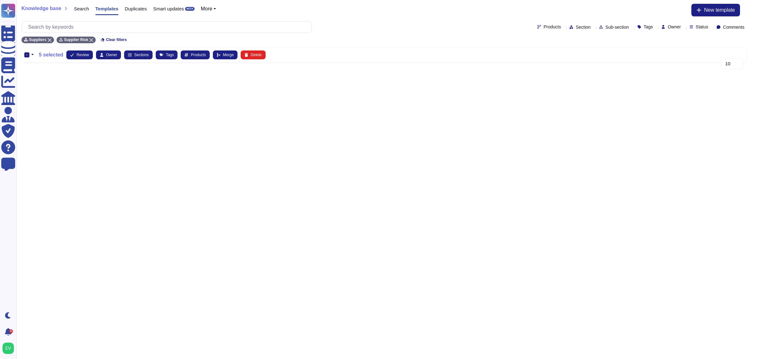
click at [88, 40] on div "Update templates sections Sections Sub-sections Save" at bounding box center [379, 179] width 758 height 359
click at [85, 37] on div "Update templates sections Sections Sub-sections Save" at bounding box center [379, 179] width 758 height 359
click at [86, 40] on div "Update templates sections Sections Sub-sections Save" at bounding box center [379, 179] width 758 height 359
click at [26, 55] on div "Update templates sections Sections Sub-sections Save" at bounding box center [379, 179] width 758 height 359
click at [34, 55] on div "Update templates sections Sections Sub-sections Save" at bounding box center [379, 179] width 758 height 359
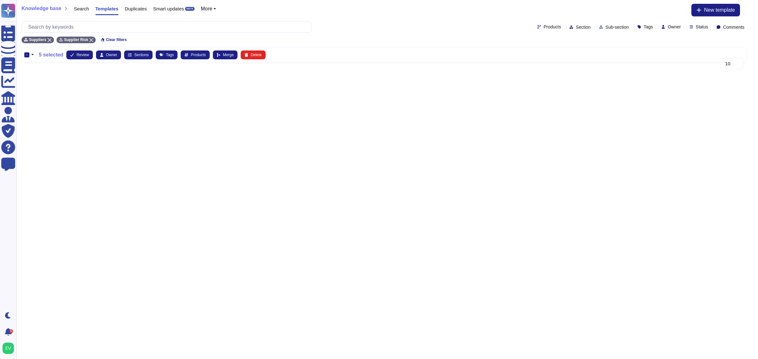
click at [427, 198] on div "Save" at bounding box center [378, 191] width 157 height 23
click at [89, 38] on div "Update templates sections Sections Sub-sections Save" at bounding box center [379, 179] width 758 height 359
click at [27, 56] on div "Update templates sections Sections Sub-sections Save" at bounding box center [379, 179] width 758 height 359
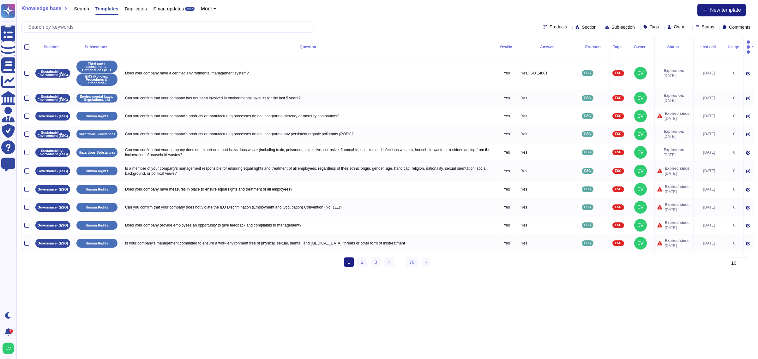
click at [611, 25] on span "Sub-section" at bounding box center [622, 27] width 23 height 4
click at [581, 25] on span "Section" at bounding box center [588, 27] width 15 height 4
type input "su"
click at [574, 58] on span "Suppliers" at bounding box center [570, 58] width 20 height 6
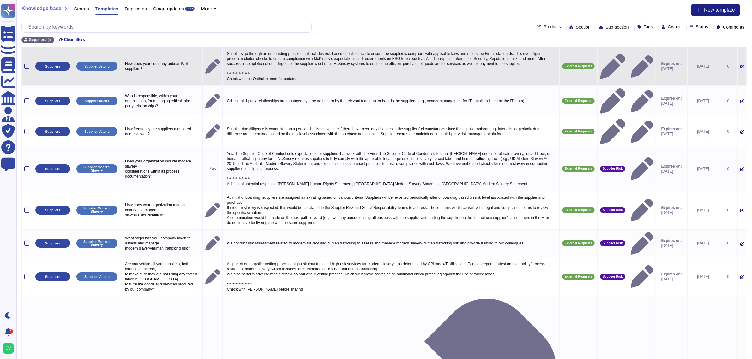
scroll to position [17, 0]
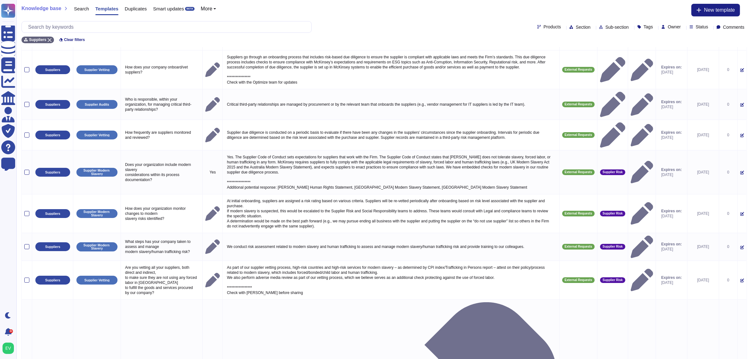
click at [603, 22] on div "Products Section Sub-section Tags Owner Status Comments" at bounding box center [383, 27] width 725 height 12
click at [605, 25] on span "Sub-section" at bounding box center [616, 27] width 23 height 4
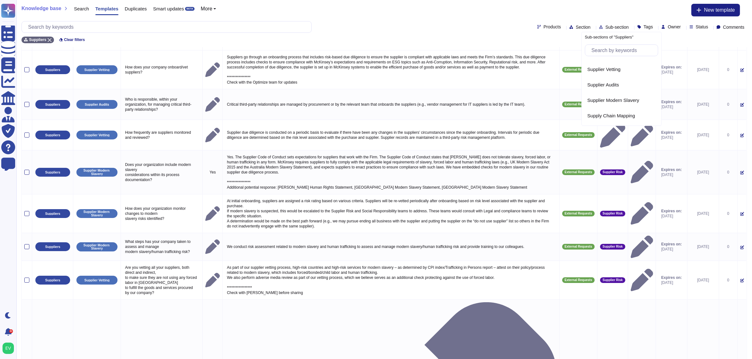
scroll to position [21, 0]
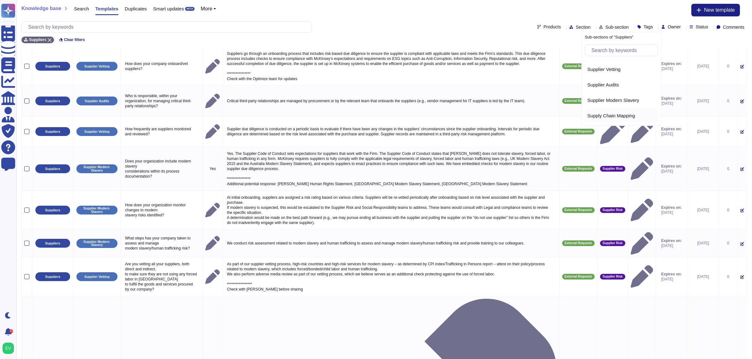
click at [612, 115] on span "Supply Chain Mapping" at bounding box center [611, 116] width 48 height 6
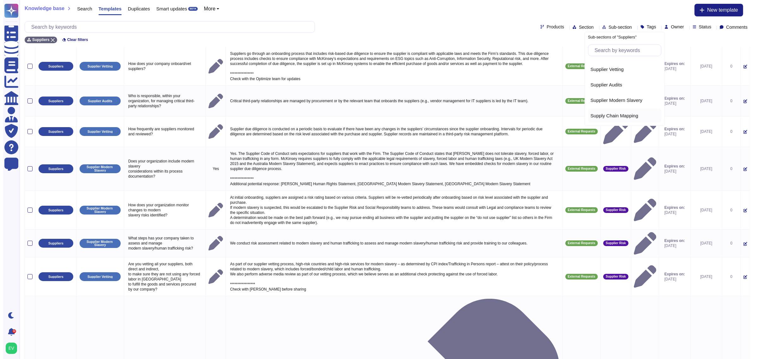
scroll to position [0, 0]
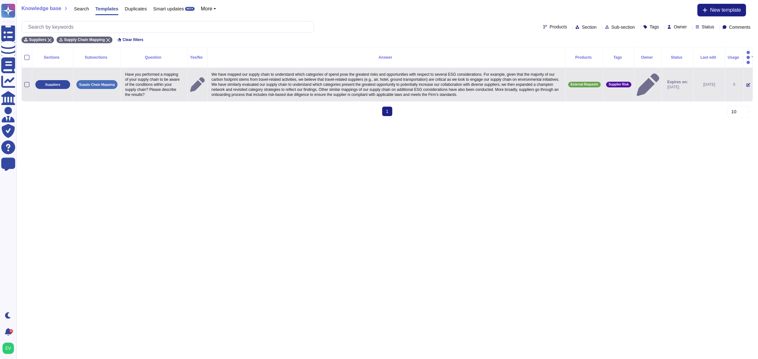
click at [23, 78] on td at bounding box center [27, 85] width 10 height 34
click at [26, 82] on div at bounding box center [26, 84] width 5 height 5
click at [0, 0] on input "checkbox" at bounding box center [0, 0] width 0 height 0
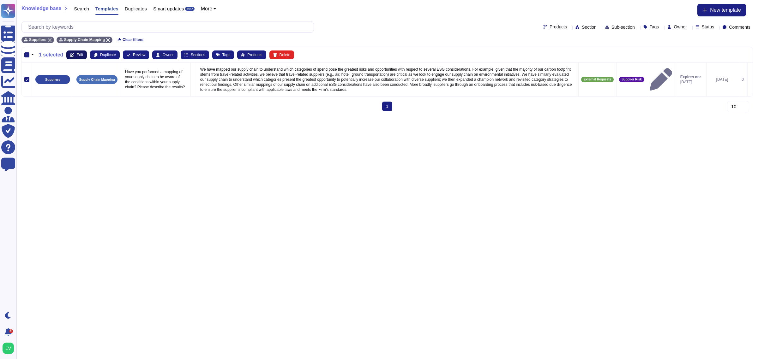
click at [74, 53] on button "Edit" at bounding box center [76, 55] width 21 height 9
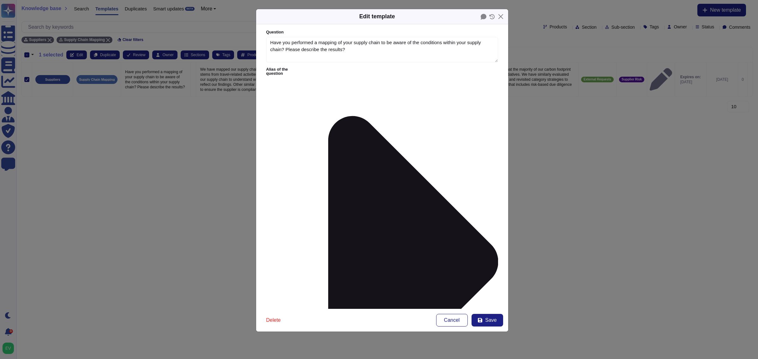
type textarea "Have you performed a mapping of your supply chain to be aware of the conditions…"
type textarea "We have mapped our supply chain to understand which categories of spend pose th…"
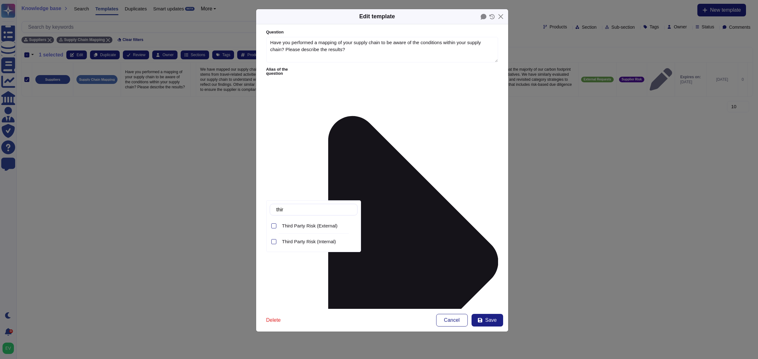
type input "third"
click at [324, 225] on span "Third Party Risk (External)" at bounding box center [310, 226] width 56 height 6
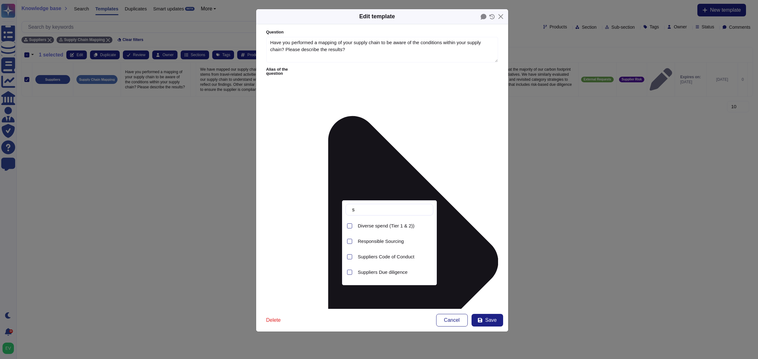
type input "s"
click at [397, 243] on span "Responsible Sourcing" at bounding box center [381, 242] width 46 height 6
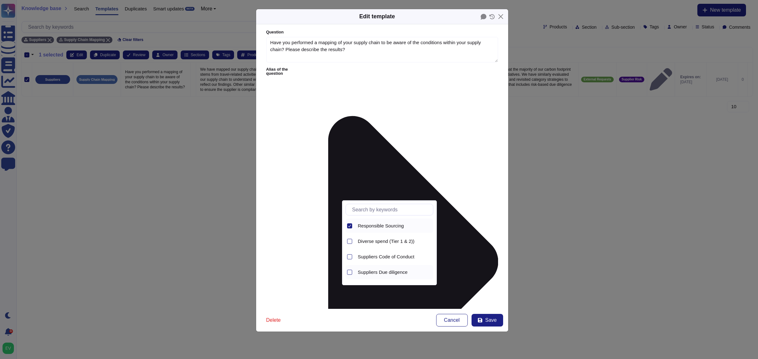
click at [387, 273] on span "Suppliers Due diligence" at bounding box center [383, 273] width 50 height 6
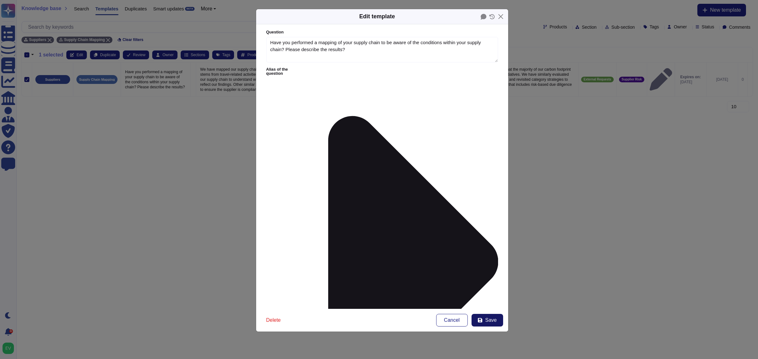
click at [483, 319] on button "Save" at bounding box center [487, 320] width 32 height 13
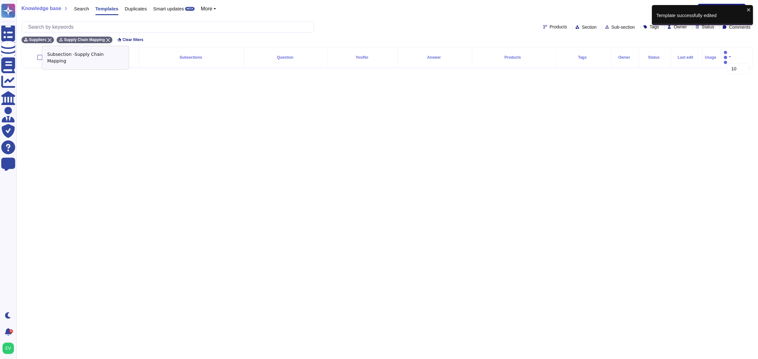
click at [106, 39] on icon at bounding box center [108, 40] width 4 height 4
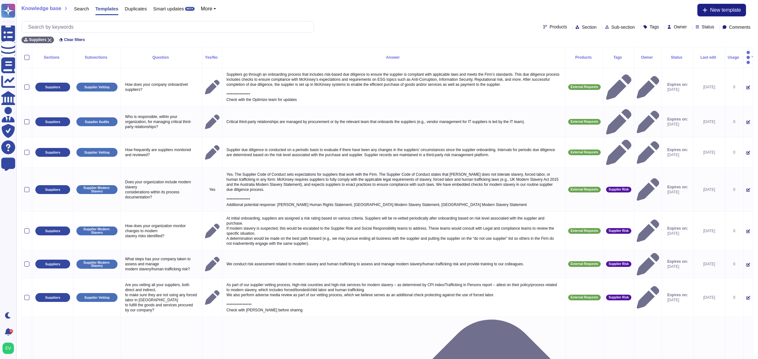
click at [613, 27] on span "Sub-section" at bounding box center [622, 27] width 23 height 4
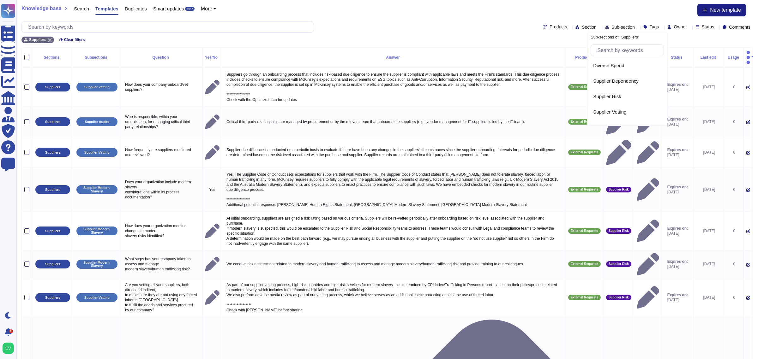
scroll to position [129, 0]
click at [612, 81] on div "Supplier Vetting" at bounding box center [626, 77] width 73 height 14
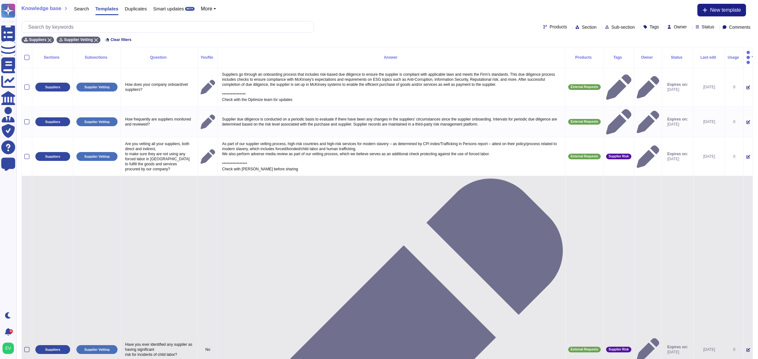
click at [27, 347] on div at bounding box center [26, 349] width 5 height 5
click at [0, 0] on input "checkbox" at bounding box center [0, 0] width 0 height 0
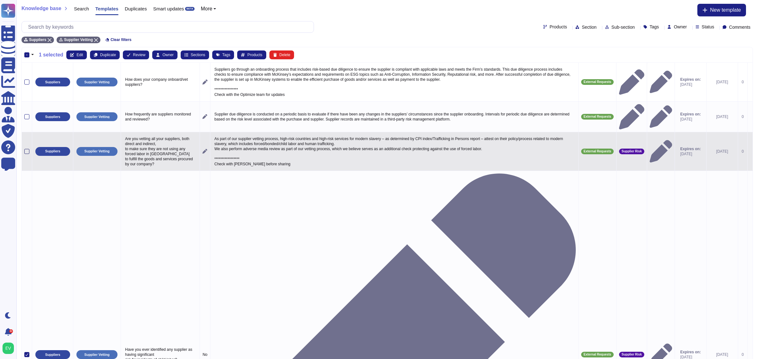
click at [26, 149] on div at bounding box center [26, 151] width 5 height 5
click at [0, 0] on input "checkbox" at bounding box center [0, 0] width 0 height 0
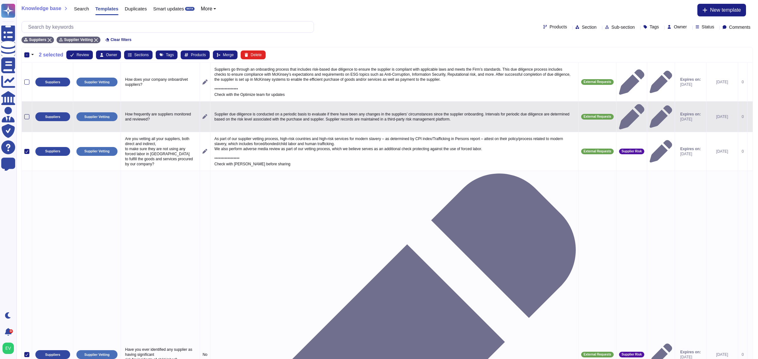
click at [24, 114] on div at bounding box center [26, 116] width 5 height 5
click at [0, 0] on input "checkbox" at bounding box center [0, 0] width 0 height 0
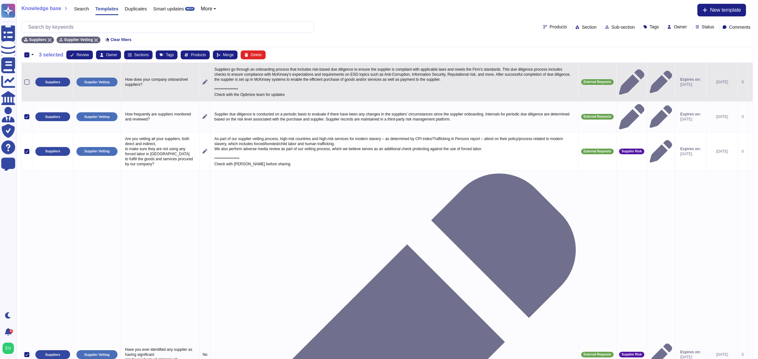
click at [25, 84] on div at bounding box center [26, 82] width 5 height 5
click at [0, 0] on input "checkbox" at bounding box center [0, 0] width 0 height 0
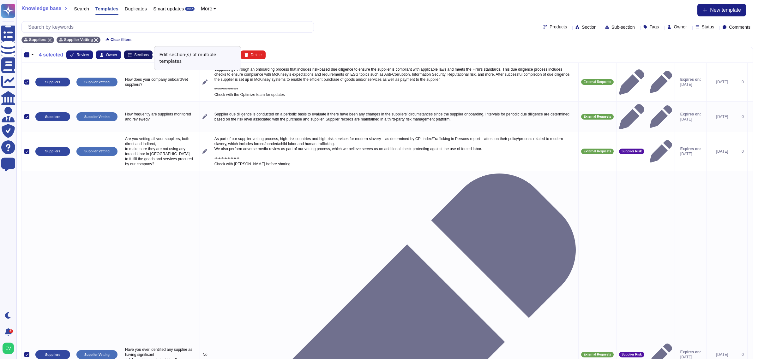
click at [143, 55] on span "Sections" at bounding box center [141, 55] width 15 height 4
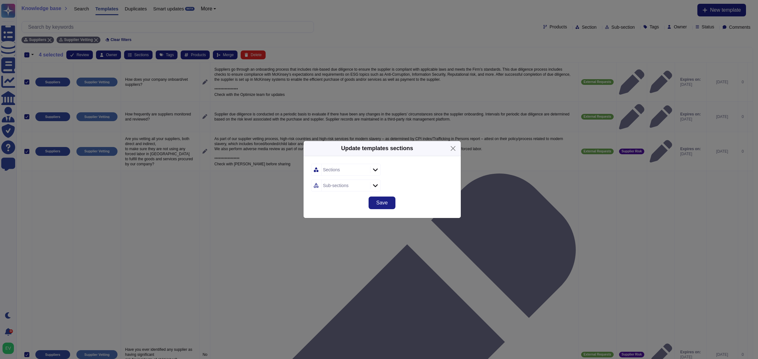
click at [342, 172] on div "Sections" at bounding box center [344, 169] width 47 height 11
type input "thir"
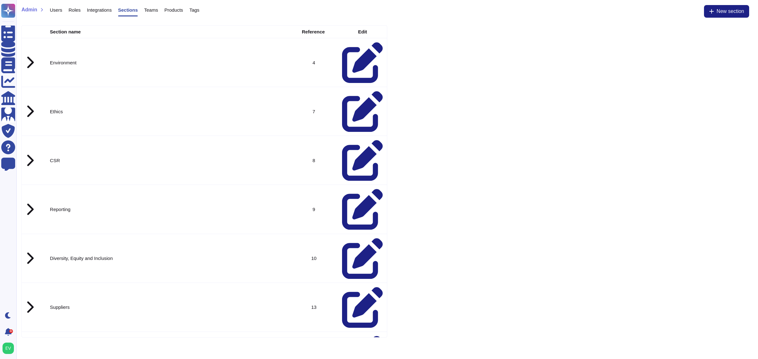
click at [27, 301] on icon at bounding box center [30, 307] width 8 height 13
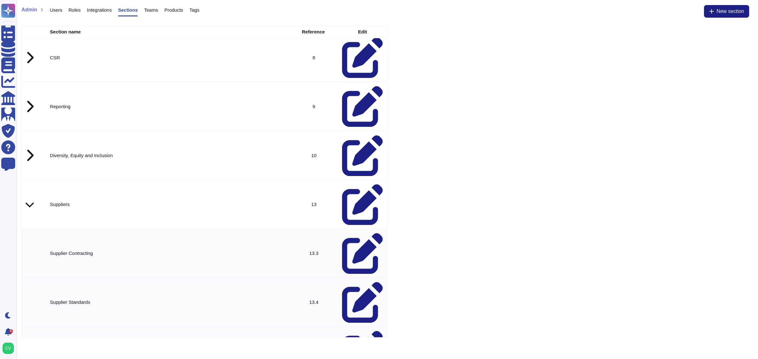
scroll to position [103, 0]
click at [356, 233] on icon at bounding box center [362, 253] width 41 height 41
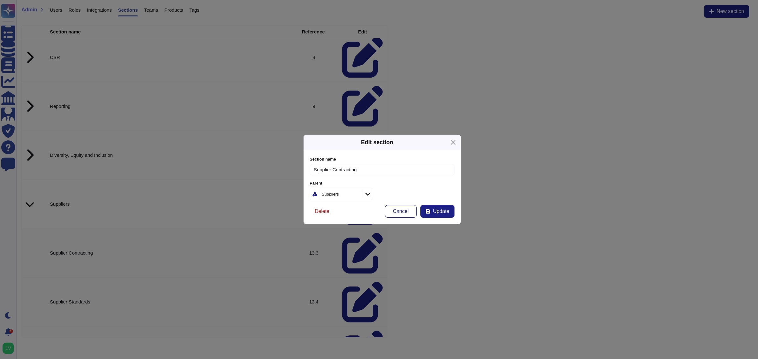
click at [324, 209] on span "Delete" at bounding box center [322, 211] width 15 height 5
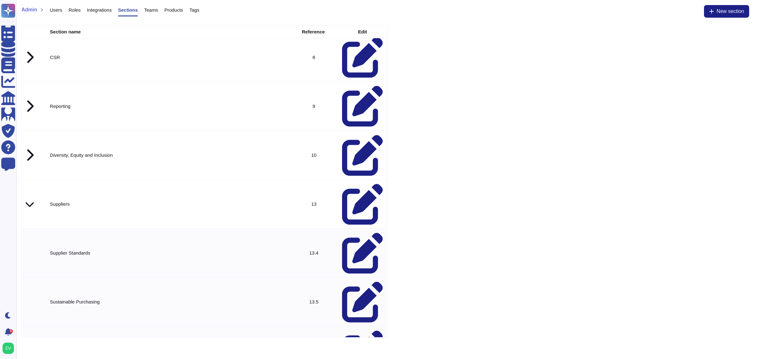
click at [356, 233] on icon at bounding box center [362, 253] width 41 height 41
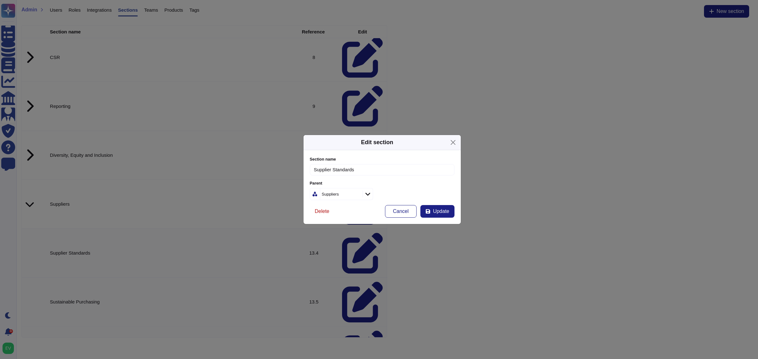
click at [319, 214] on span "Delete" at bounding box center [322, 211] width 15 height 5
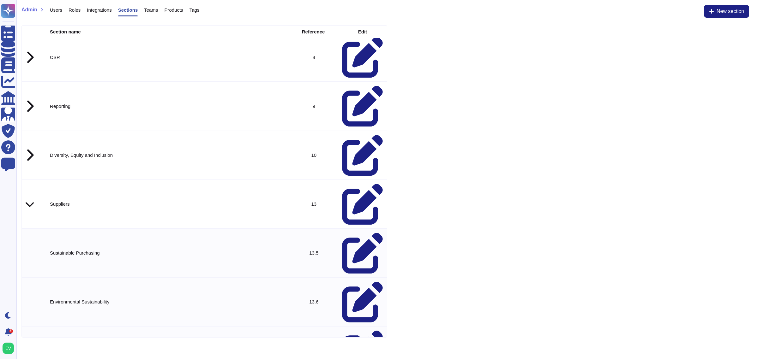
click at [357, 233] on icon at bounding box center [362, 253] width 41 height 41
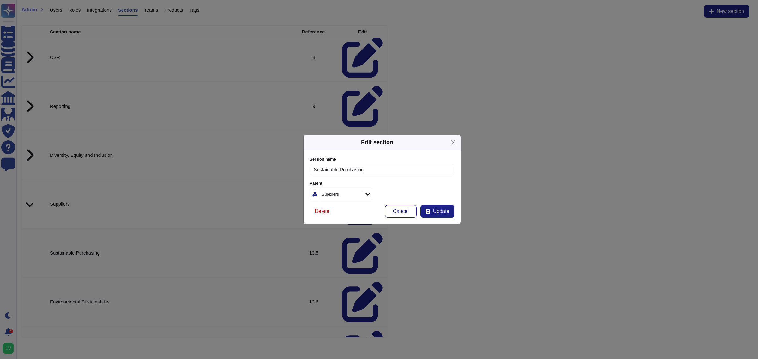
click at [322, 213] on span "Delete" at bounding box center [322, 211] width 15 height 5
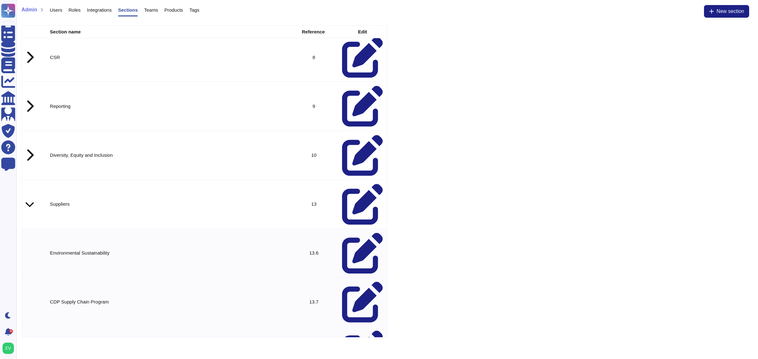
click at [357, 233] on icon at bounding box center [362, 253] width 41 height 41
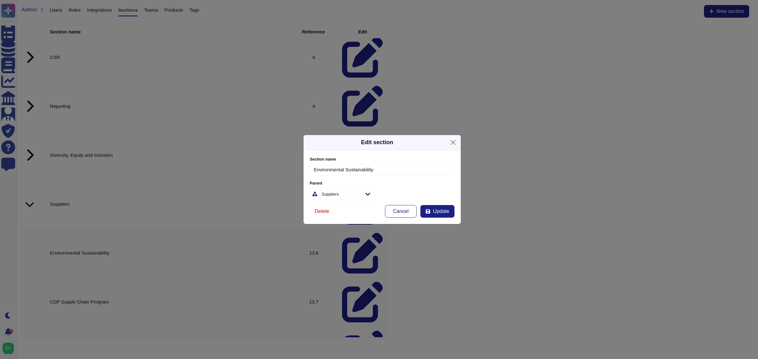
click at [321, 209] on span "Delete" at bounding box center [322, 211] width 15 height 5
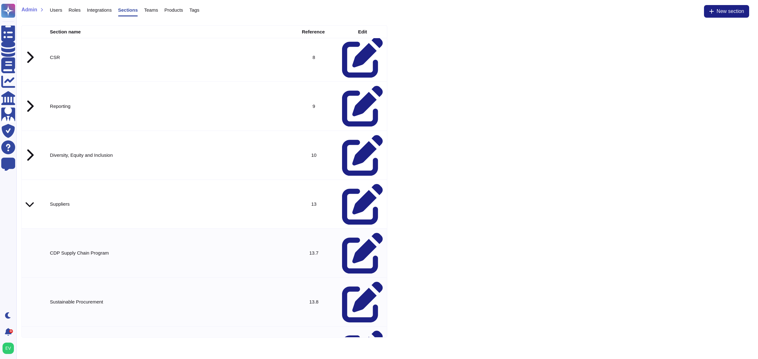
click at [354, 229] on td at bounding box center [362, 253] width 49 height 49
click at [356, 229] on td at bounding box center [362, 253] width 49 height 49
click at [356, 233] on icon at bounding box center [362, 253] width 41 height 41
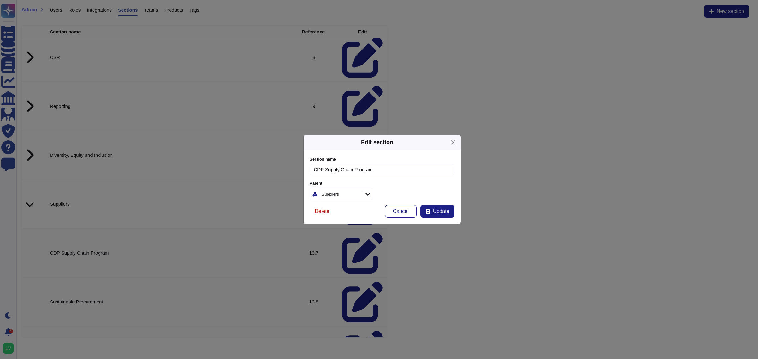
click at [319, 209] on span "Delete" at bounding box center [322, 211] width 15 height 5
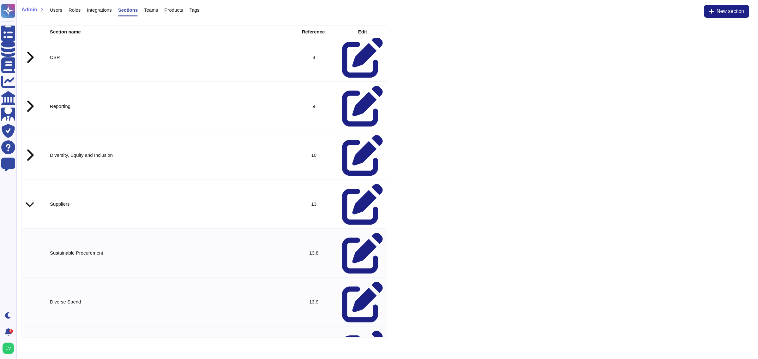
click at [357, 233] on icon at bounding box center [362, 253] width 41 height 41
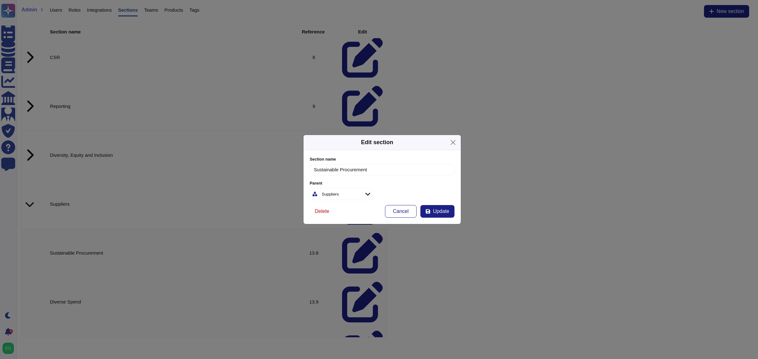
click at [318, 212] on span "Delete" at bounding box center [322, 211] width 15 height 5
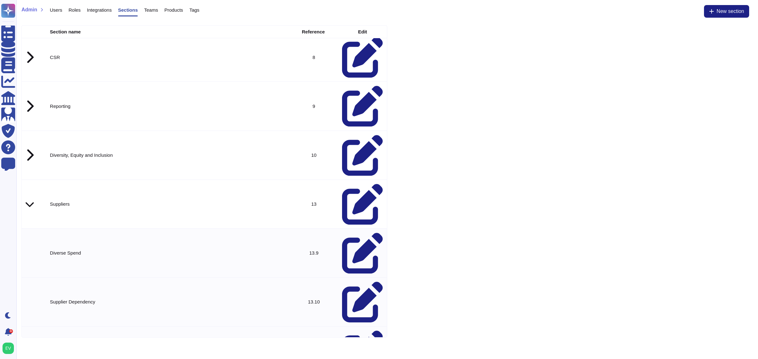
click at [357, 233] on icon at bounding box center [362, 253] width 41 height 41
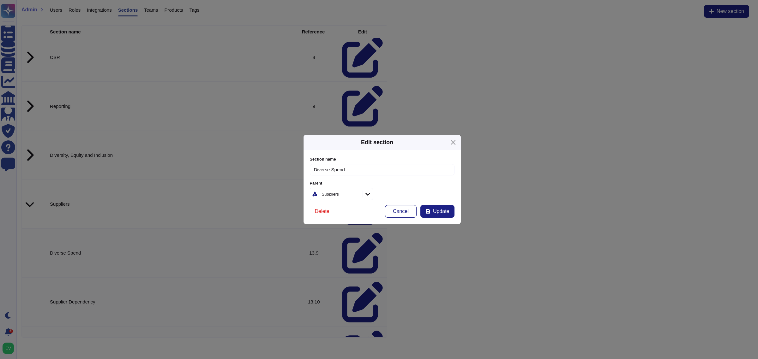
click at [319, 211] on span "Delete" at bounding box center [322, 211] width 15 height 5
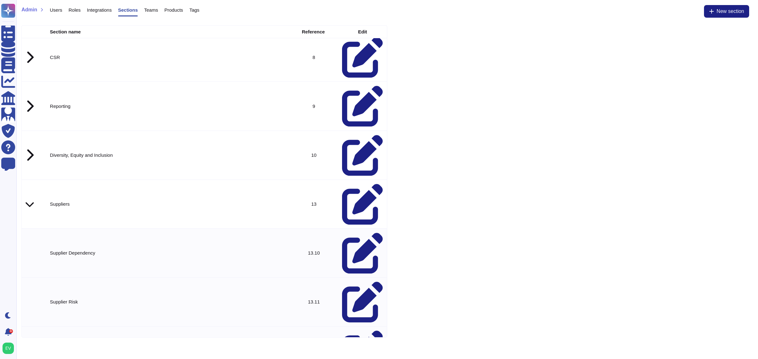
click at [357, 282] on icon at bounding box center [362, 302] width 41 height 41
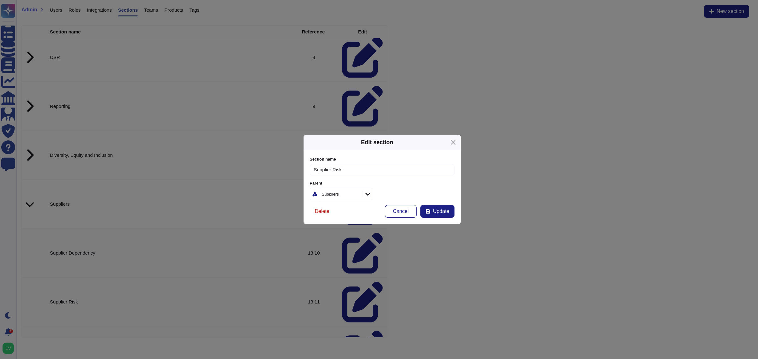
click at [320, 212] on span "Delete" at bounding box center [322, 211] width 15 height 5
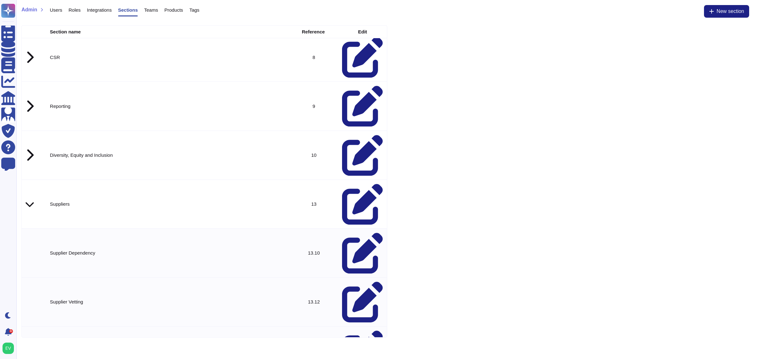
click at [355, 233] on icon at bounding box center [362, 253] width 41 height 41
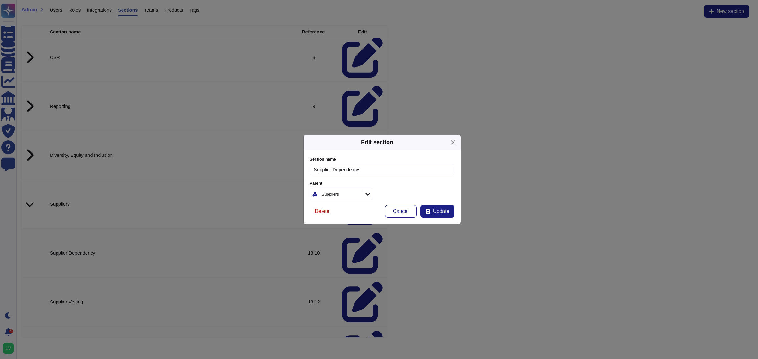
click at [327, 212] on span "Delete" at bounding box center [322, 211] width 15 height 5
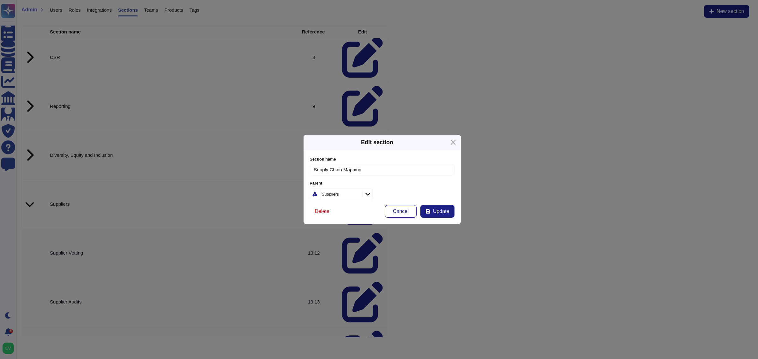
click at [326, 213] on span "Delete" at bounding box center [322, 211] width 15 height 5
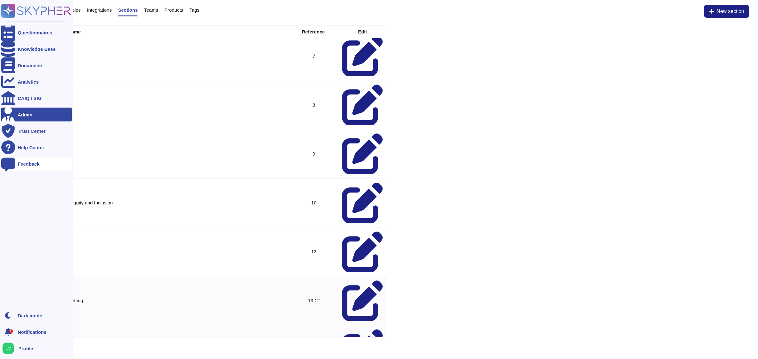
scroll to position [61, 0]
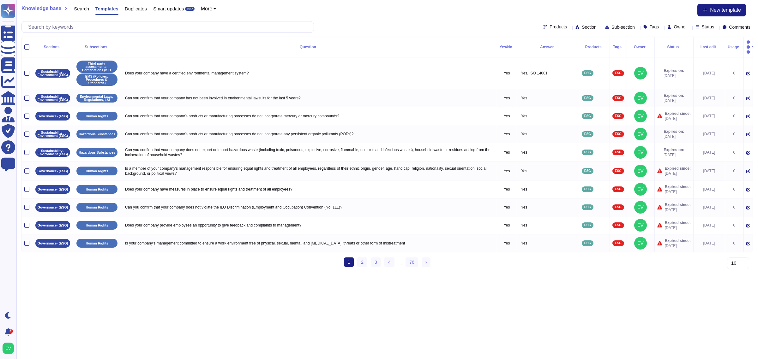
click at [581, 28] on span "Section" at bounding box center [588, 27] width 15 height 4
click at [549, 25] on span "Products" at bounding box center [557, 27] width 17 height 4
click at [581, 25] on span "Section" at bounding box center [588, 27] width 15 height 4
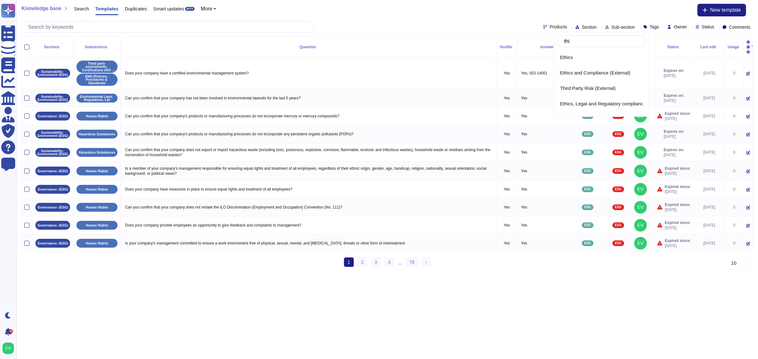
type input "thir"
click at [588, 57] on span "Third Party Risk (External)" at bounding box center [588, 58] width 56 height 6
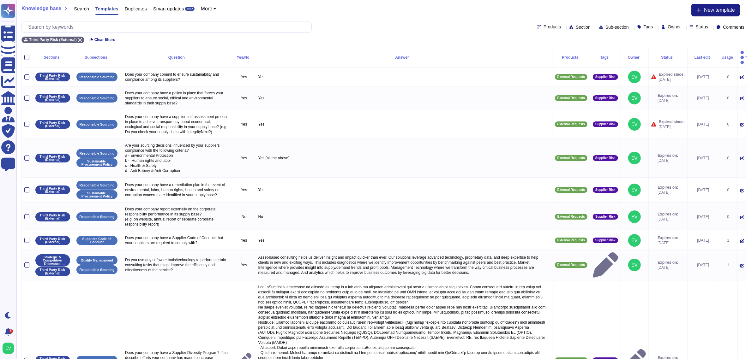
click at [27, 55] on div at bounding box center [26, 57] width 5 height 5
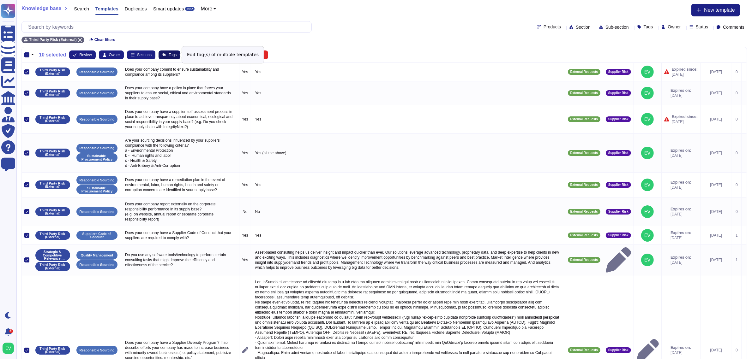
click at [166, 52] on button "Tags" at bounding box center [169, 55] width 22 height 9
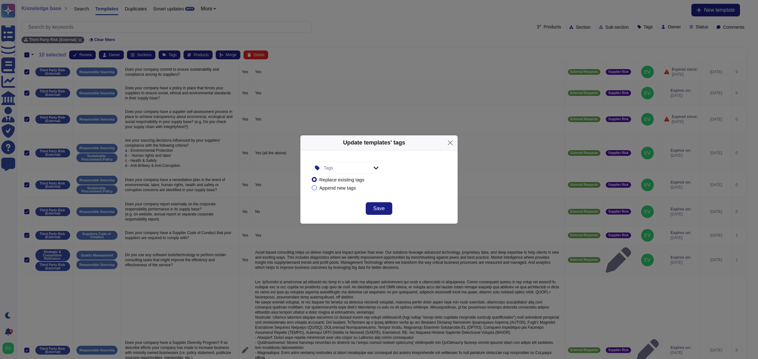
click at [333, 169] on div "Tags" at bounding box center [345, 167] width 47 height 11
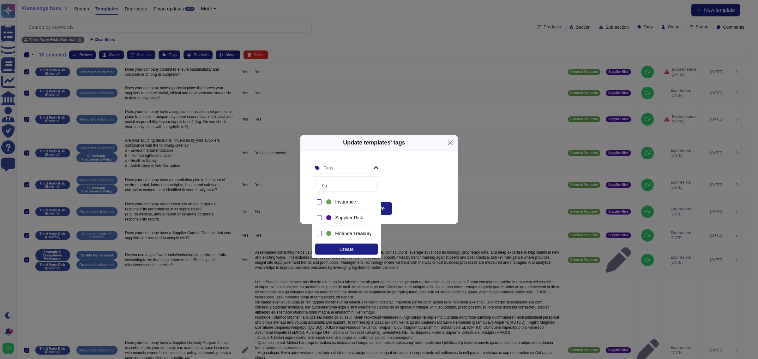
type input "sup"
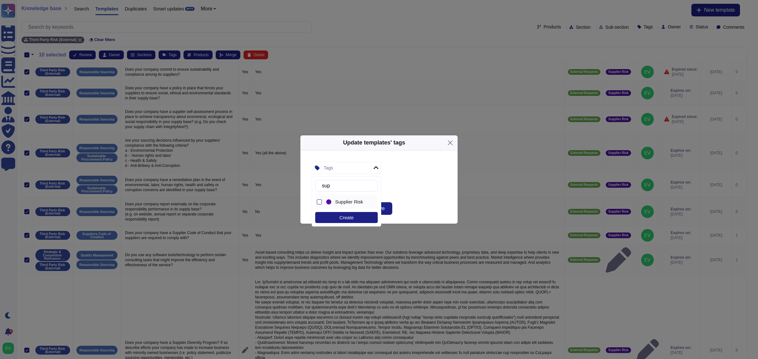
click at [352, 202] on span "Supplier Risk" at bounding box center [349, 202] width 28 height 6
click at [419, 191] on div "Replace existing tags Append new tags" at bounding box center [379, 184] width 134 height 20
click at [388, 204] on button "Save" at bounding box center [379, 208] width 27 height 13
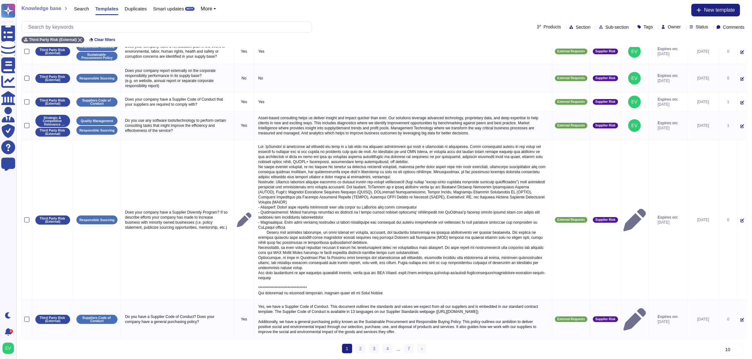
scroll to position [142, 0]
click at [359, 349] on link "2" at bounding box center [360, 348] width 10 height 9
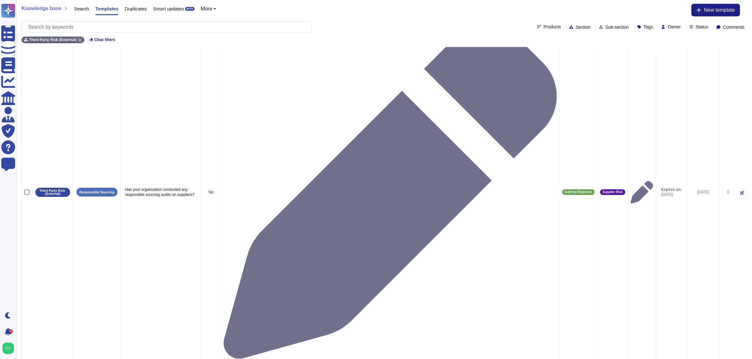
scroll to position [212, 0]
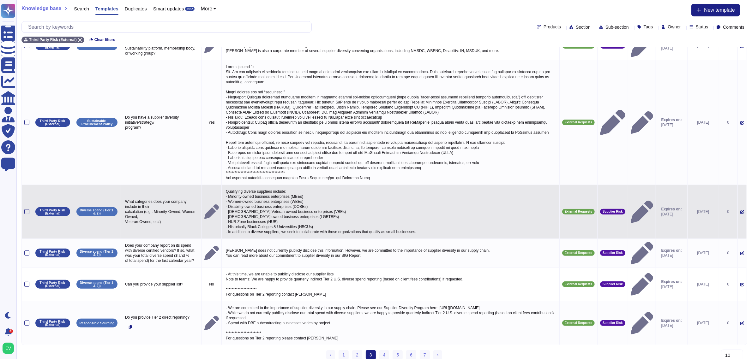
scroll to position [0, 0]
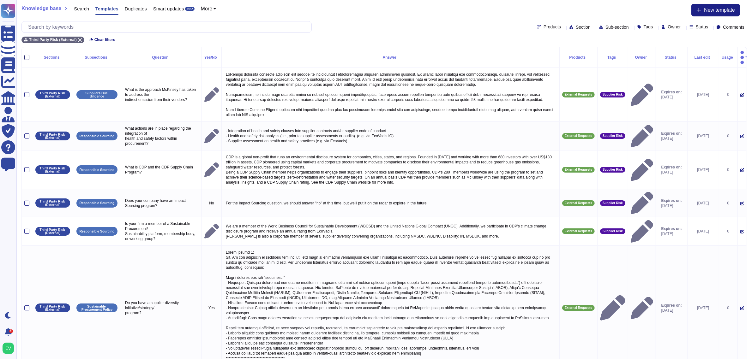
click at [27, 55] on div at bounding box center [26, 57] width 5 height 5
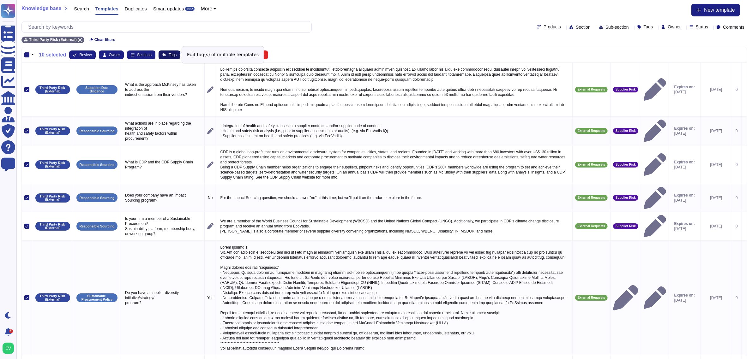
click at [167, 56] on button "Tags" at bounding box center [169, 55] width 22 height 9
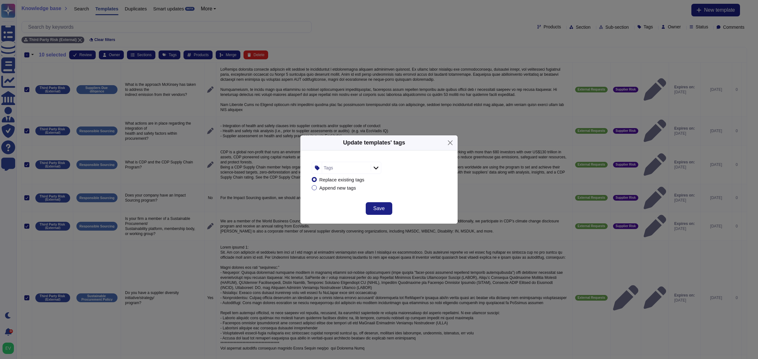
click at [328, 170] on div "Tags" at bounding box center [328, 168] width 9 height 4
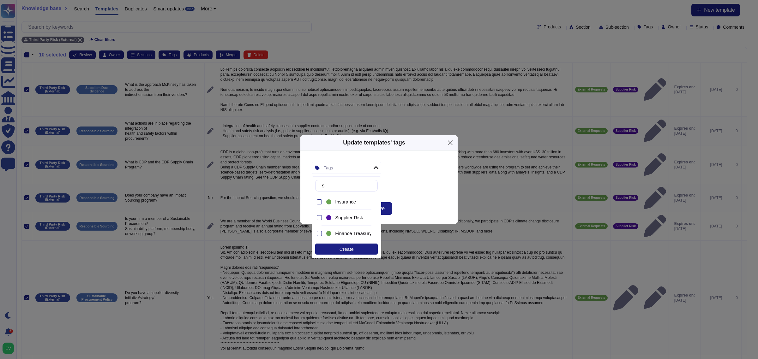
type input "su"
click at [342, 217] on span "Supplier Risk" at bounding box center [349, 218] width 28 height 6
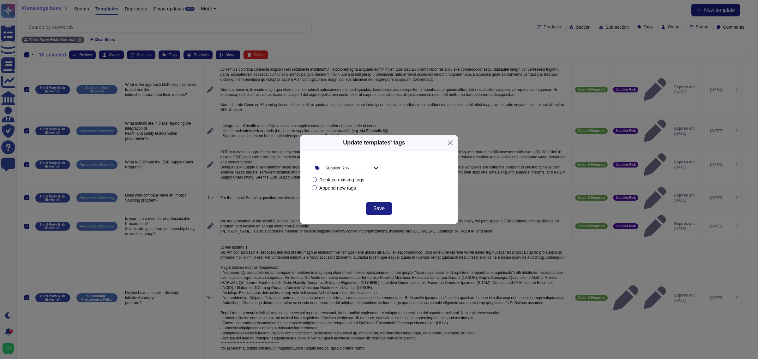
click at [414, 198] on div "Supplier Risk Replace existing tags Append new tags" at bounding box center [378, 176] width 157 height 51
click at [383, 206] on span "Save" at bounding box center [378, 208] width 11 height 5
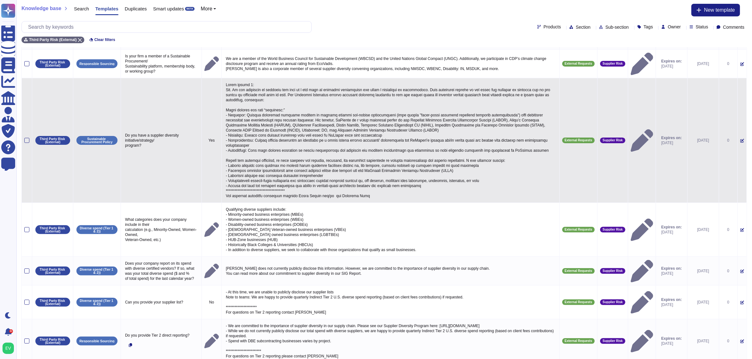
scroll to position [186, 0]
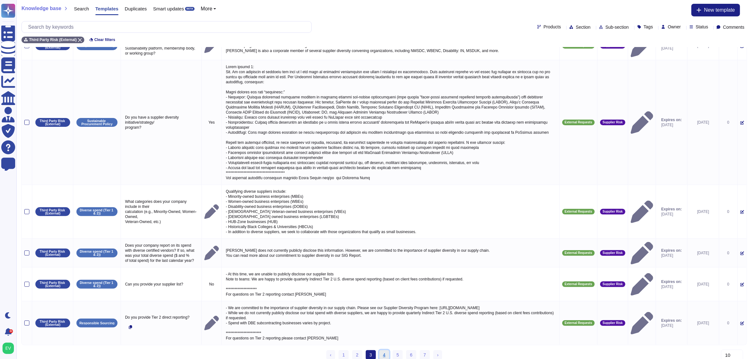
click at [383, 350] on link "4" at bounding box center [384, 354] width 10 height 9
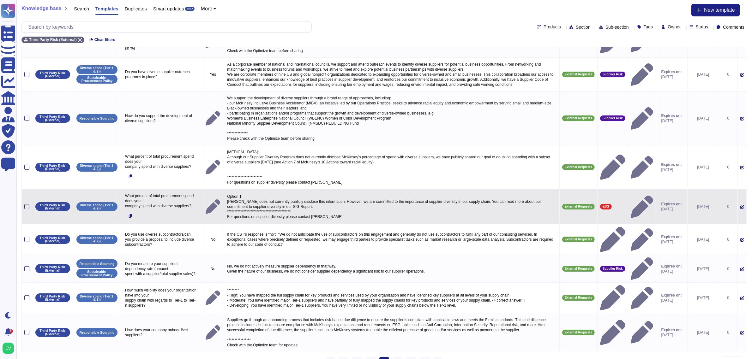
scroll to position [0, 0]
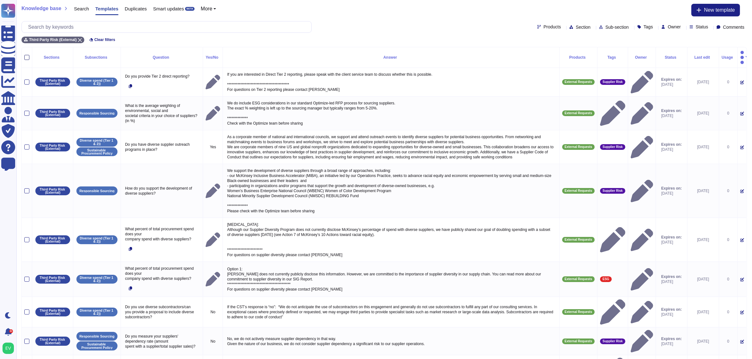
click at [27, 55] on div at bounding box center [26, 57] width 5 height 5
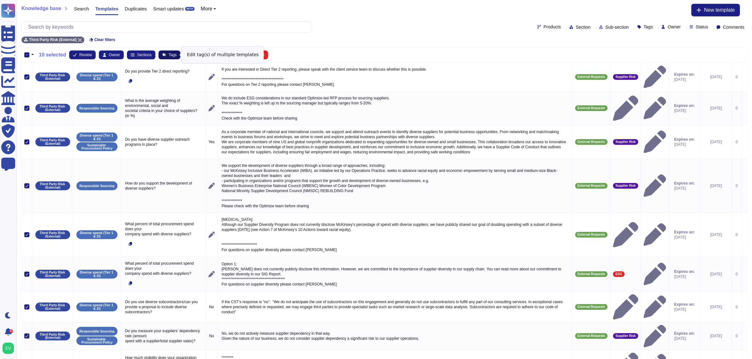
click at [170, 53] on span "Tags" at bounding box center [173, 55] width 8 height 4
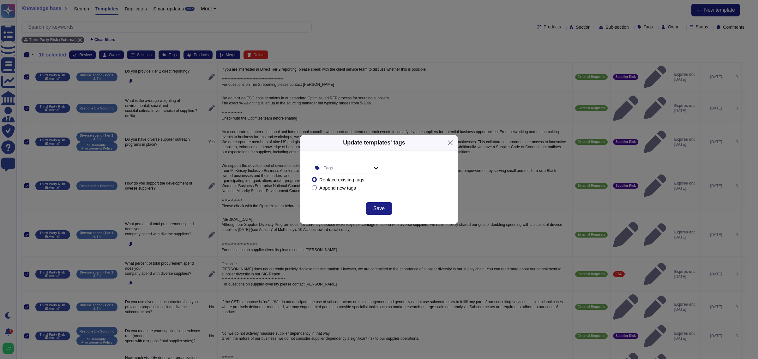
click at [332, 172] on div "Tags" at bounding box center [345, 167] width 47 height 11
type input "supp"
click at [349, 203] on span "Supplier Risk" at bounding box center [349, 202] width 28 height 6
click at [420, 194] on form "Supplier Risk Replace existing tags Append new tags" at bounding box center [379, 177] width 142 height 39
click at [386, 206] on button "Save" at bounding box center [379, 208] width 27 height 13
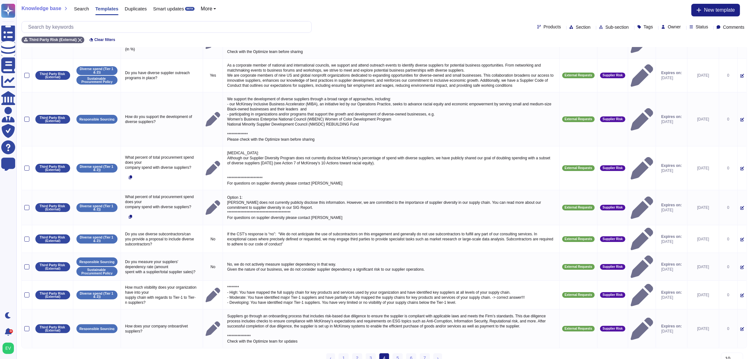
scroll to position [72, 0]
click at [400, 353] on link "5" at bounding box center [397, 357] width 10 height 9
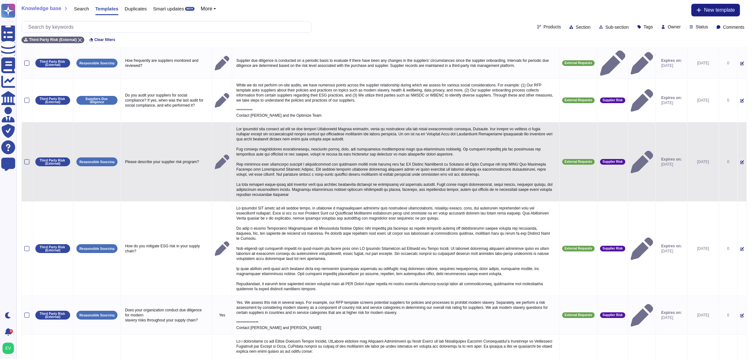
scroll to position [0, 0]
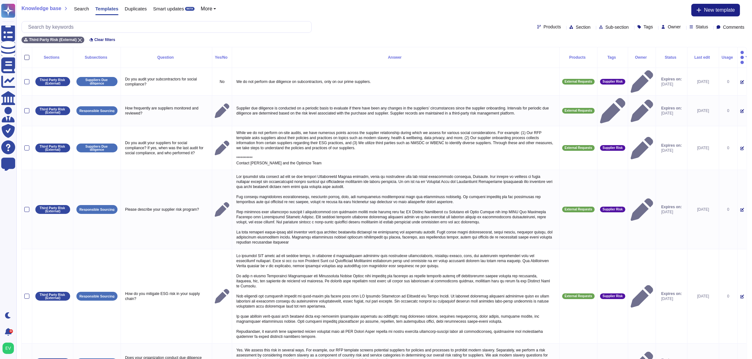
click at [26, 55] on div at bounding box center [26, 57] width 5 height 5
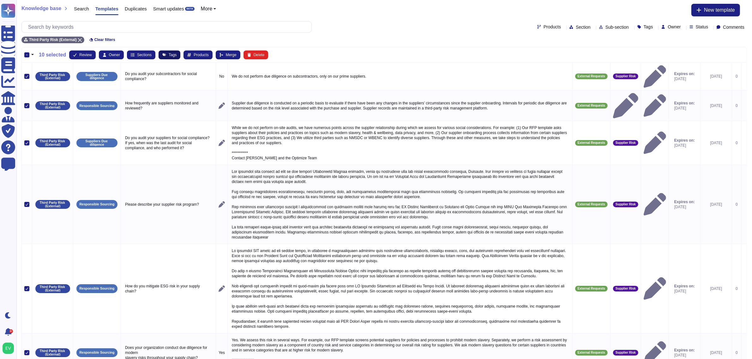
click at [172, 58] on button "Tags" at bounding box center [169, 55] width 22 height 9
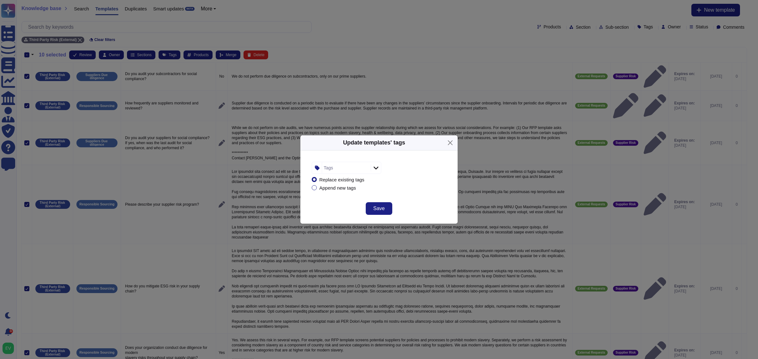
click at [334, 165] on div "Tags" at bounding box center [345, 167] width 47 height 11
type input "supp"
click at [349, 203] on span "Supplier Risk" at bounding box center [349, 202] width 28 height 6
click at [403, 190] on div "Replace existing tags Append new tags" at bounding box center [379, 184] width 134 height 20
click at [381, 202] on button "Save" at bounding box center [379, 208] width 27 height 13
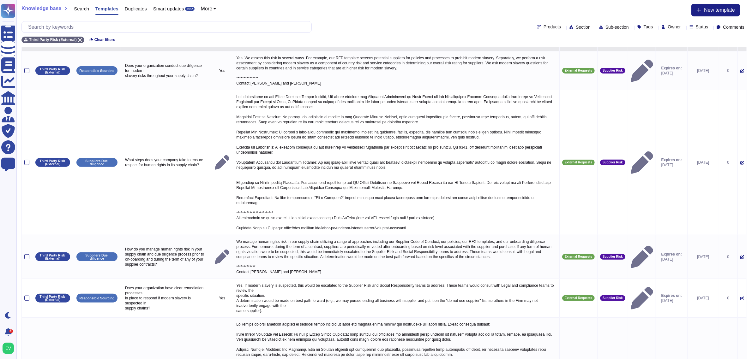
scroll to position [394, 0]
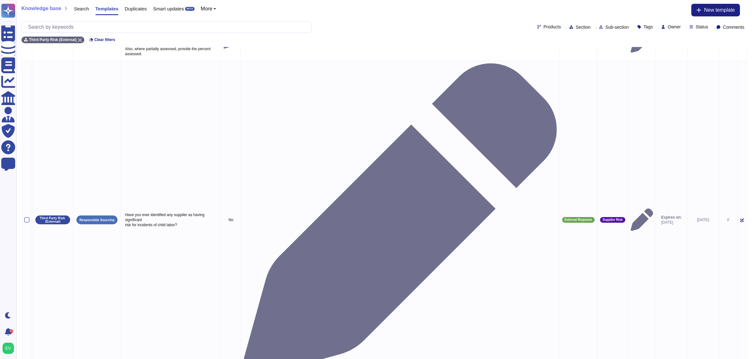
scroll to position [0, 0]
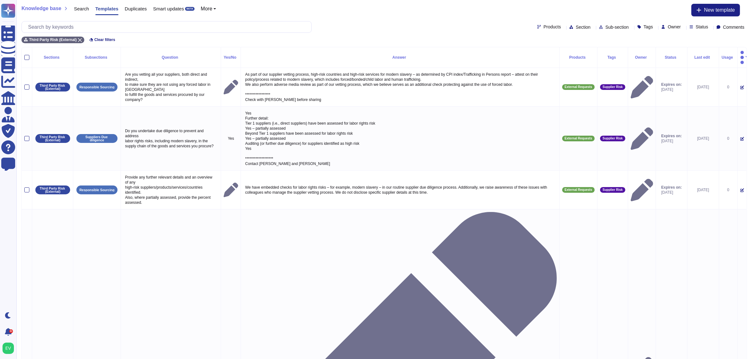
click at [29, 51] on th at bounding box center [27, 57] width 10 height 21
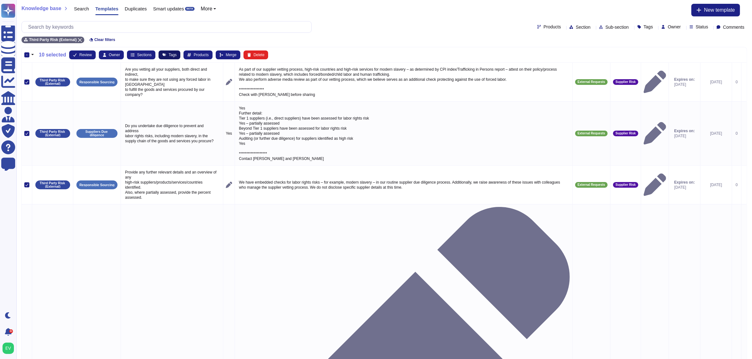
click at [169, 55] on span "Tags" at bounding box center [173, 55] width 8 height 4
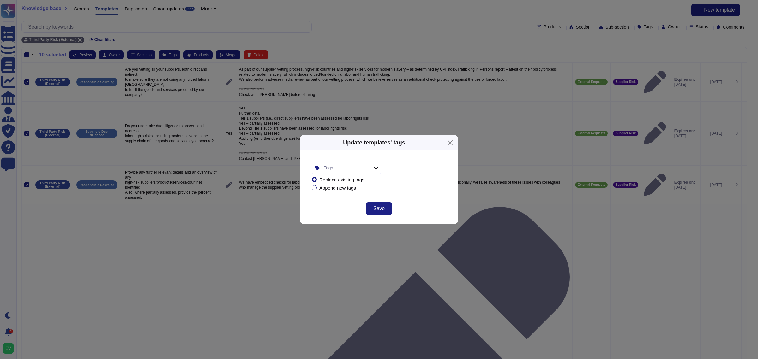
click at [334, 170] on div "Tags" at bounding box center [345, 167] width 47 height 11
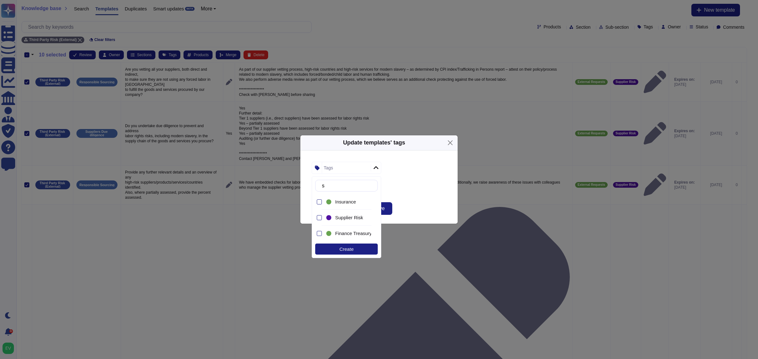
type input "su"
click at [344, 218] on span "Supplier Risk" at bounding box center [349, 218] width 28 height 6
click at [414, 202] on div "Save" at bounding box center [378, 212] width 157 height 23
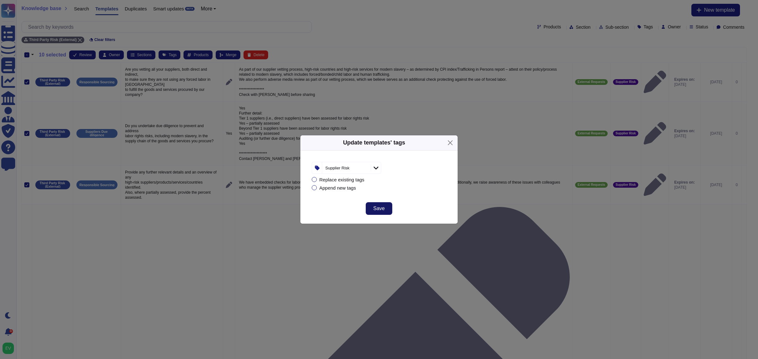
click at [384, 204] on button "Save" at bounding box center [379, 208] width 27 height 13
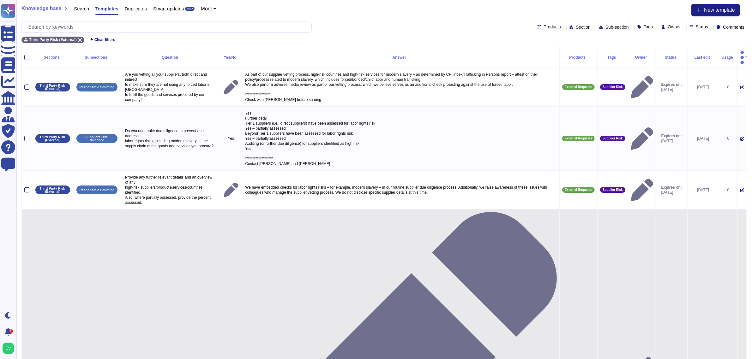
scroll to position [149, 0]
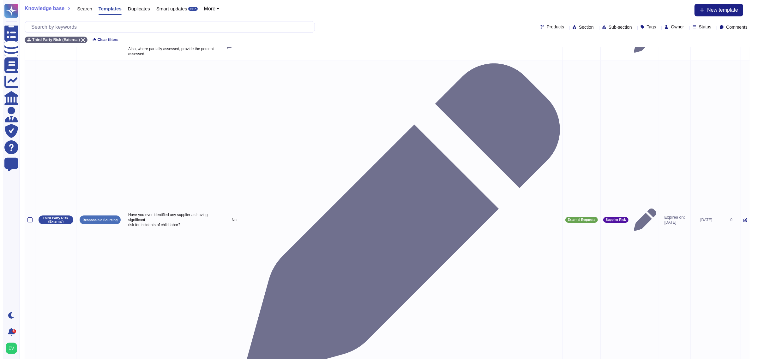
scroll to position [0, 0]
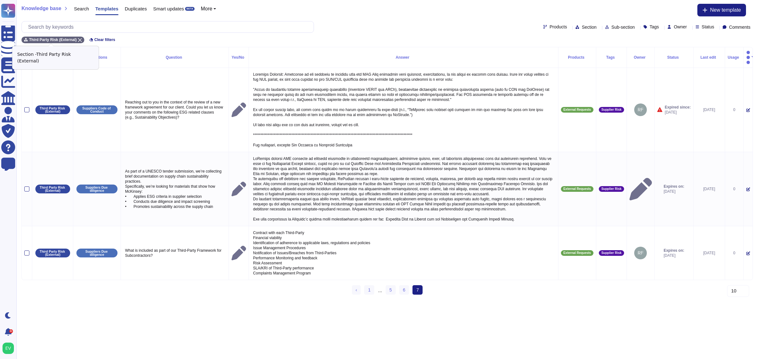
click at [78, 39] on icon at bounding box center [80, 40] width 4 height 4
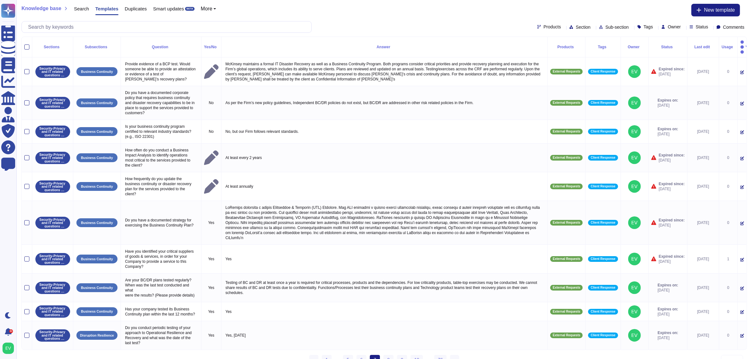
click at [575, 26] on span "Section" at bounding box center [582, 27] width 15 height 4
type input "sup"
click at [574, 57] on div "Suppliers" at bounding box center [588, 58] width 68 height 6
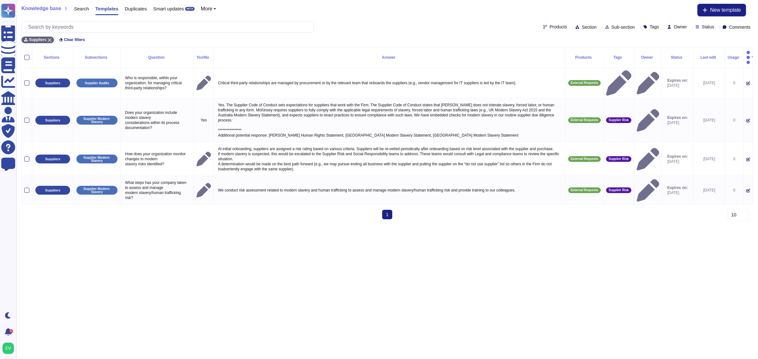
click at [611, 27] on span "Sub-section" at bounding box center [622, 27] width 23 height 4
drag, startPoint x: 220, startPoint y: 237, endPoint x: 219, endPoint y: 242, distance: 5.9
click at [220, 224] on html "Questionnaires Knowledge Base Documents Analytics CAIQ / SIG Admin Trust Center…" at bounding box center [379, 112] width 758 height 224
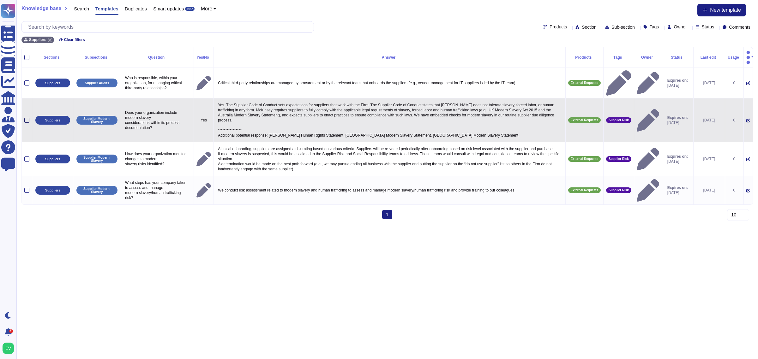
click at [29, 118] on div at bounding box center [26, 120] width 5 height 5
click at [0, 0] on input "checkbox" at bounding box center [0, 0] width 0 height 0
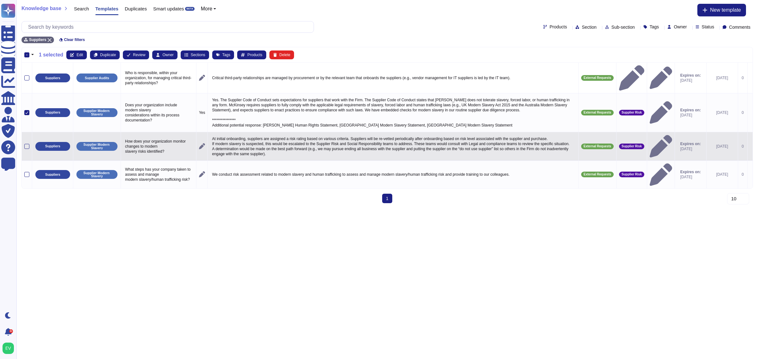
click at [31, 142] on td at bounding box center [27, 146] width 10 height 29
click at [28, 144] on div at bounding box center [26, 146] width 5 height 5
click at [0, 0] on input "checkbox" at bounding box center [0, 0] width 0 height 0
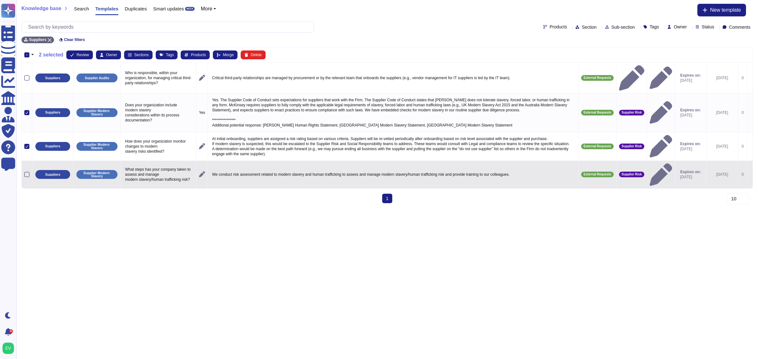
click at [27, 172] on div at bounding box center [26, 174] width 5 height 5
click at [0, 0] on input "checkbox" at bounding box center [0, 0] width 0 height 0
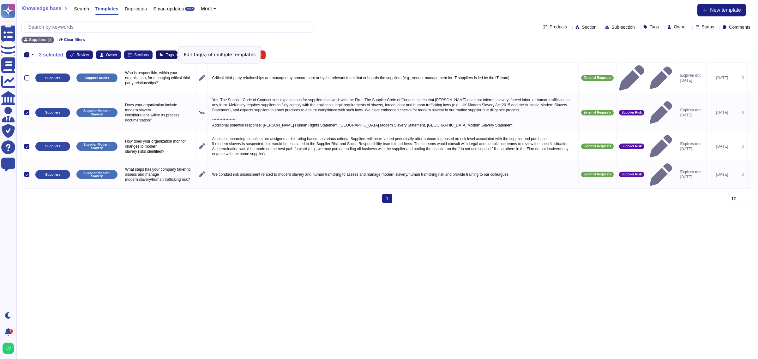
click at [166, 53] on span "Tags" at bounding box center [170, 55] width 8 height 4
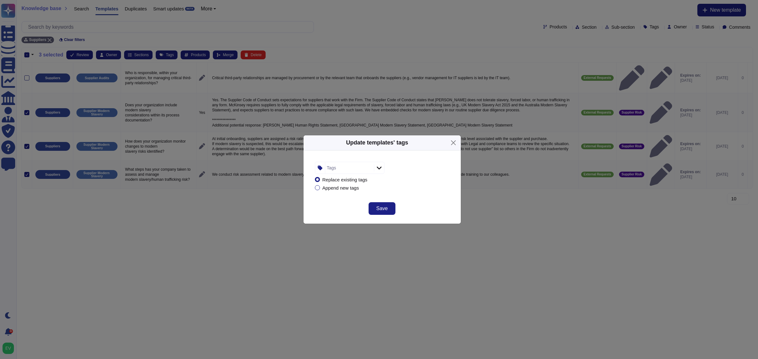
click at [358, 171] on div "Tags" at bounding box center [348, 167] width 47 height 11
type input "supp"
click at [363, 201] on span "Supplier Risk" at bounding box center [352, 202] width 28 height 6
click at [406, 209] on div "Save" at bounding box center [381, 212] width 157 height 23
click at [386, 211] on span "Save" at bounding box center [381, 208] width 11 height 5
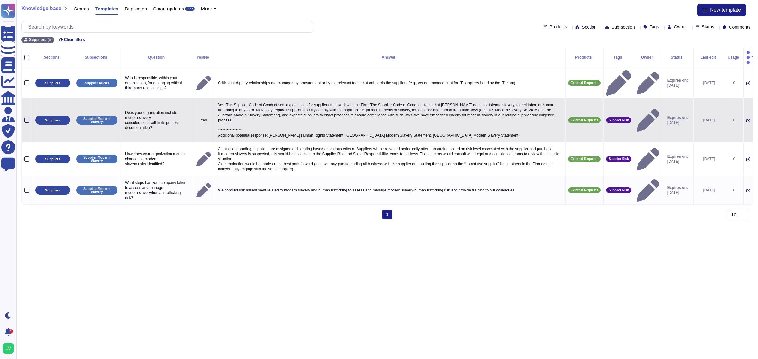
click at [25, 118] on div at bounding box center [26, 120] width 5 height 5
click at [0, 0] on input "checkbox" at bounding box center [0, 0] width 0 height 0
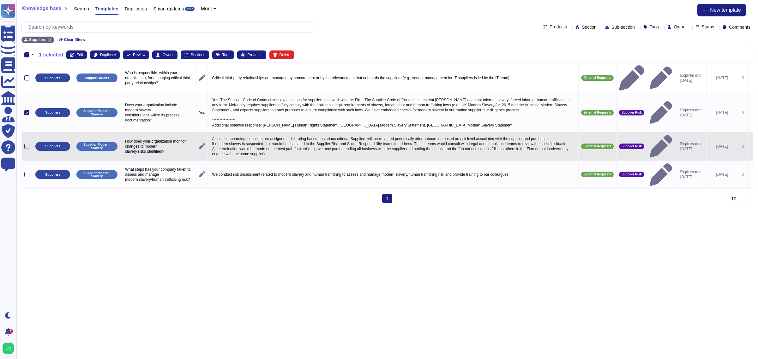
click at [26, 144] on div at bounding box center [26, 146] width 5 height 5
click at [0, 0] on input "checkbox" at bounding box center [0, 0] width 0 height 0
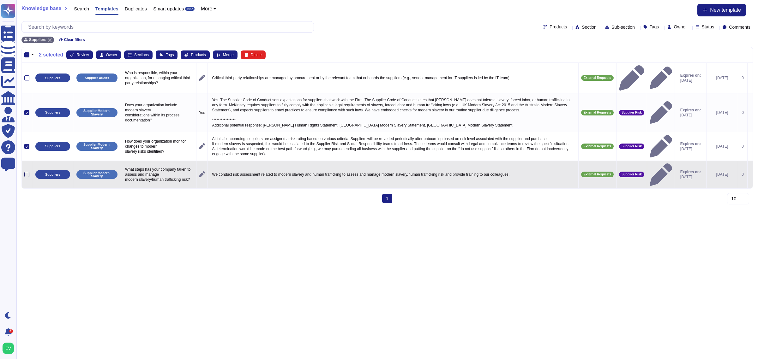
click at [26, 172] on div at bounding box center [26, 174] width 5 height 5
click at [0, 0] on input "checkbox" at bounding box center [0, 0] width 0 height 0
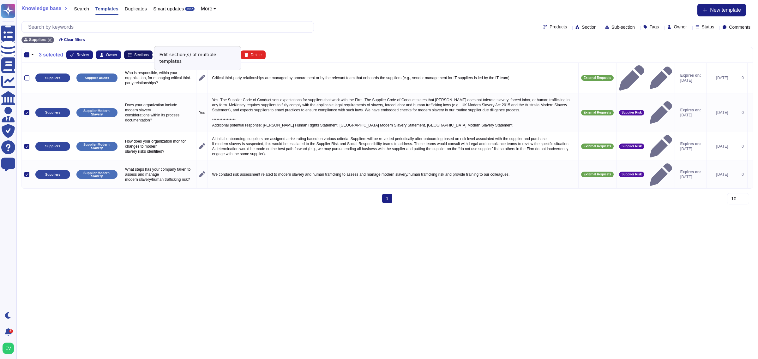
click at [135, 55] on span "Sections" at bounding box center [141, 55] width 15 height 4
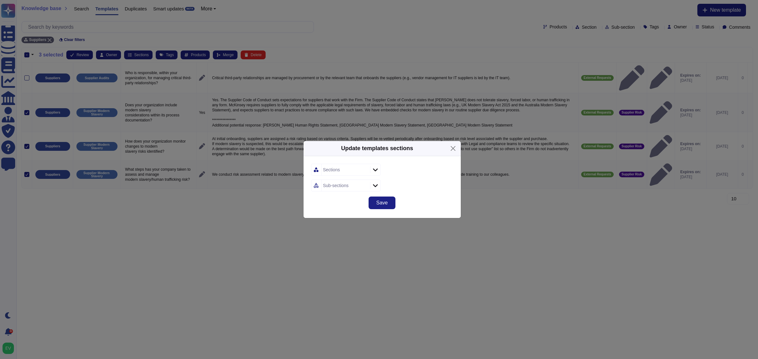
click at [334, 172] on div "Sections" at bounding box center [331, 170] width 17 height 4
type input "thir"
click at [374, 204] on span "Third Party Risk (External)" at bounding box center [355, 204] width 56 height 6
click at [424, 179] on form "Third Party Risk (External) Sub-sections" at bounding box center [382, 178] width 142 height 28
click at [354, 187] on div "Sub-sections" at bounding box center [344, 185] width 47 height 11
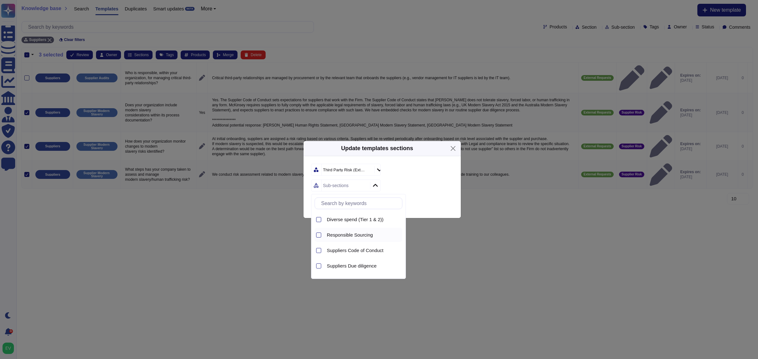
click at [357, 237] on span "Responsible Sourcing" at bounding box center [350, 235] width 46 height 6
click at [426, 192] on div "Third Party Risk (External) Responsible Sourcing" at bounding box center [381, 175] width 157 height 39
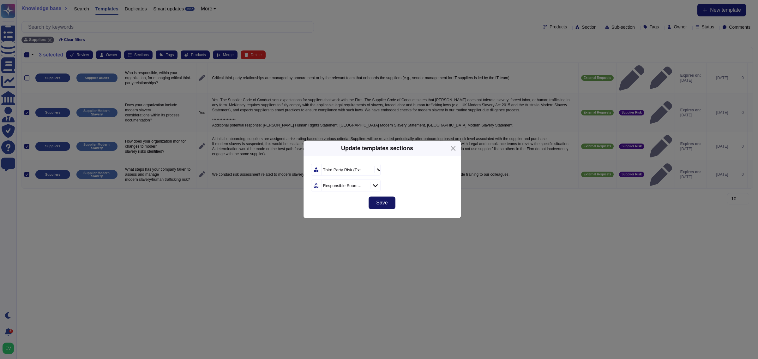
click at [383, 204] on span "Save" at bounding box center [381, 202] width 11 height 5
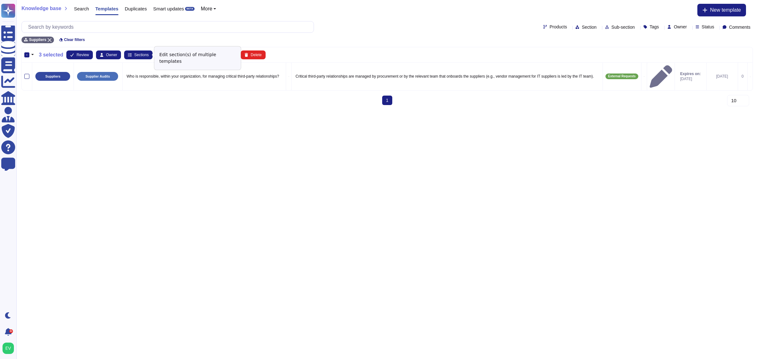
click at [307, 47] on th "- 3 selected Review Owner Sections Tags Products Merge Delete" at bounding box center [387, 54] width 730 height 15
click at [28, 54] on div "-" at bounding box center [26, 54] width 5 height 5
click at [0, 0] on input "-" at bounding box center [0, 0] width 0 height 0
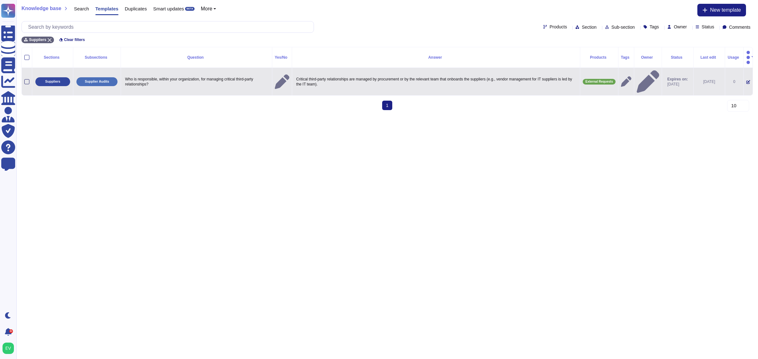
click at [27, 79] on div at bounding box center [26, 81] width 5 height 5
click at [0, 0] on input "checkbox" at bounding box center [0, 0] width 0 height 0
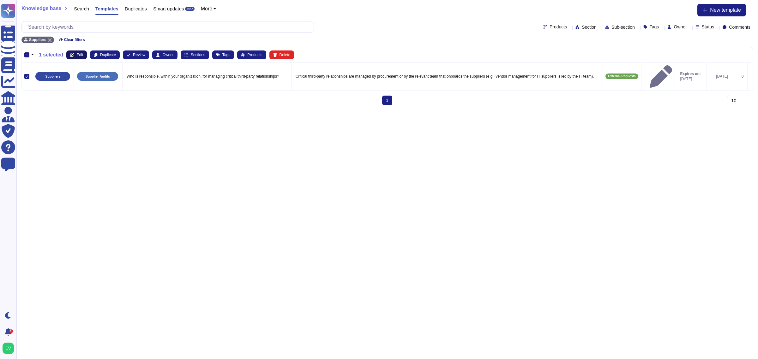
click at [78, 51] on button "Edit" at bounding box center [76, 55] width 21 height 9
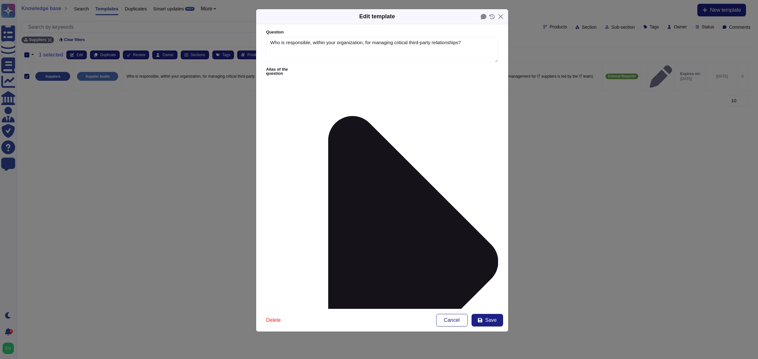
type textarea "Who is responsible, within your organization, for managing critical third-party…"
type textarea "Critical third-party relationships are managed by procurement or by the relevan…"
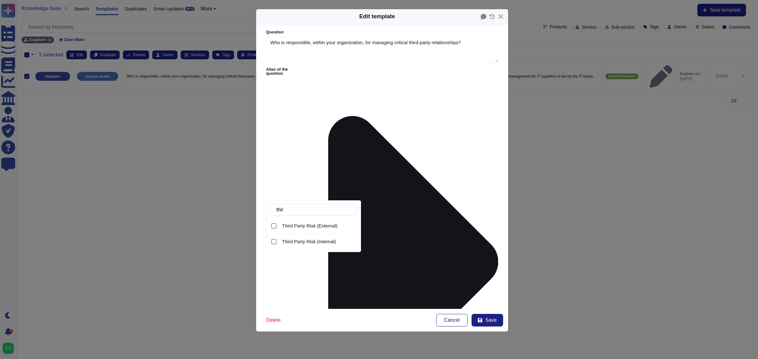
type input "third"
click at [307, 226] on span "Third Party Risk (External)" at bounding box center [310, 226] width 56 height 6
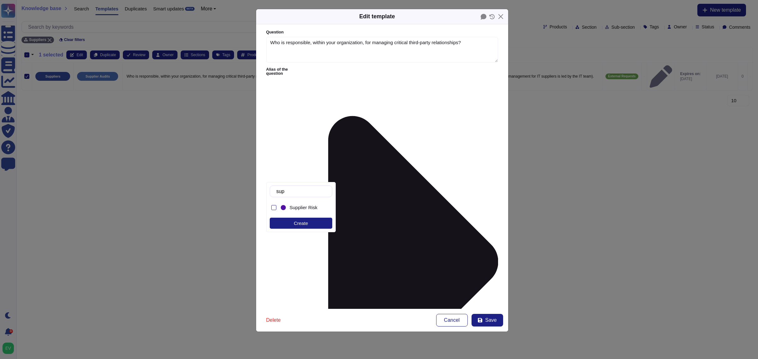
type input "supp"
click at [291, 206] on span "Supplier Risk" at bounding box center [303, 208] width 28 height 6
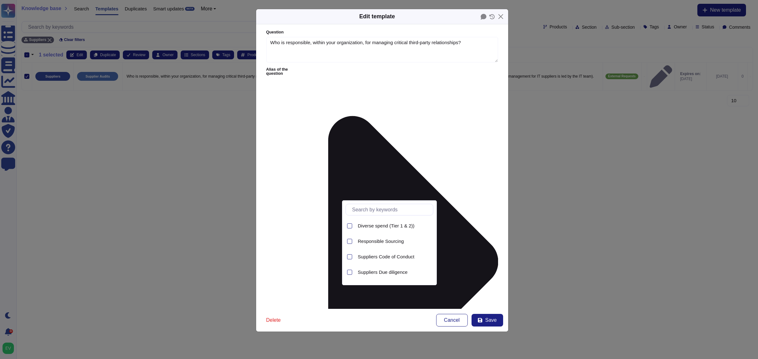
scroll to position [13, 0]
click at [378, 274] on span "Sustainable Procurement Policy" at bounding box center [391, 275] width 67 height 6
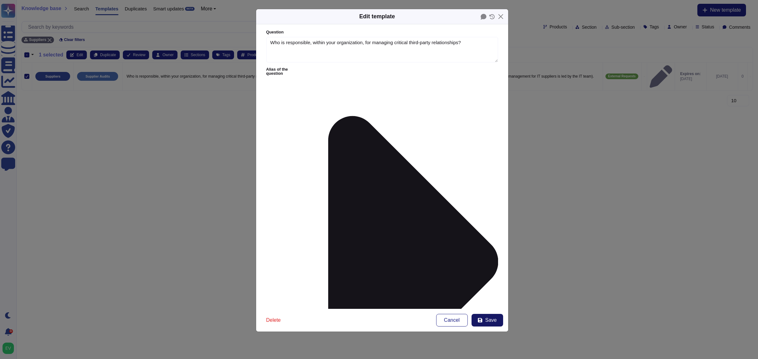
click at [497, 315] on button "Save" at bounding box center [487, 320] width 32 height 13
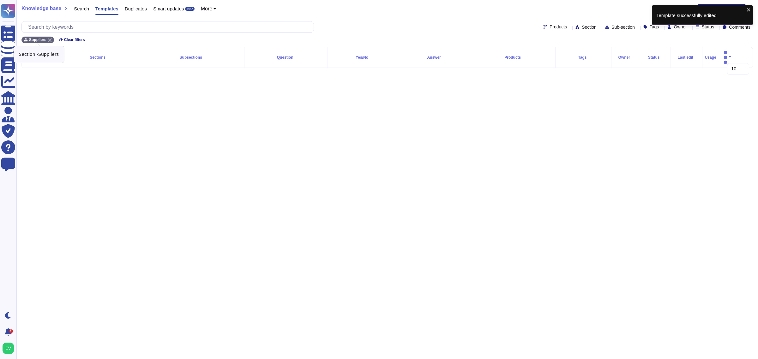
click at [49, 38] on icon at bounding box center [50, 40] width 4 height 4
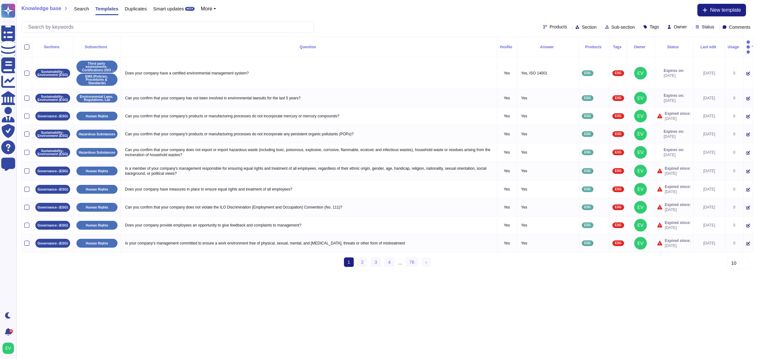
click at [581, 28] on span "Section" at bounding box center [588, 27] width 15 height 4
type input "re"
click at [570, 62] on div "Reporting" at bounding box center [601, 57] width 88 height 14
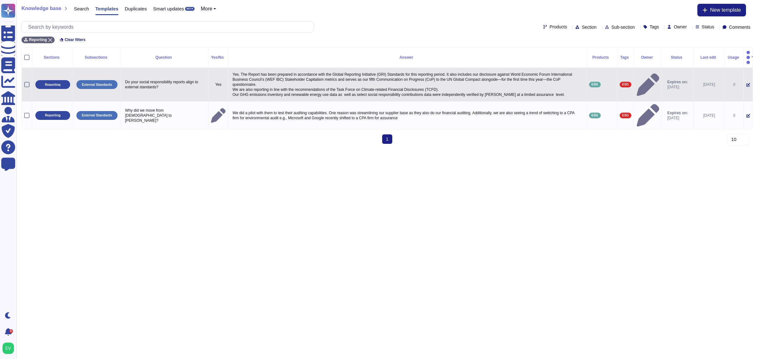
click at [24, 82] on div at bounding box center [26, 84] width 5 height 5
click at [0, 0] on input "checkbox" at bounding box center [0, 0] width 0 height 0
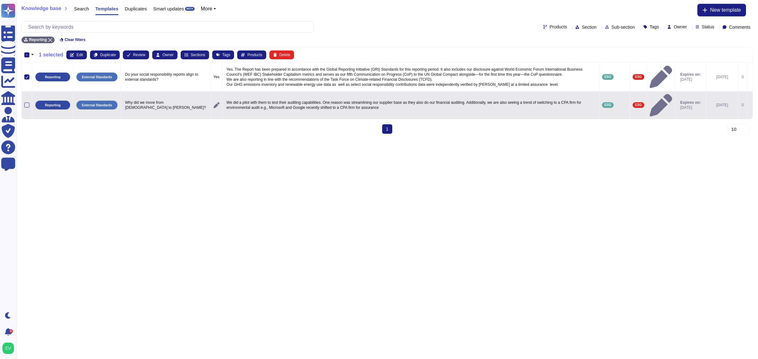
click at [30, 102] on td at bounding box center [27, 105] width 10 height 28
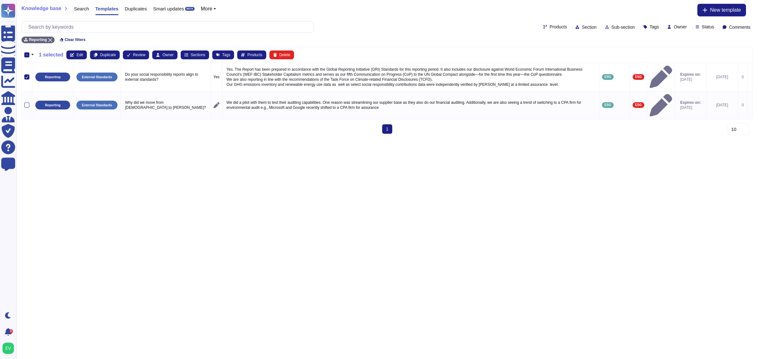
drag, startPoint x: 26, startPoint y: 99, endPoint x: 218, endPoint y: 121, distance: 193.5
click at [218, 124] on div "1 (current)" at bounding box center [386, 131] width 731 height 15
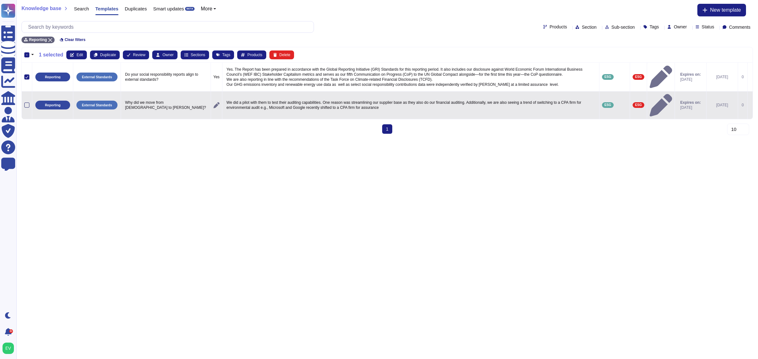
click at [26, 103] on div at bounding box center [26, 105] width 5 height 5
click at [0, 0] on input "checkbox" at bounding box center [0, 0] width 0 height 0
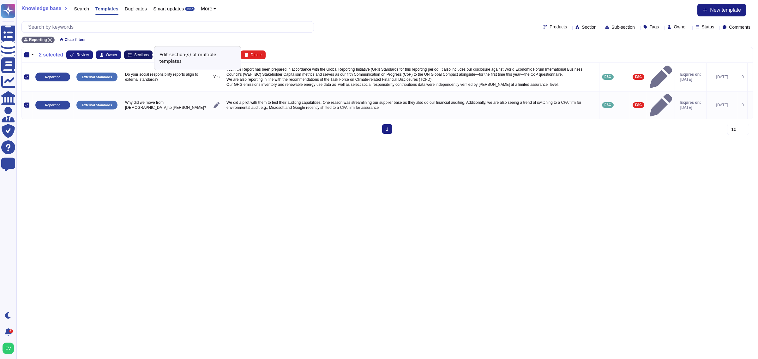
click at [134, 53] on span "Sections" at bounding box center [141, 55] width 15 height 4
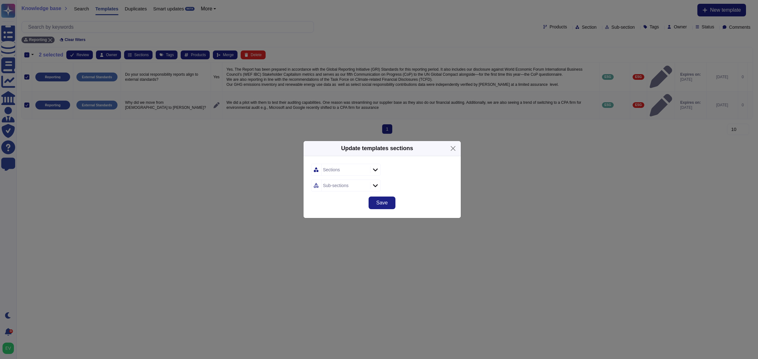
click at [351, 167] on div "Sections" at bounding box center [344, 169] width 47 height 11
type input "gover"
click at [359, 205] on span "Governance- (ESG)" at bounding box center [348, 204] width 42 height 6
click at [444, 170] on div "Governance- (ESG)" at bounding box center [382, 170] width 142 height 12
click at [364, 181] on div "Sub-sections" at bounding box center [344, 185] width 47 height 11
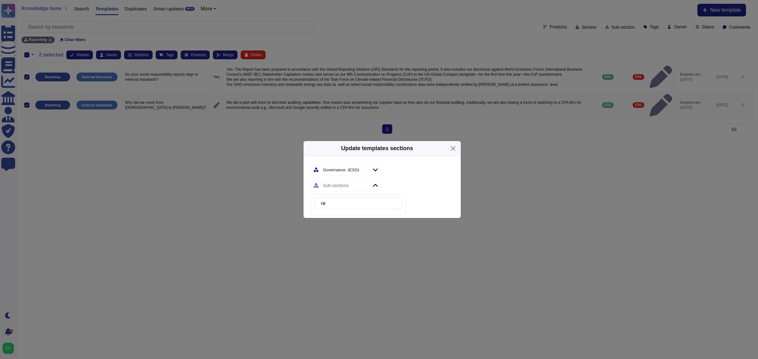
type input "r"
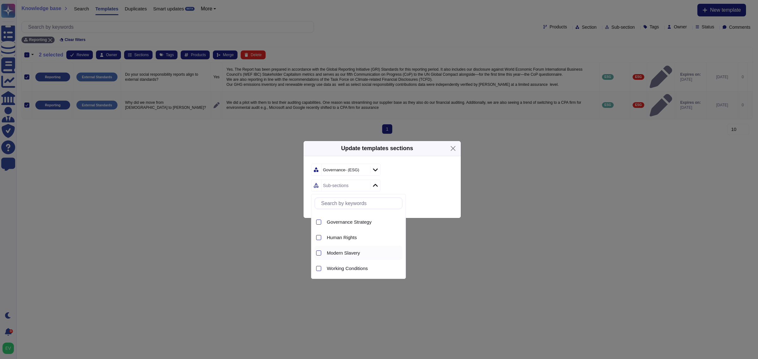
scroll to position [0, 0]
click at [364, 170] on icon at bounding box center [364, 170] width 0 height 0
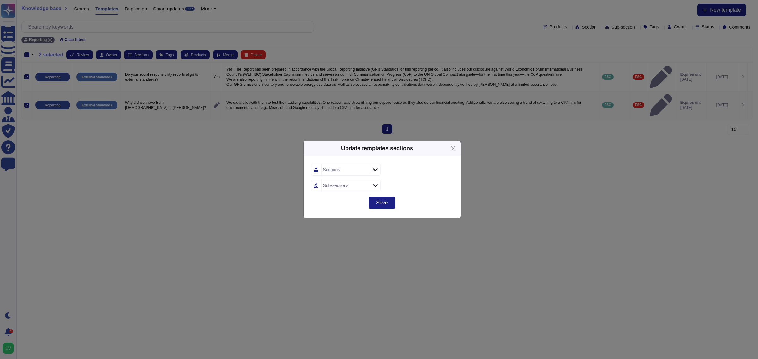
click at [340, 169] on div "Sections" at bounding box center [344, 169] width 47 height 11
type input "soci"
click at [345, 204] on span "Social & Inclusive Growth (ESG)" at bounding box center [361, 204] width 68 height 6
click at [448, 182] on div "Sub-sections" at bounding box center [382, 186] width 142 height 12
click at [344, 179] on form "Social & Inclusive Growth (ESG) Sub-sections" at bounding box center [382, 178] width 142 height 28
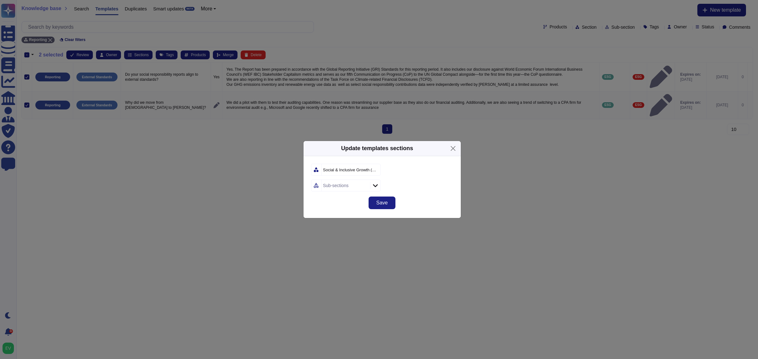
click at [342, 183] on div "Sub-sections" at bounding box center [336, 185] width 26 height 4
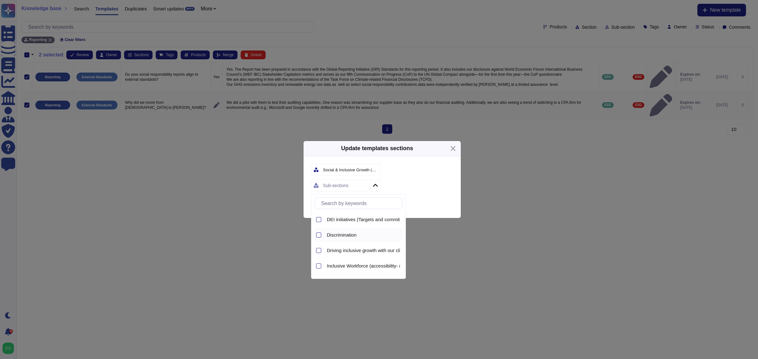
scroll to position [13, 0]
click at [343, 274] on div "Social Responsibility" at bounding box center [363, 268] width 78 height 14
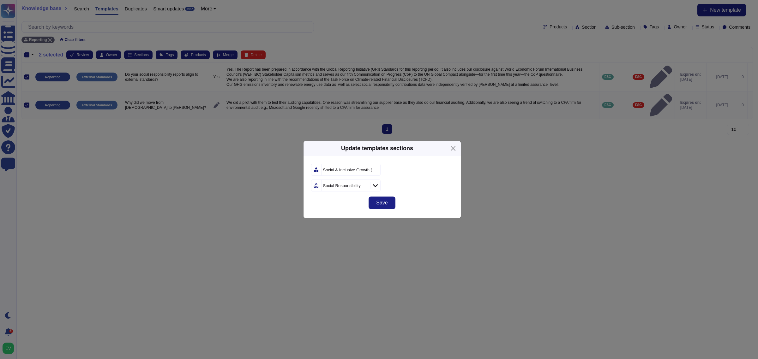
click at [424, 166] on div "Social & Inclusive Growth (ESG)" at bounding box center [382, 170] width 142 height 12
click at [452, 149] on button "Close" at bounding box center [453, 149] width 10 height 10
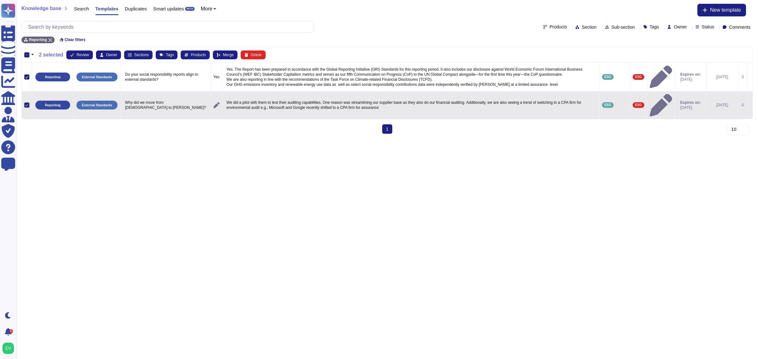
click at [25, 103] on div at bounding box center [26, 105] width 5 height 5
click at [0, 0] on input "checkbox" at bounding box center [0, 0] width 0 height 0
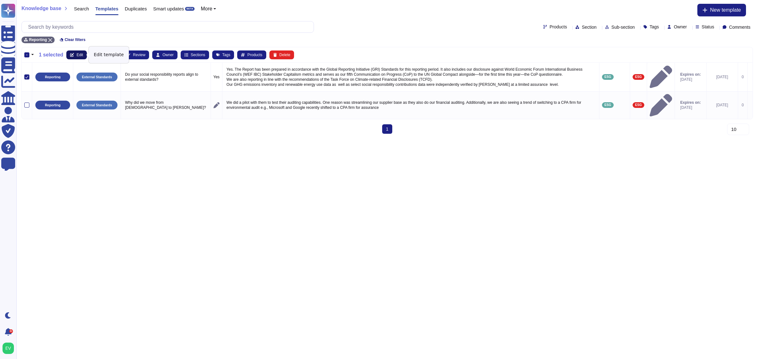
click at [77, 57] on button "Edit" at bounding box center [76, 55] width 21 height 9
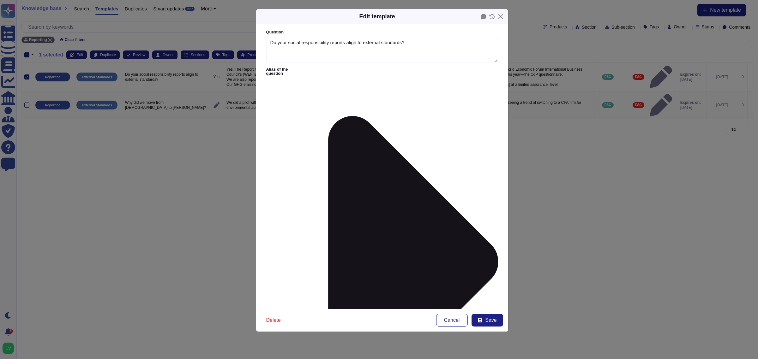
type textarea "Do your social responsibility reports align to external standards?"
type textarea "Yes. The Report has been prepared in accordance with the Global Reporting Initi…"
type input "soc"
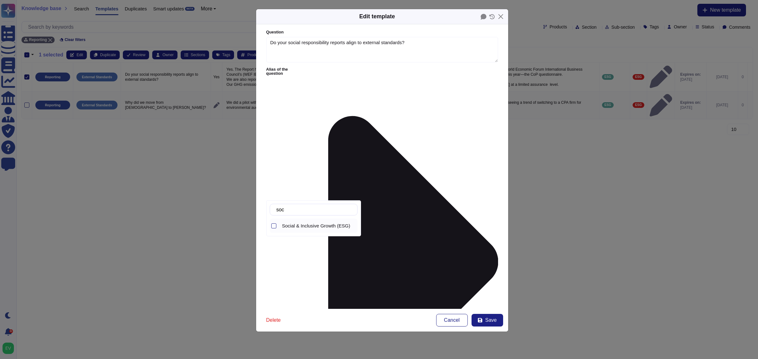
click at [326, 229] on div "Social & Inclusive Growth (ESG)" at bounding box center [318, 226] width 78 height 14
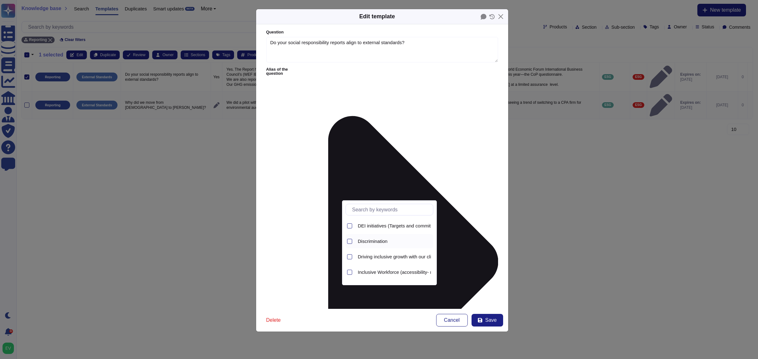
type input "r"
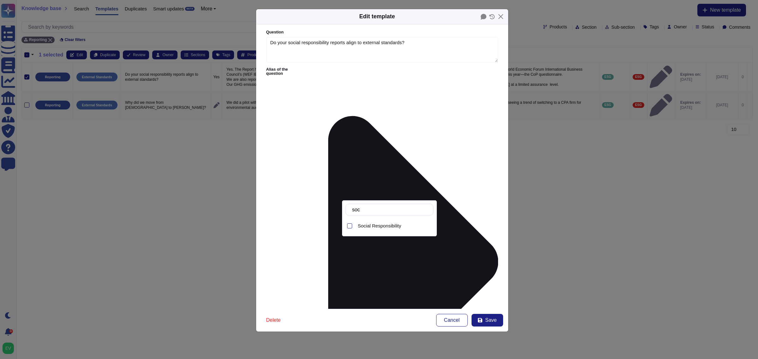
type input "soci"
click at [390, 226] on span "Social Responsibility" at bounding box center [380, 226] width 44 height 6
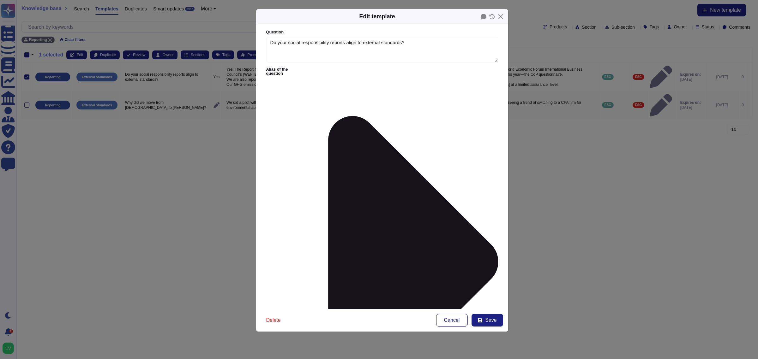
click at [485, 319] on span "Save" at bounding box center [490, 320] width 11 height 5
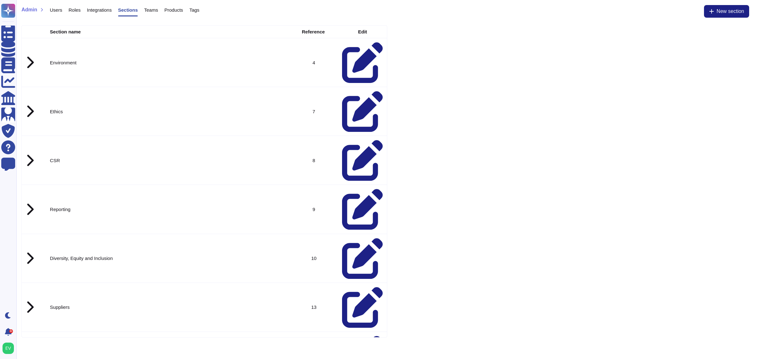
click at [30, 301] on icon at bounding box center [30, 307] width 8 height 13
click at [360, 332] on td at bounding box center [362, 356] width 49 height 49
click at [358, 336] on icon at bounding box center [362, 356] width 41 height 41
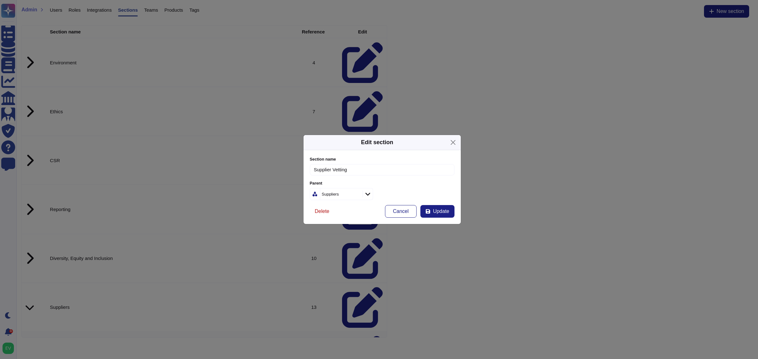
click at [328, 210] on span "Delete" at bounding box center [322, 211] width 15 height 5
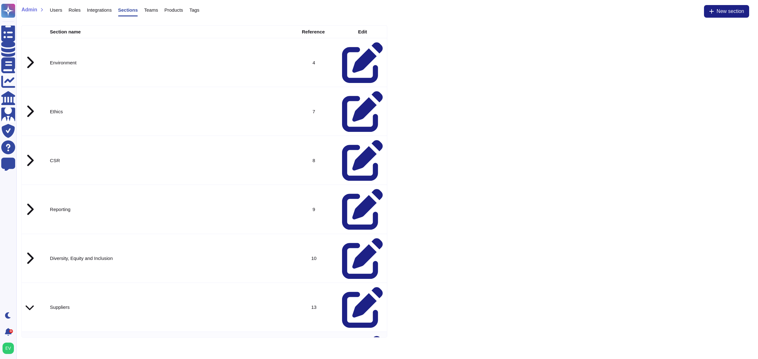
click at [356, 336] on icon at bounding box center [362, 356] width 41 height 41
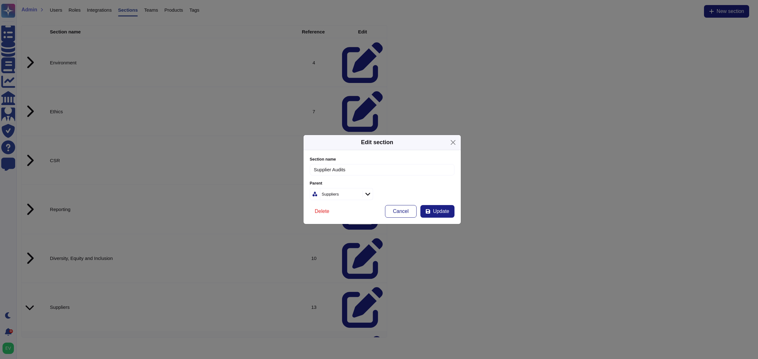
click at [328, 212] on span "Delete" at bounding box center [322, 211] width 15 height 5
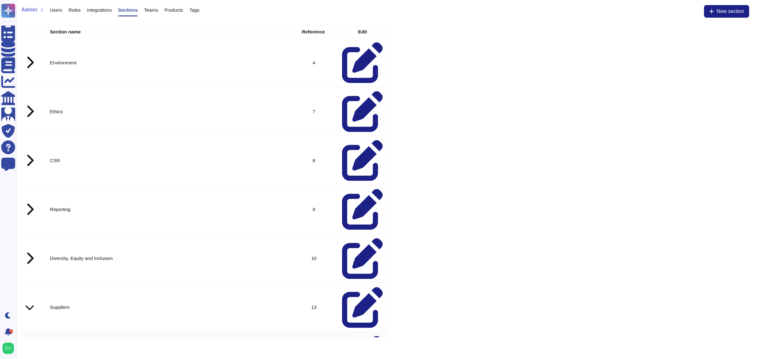
click at [357, 336] on icon at bounding box center [362, 356] width 41 height 41
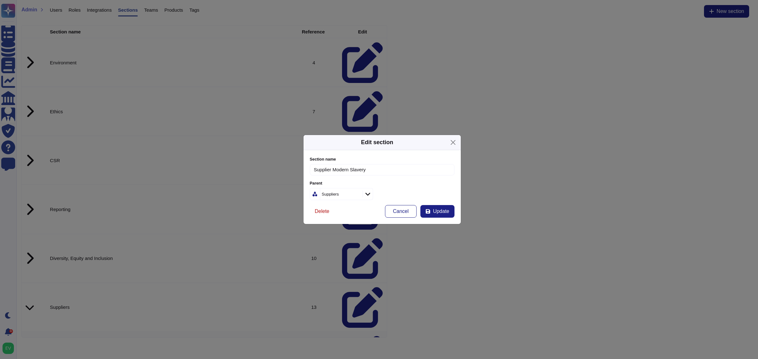
click at [326, 211] on span "Delete" at bounding box center [322, 211] width 15 height 5
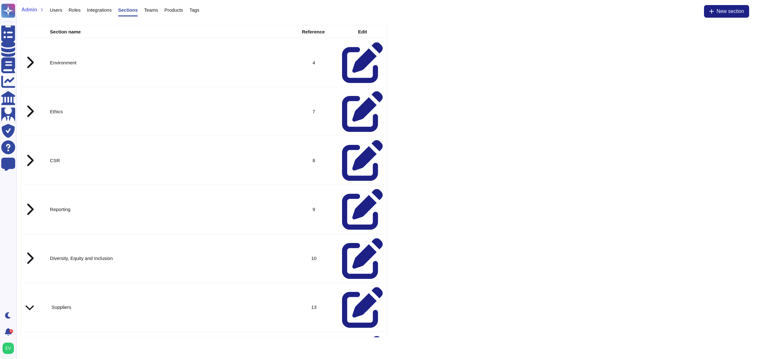
click at [355, 287] on icon at bounding box center [362, 307] width 41 height 41
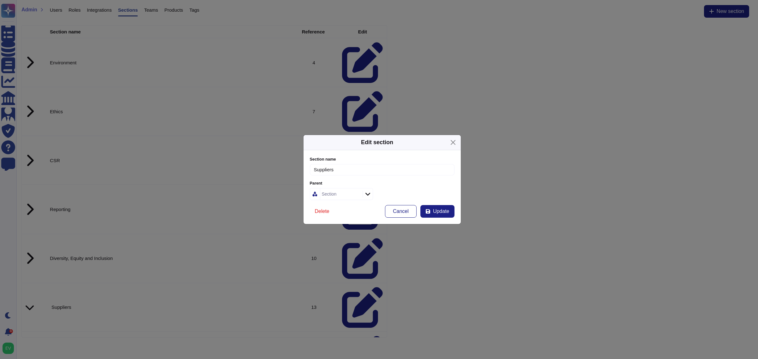
click at [320, 209] on span "Delete" at bounding box center [322, 211] width 15 height 5
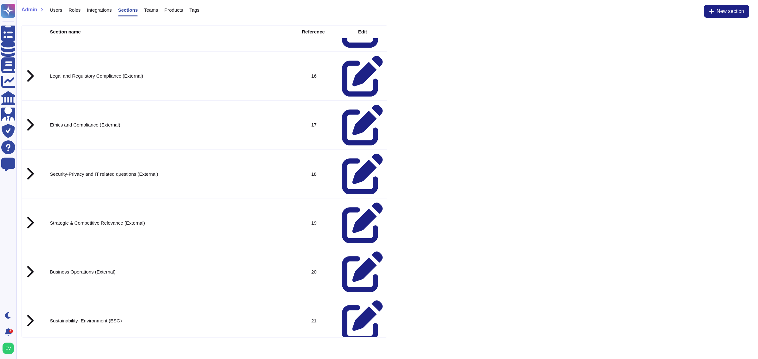
scroll to position [287, 0]
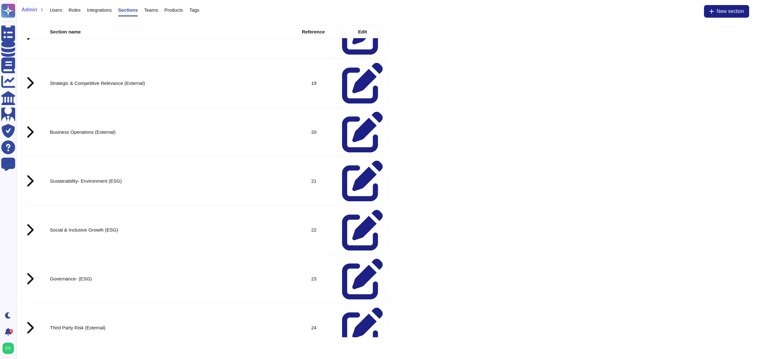
scroll to position [419, 0]
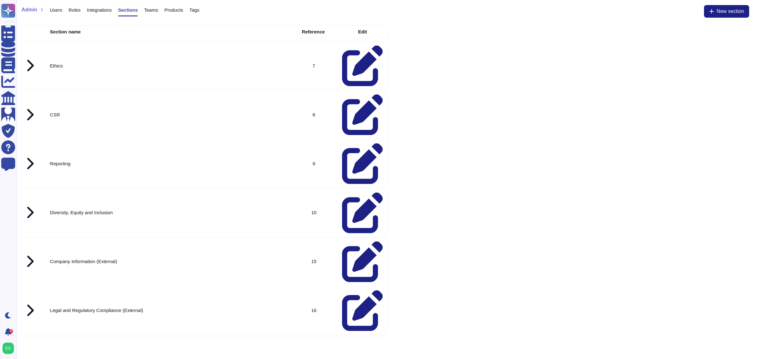
scroll to position [0, 0]
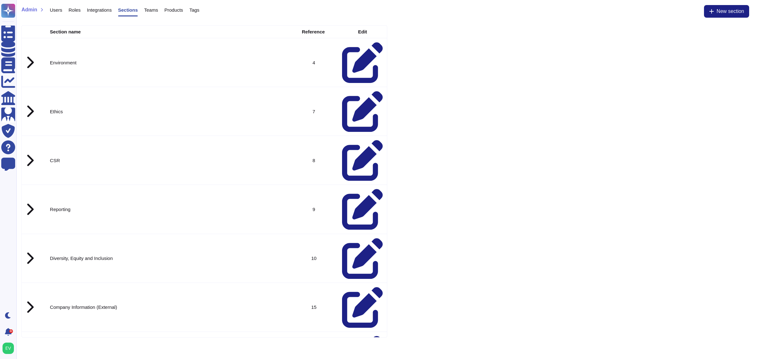
click at [27, 203] on icon at bounding box center [30, 209] width 8 height 13
click at [26, 154] on div at bounding box center [30, 160] width 8 height 13
click at [31, 105] on icon at bounding box center [30, 111] width 8 height 13
click at [28, 46] on td at bounding box center [30, 62] width 16 height 49
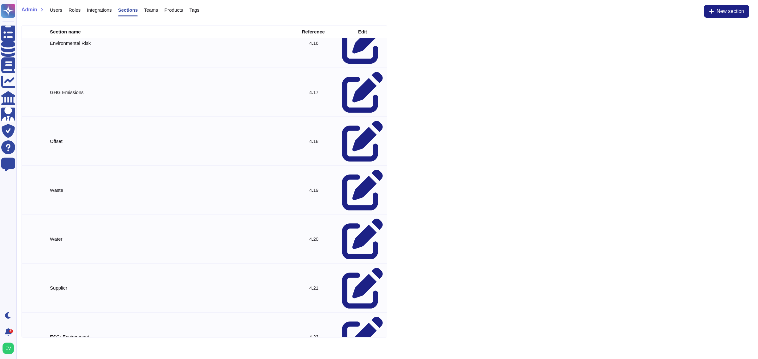
scroll to position [753, 0]
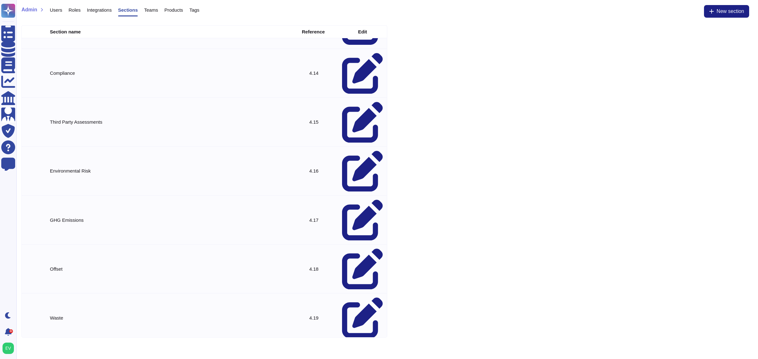
scroll to position [626, 0]
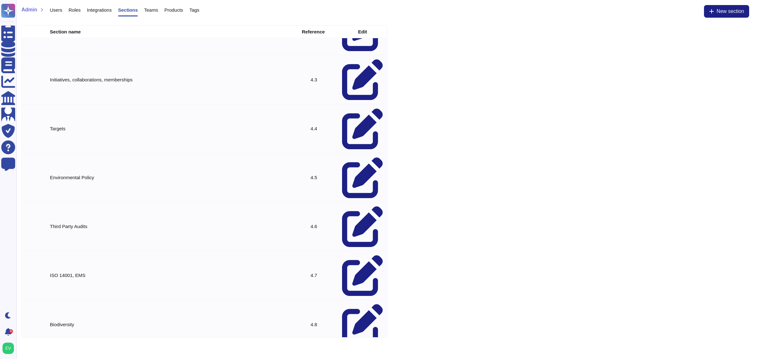
scroll to position [0, 0]
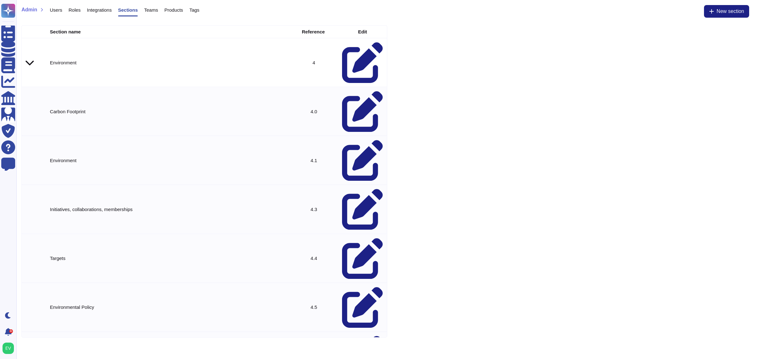
click at [27, 58] on icon at bounding box center [30, 62] width 8 height 9
click at [28, 107] on icon at bounding box center [30, 111] width 8 height 9
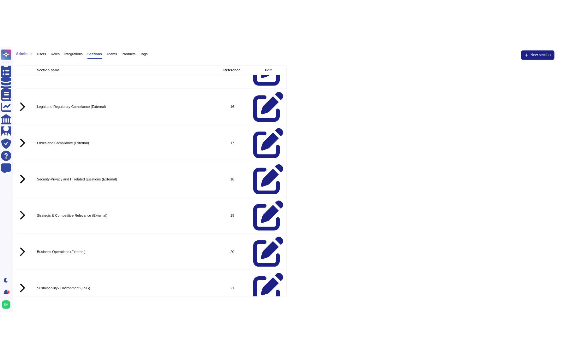
scroll to position [287, 0]
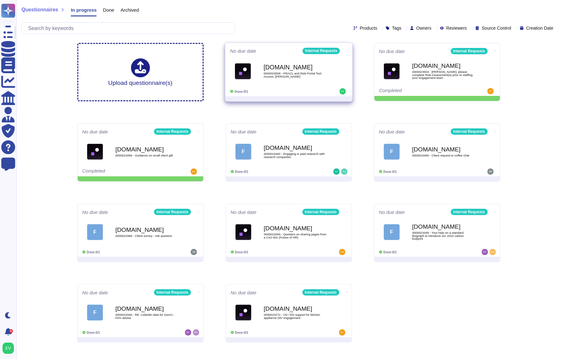
click at [286, 72] on span "0000023506 - PRACL and Risk Portal Tool Access: [PERSON_NAME]" at bounding box center [296, 75] width 64 height 6
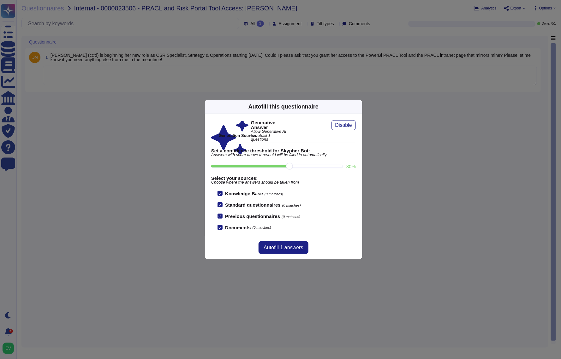
click at [358, 107] on icon at bounding box center [358, 107] width 0 height 0
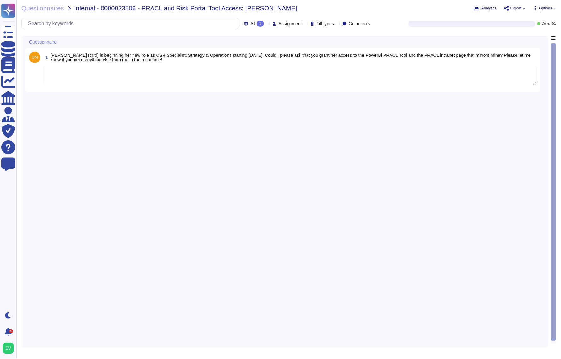
click at [138, 84] on textarea at bounding box center [290, 76] width 494 height 20
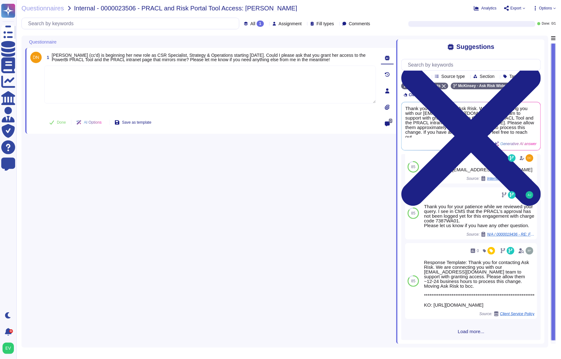
scroll to position [126, 0]
